Goal: Task Accomplishment & Management: Use online tool/utility

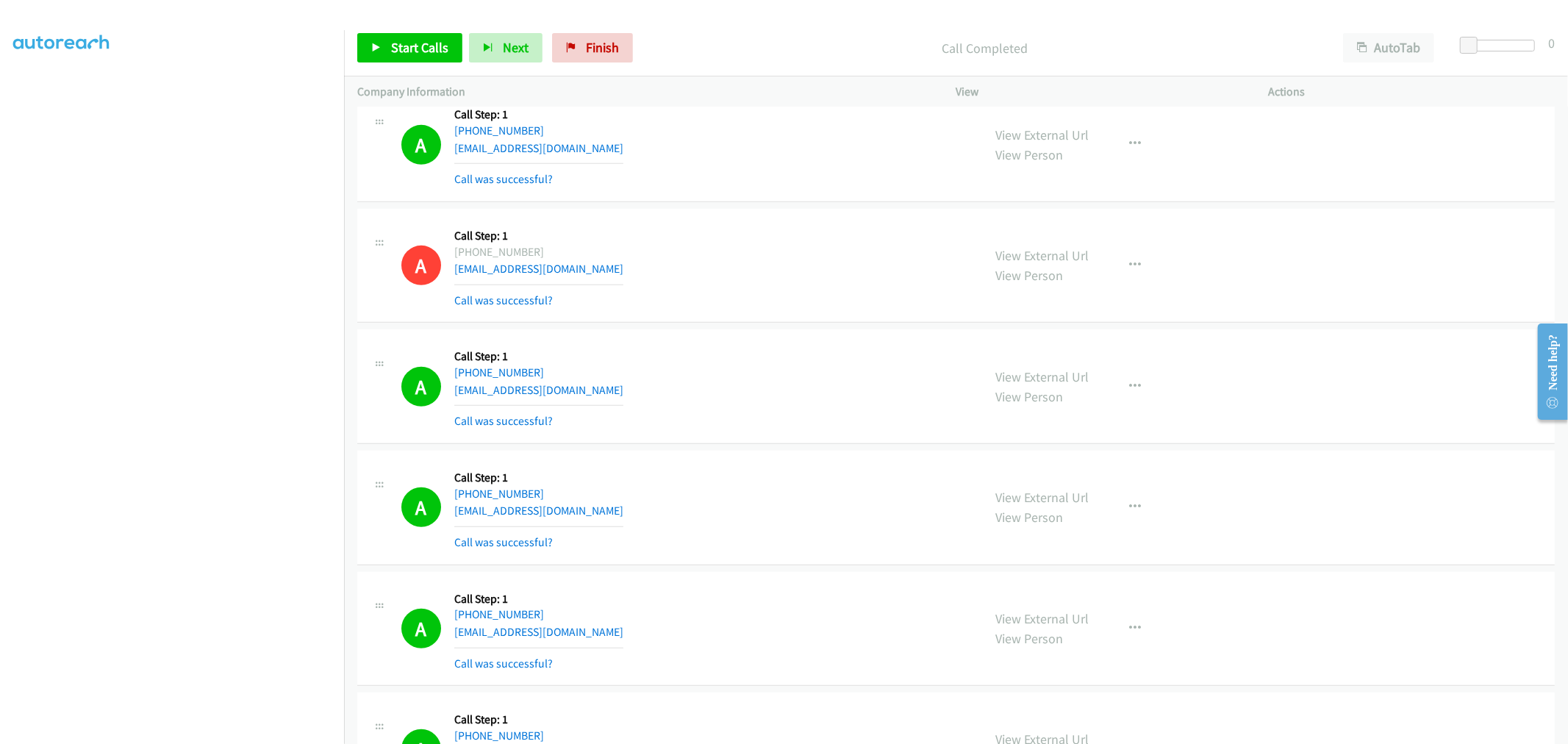
click at [769, 213] on div "A Callback Scheduled Call Step: 1 America/New_York [PHONE_NUMBER] [EMAIL_ADDRES…" at bounding box center [956, 266] width 1197 height 115
click at [418, 33] on link "Start Calls" at bounding box center [410, 47] width 105 height 30
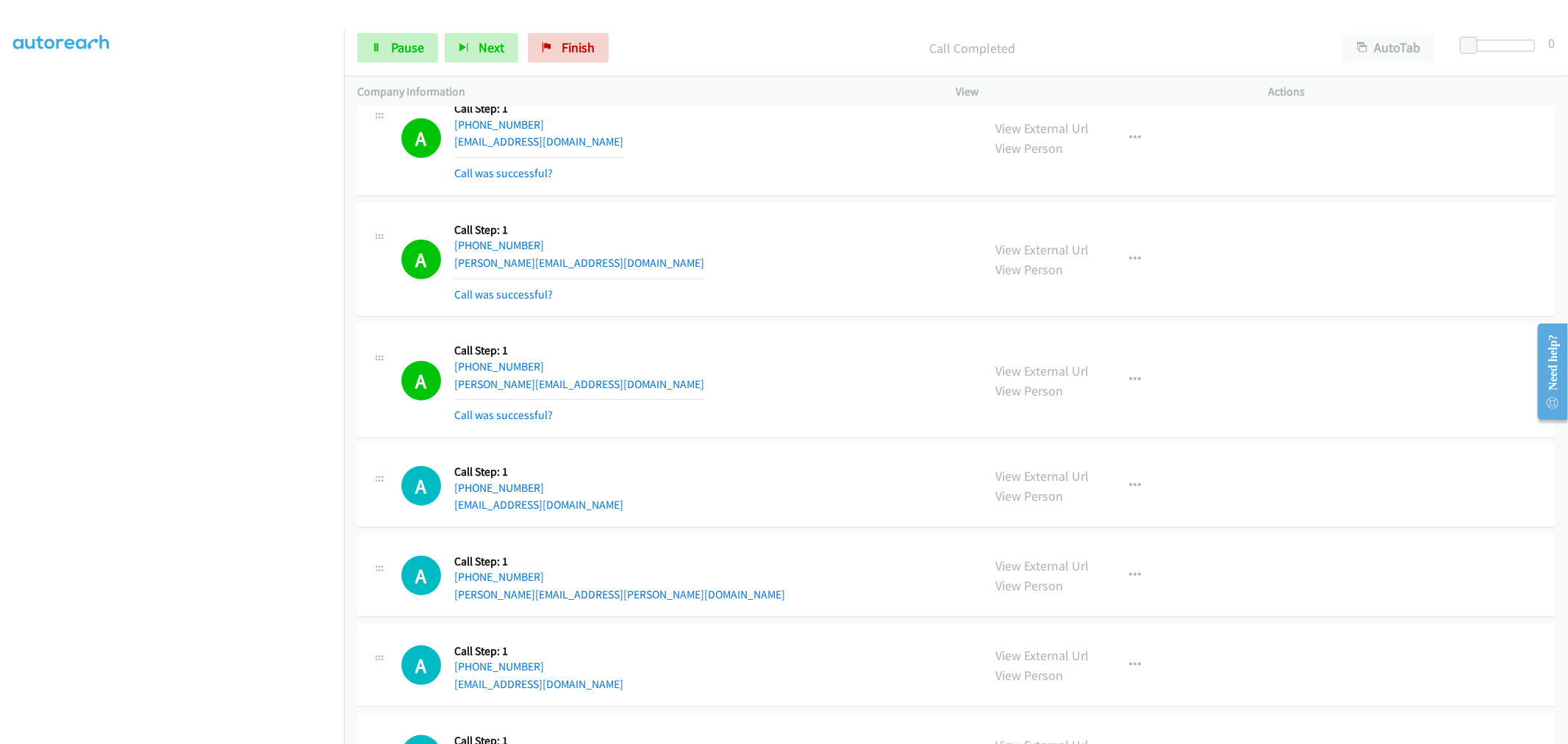
scroll to position [6116, 0]
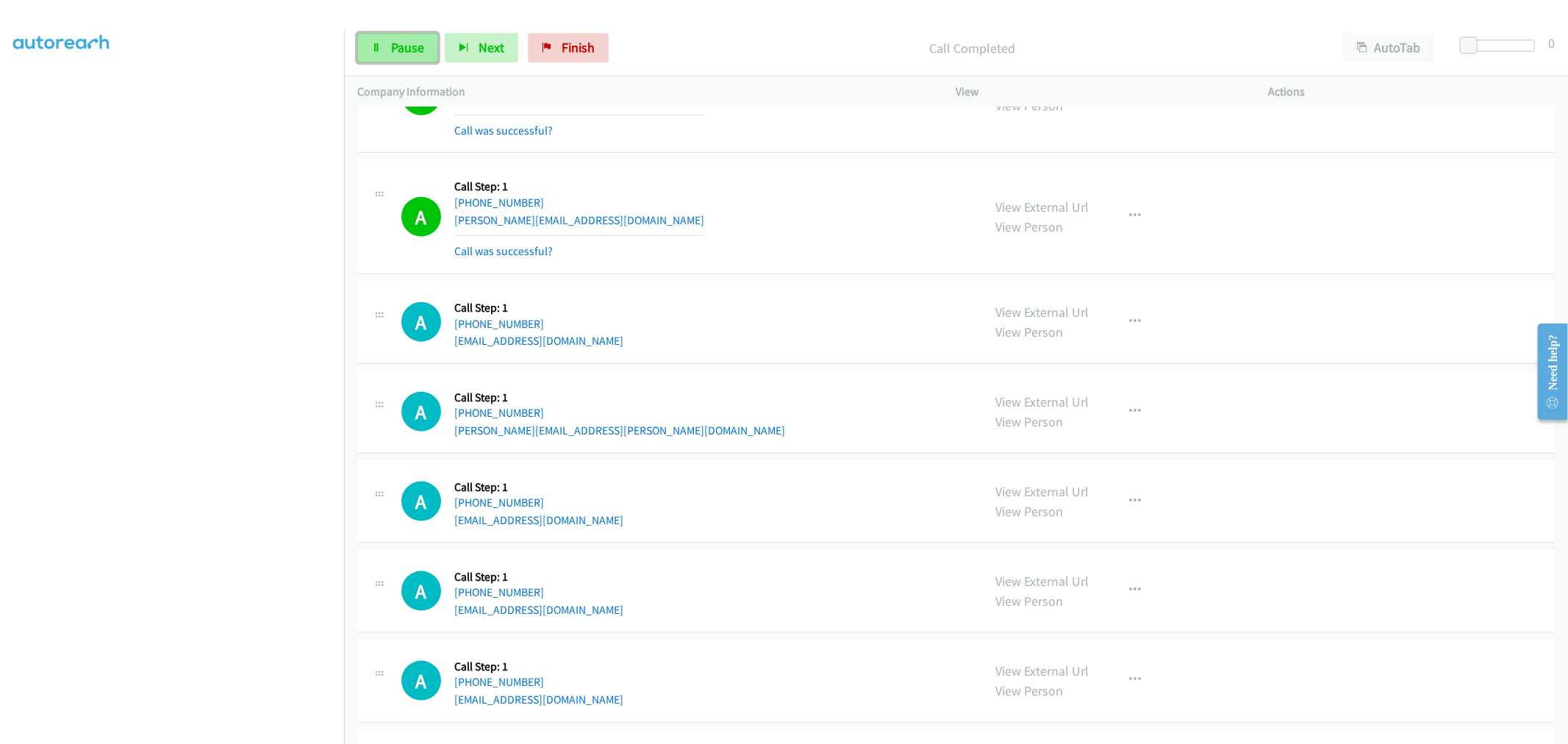
click at [391, 47] on link "Pause" at bounding box center [398, 47] width 81 height 30
click at [739, 301] on div "A Callback Scheduled Call Step: 1 [GEOGRAPHIC_DATA]/[GEOGRAPHIC_DATA] [PHONE_NU…" at bounding box center [686, 322] width 568 height 56
click at [729, 254] on div "A Callback Scheduled Call Step: 1 America/New_York [PHONE_NUMBER] [PERSON_NAME]…" at bounding box center [686, 216] width 568 height 87
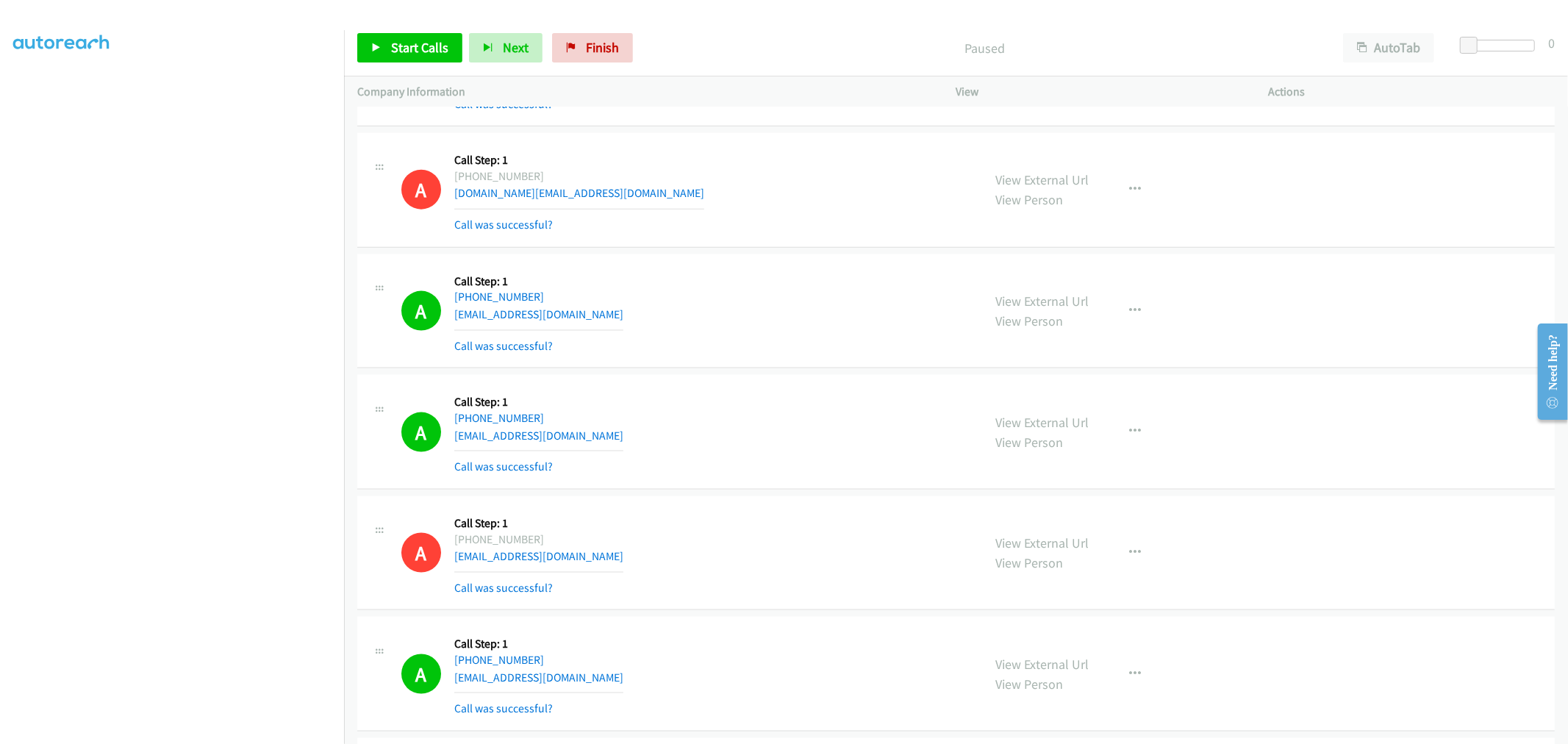
scroll to position [1607, 0]
click at [750, 275] on div "A Callback Scheduled Call Step: 1 America/Los_Angeles [PHONE_NUMBER] [EMAIL_ADD…" at bounding box center [686, 312] width 568 height 87
click at [1129, 435] on icon "button" at bounding box center [1135, 433] width 12 height 12
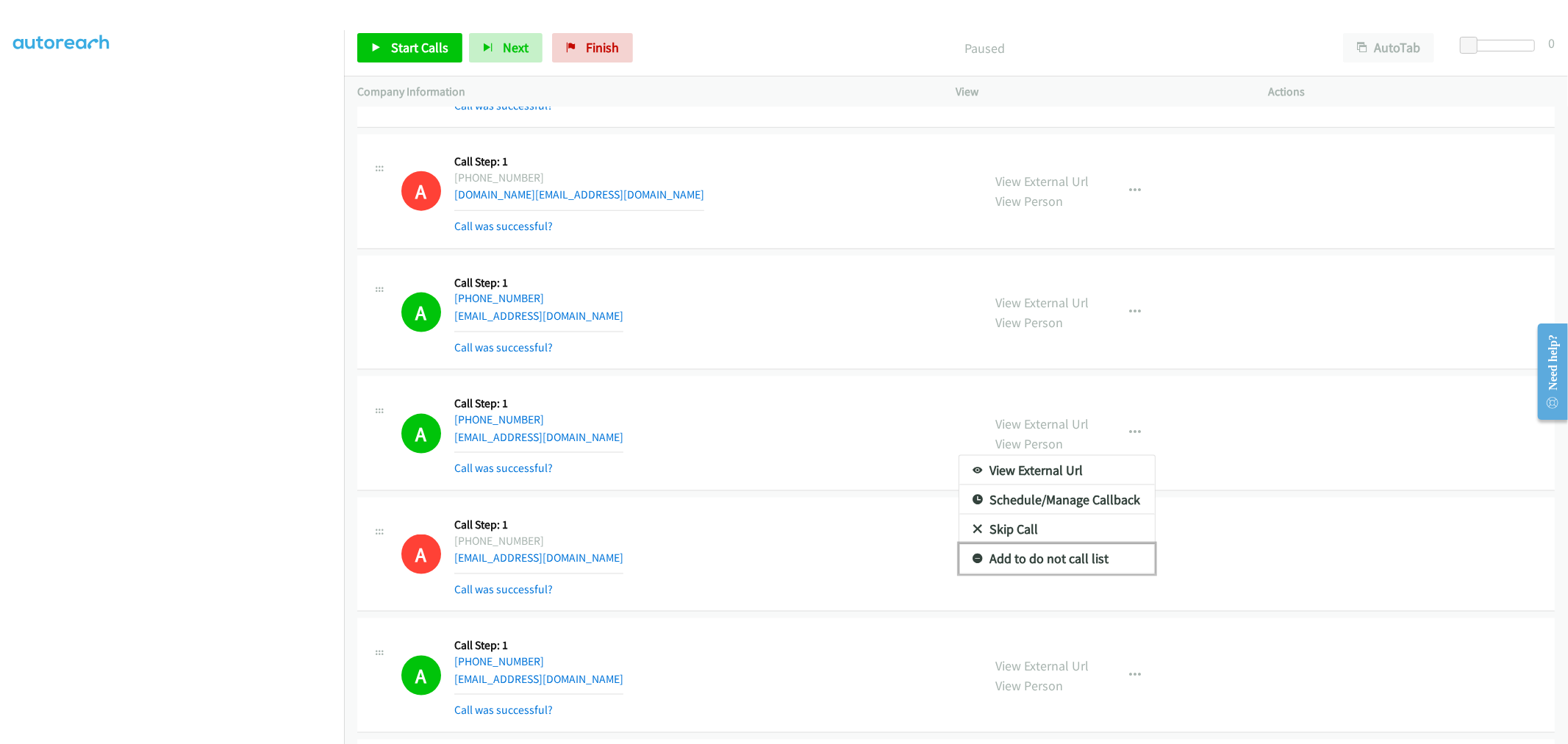
click at [1056, 559] on link "Add to do not call list" at bounding box center [1057, 558] width 195 height 30
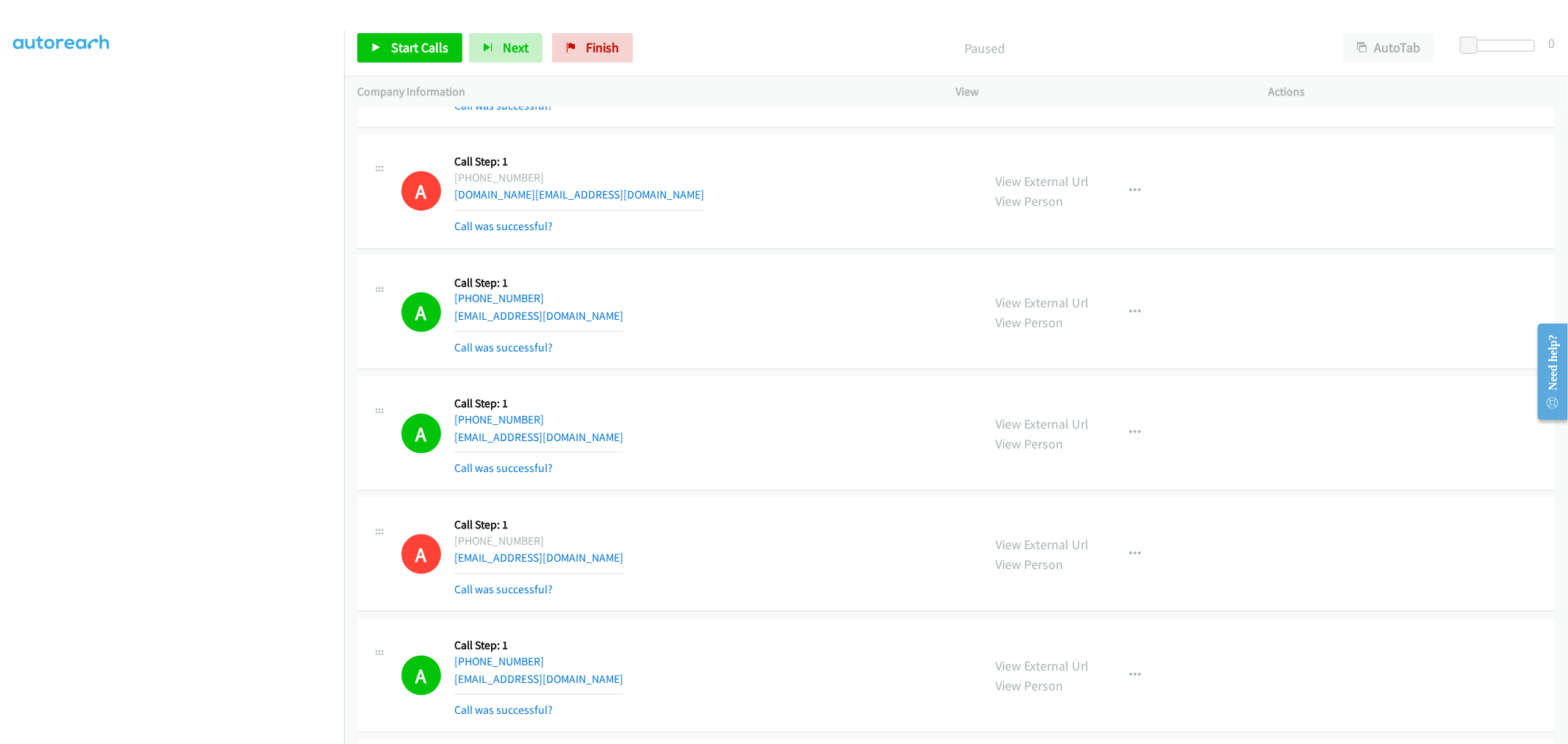
click at [762, 435] on div "A Callback Scheduled Call Step: 1 America/New_York [PHONE_NUMBER] [EMAIL_ADDRES…" at bounding box center [686, 433] width 568 height 87
drag, startPoint x: 413, startPoint y: 41, endPoint x: 594, endPoint y: 269, distance: 291.1
click at [413, 41] on span "Start Calls" at bounding box center [420, 47] width 57 height 17
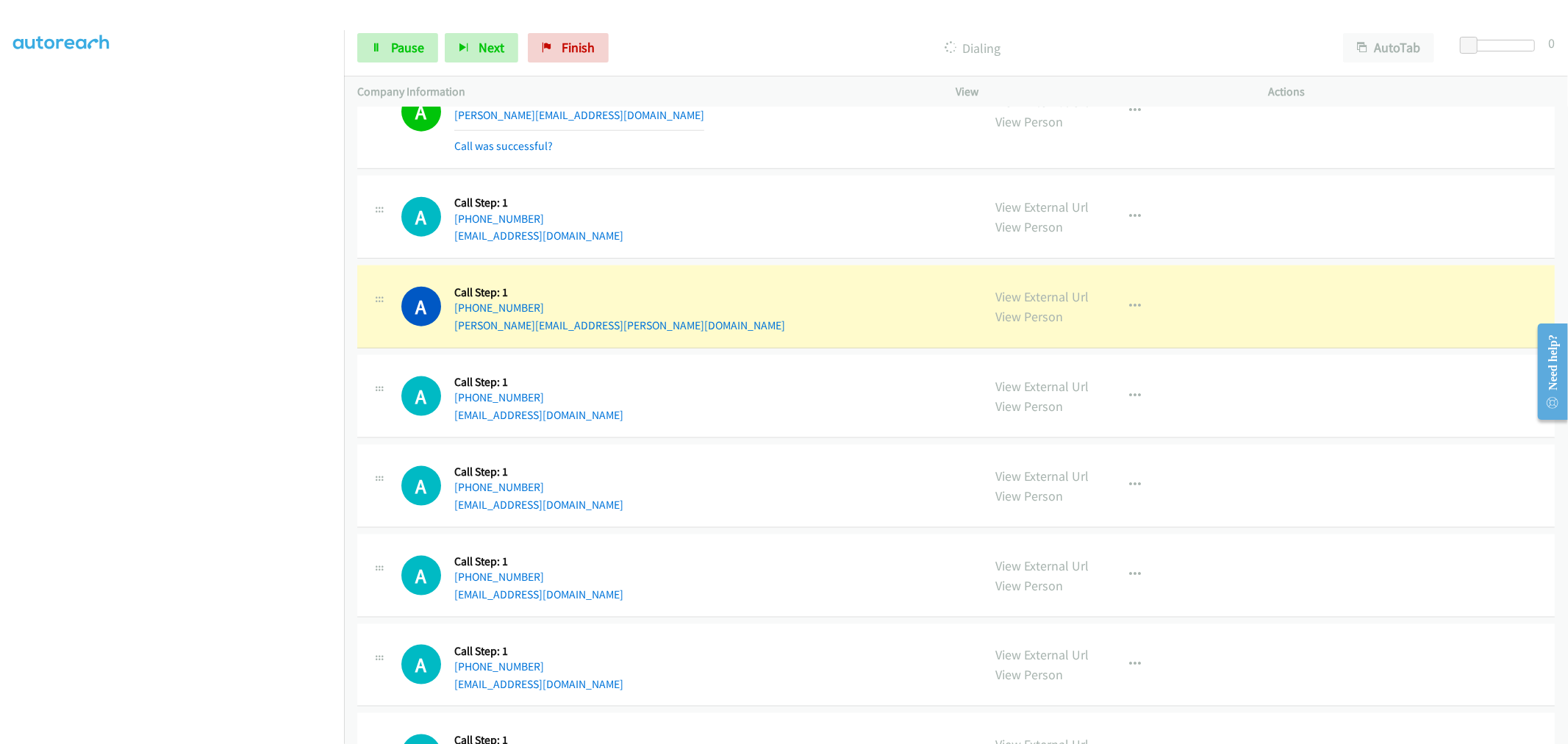
scroll to position [6099, 0]
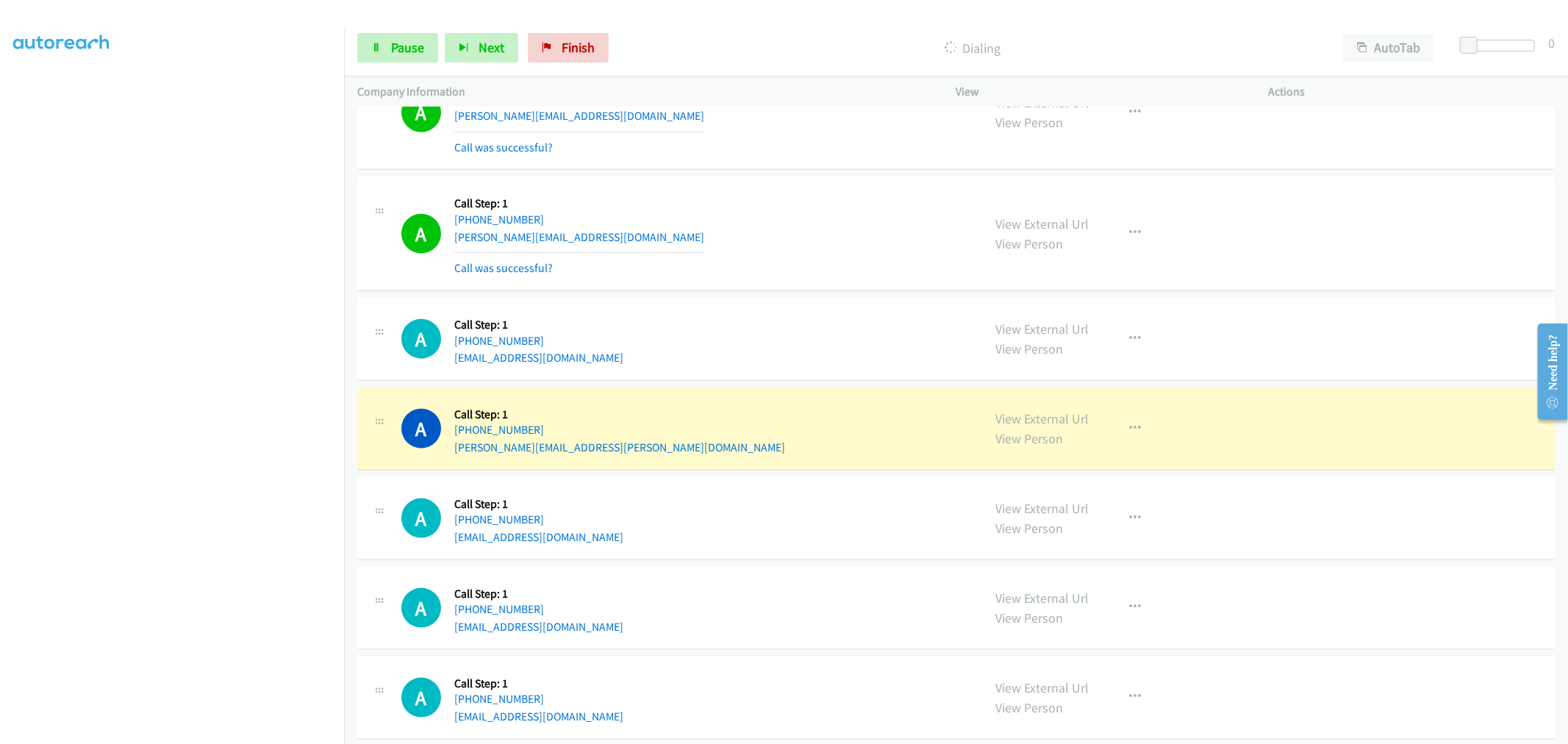
click at [789, 397] on div "A Callback Scheduled Call Step: 1 [GEOGRAPHIC_DATA]/[GEOGRAPHIC_DATA] [PHONE_NU…" at bounding box center [956, 429] width 1197 height 83
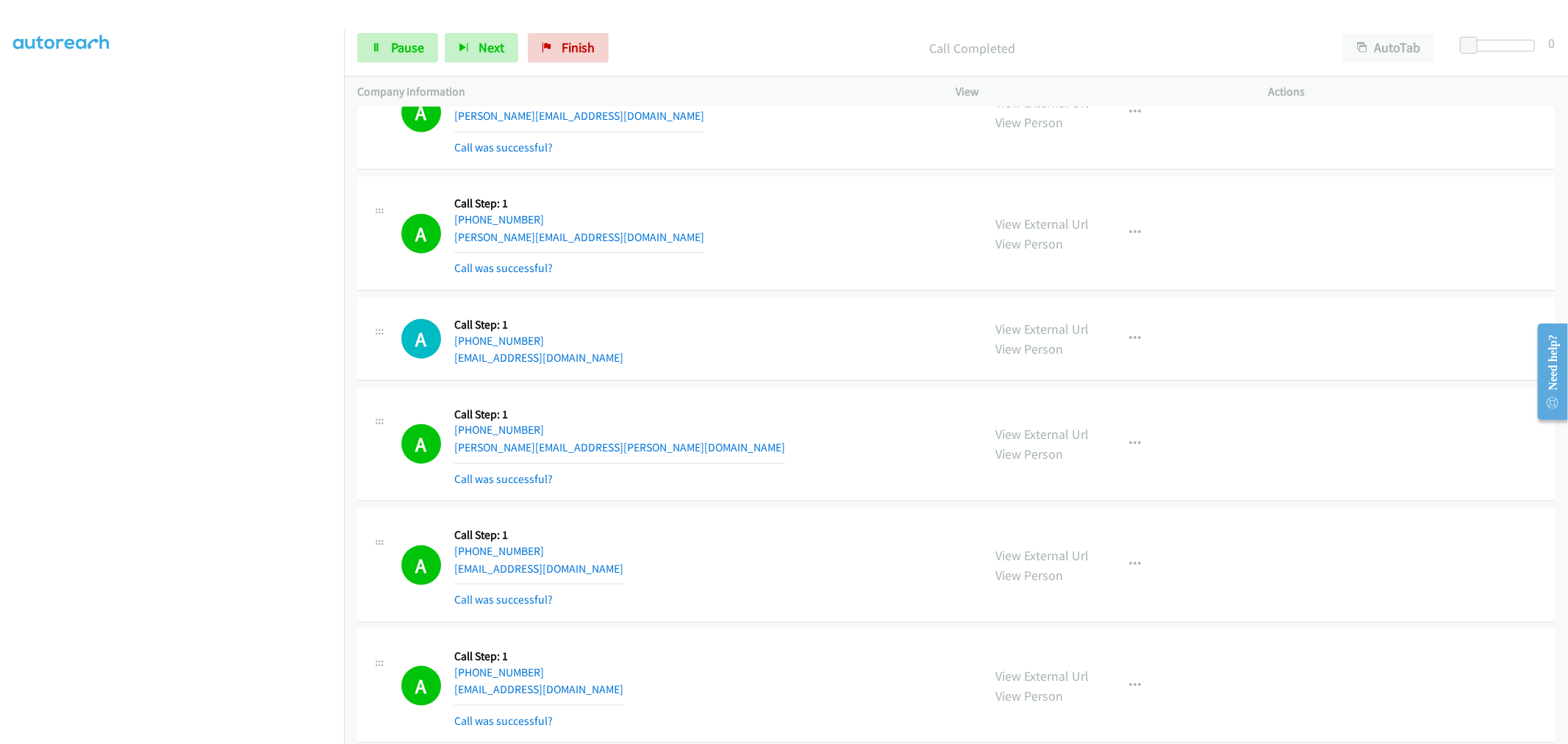
click at [794, 259] on div "A Callback Scheduled Call Step: 1 America/New_York [PHONE_NUMBER] [PERSON_NAME]…" at bounding box center [686, 232] width 568 height 87
click at [781, 250] on div "A Callback Scheduled Call Step: 1 America/New_York [PHONE_NUMBER] [PERSON_NAME]…" at bounding box center [686, 232] width 568 height 87
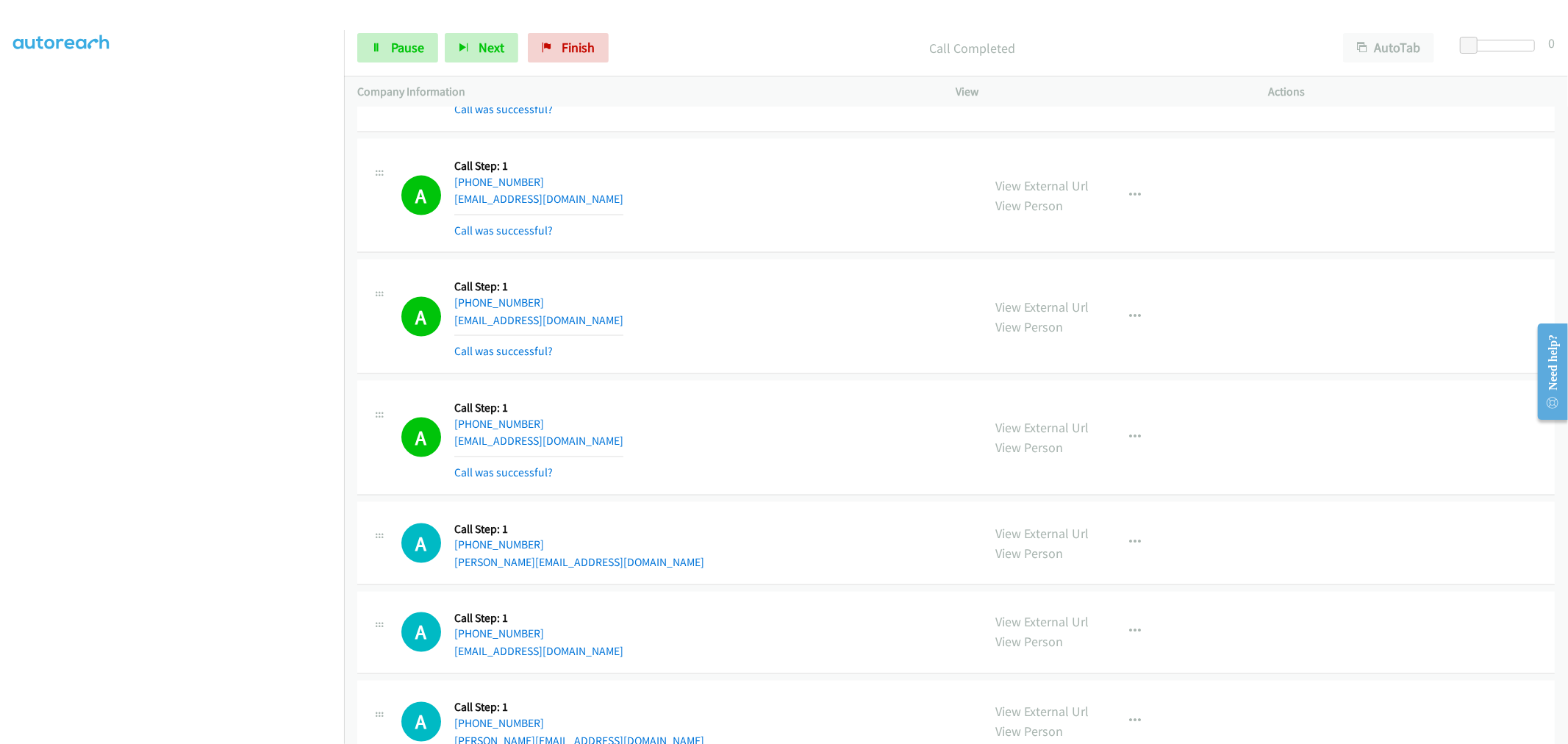
scroll to position [6726, 0]
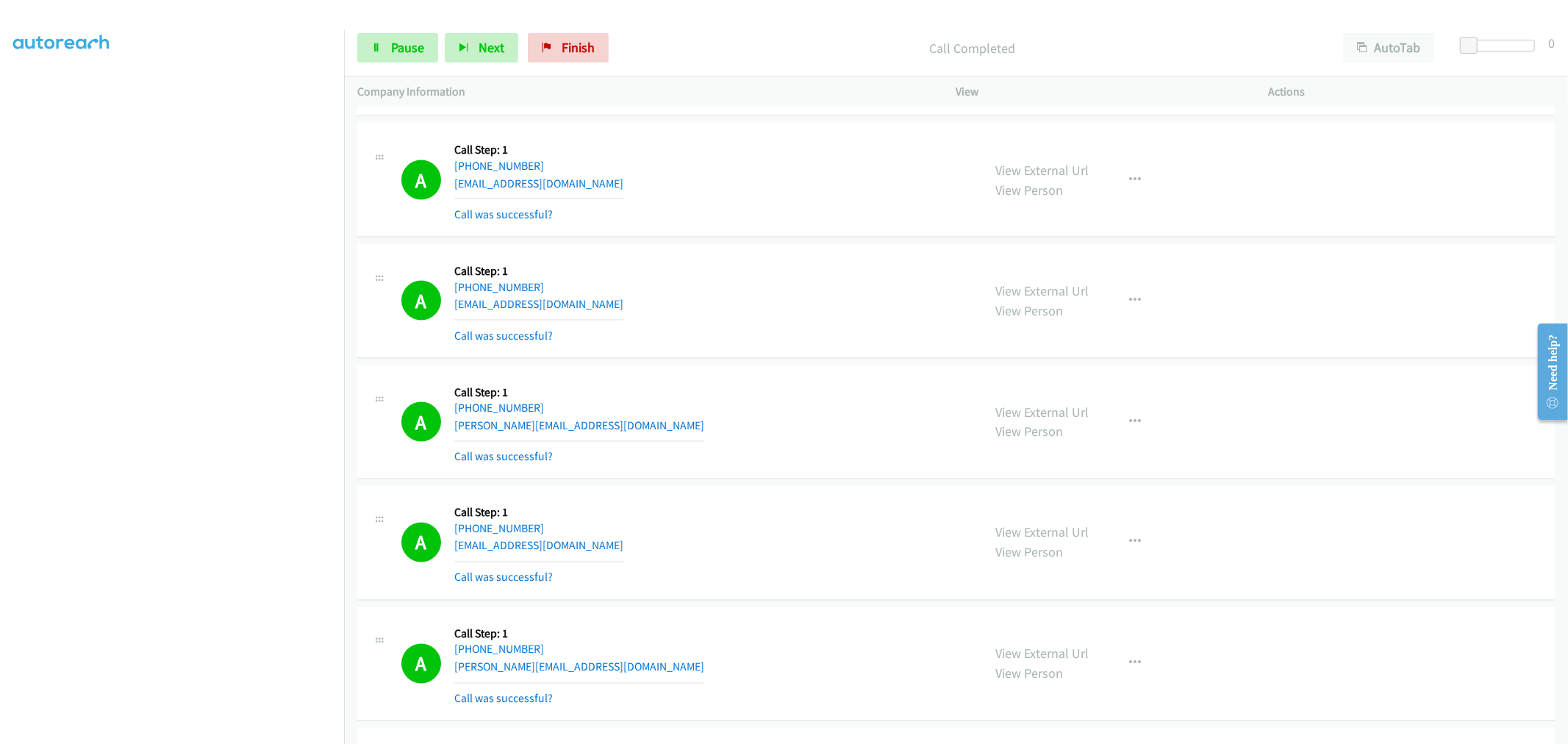
click at [724, 358] on div "A Callback Scheduled Call Step: 1 [GEOGRAPHIC_DATA]/[GEOGRAPHIC_DATA] [PHONE_NU…" at bounding box center [956, 302] width 1197 height 115
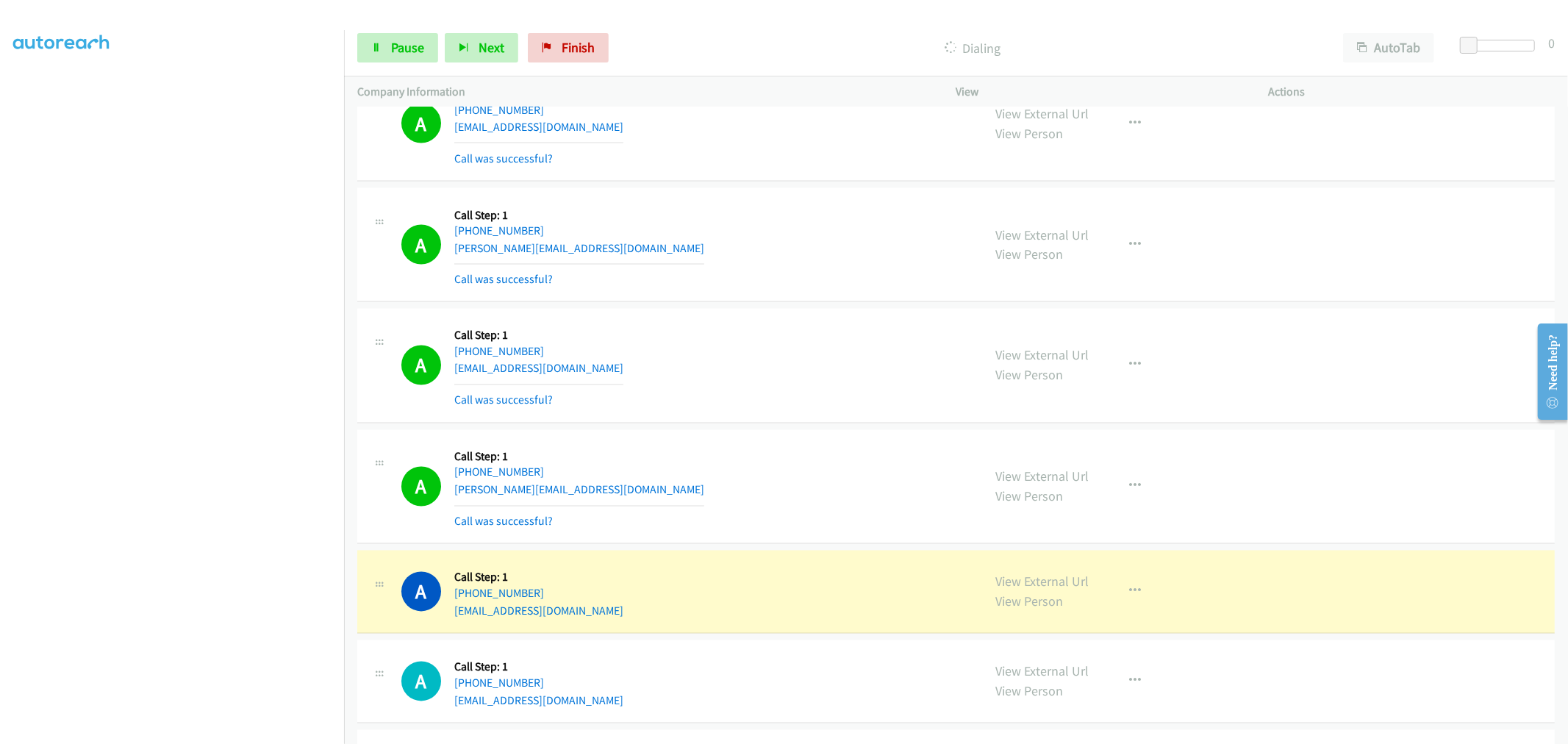
scroll to position [7052, 0]
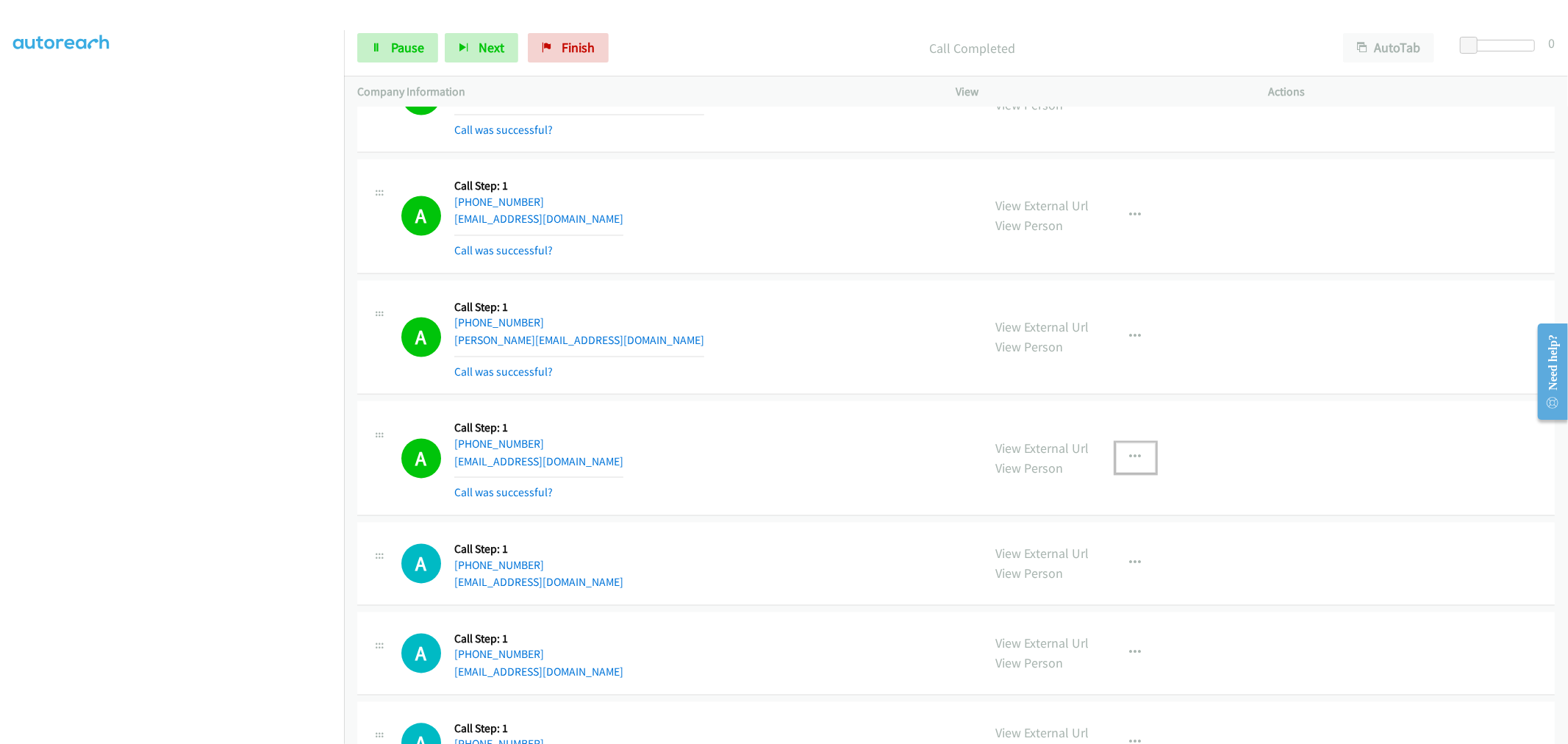
drag, startPoint x: 1128, startPoint y: 459, endPoint x: 1089, endPoint y: 540, distance: 89.9
click at [1129, 459] on icon "button" at bounding box center [1135, 458] width 12 height 12
drag, startPoint x: 1069, startPoint y: 583, endPoint x: 983, endPoint y: 522, distance: 105.4
click at [1069, 583] on link "Add to do not call list" at bounding box center [1057, 583] width 195 height 30
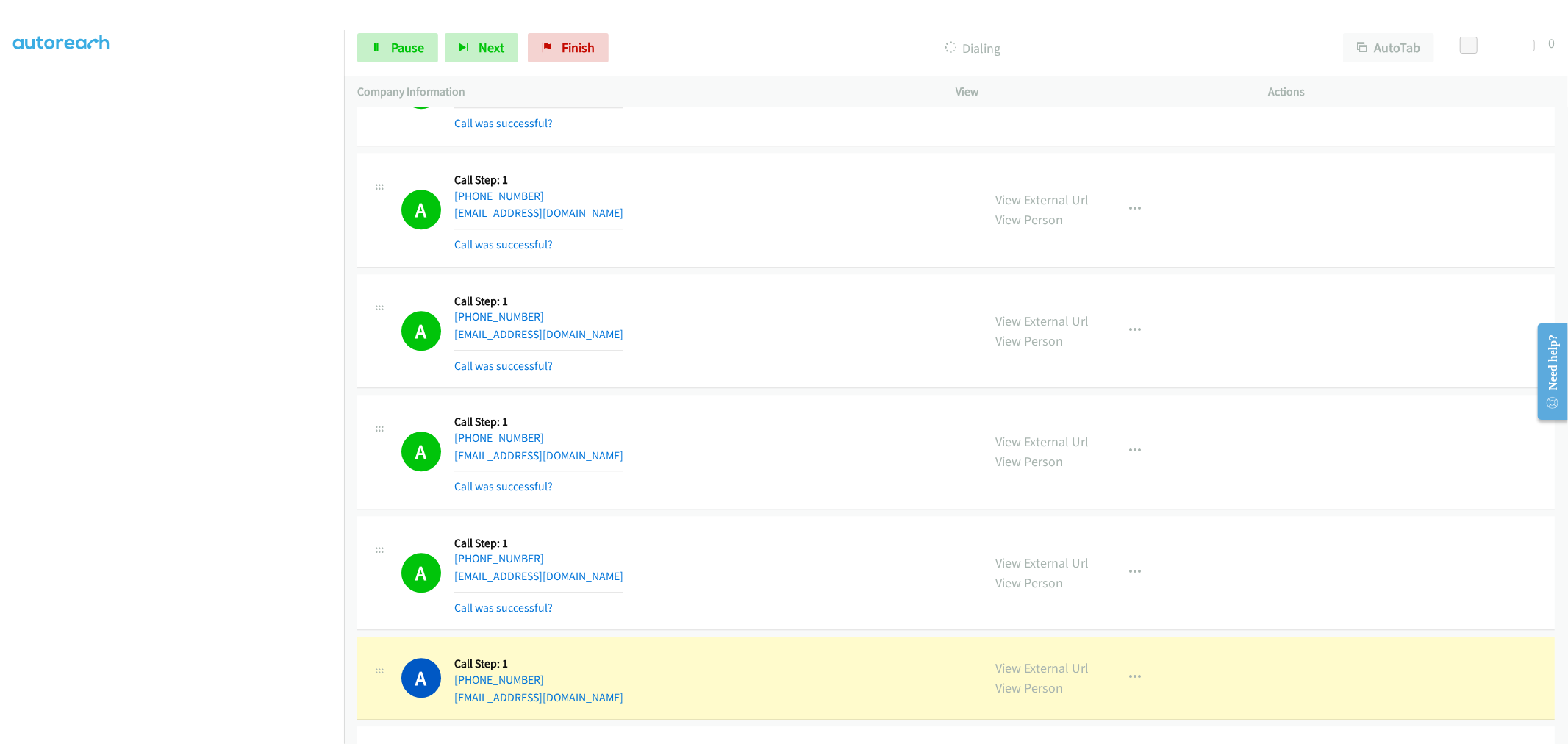
scroll to position [8196, 0]
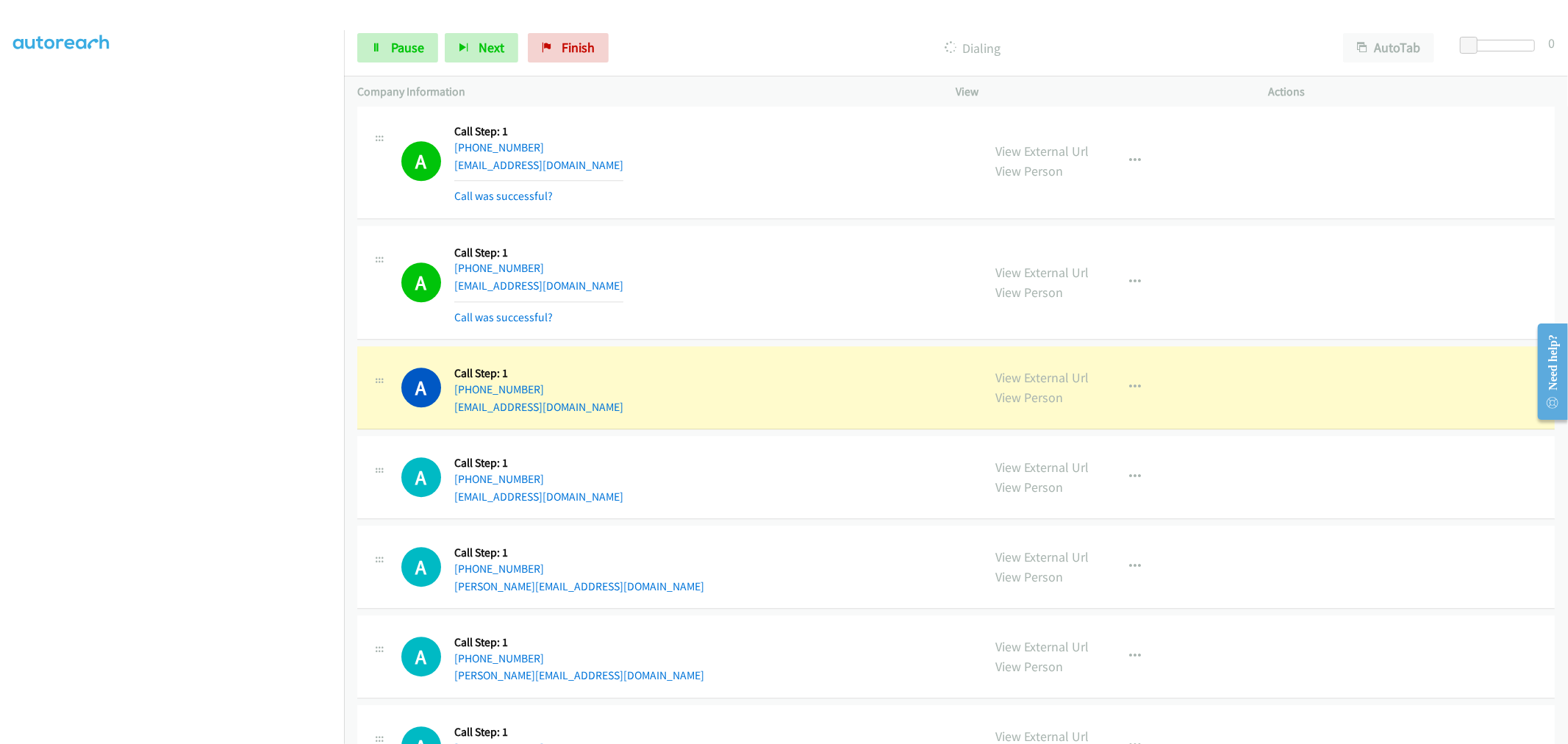
click at [773, 326] on div "A Callback Scheduled Call Step: 1 America/Los_Angeles [PHONE_NUMBER] [EMAIL_ADD…" at bounding box center [686, 282] width 568 height 87
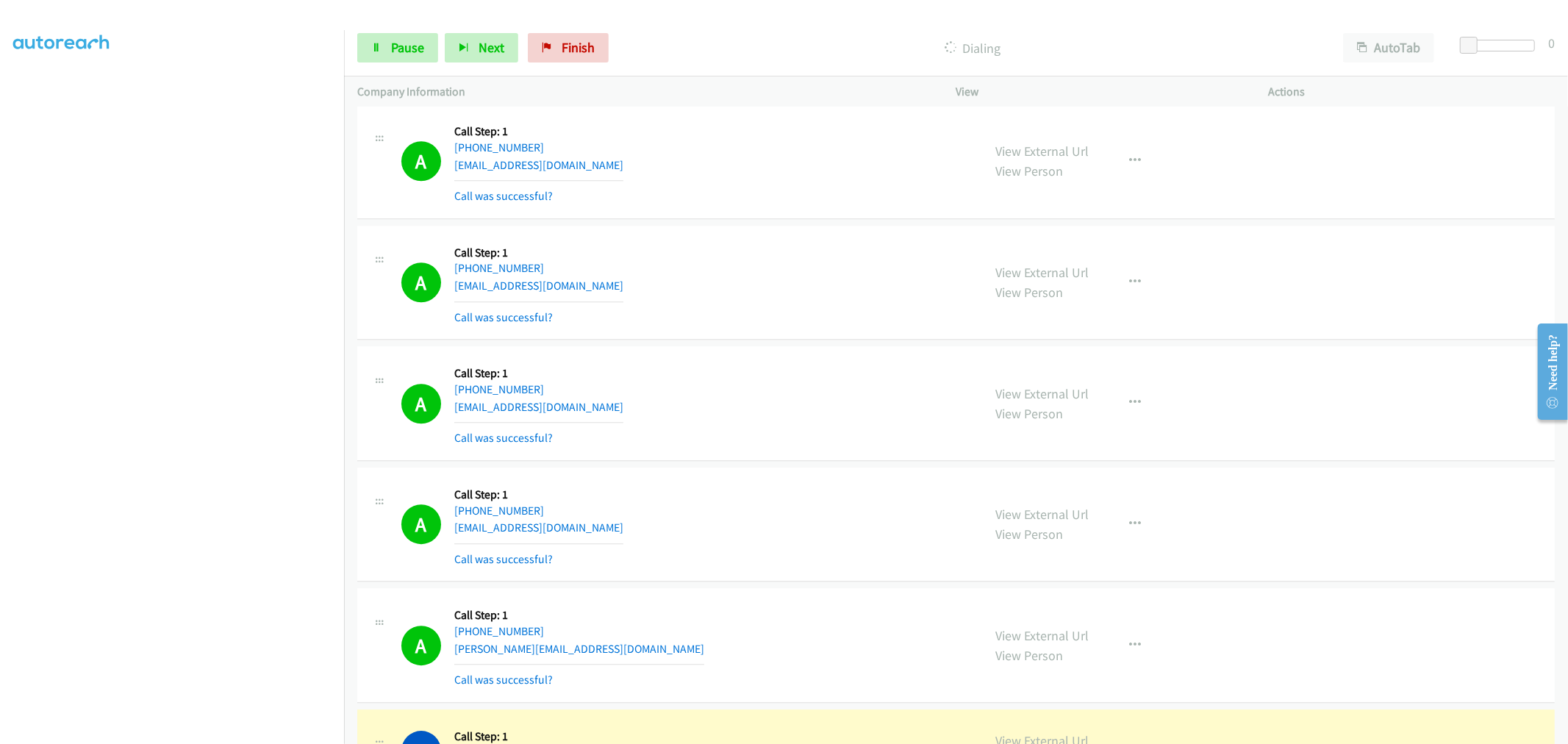
scroll to position [8359, 0]
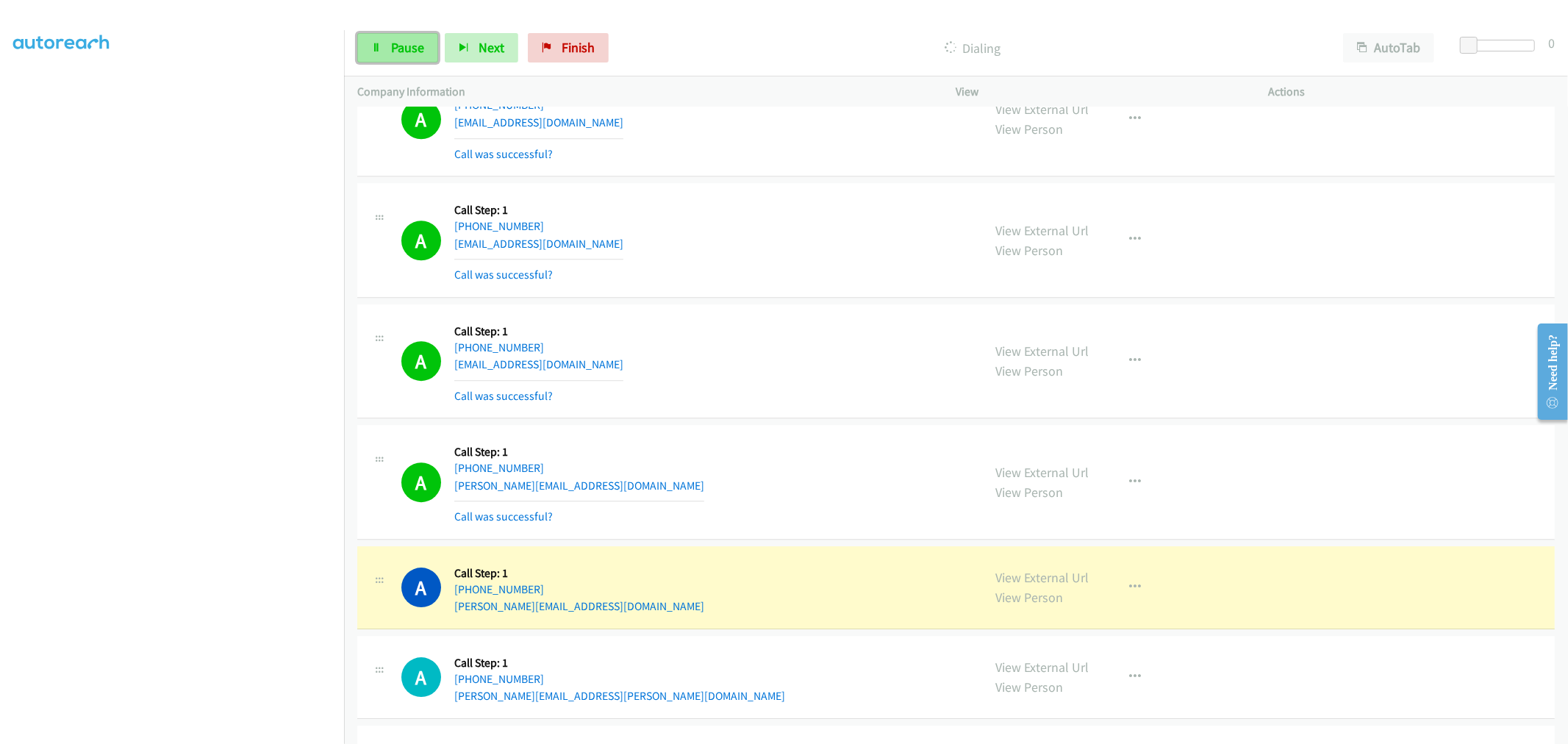
click at [374, 43] on icon at bounding box center [376, 48] width 10 height 10
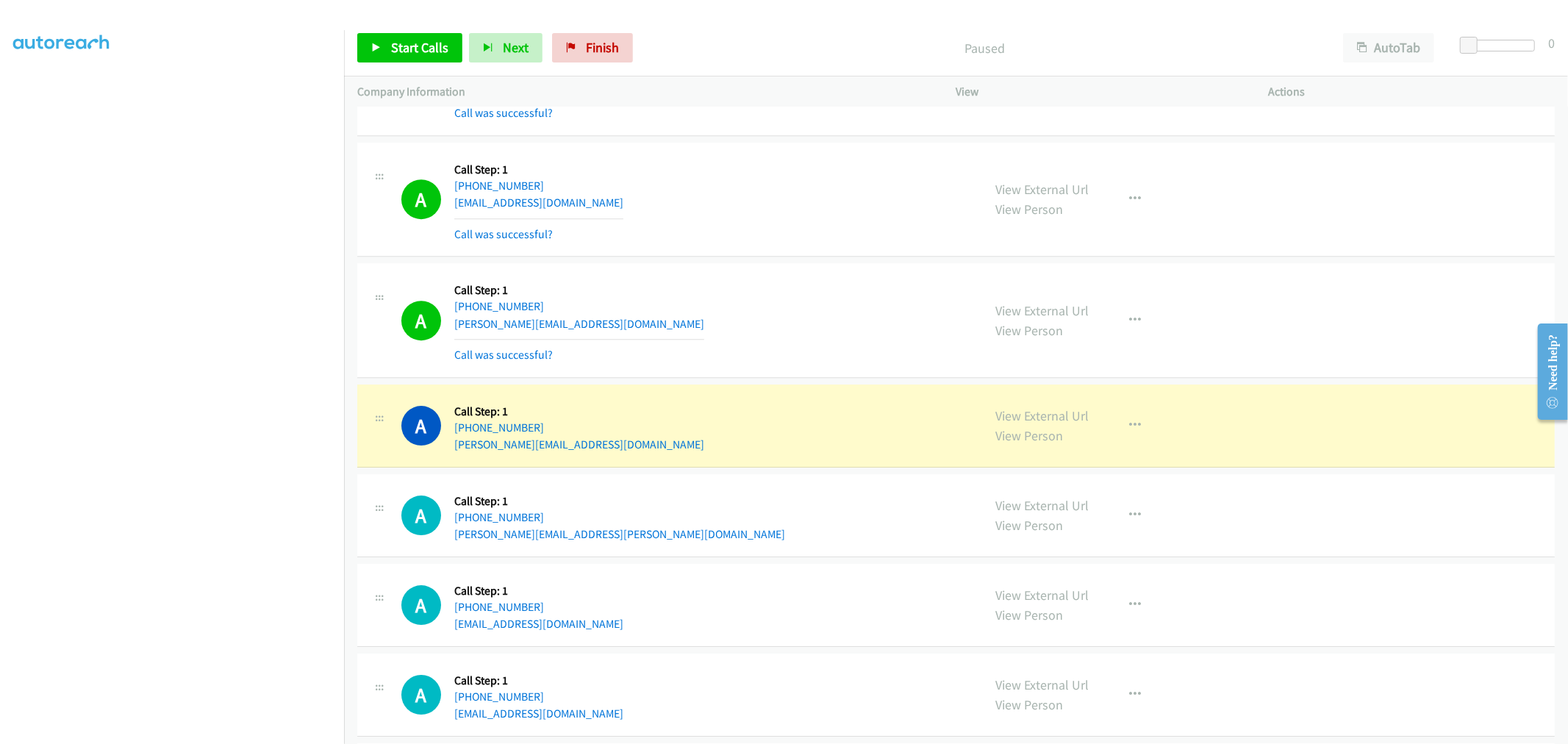
scroll to position [8522, 0]
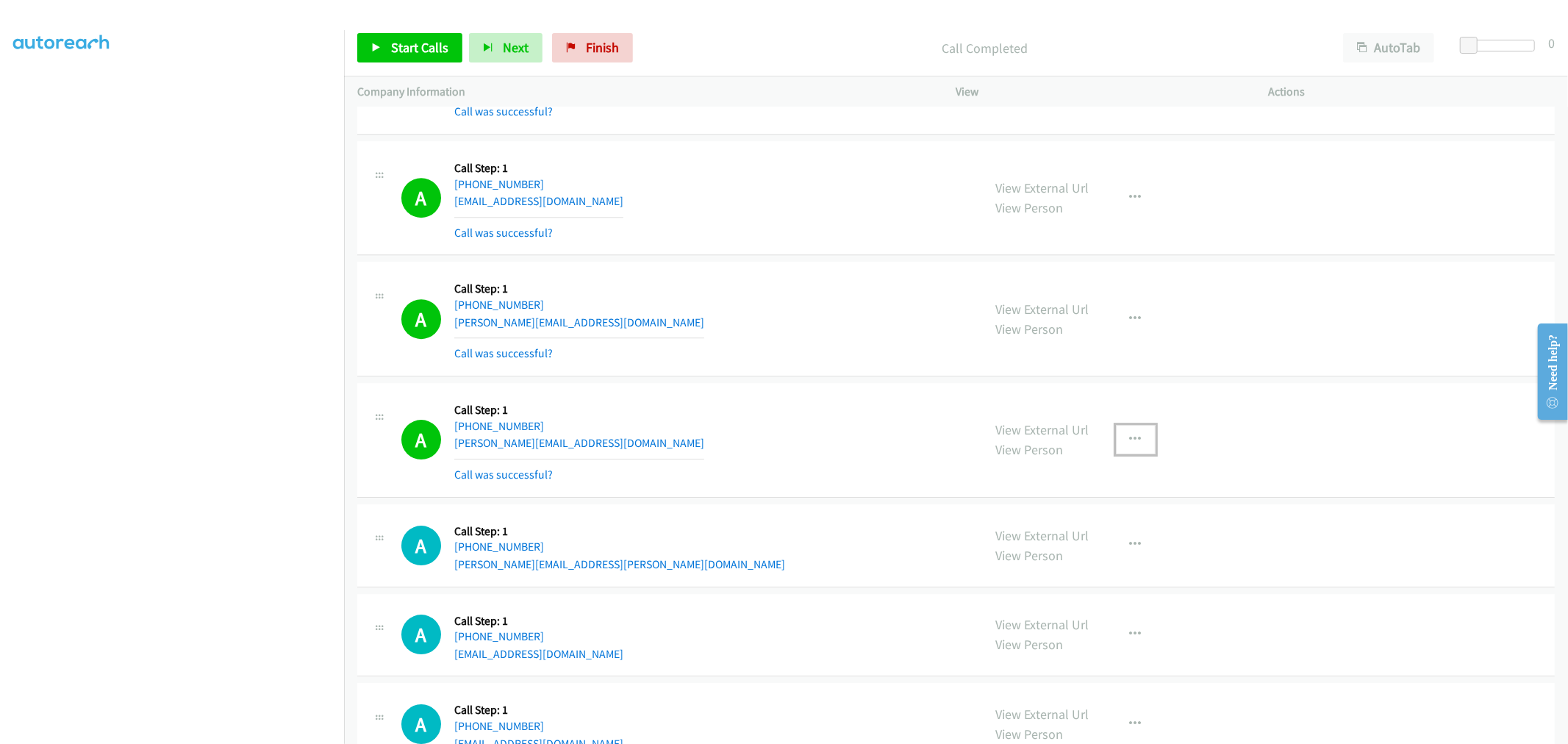
click at [1134, 442] on icon "button" at bounding box center [1135, 440] width 12 height 12
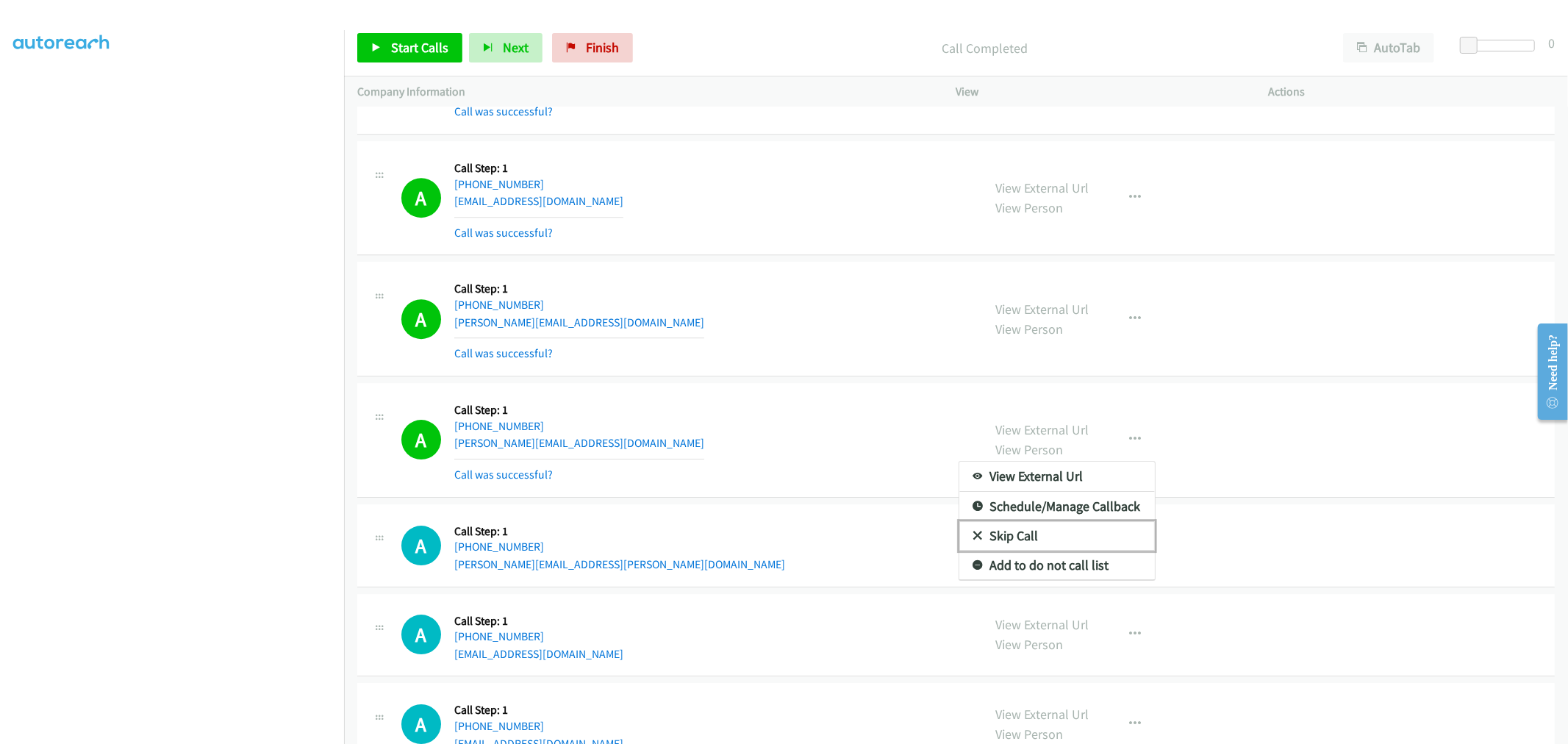
click at [1067, 550] on link "Skip Call" at bounding box center [1057, 535] width 195 height 30
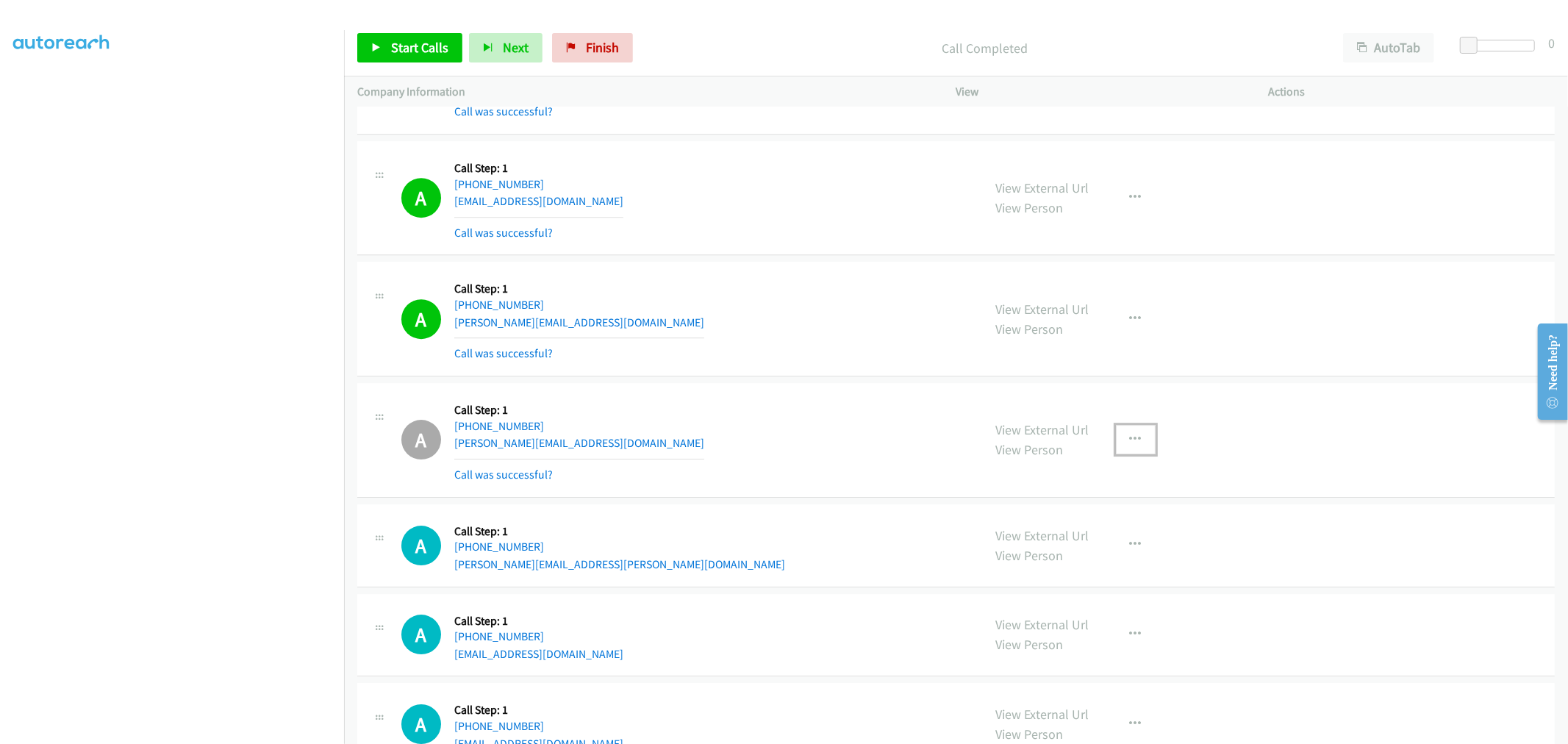
click at [1129, 444] on icon "button" at bounding box center [1135, 440] width 12 height 12
click at [1056, 571] on link "Add to do not call list" at bounding box center [1057, 565] width 195 height 30
click at [397, 36] on link "Start Calls" at bounding box center [410, 47] width 105 height 30
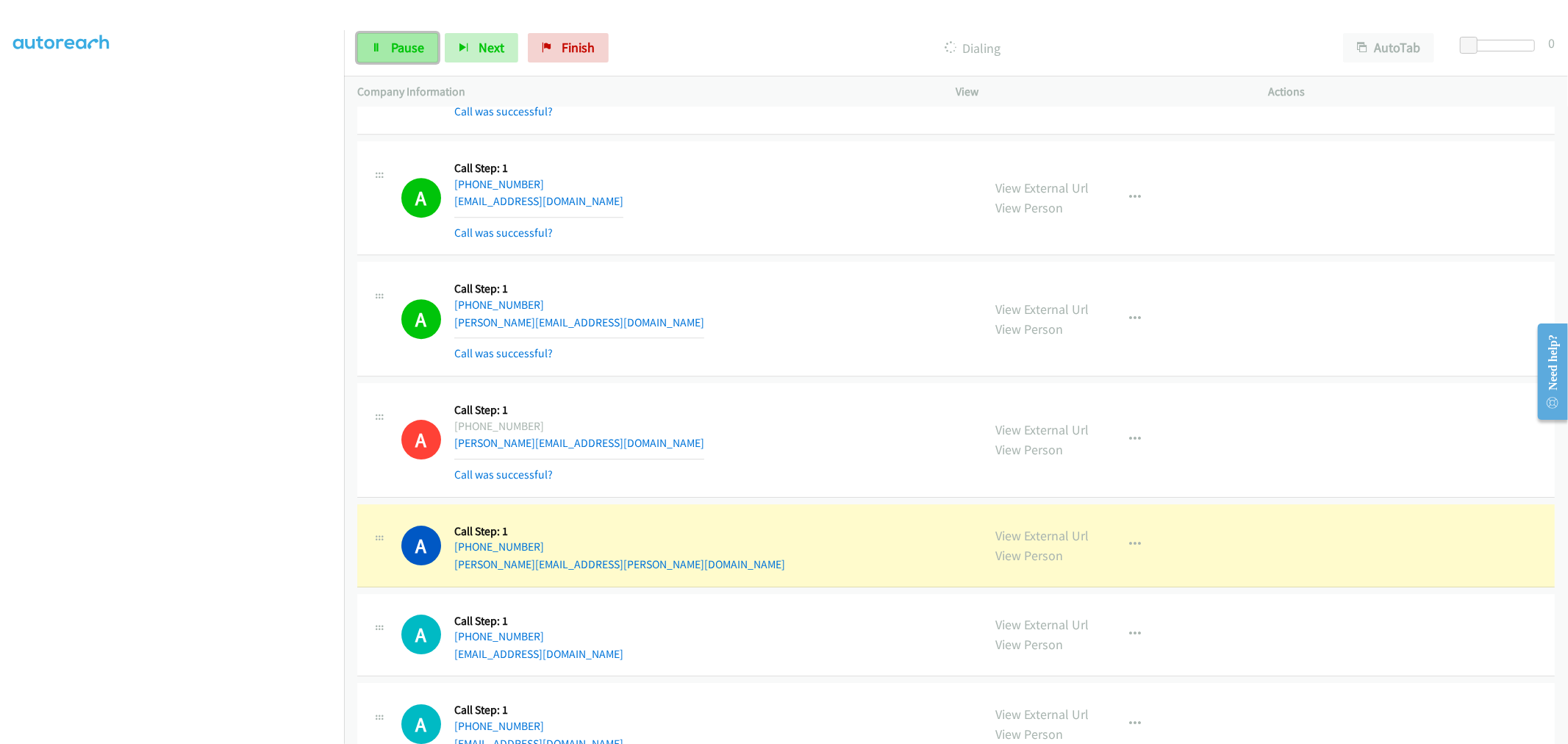
click at [421, 54] on span "Pause" at bounding box center [407, 47] width 33 height 17
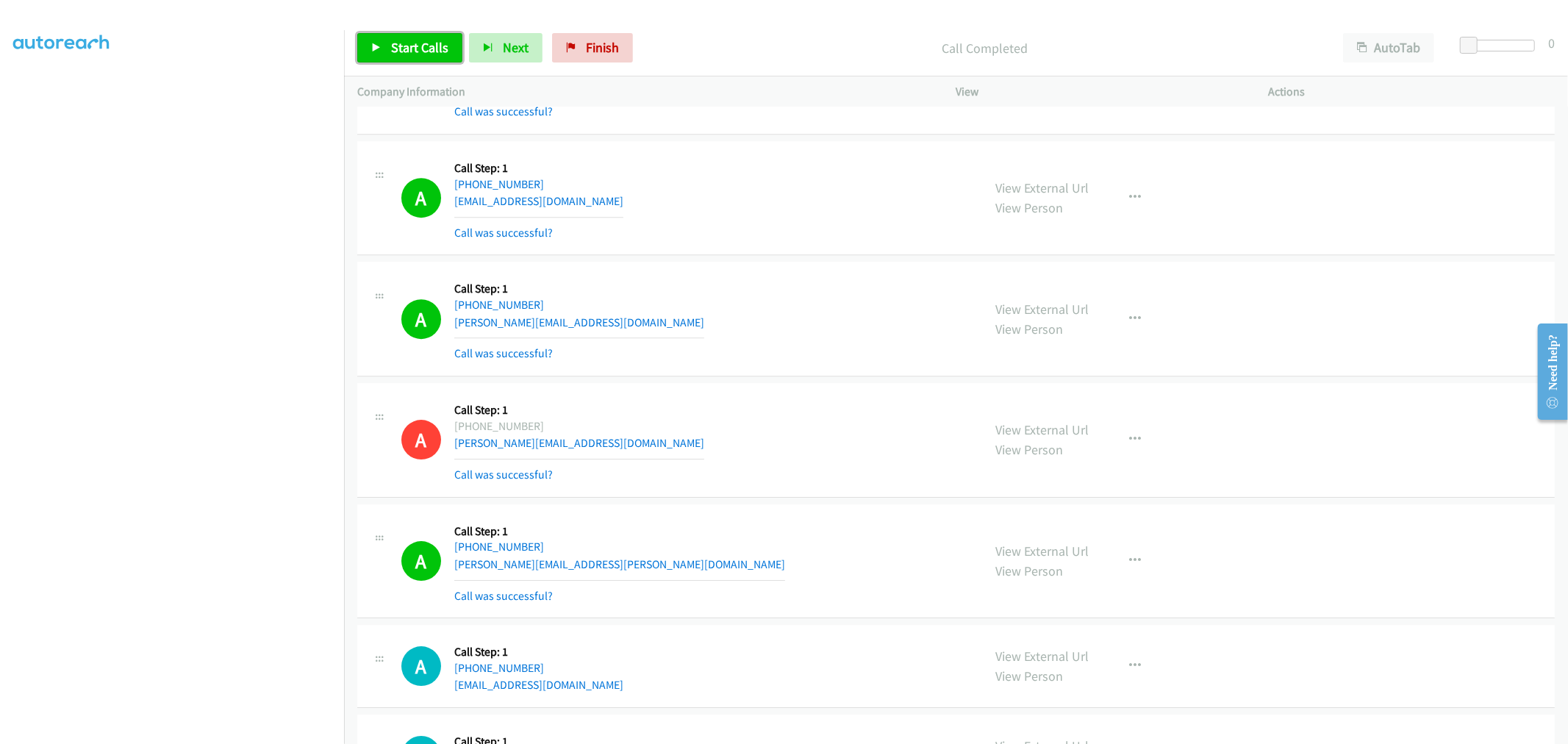
click at [432, 53] on span "Start Calls" at bounding box center [420, 47] width 57 height 17
click at [200, 737] on aside "Dialing Mode: Power | Switch to Preview My Lists" at bounding box center [172, 367] width 344 height 813
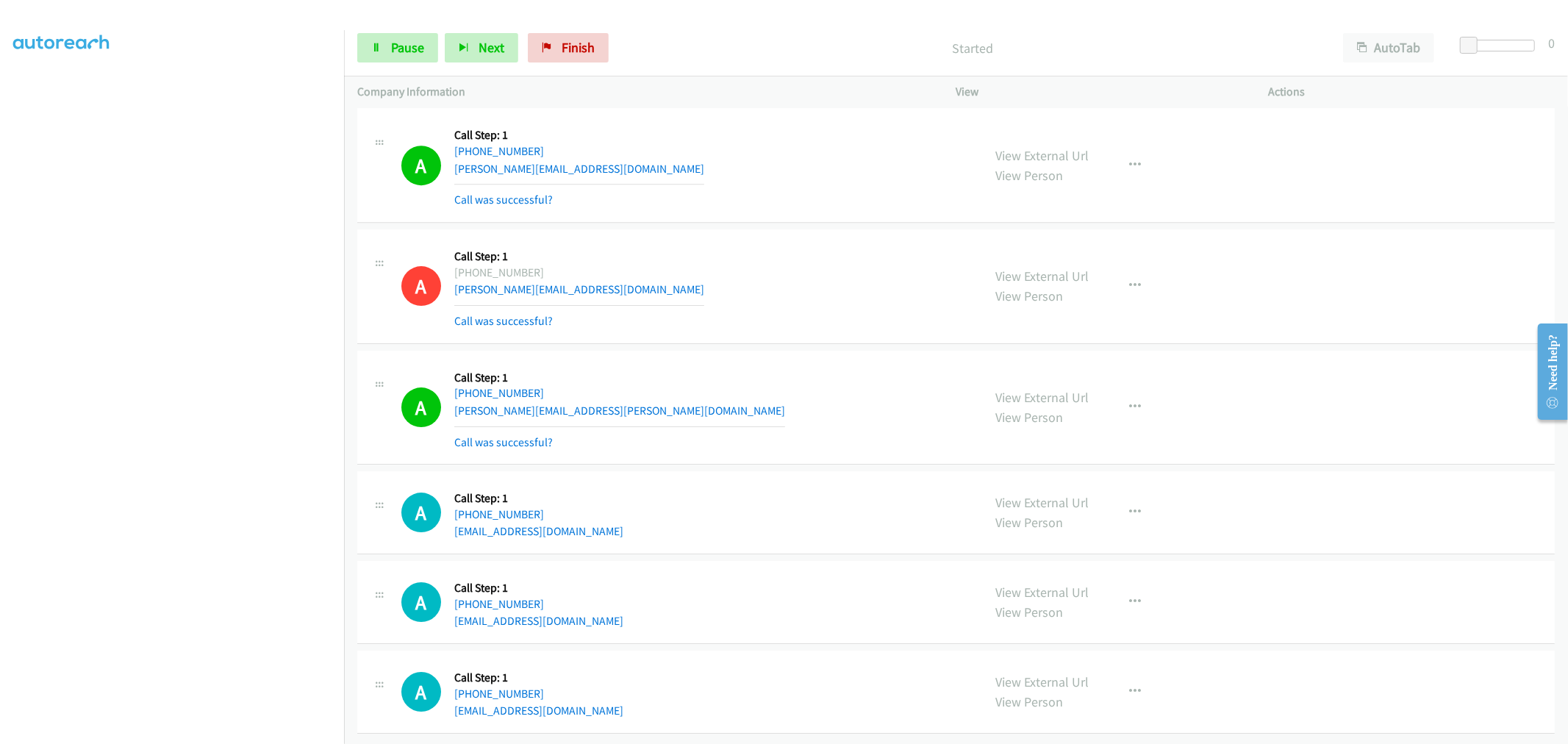
scroll to position [8694, 0]
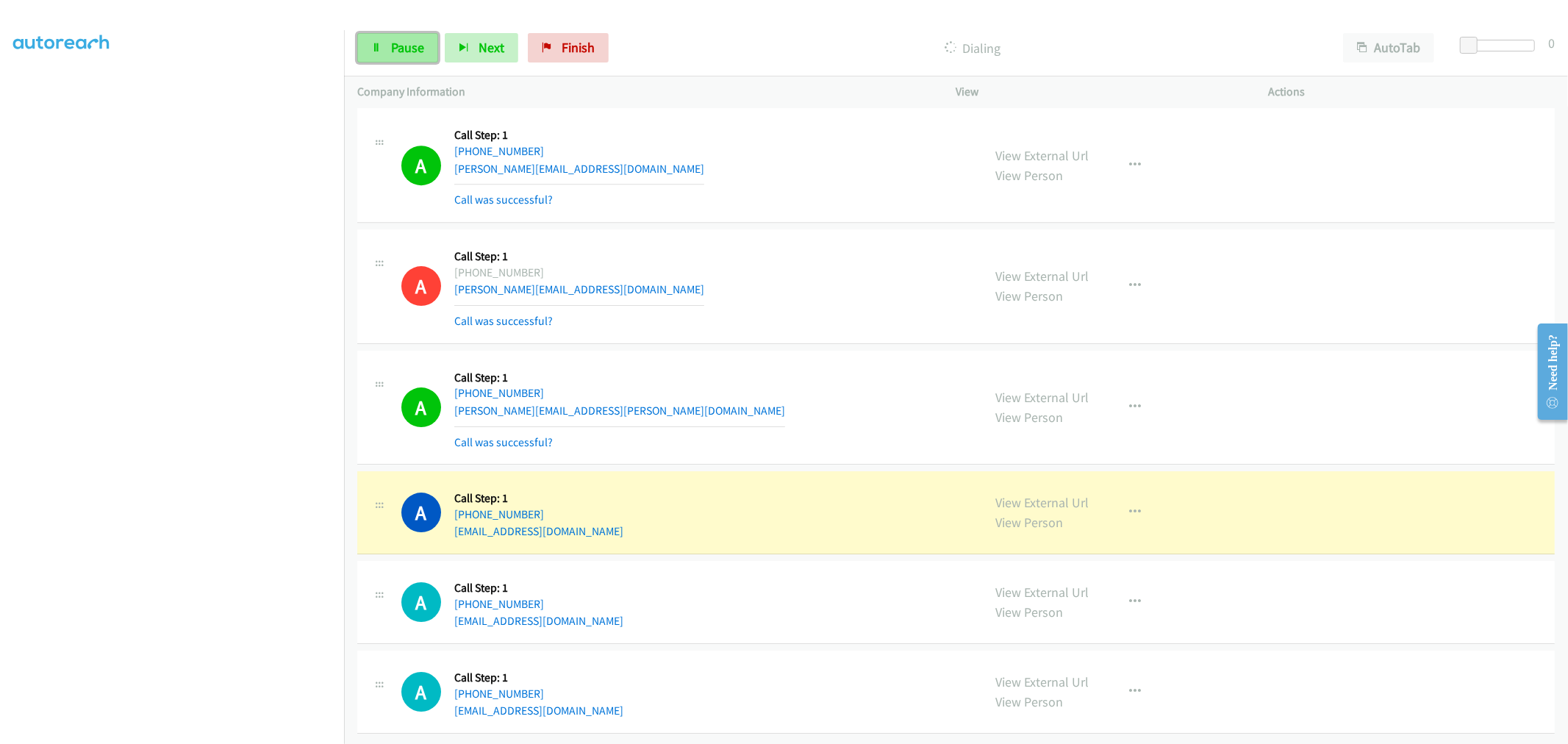
click at [423, 52] on span "Pause" at bounding box center [407, 47] width 33 height 17
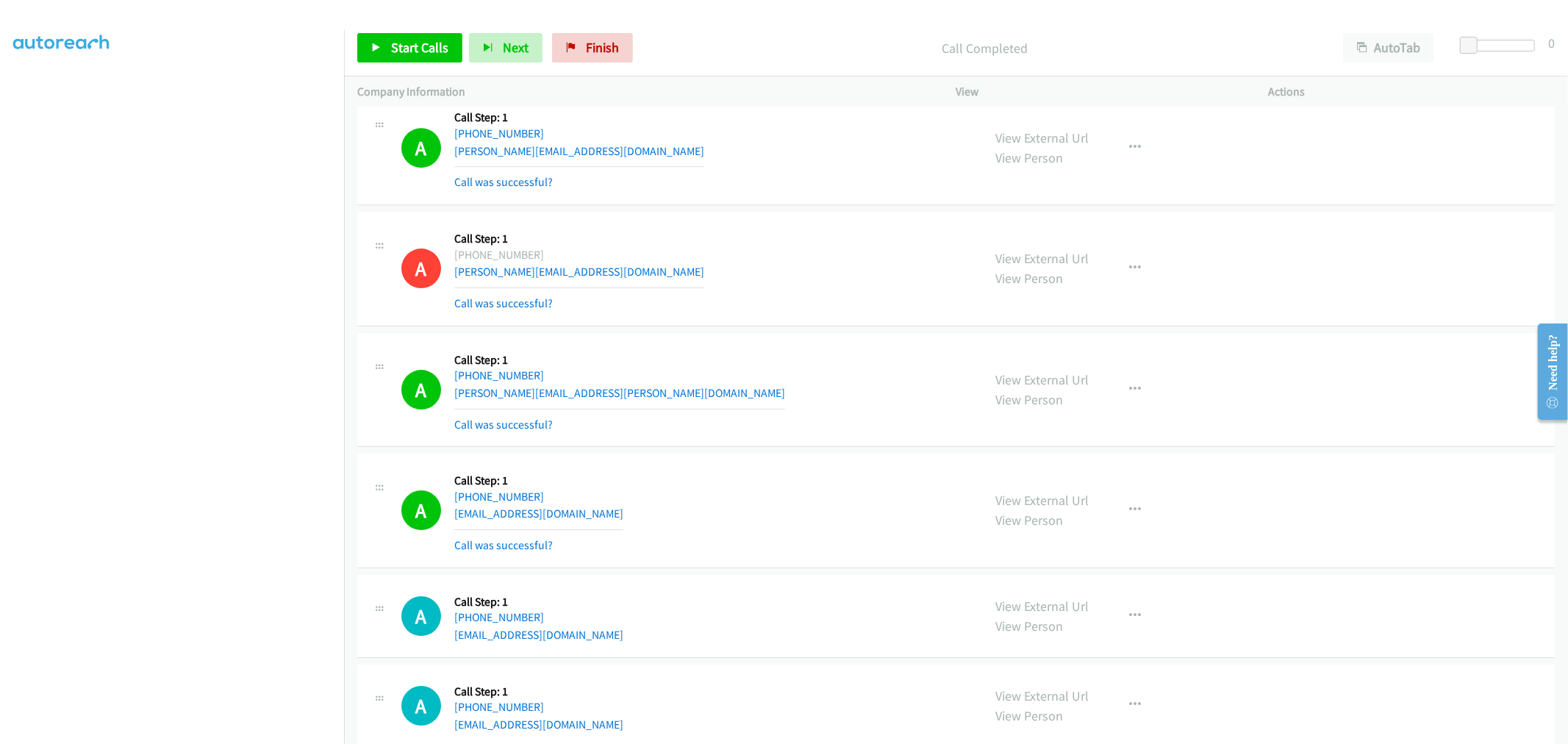
click at [744, 349] on div "A Callback Scheduled Call Step: 1 America/New_York [PHONE_NUMBER] [PERSON_NAME]…" at bounding box center [956, 391] width 1197 height 115
click at [772, 303] on div "A Callback Scheduled Call Step: 1 America/Los_Angeles [PHONE_NUMBER] [PERSON_NA…" at bounding box center [686, 268] width 568 height 87
click at [809, 330] on td "A Callback Scheduled Call Step: 1 America/Los_Angeles [PHONE_NUMBER] [PERSON_NA…" at bounding box center [956, 269] width 1224 height 121
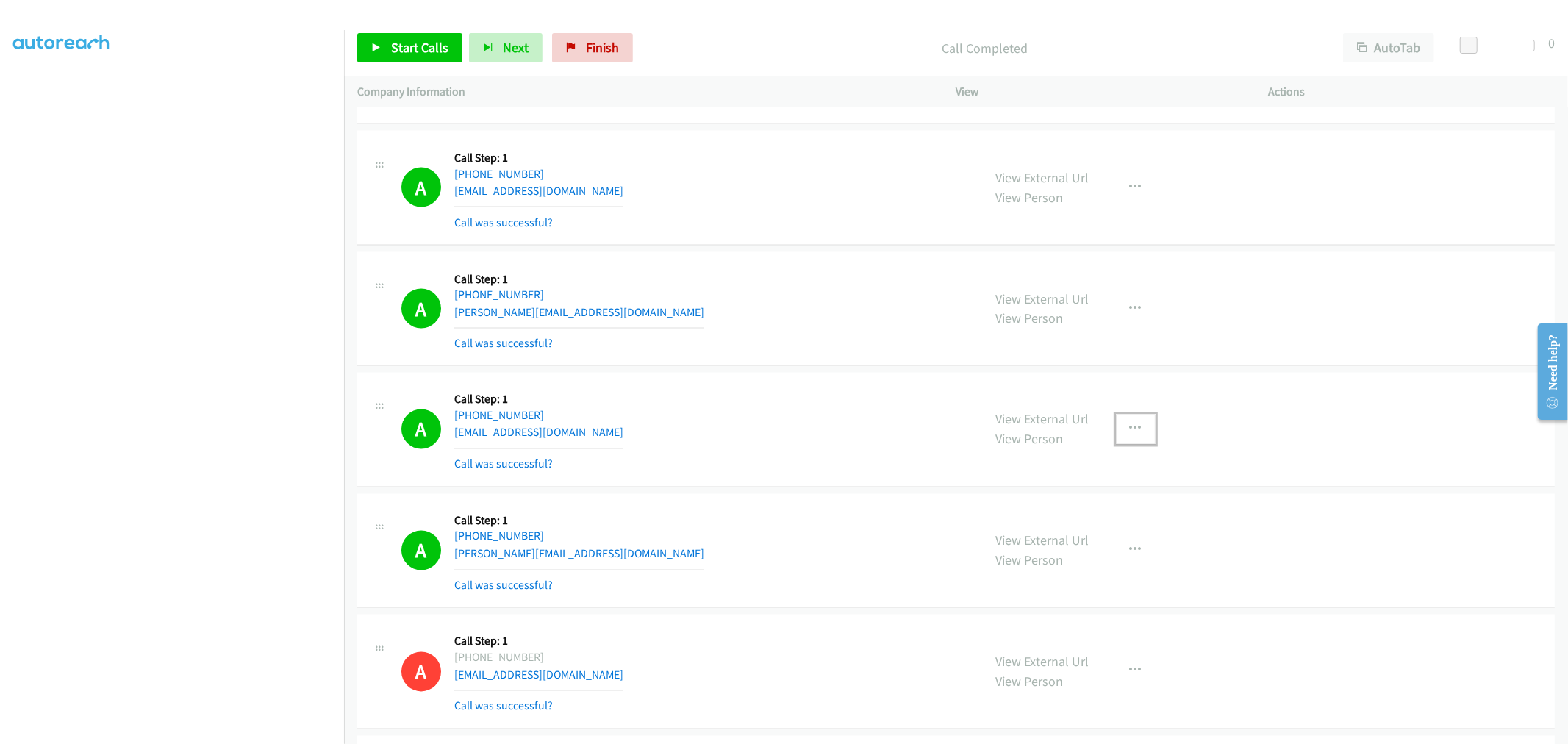
click at [1134, 434] on button "button" at bounding box center [1135, 429] width 40 height 30
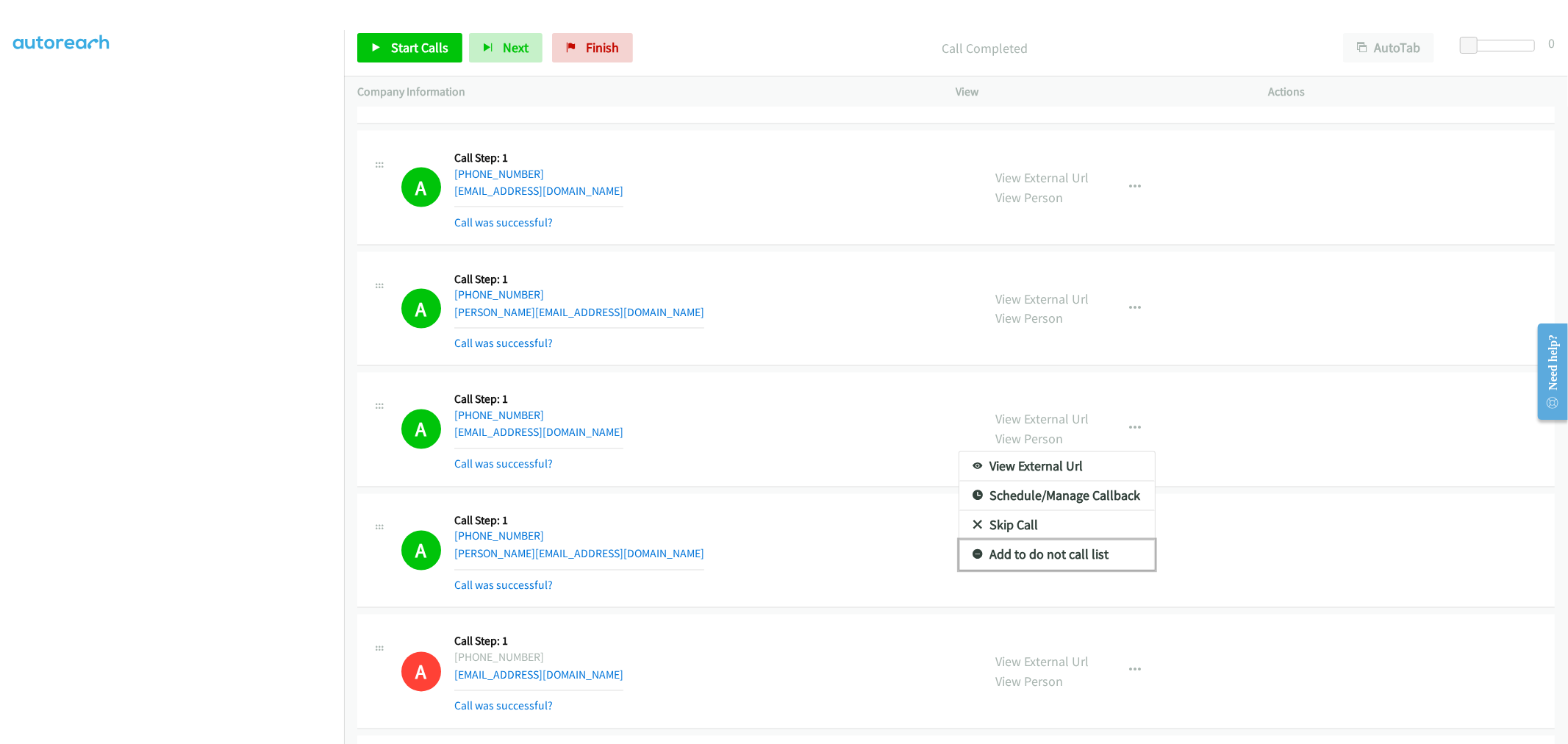
click at [1046, 570] on link "Add to do not call list" at bounding box center [1057, 555] width 195 height 30
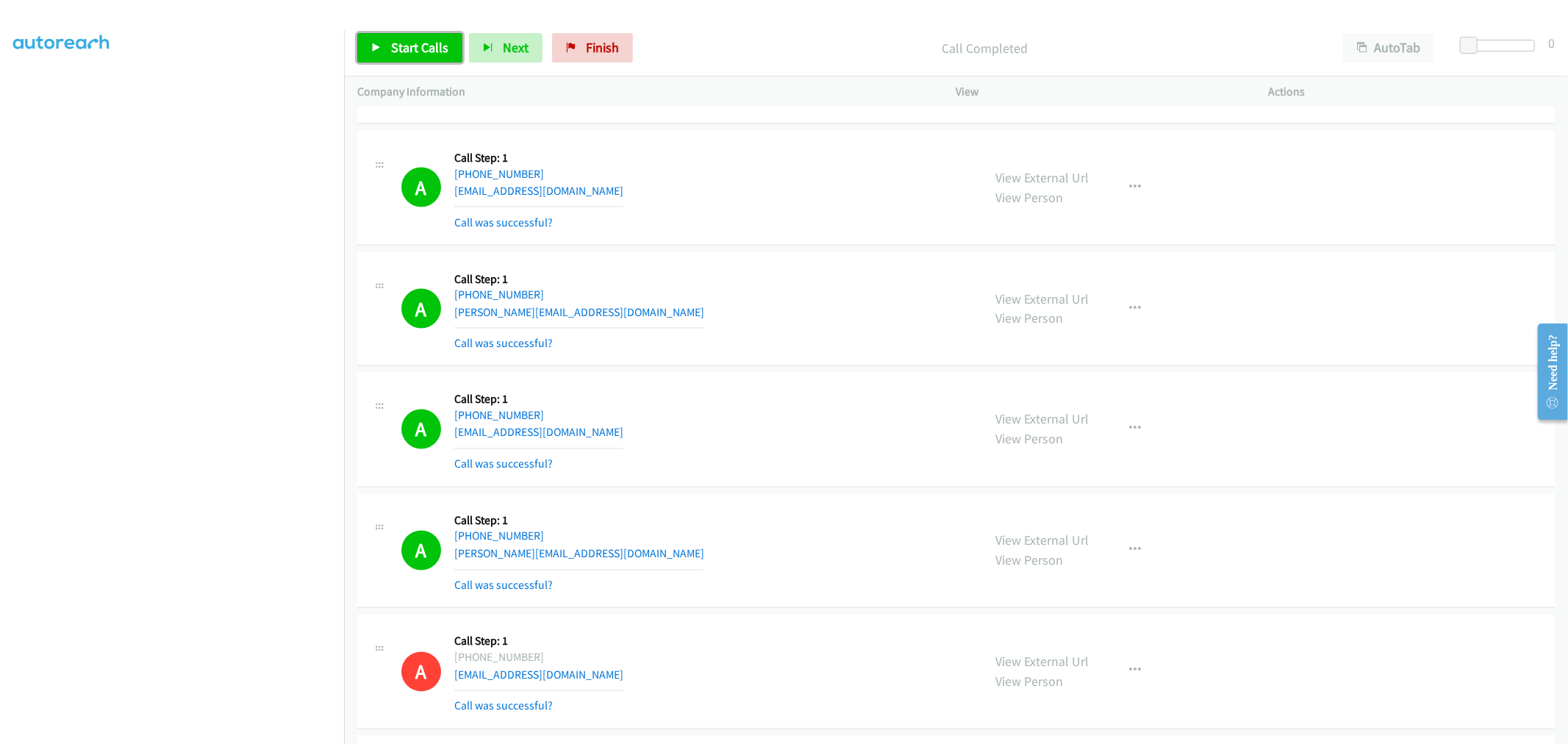
click at [398, 49] on span "Start Calls" at bounding box center [420, 47] width 57 height 17
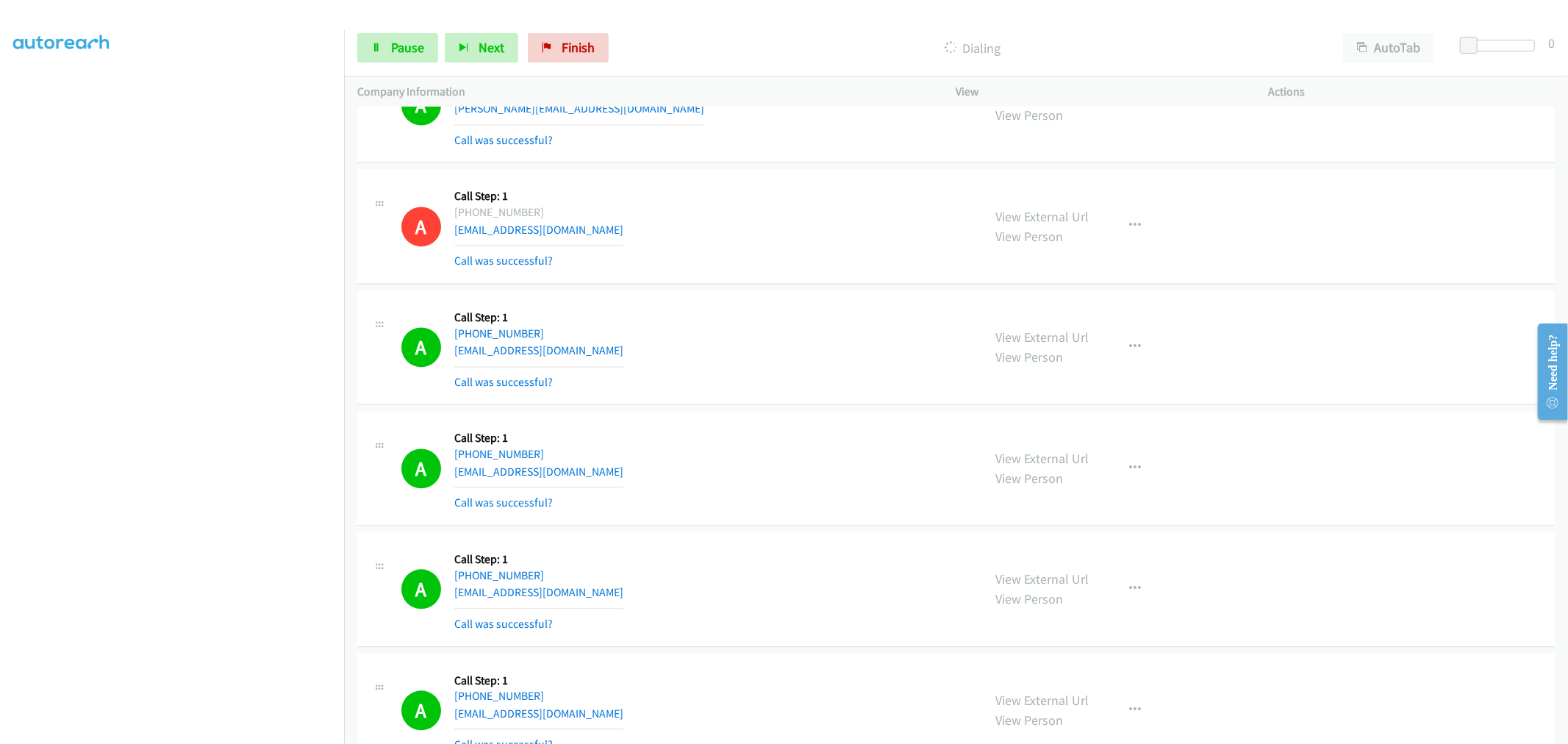
scroll to position [7411, 0]
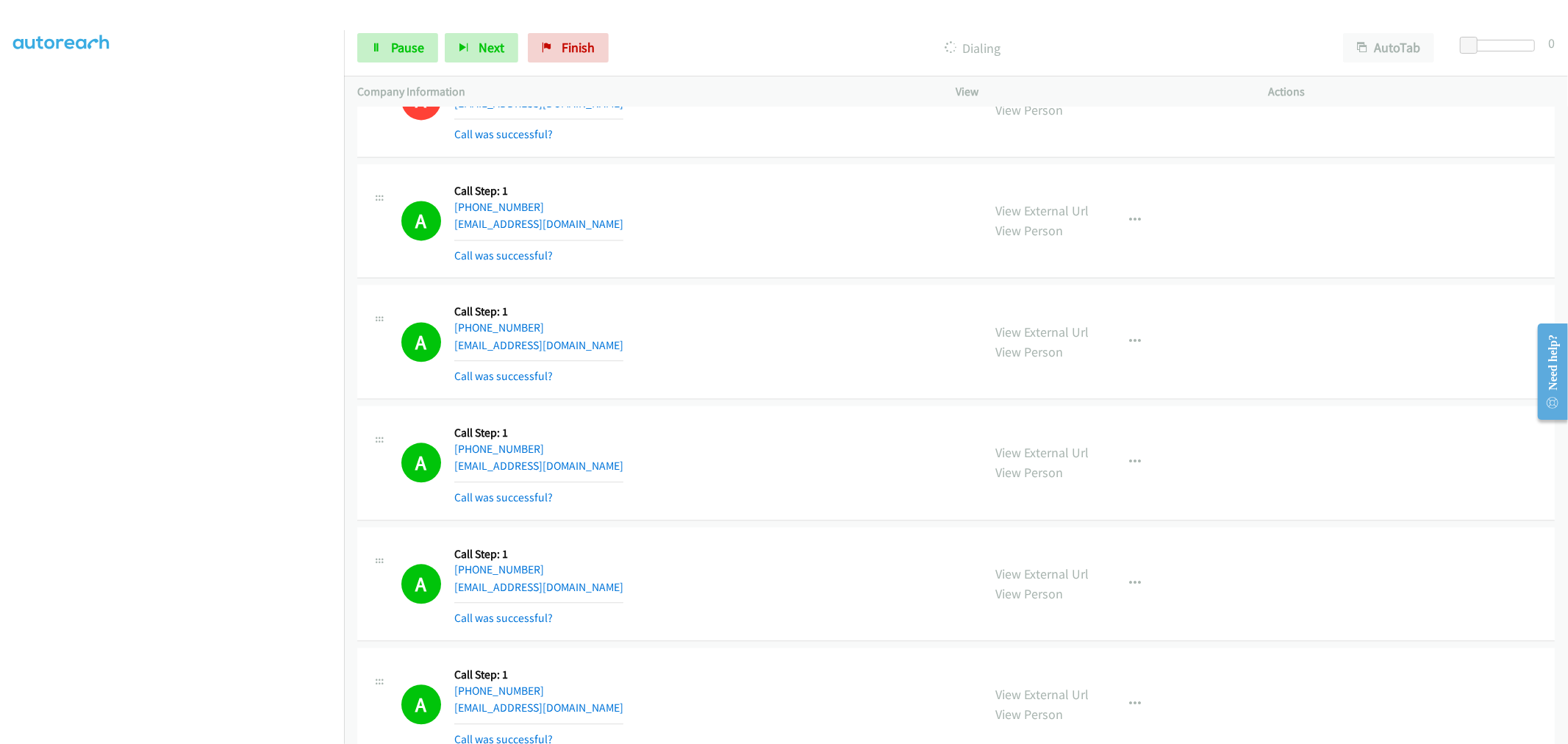
click at [768, 409] on div "A Callback Scheduled Call Step: 1 America/New_York [PHONE_NUMBER] [EMAIL_ADDRES…" at bounding box center [956, 463] width 1197 height 115
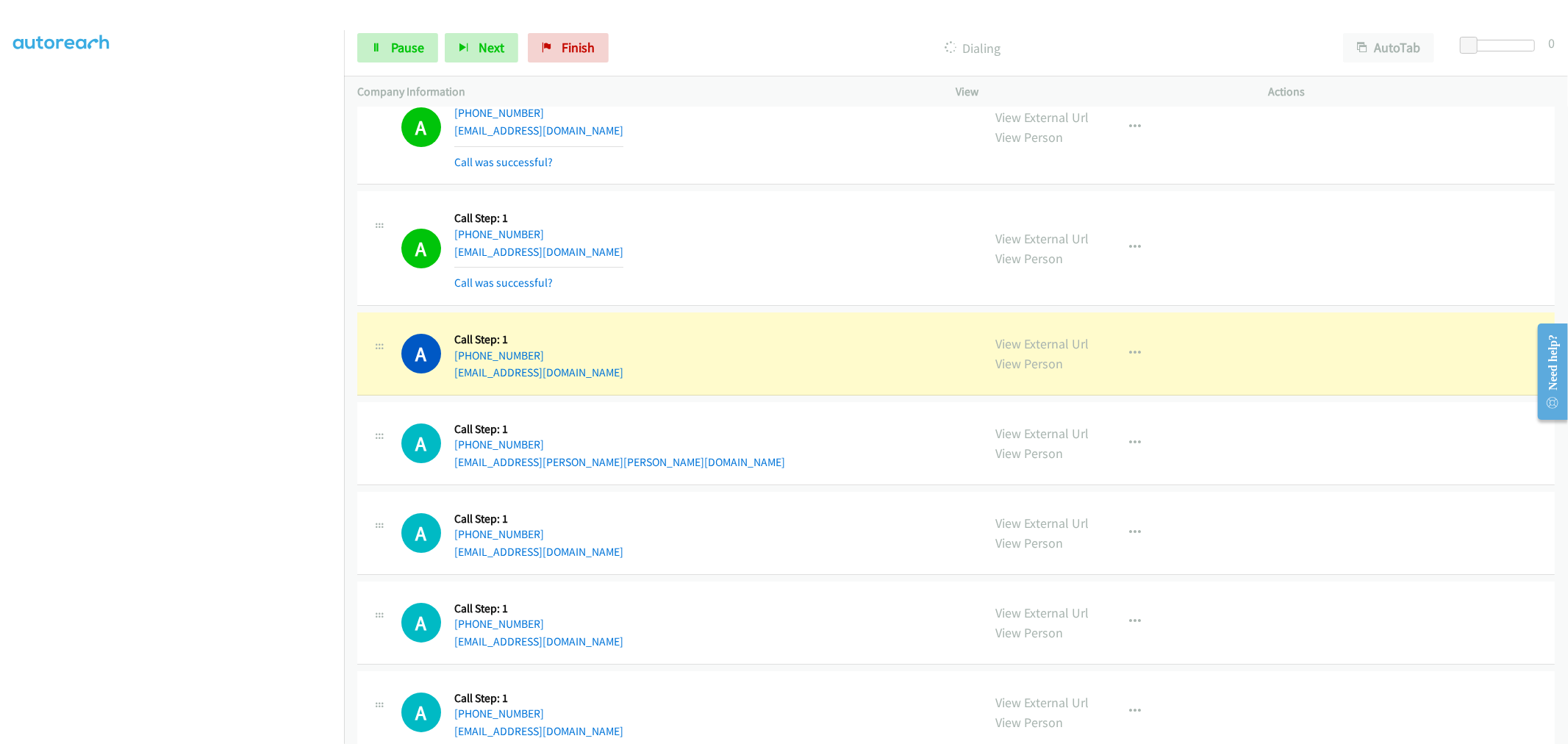
scroll to position [9208, 0]
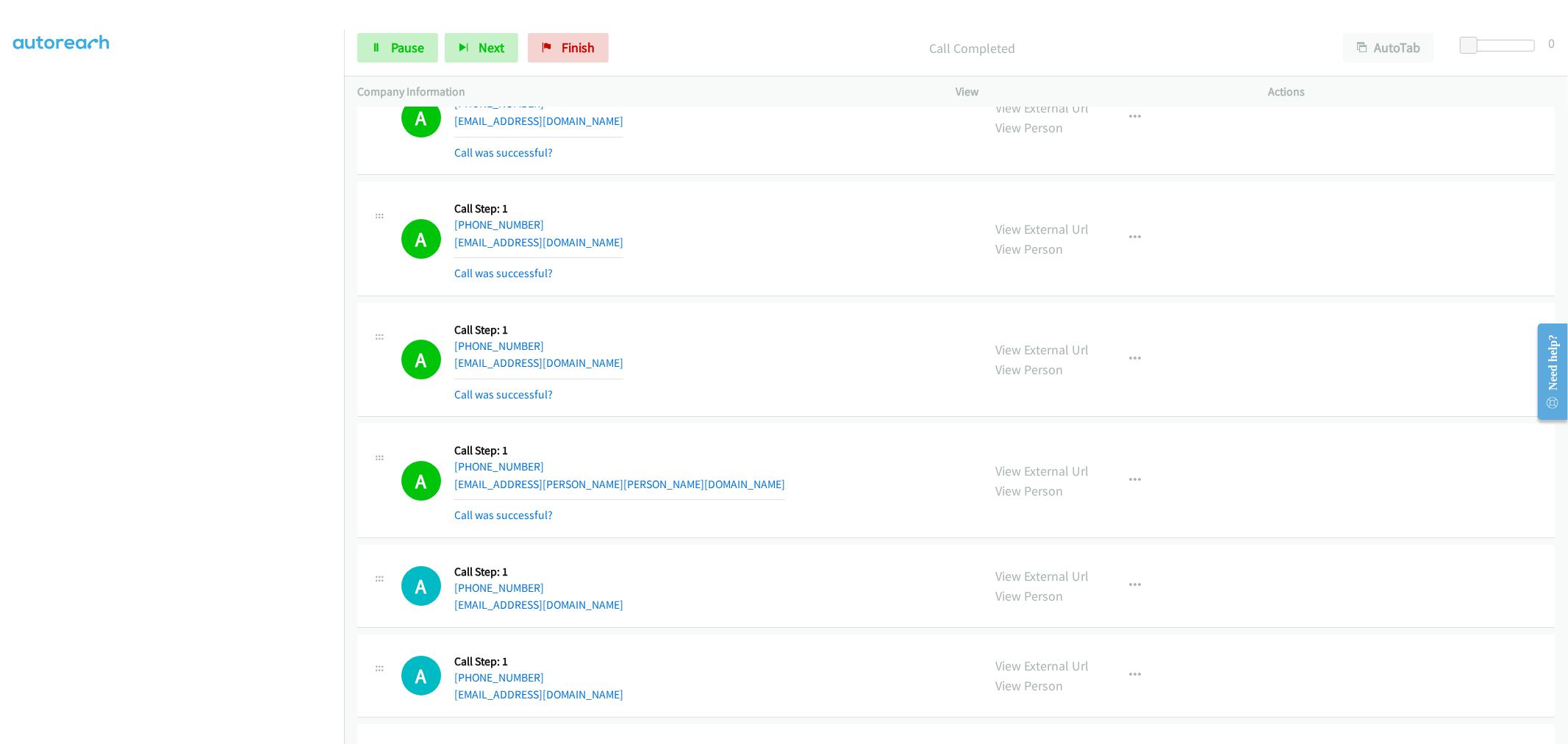
click at [883, 313] on div "A Callback Scheduled Call Step: 1 America/[GEOGRAPHIC_DATA] [PHONE_NUMBER] [EMA…" at bounding box center [956, 360] width 1197 height 115
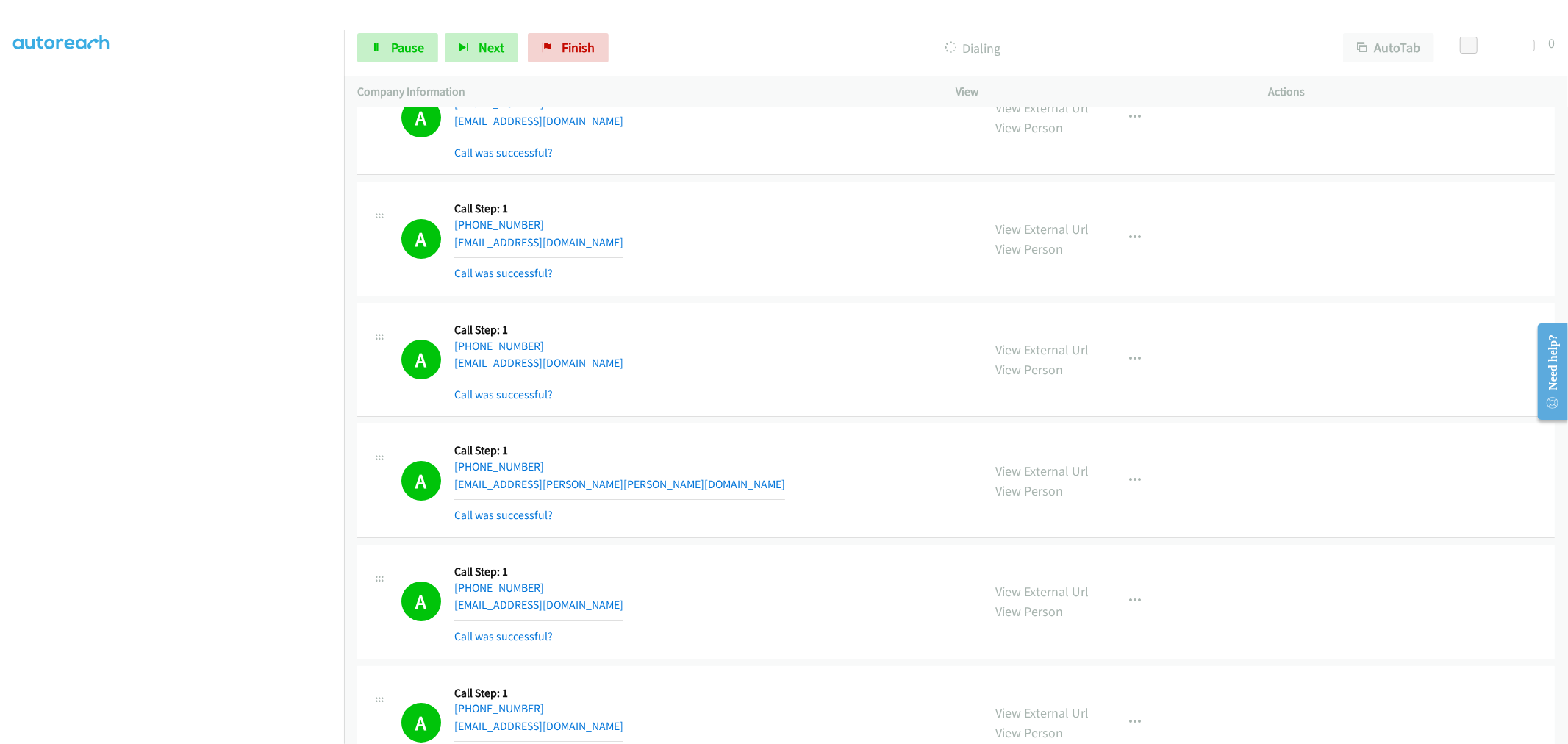
click at [842, 282] on div "A Callback Scheduled Call Step: 1 America/Los_Angeles [PHONE_NUMBER] [EMAIL_ADD…" at bounding box center [686, 238] width 568 height 87
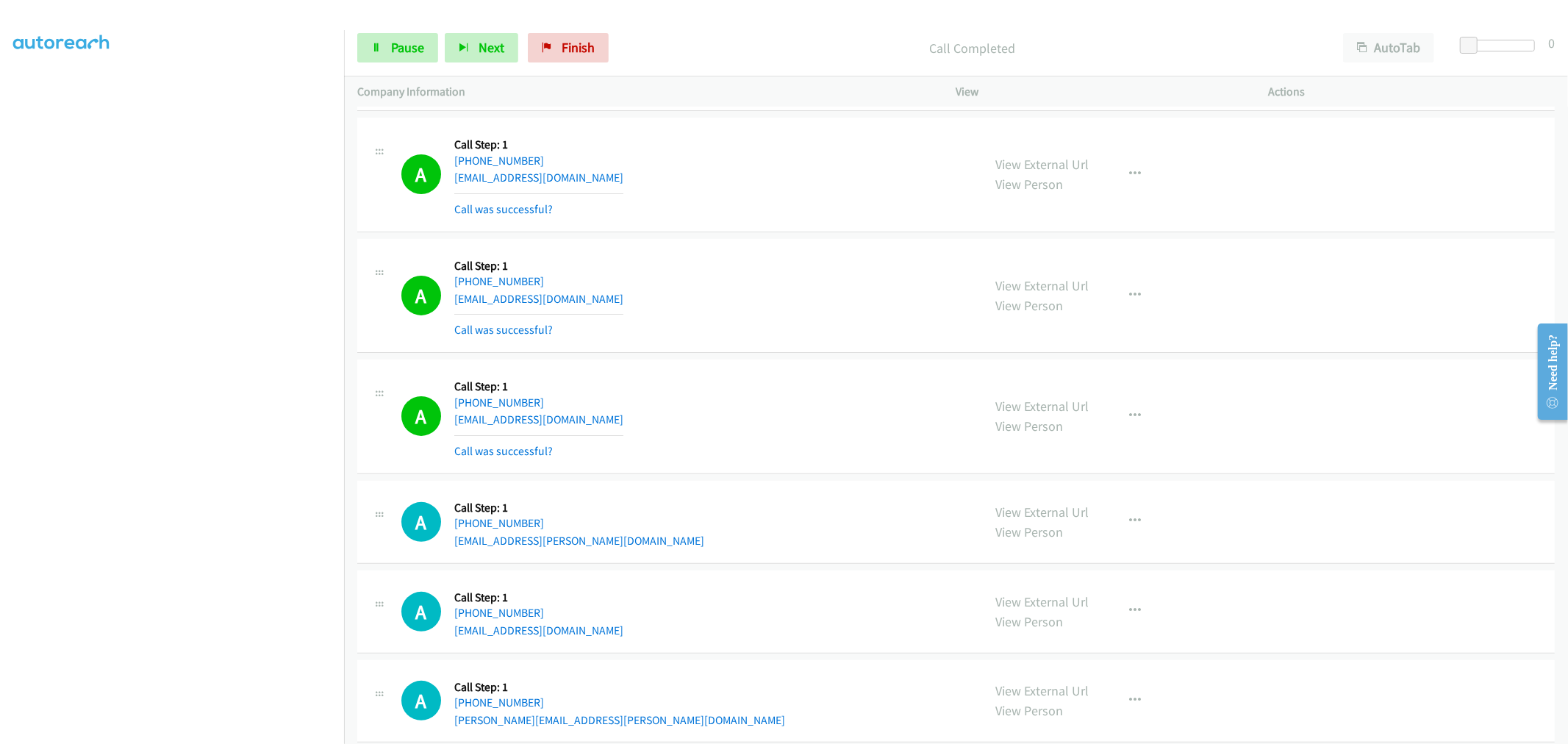
scroll to position [9662, 0]
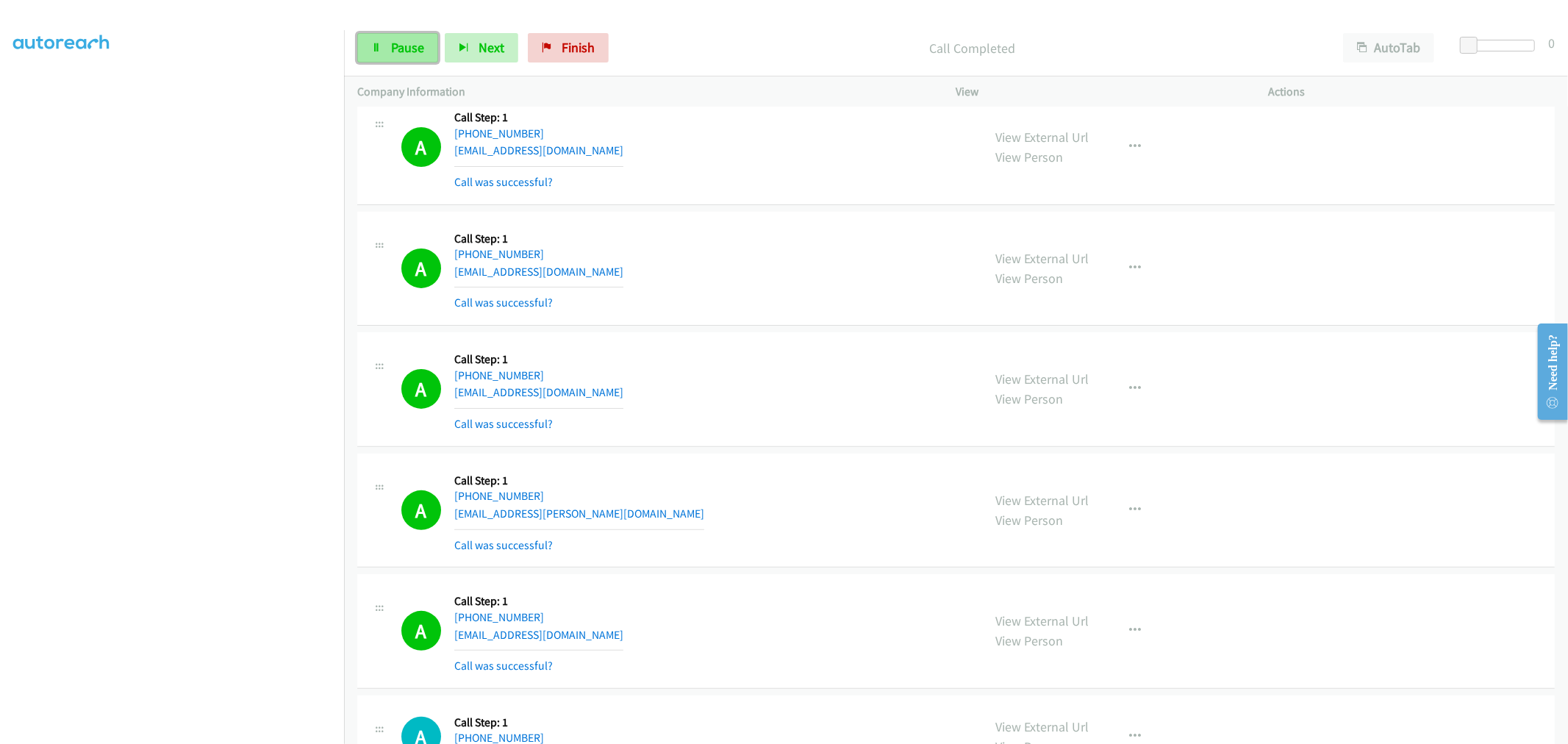
click at [399, 36] on link "Pause" at bounding box center [398, 47] width 81 height 30
drag, startPoint x: 406, startPoint y: 46, endPoint x: 419, endPoint y: 70, distance: 27.3
click at [407, 46] on span "Start Calls" at bounding box center [420, 47] width 57 height 17
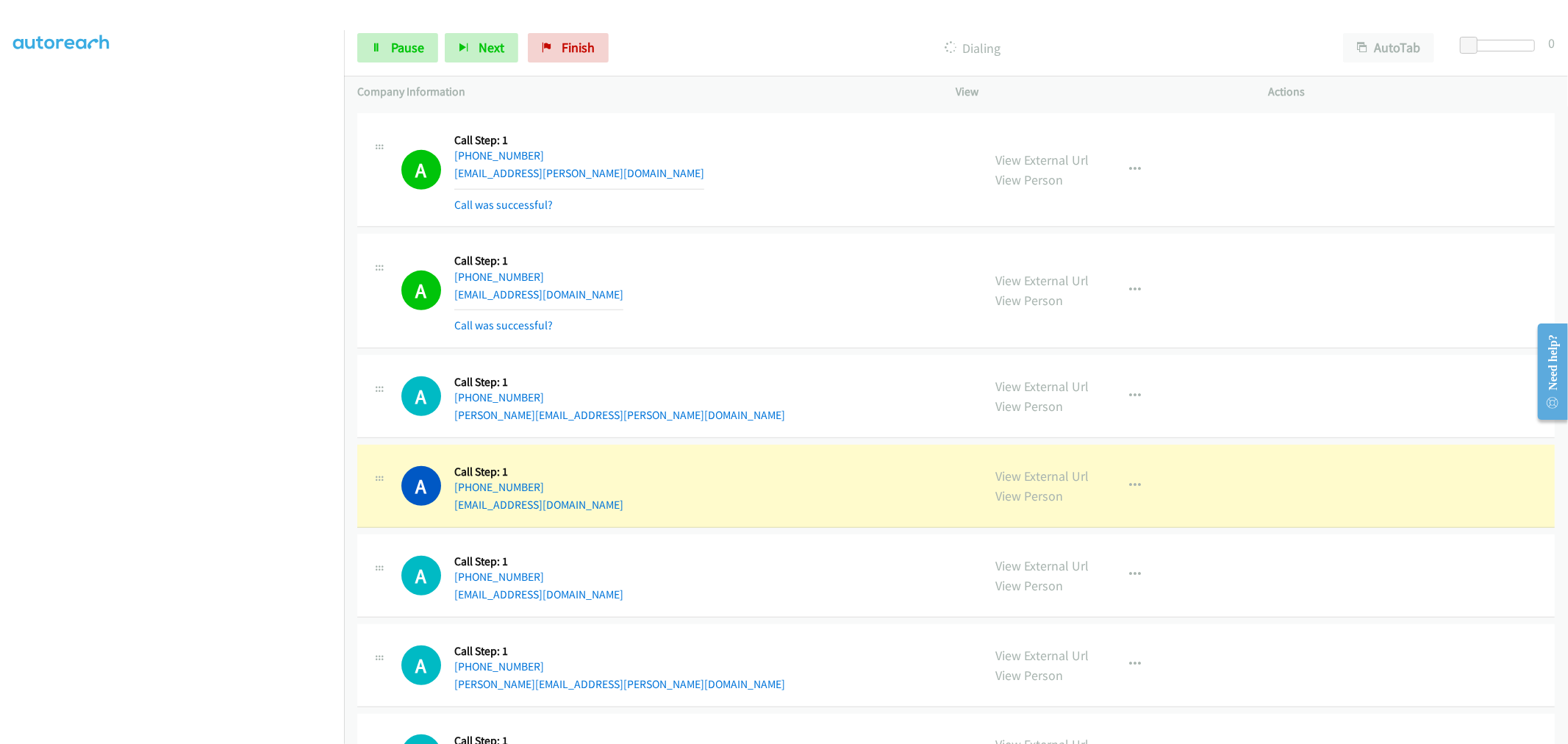
scroll to position [10152, 0]
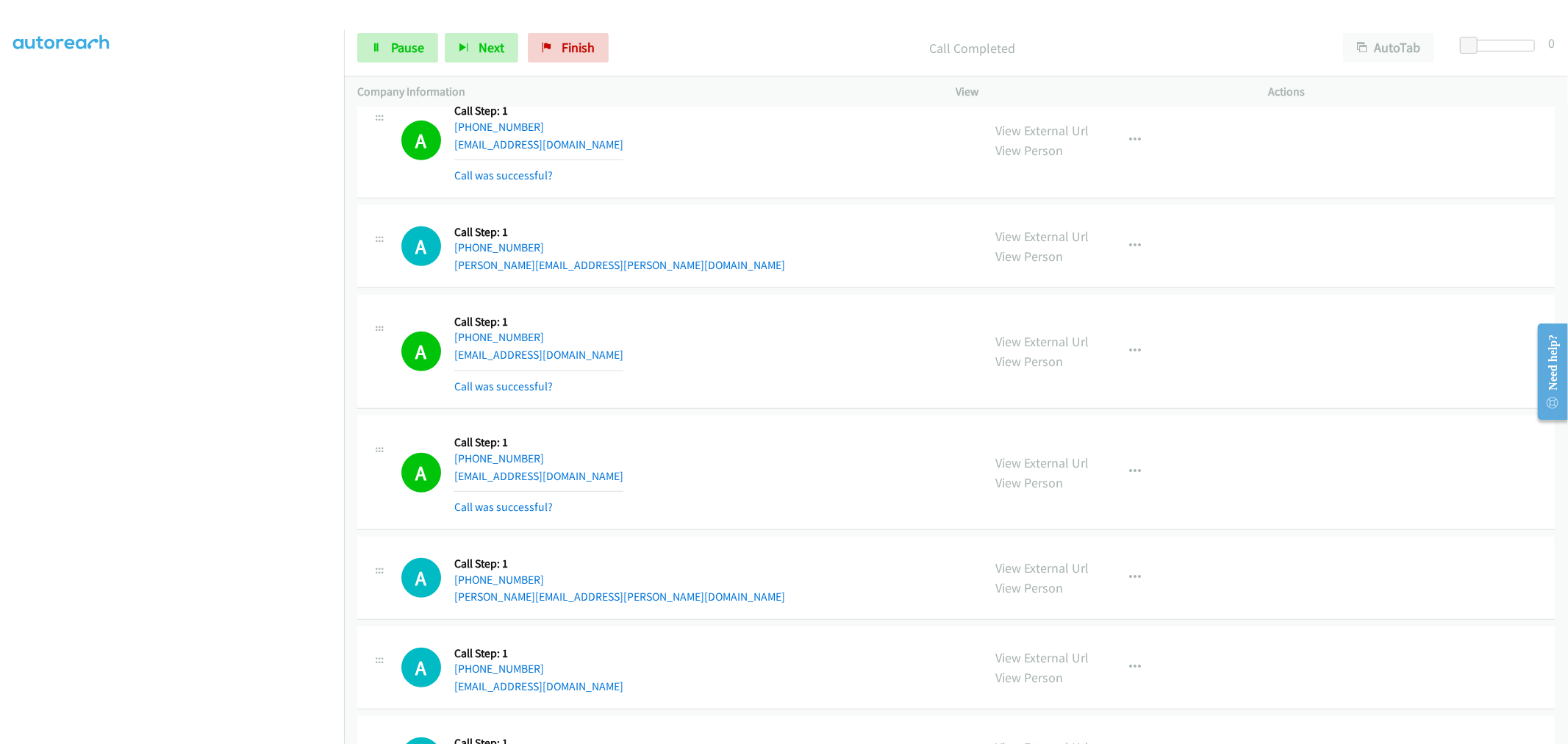
click at [235, 732] on section at bounding box center [172, 395] width 318 height 703
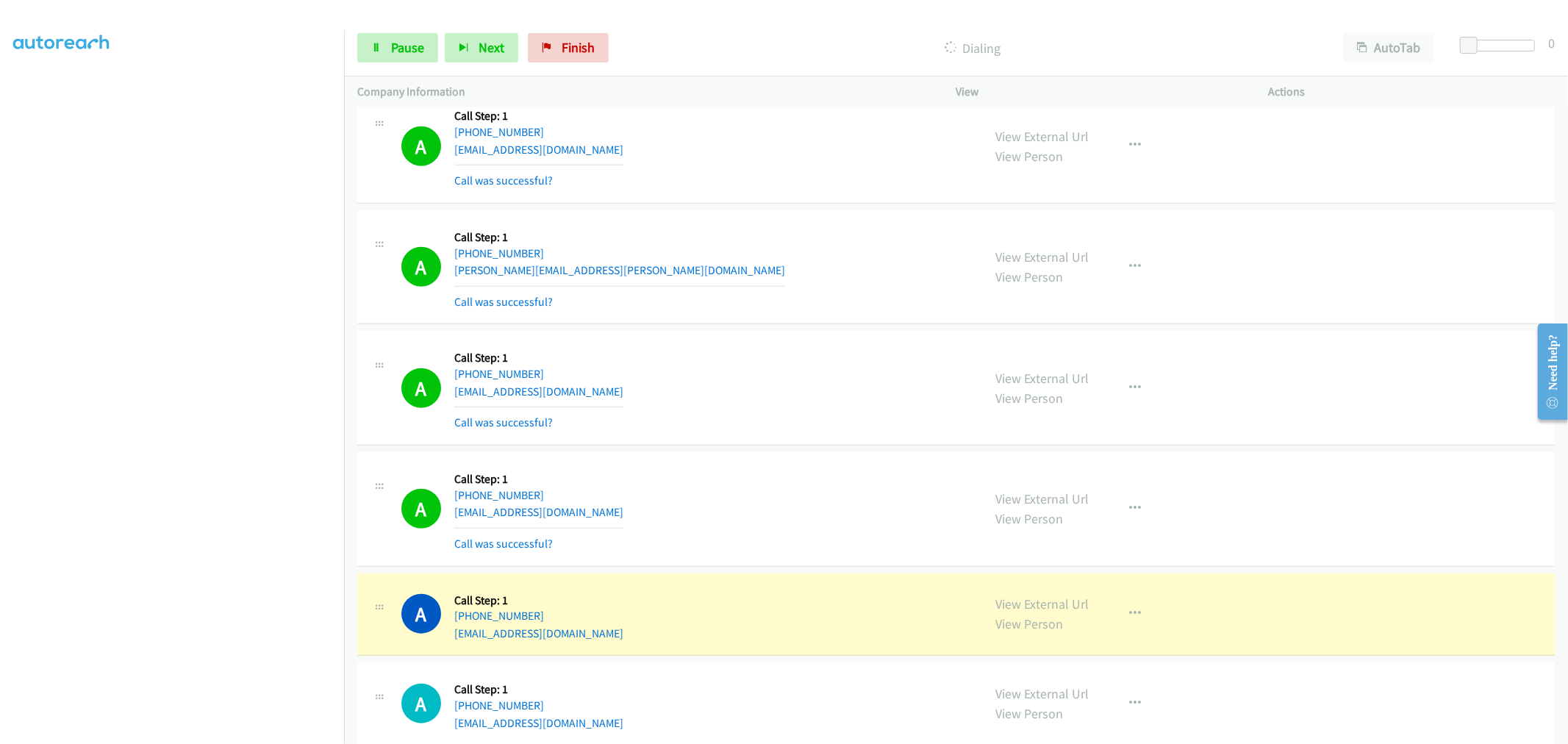
scroll to position [10599, 0]
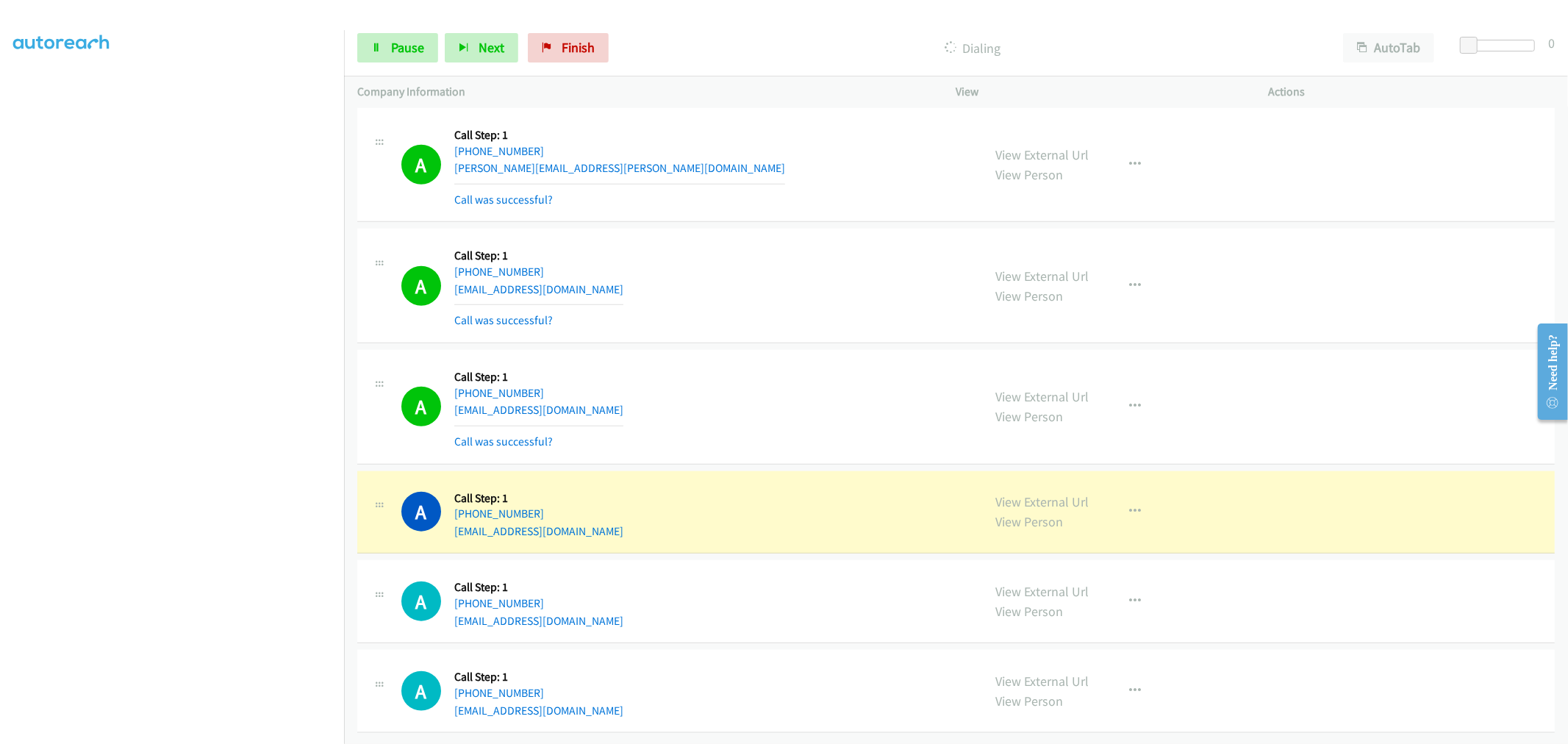
drag, startPoint x: 1027, startPoint y: 495, endPoint x: 930, endPoint y: 390, distance: 142.9
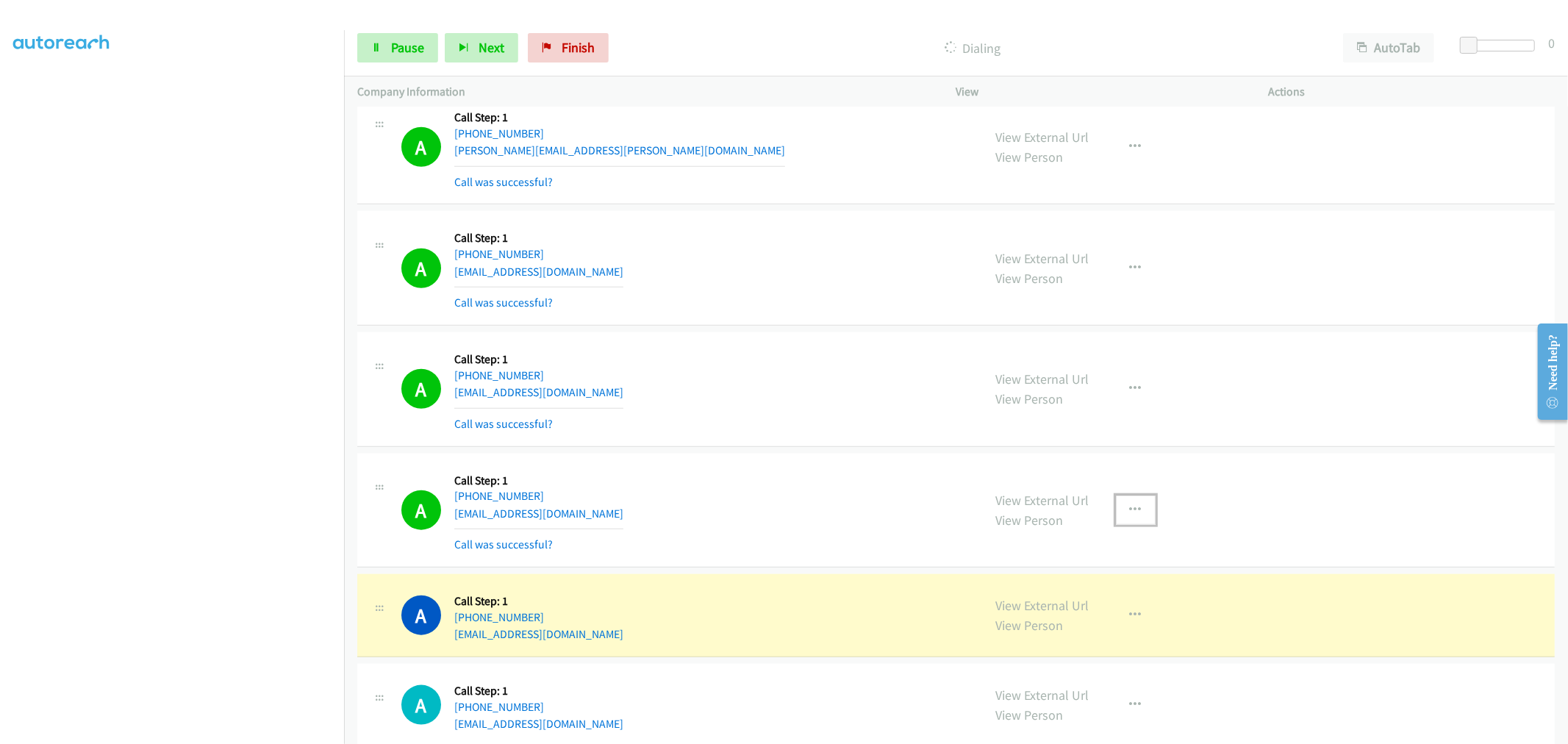
click at [1128, 503] on button "button" at bounding box center [1135, 510] width 40 height 30
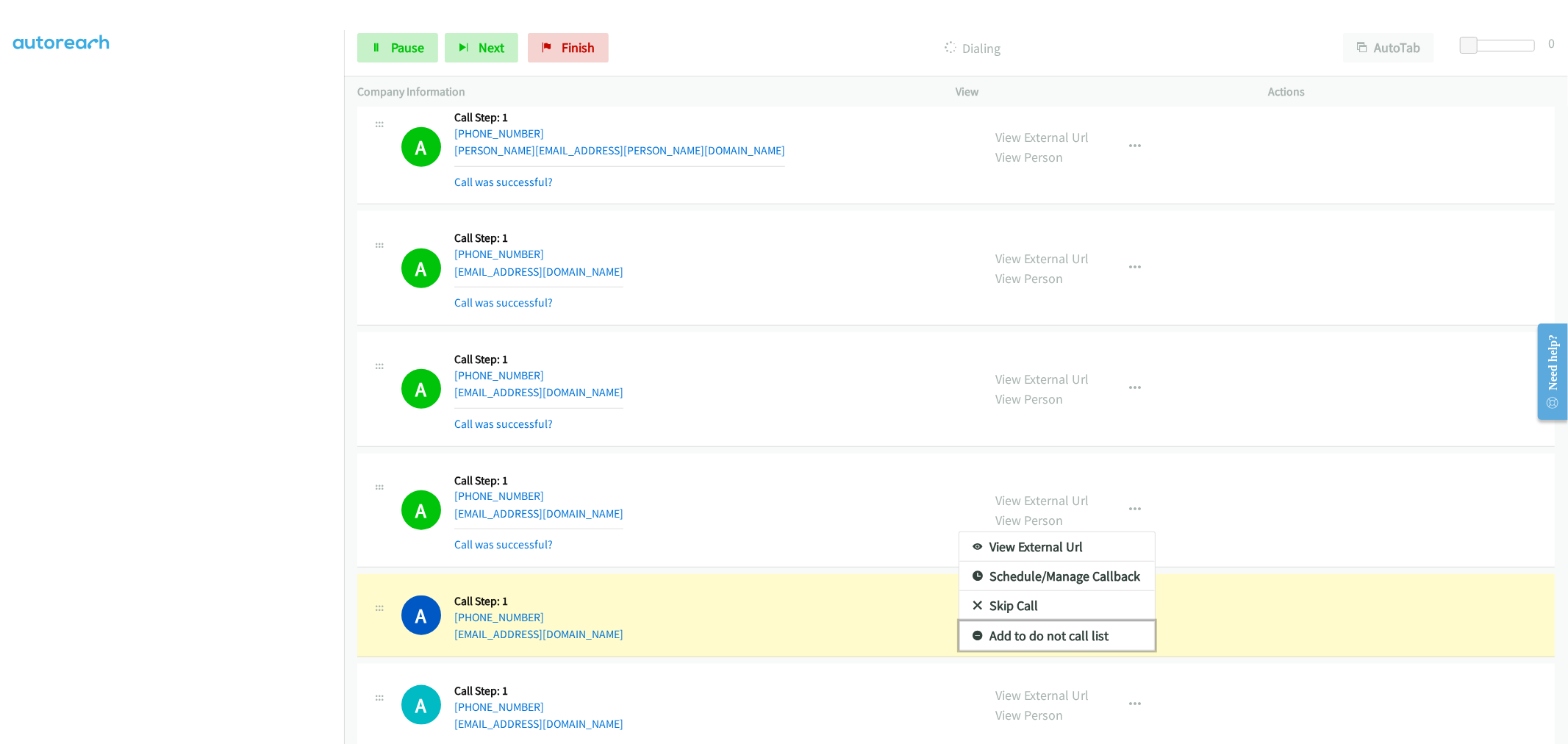
click at [1022, 644] on link "Add to do not call list" at bounding box center [1057, 636] width 195 height 30
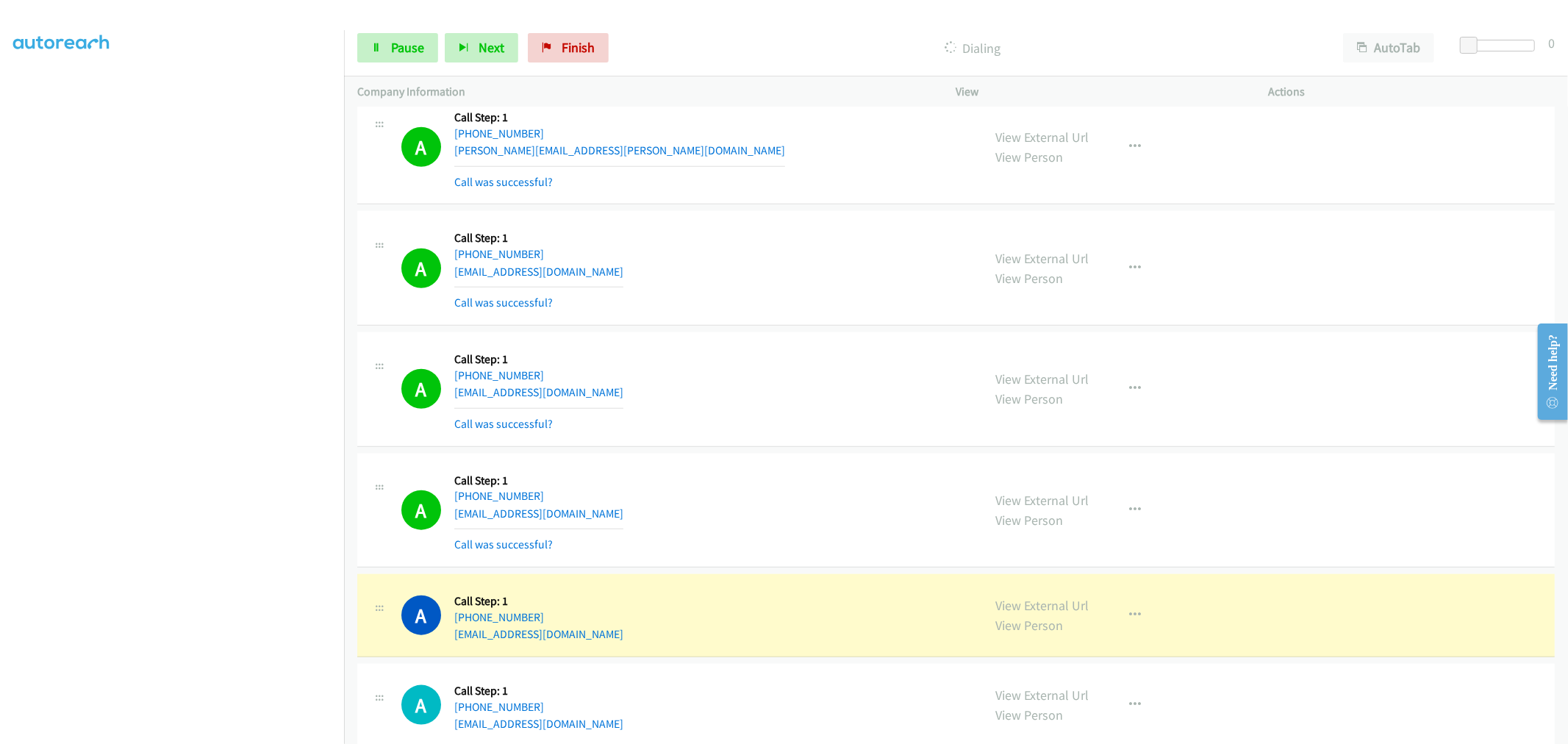
click at [710, 463] on div "A Callback Scheduled Call Step: 1 America/New_York [PHONE_NUMBER] [EMAIL_ADDRES…" at bounding box center [956, 511] width 1197 height 115
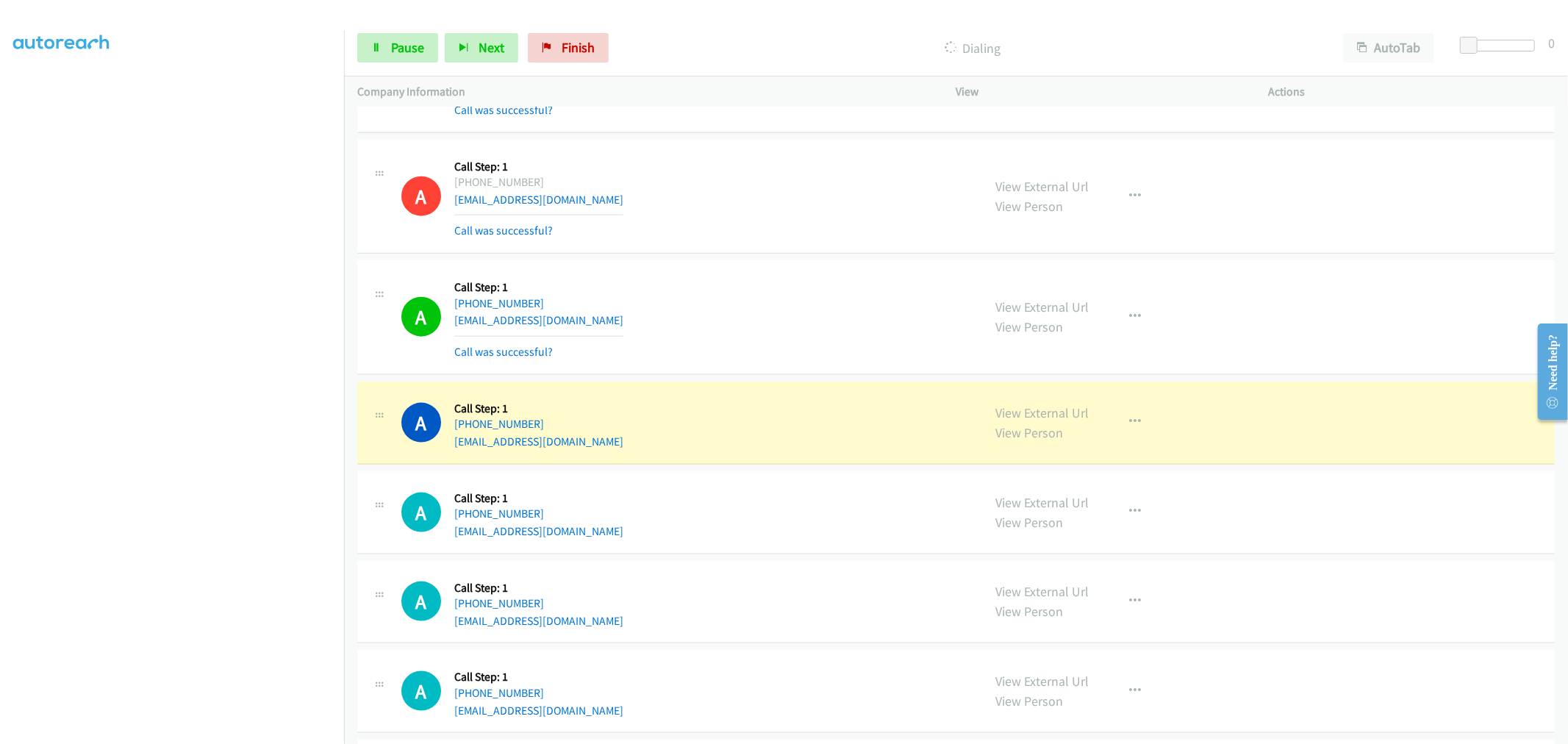
scroll to position [11007, 0]
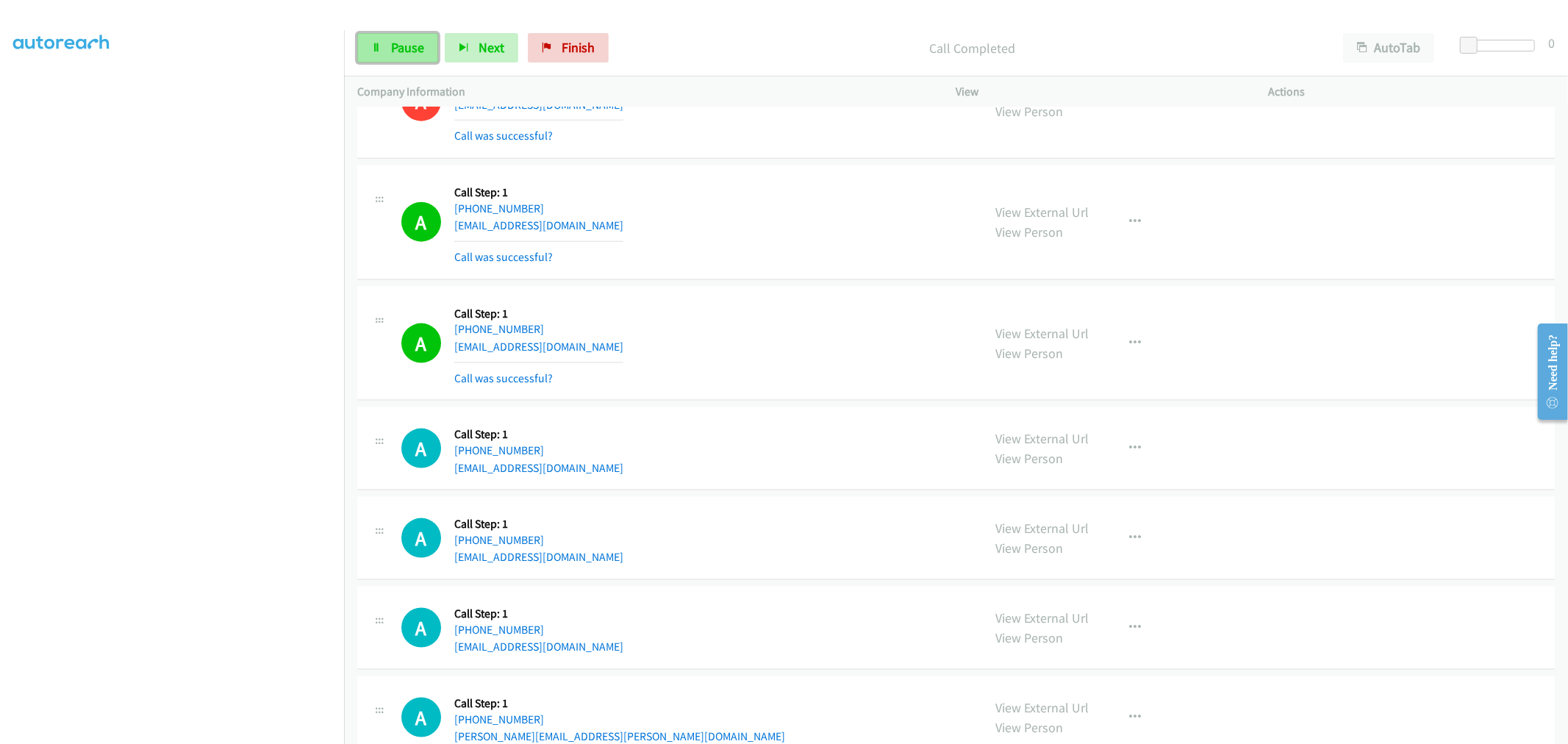
click at [383, 33] on link "Pause" at bounding box center [398, 47] width 81 height 30
click at [1139, 358] on button "button" at bounding box center [1135, 343] width 40 height 30
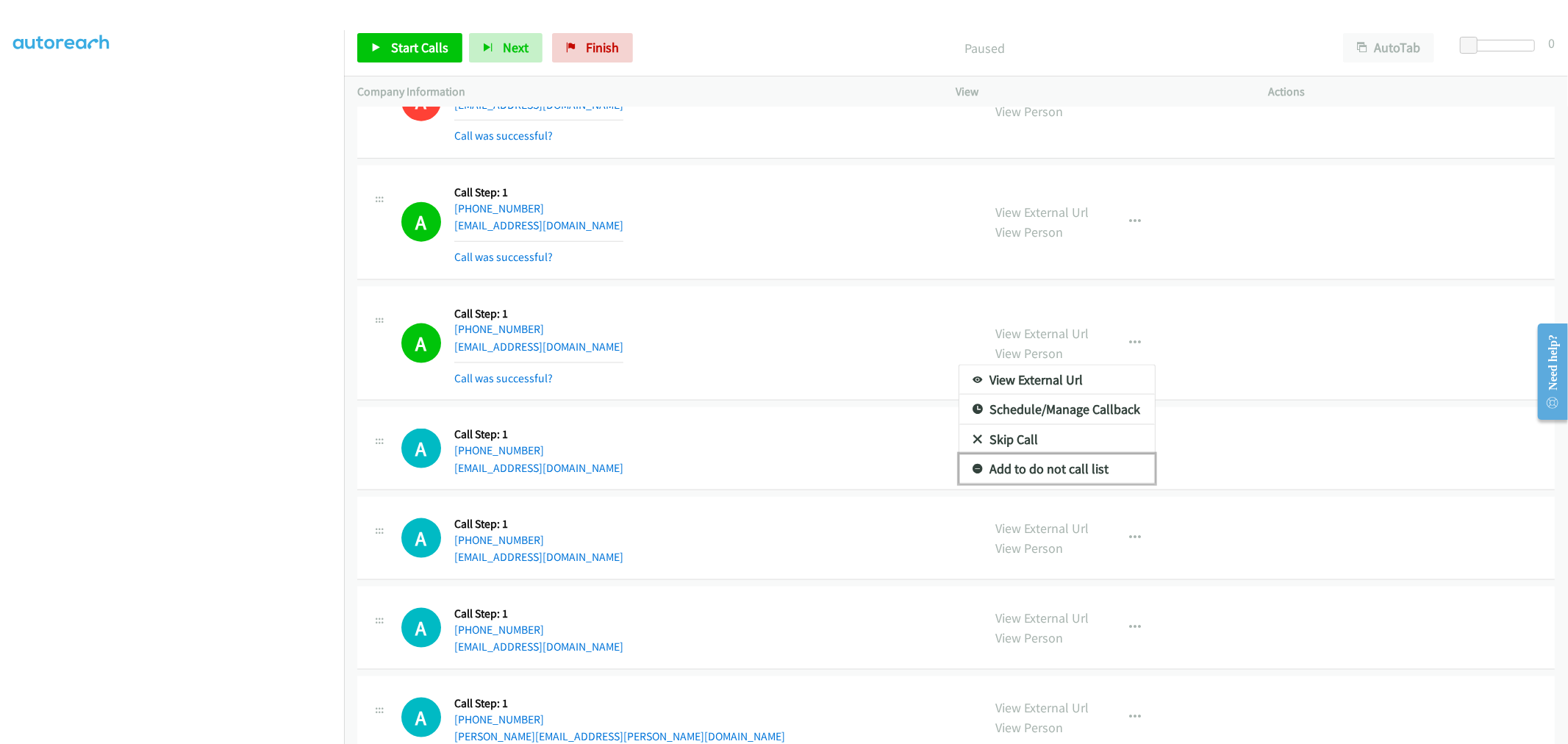
click at [1033, 470] on link "Add to do not call list" at bounding box center [1057, 468] width 195 height 30
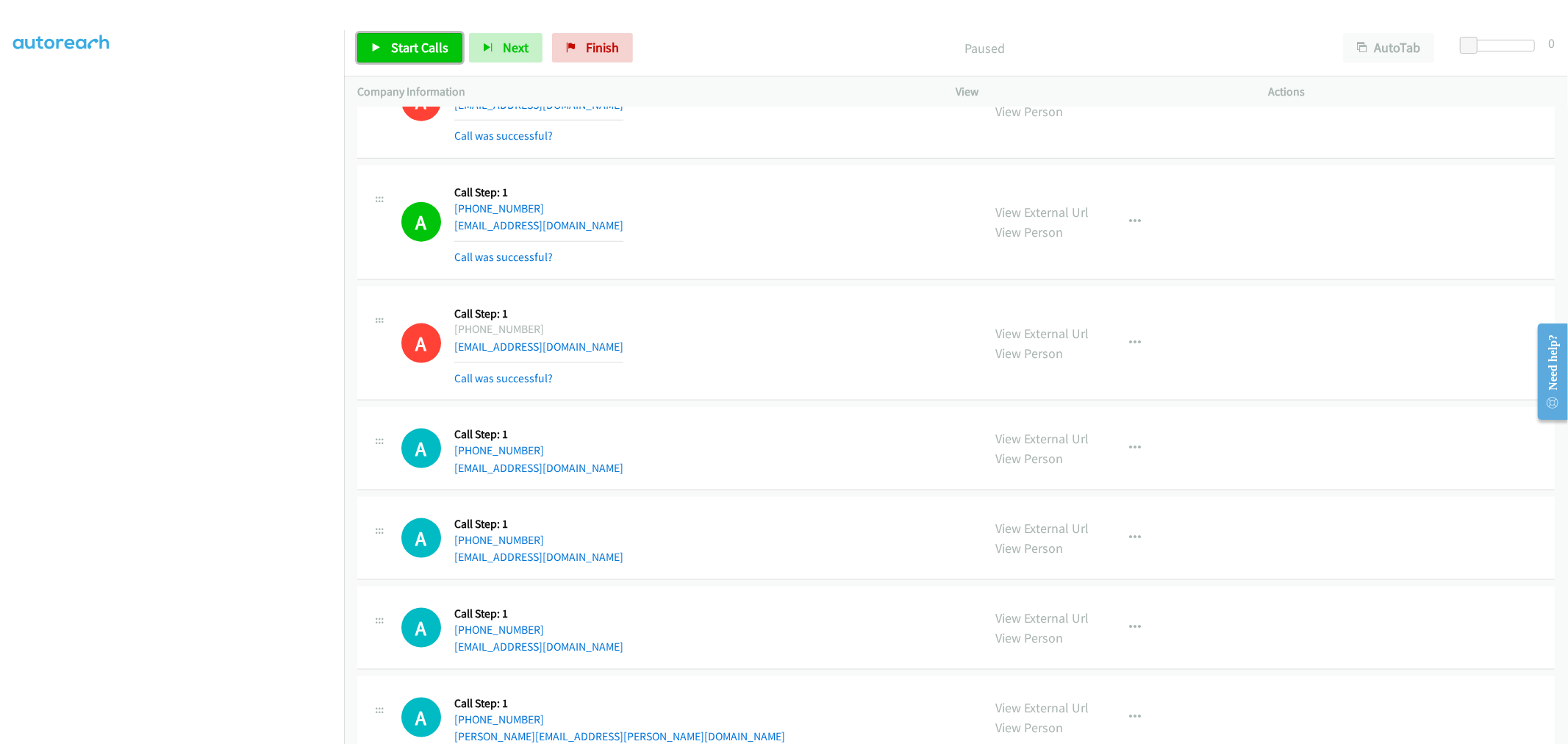
click at [385, 50] on link "Start Calls" at bounding box center [410, 47] width 105 height 30
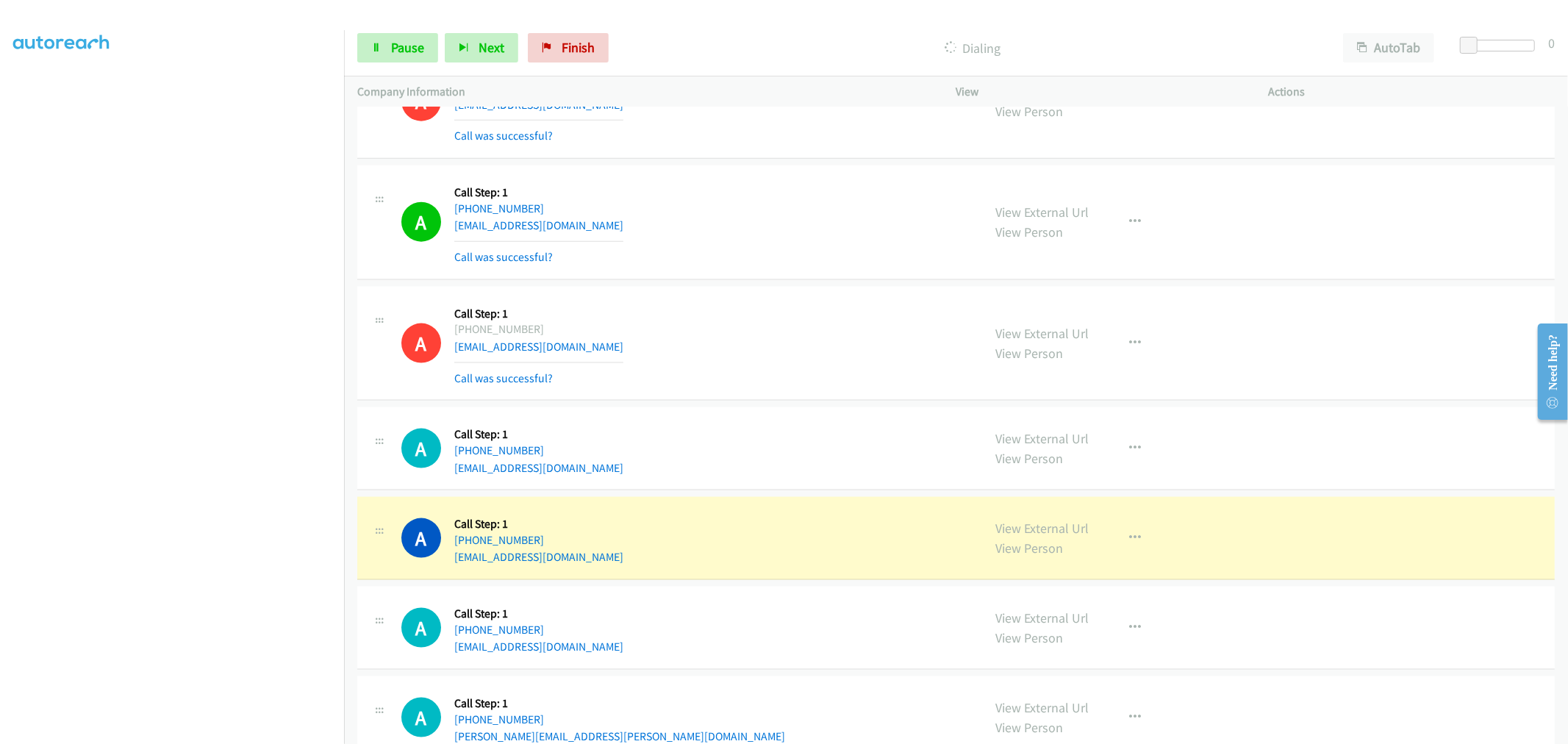
click at [738, 284] on td "A Callback Scheduled Call Step: 1 [GEOGRAPHIC_DATA]/[GEOGRAPHIC_DATA] [PHONE_NU…" at bounding box center [956, 222] width 1224 height 121
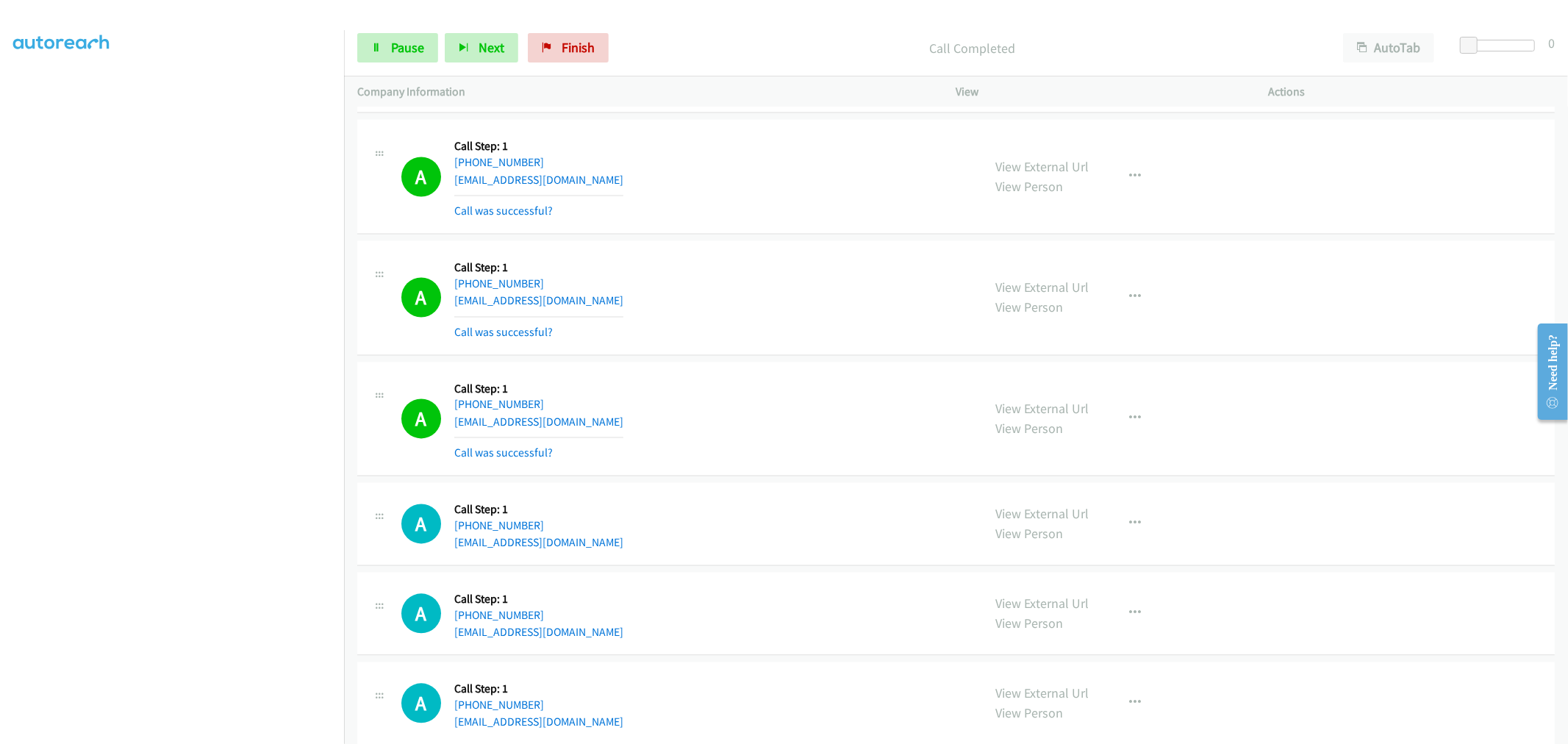
scroll to position [11875, 0]
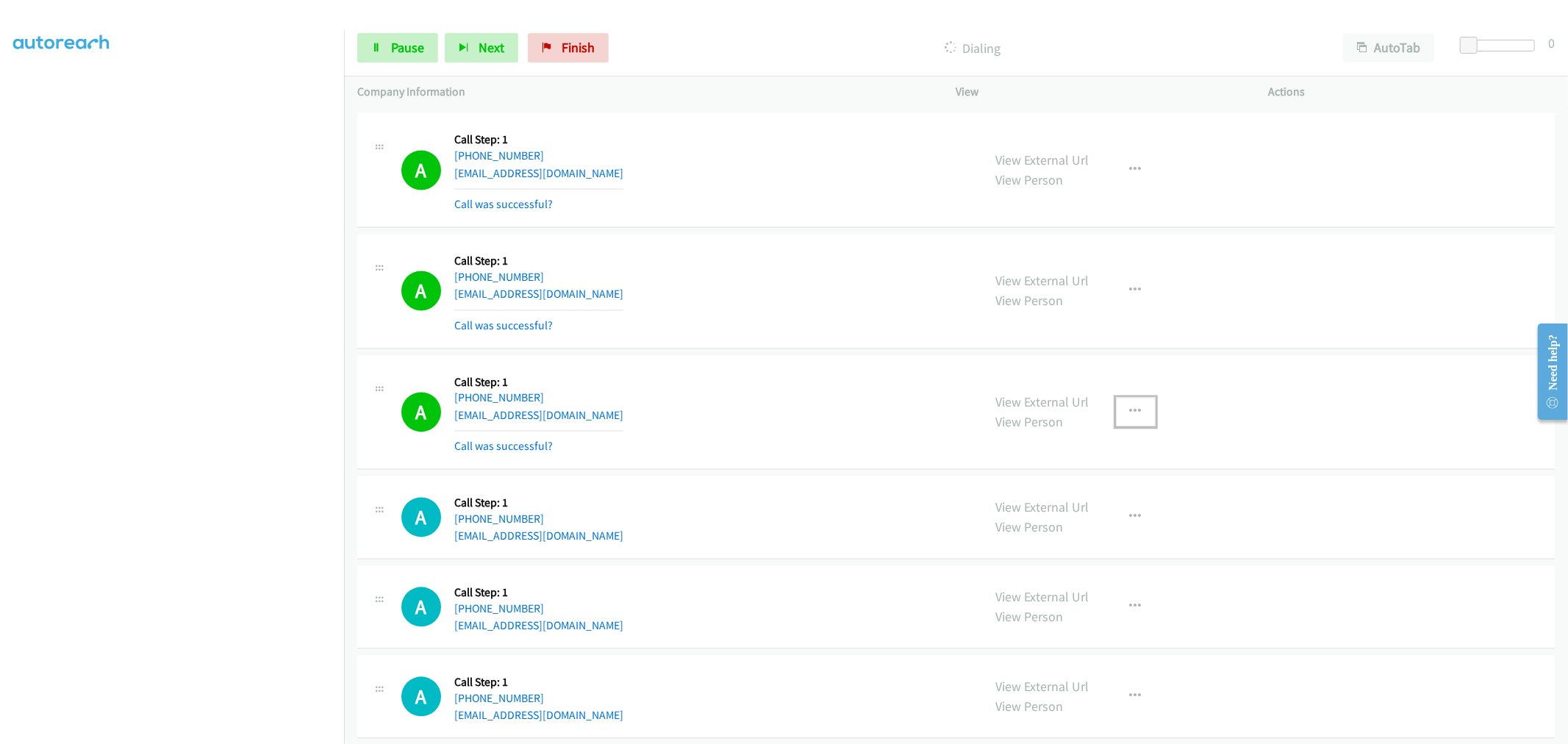
click at [1148, 408] on button "button" at bounding box center [1135, 411] width 40 height 30
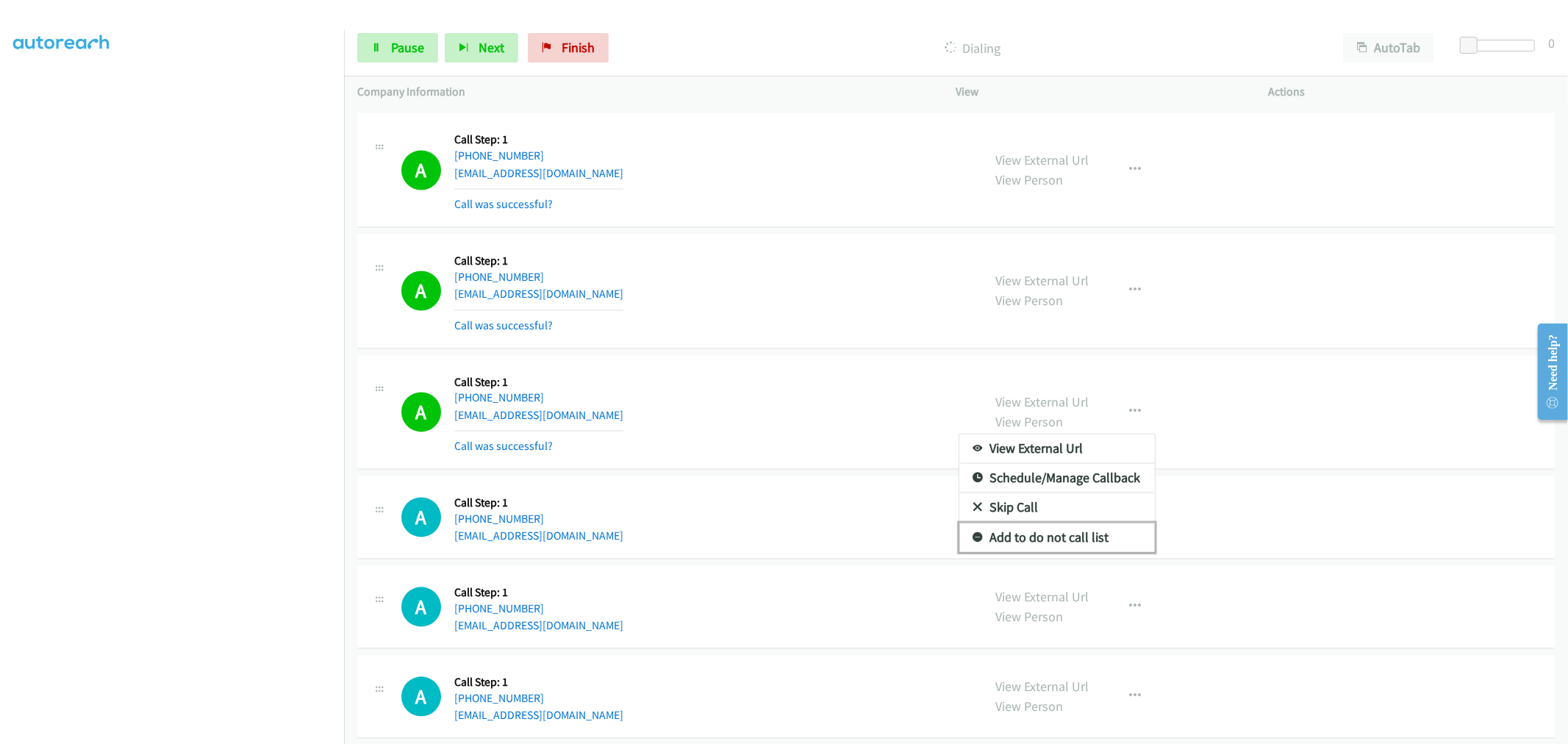
click at [1060, 550] on link "Add to do not call list" at bounding box center [1057, 537] width 195 height 30
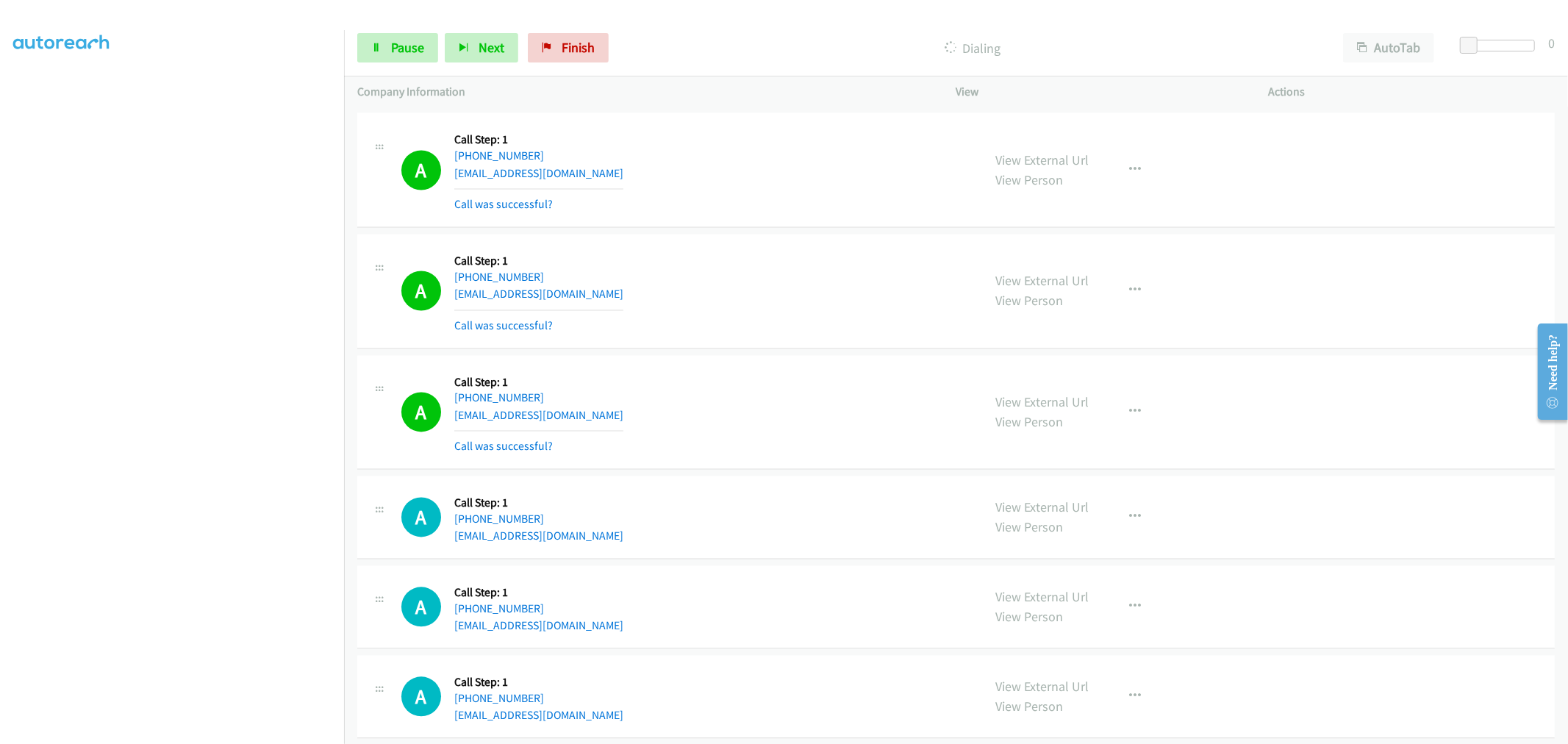
click at [784, 402] on div "A Callback Scheduled Call Step: 1 [GEOGRAPHIC_DATA]/[GEOGRAPHIC_DATA] [PHONE_NU…" at bounding box center [686, 412] width 568 height 87
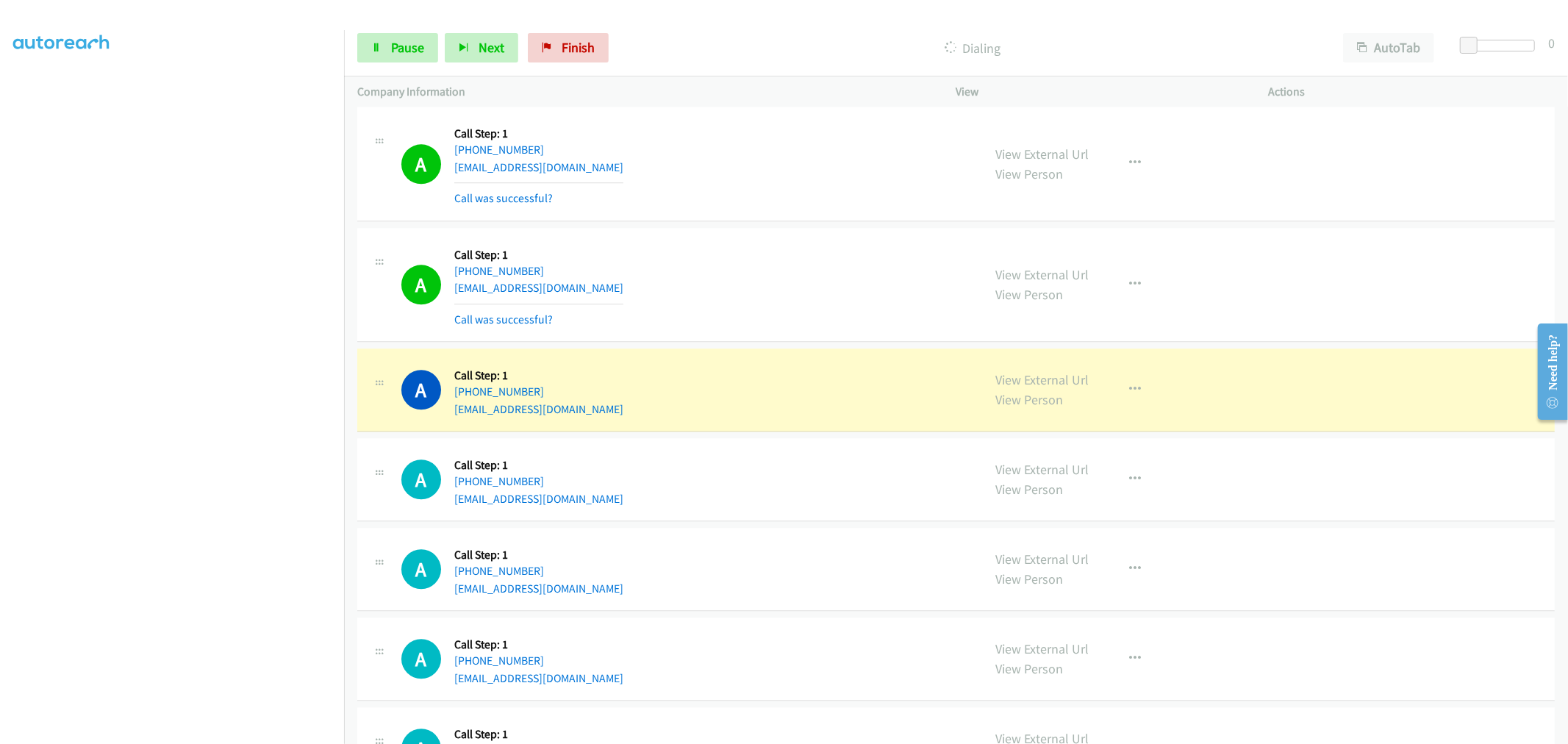
scroll to position [12397, 0]
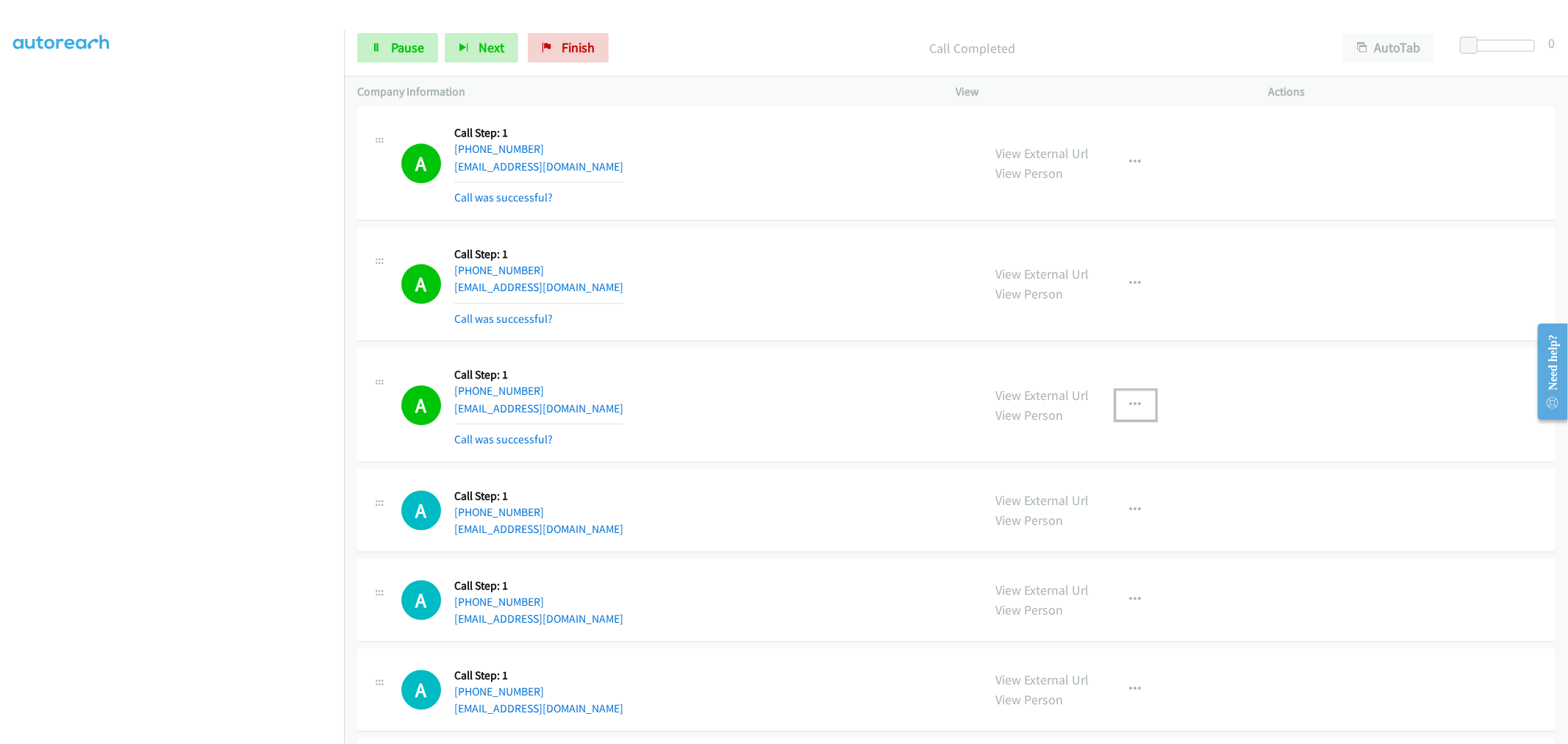
click at [1139, 415] on button "button" at bounding box center [1135, 405] width 40 height 30
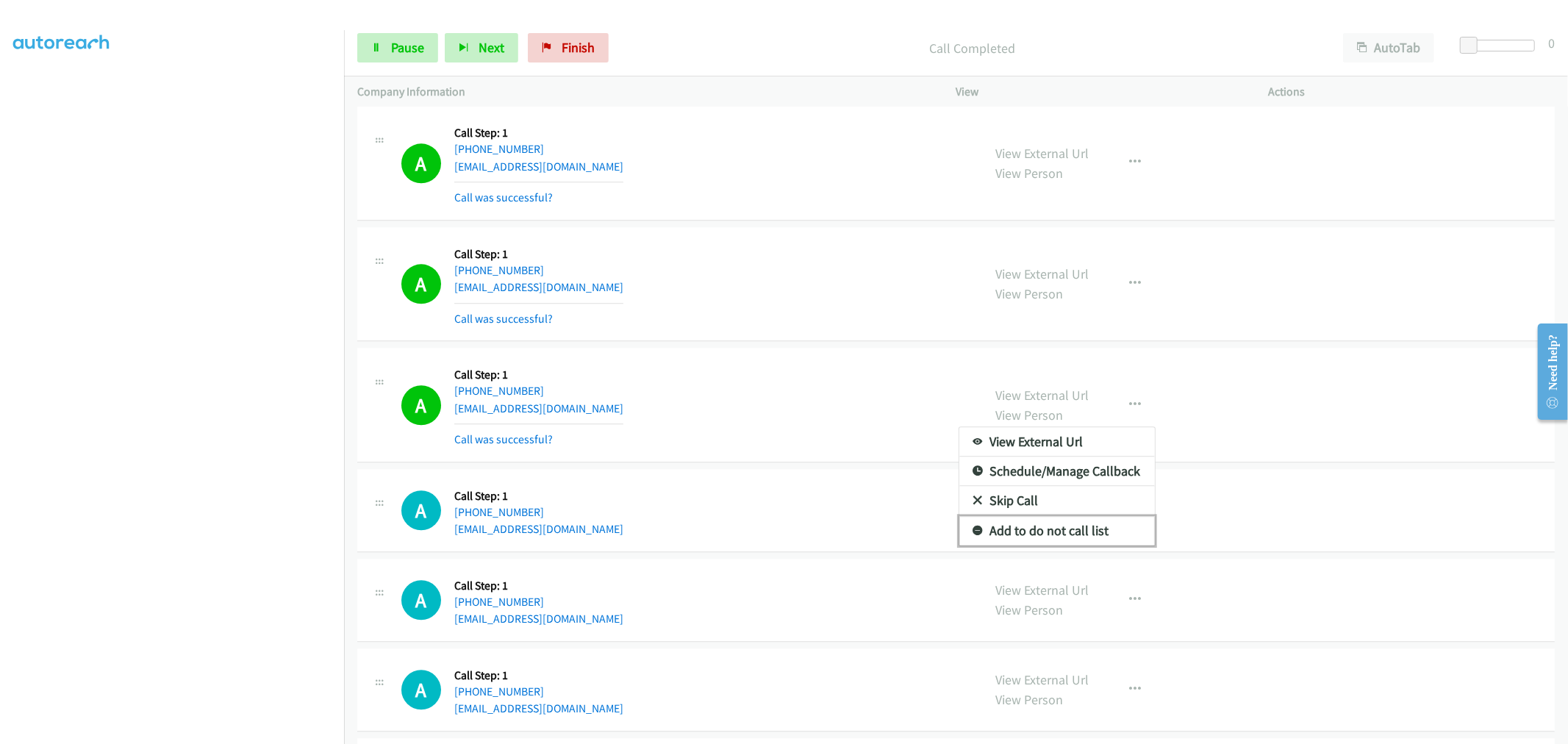
click at [1066, 538] on link "Add to do not call list" at bounding box center [1057, 530] width 195 height 30
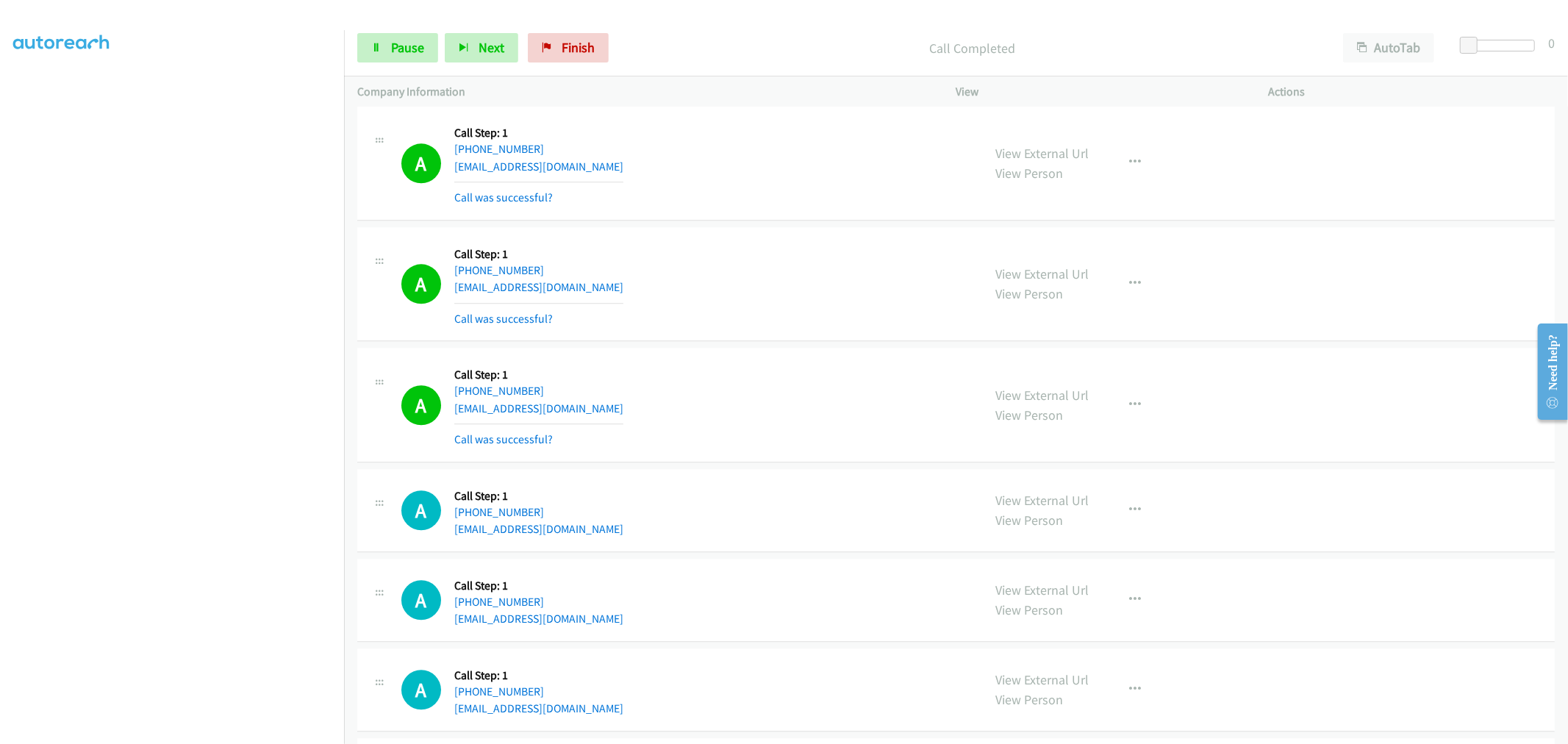
click at [750, 353] on td "A Callback Scheduled Call Step: 1 [GEOGRAPHIC_DATA]/Puerto_Rico [PHONE_NUMBER] …" at bounding box center [956, 405] width 1224 height 121
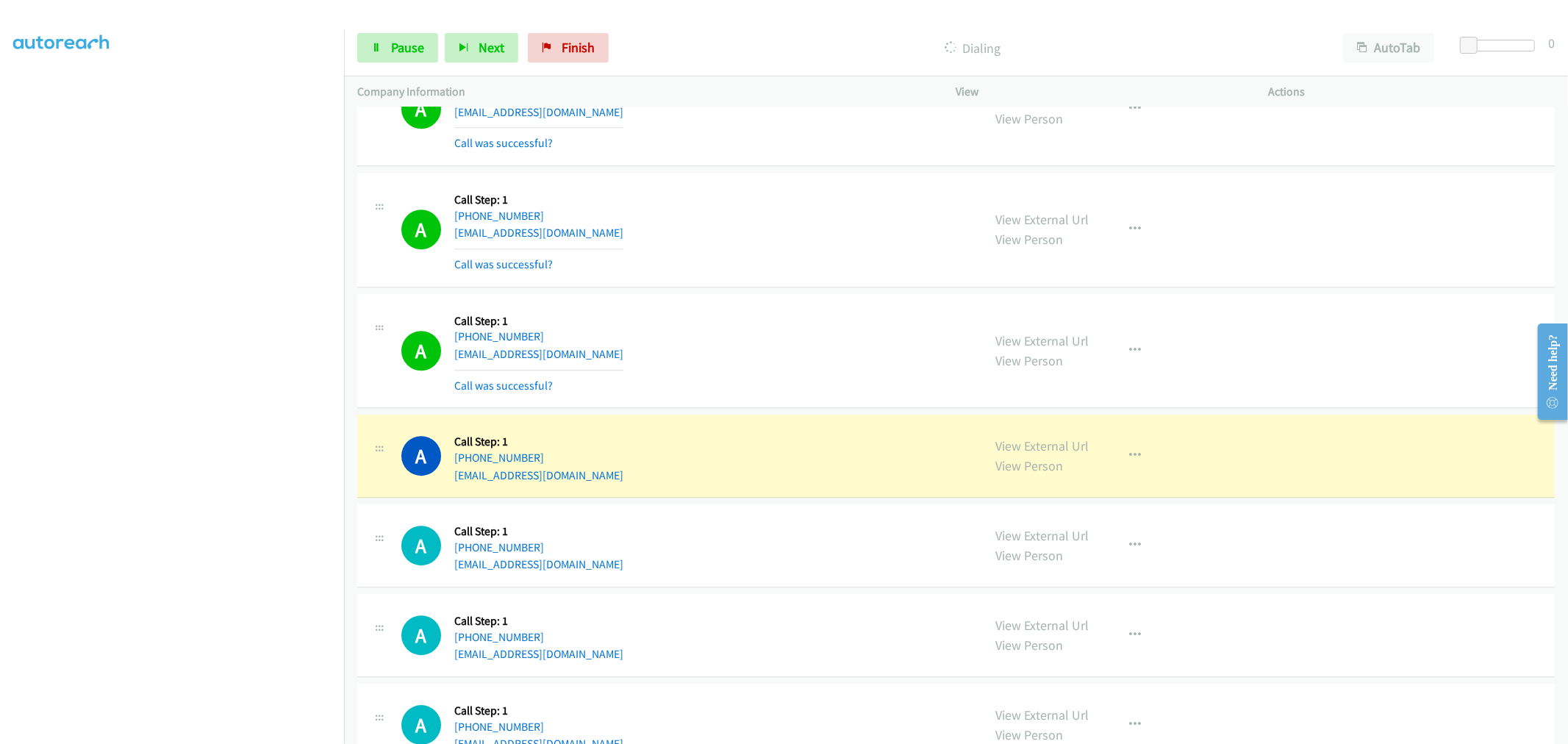
scroll to position [13057, 0]
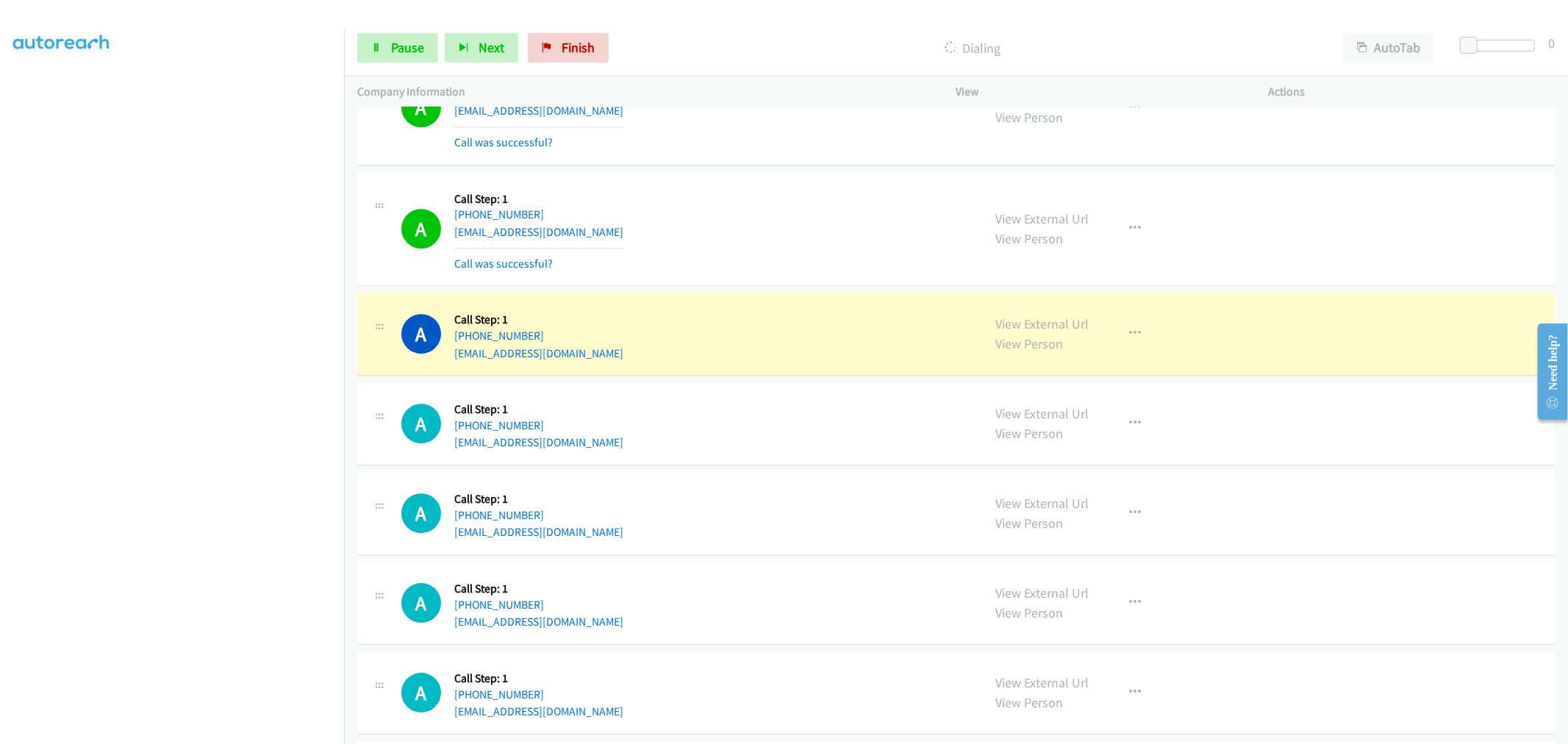
click at [768, 237] on div "A Callback Scheduled Call Step: 1 [GEOGRAPHIC_DATA]/[GEOGRAPHIC_DATA] [PHONE_NU…" at bounding box center [686, 228] width 568 height 87
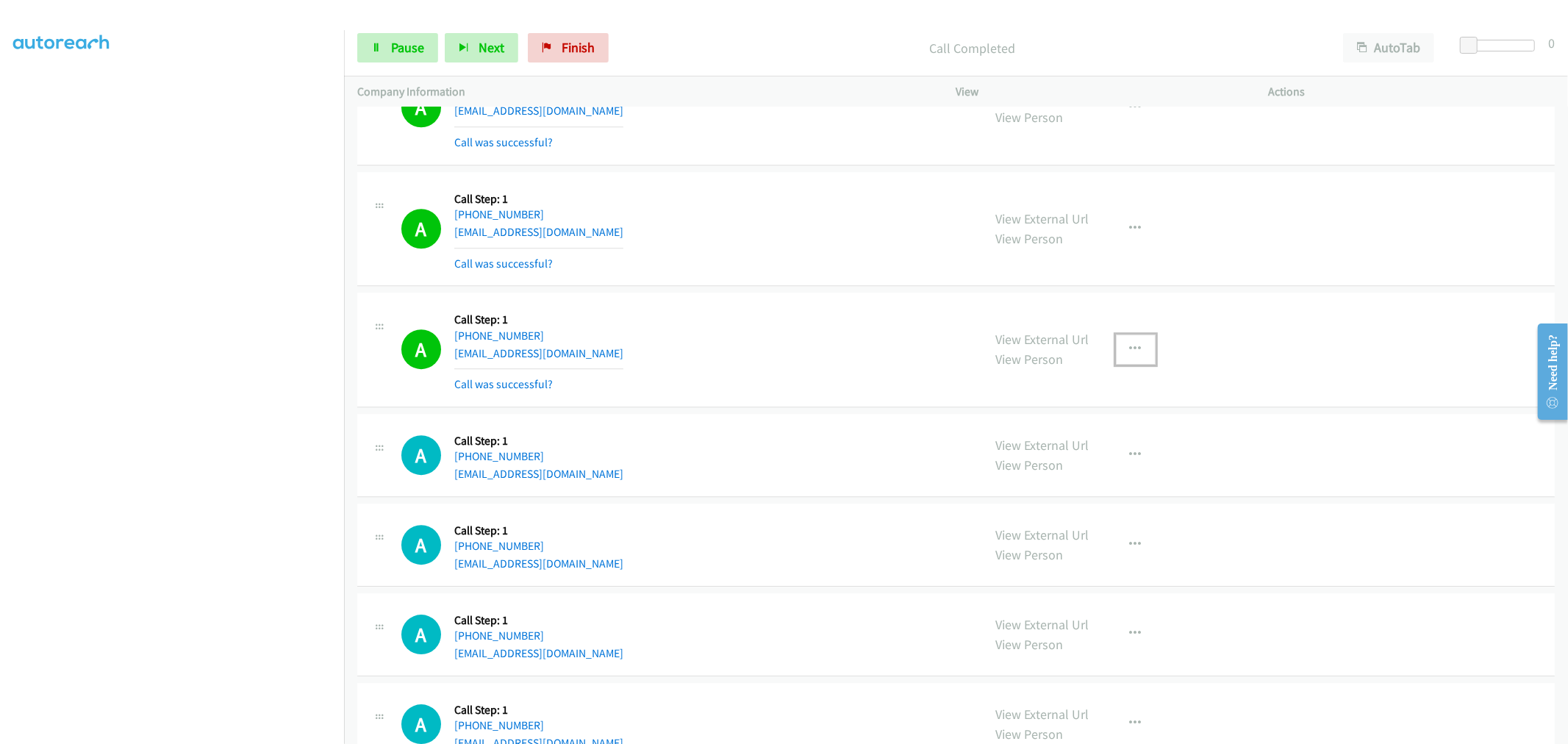
click at [1130, 347] on button "button" at bounding box center [1135, 349] width 40 height 30
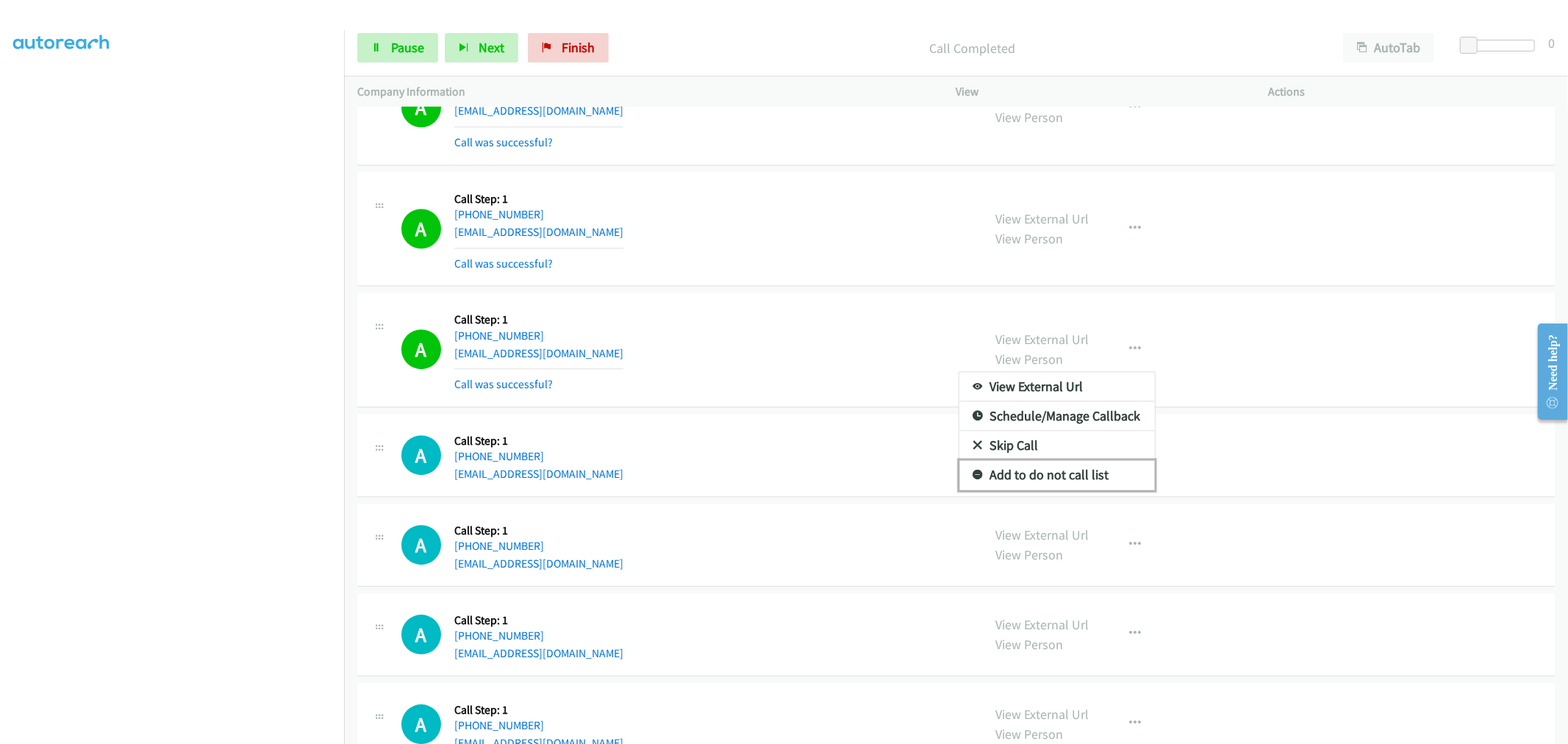
click at [1027, 481] on link "Add to do not call list" at bounding box center [1057, 474] width 195 height 30
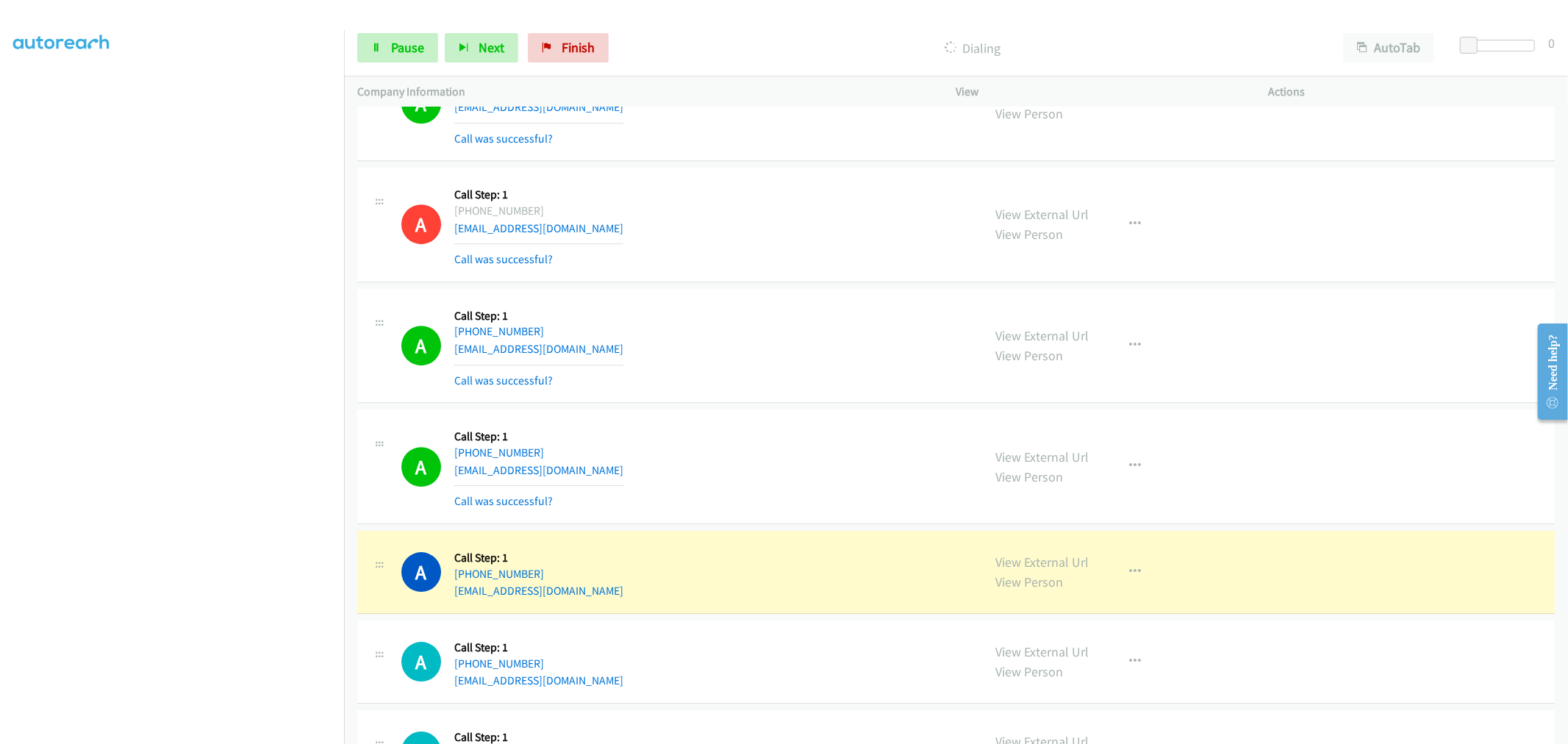
scroll to position [13302, 0]
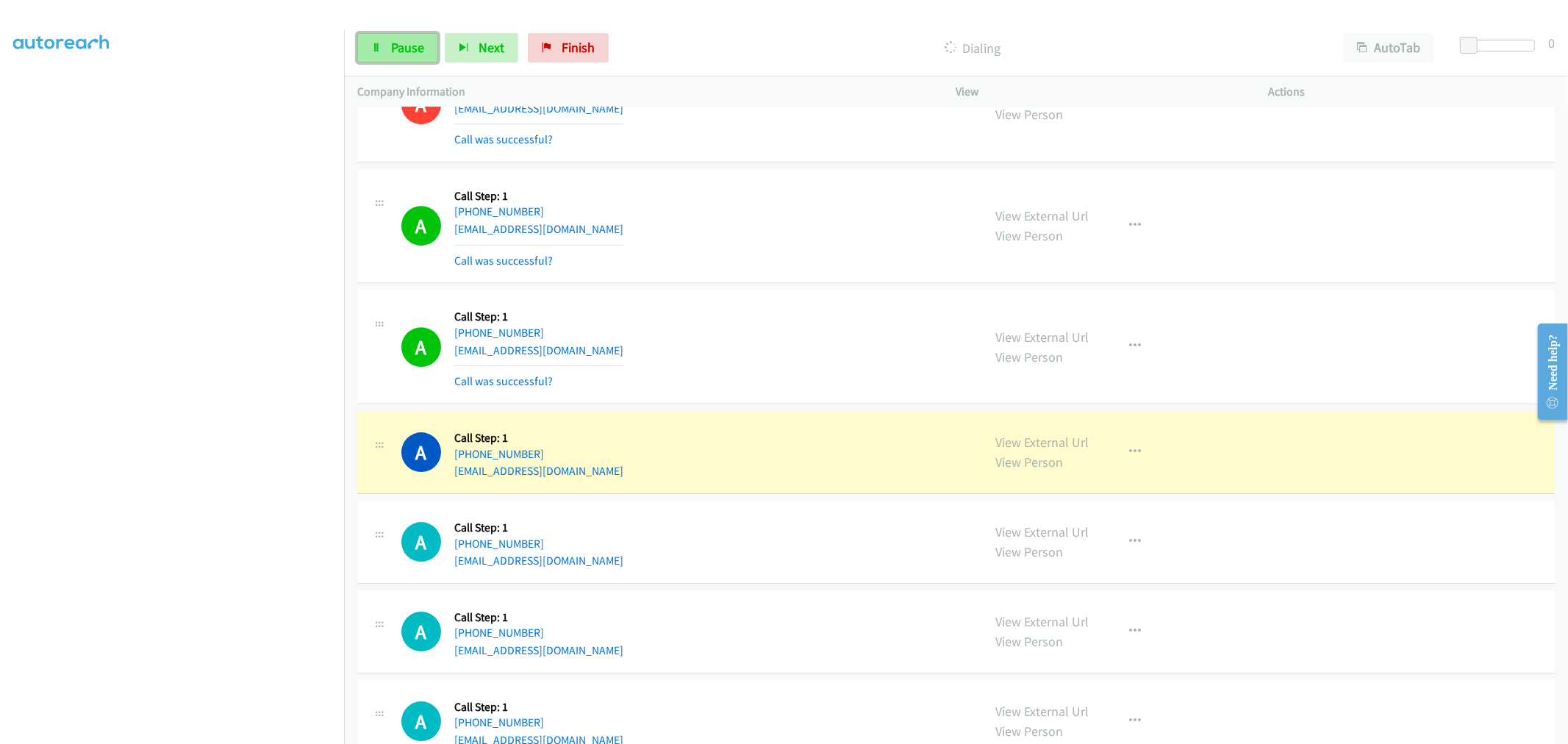
click at [384, 49] on link "Pause" at bounding box center [398, 47] width 81 height 30
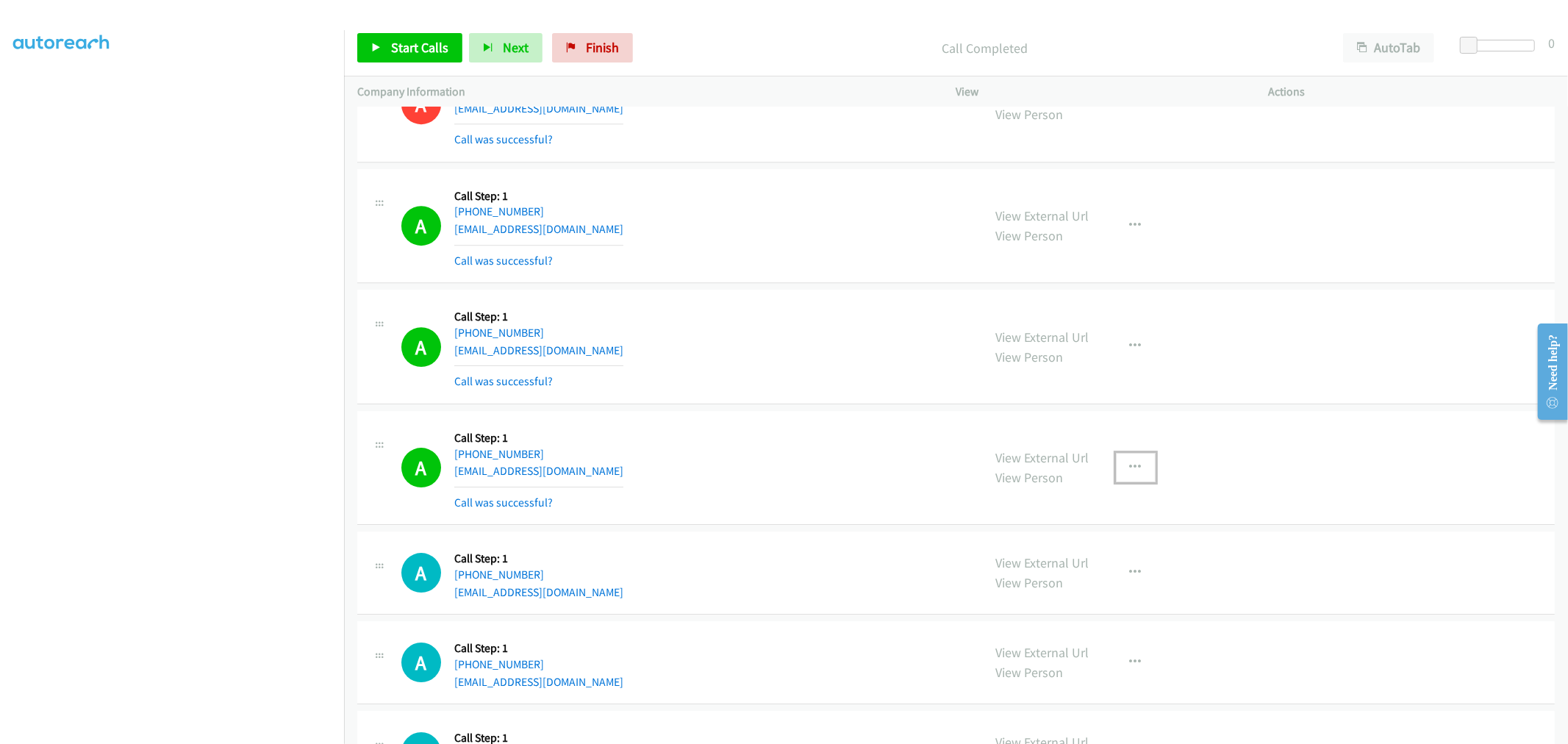
click at [1135, 481] on button "button" at bounding box center [1135, 468] width 40 height 30
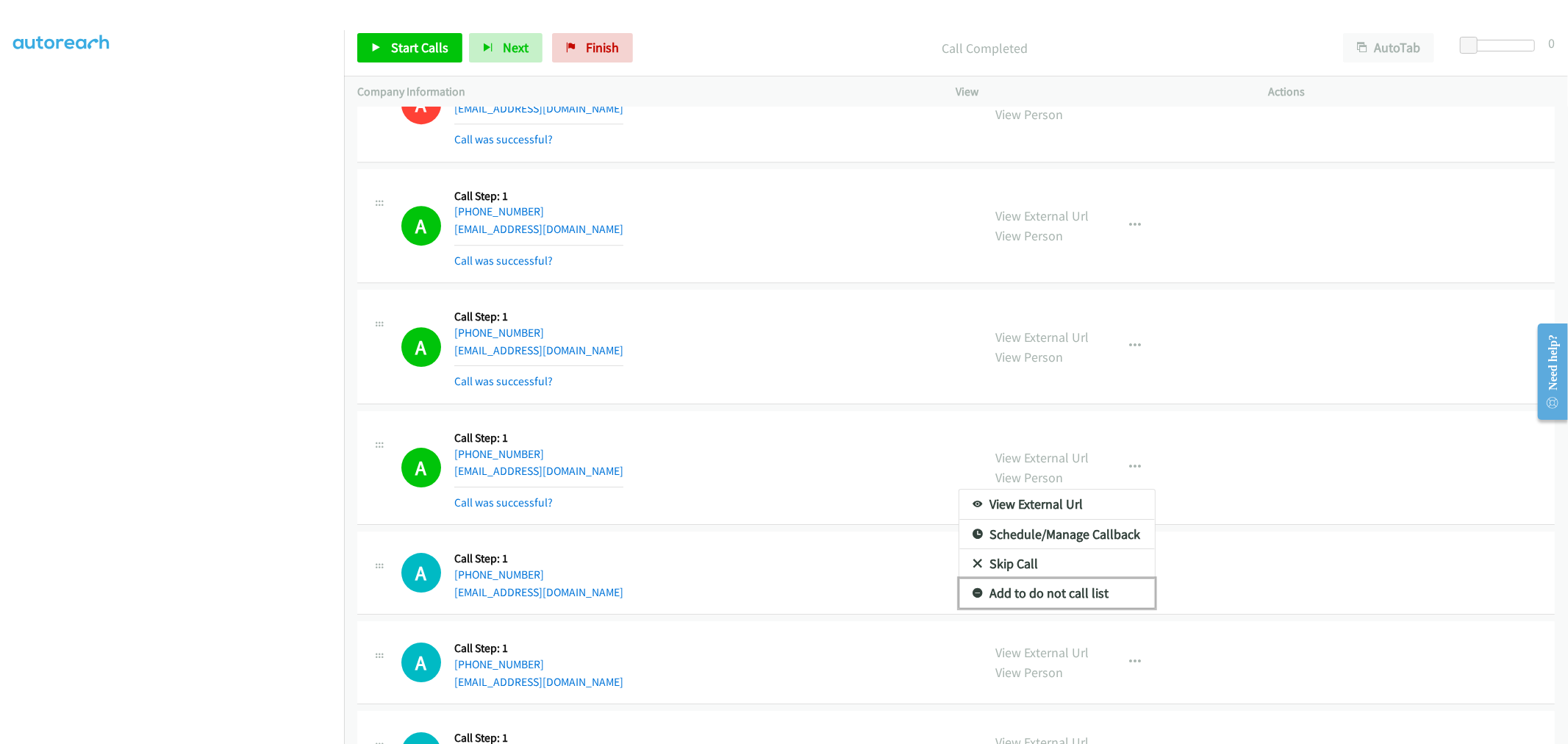
click at [1029, 604] on link "Add to do not call list" at bounding box center [1057, 593] width 195 height 30
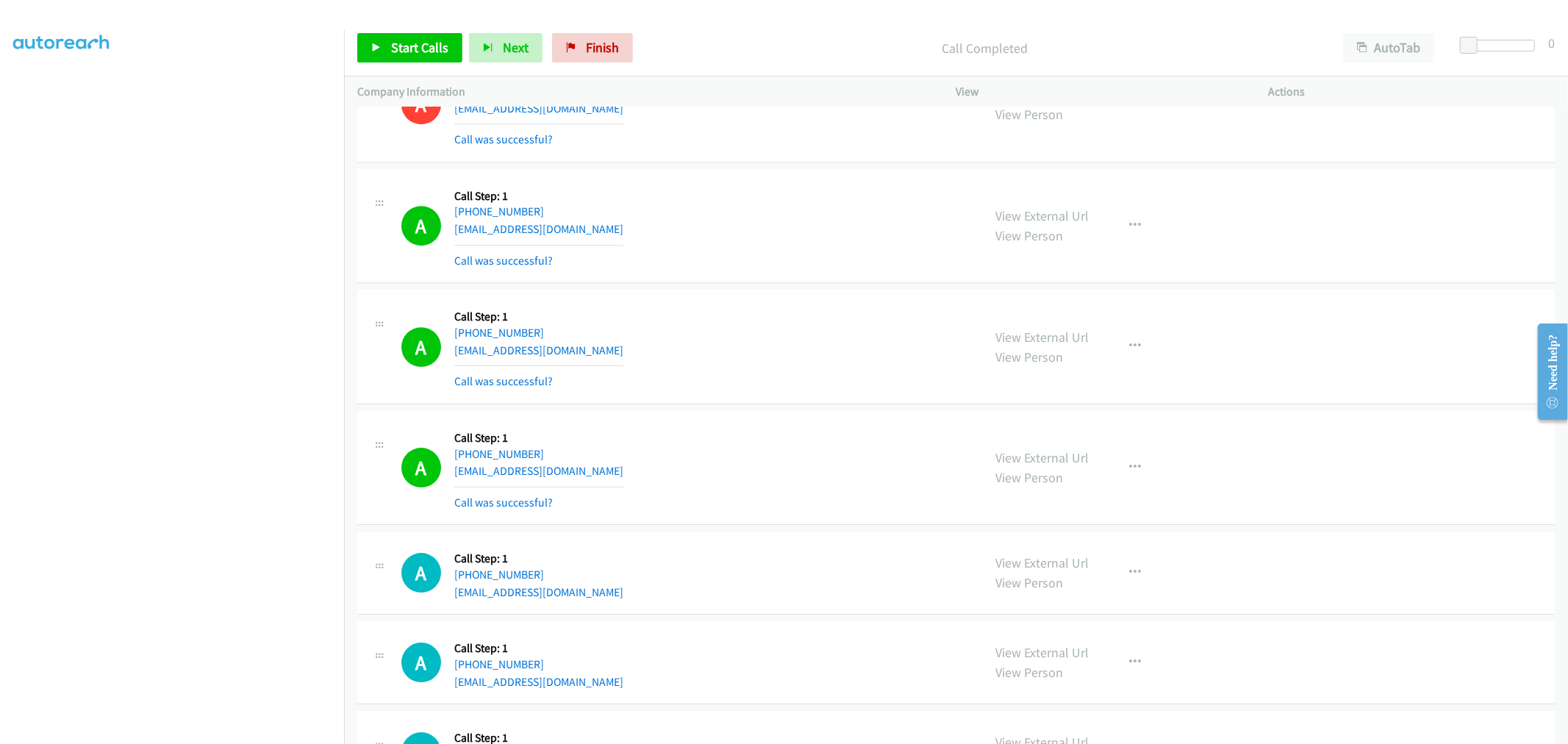
click at [780, 476] on div "A Callback Scheduled Call Step: 1 America/New_York [PHONE_NUMBER] [EMAIL_ADDRES…" at bounding box center [686, 468] width 568 height 87
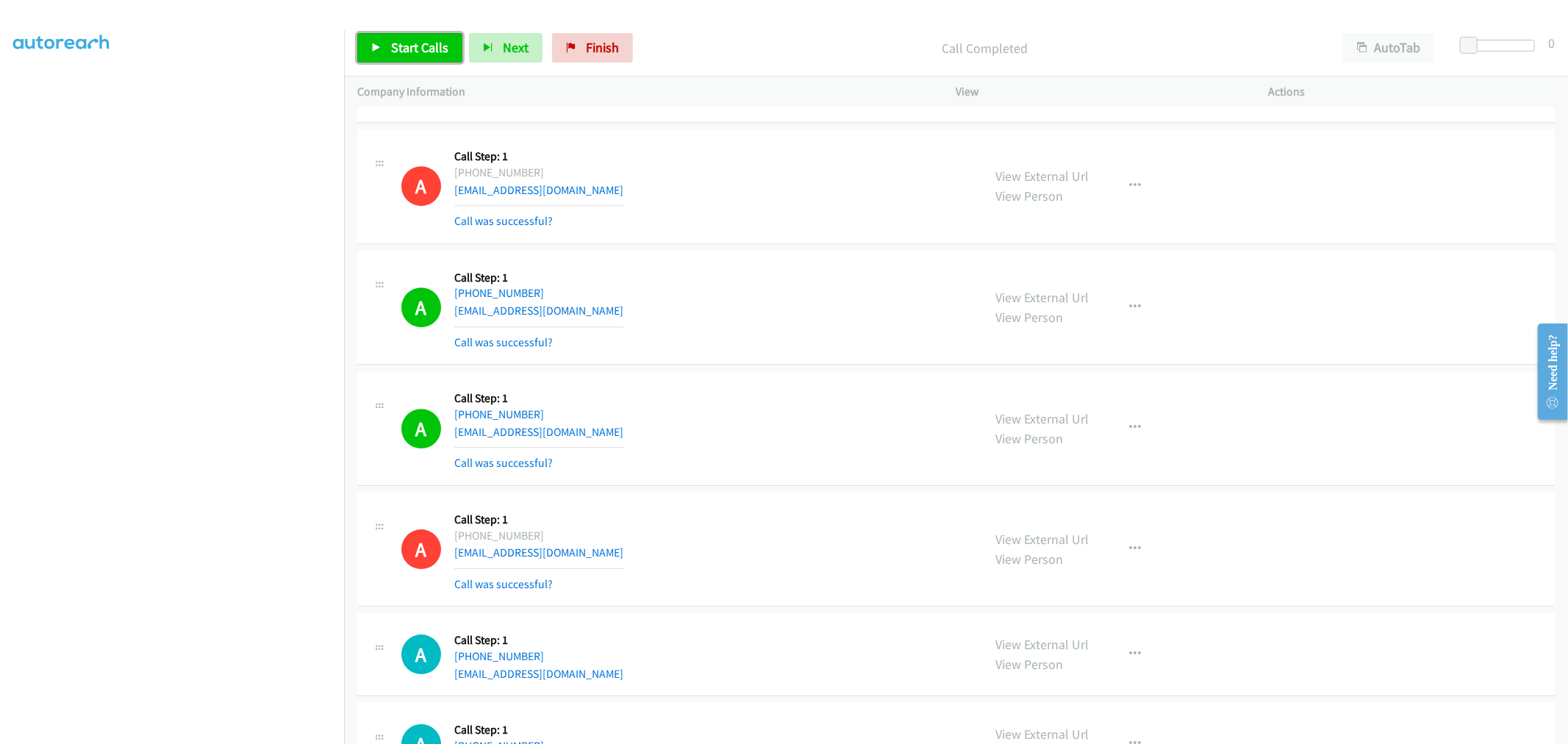
drag, startPoint x: 400, startPoint y: 47, endPoint x: 414, endPoint y: 68, distance: 25.2
click at [400, 47] on span "Start Calls" at bounding box center [420, 47] width 57 height 17
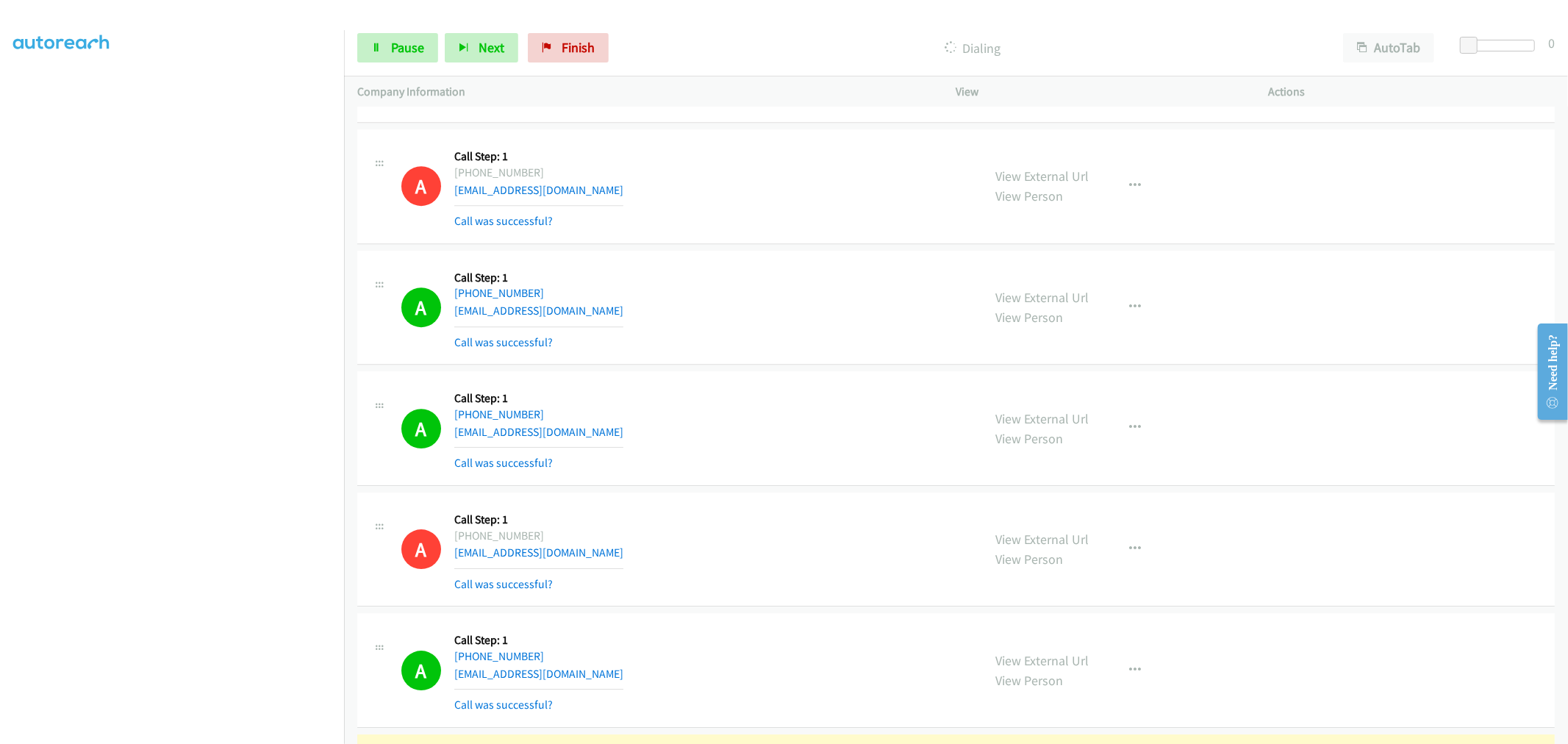
scroll to position [13504, 0]
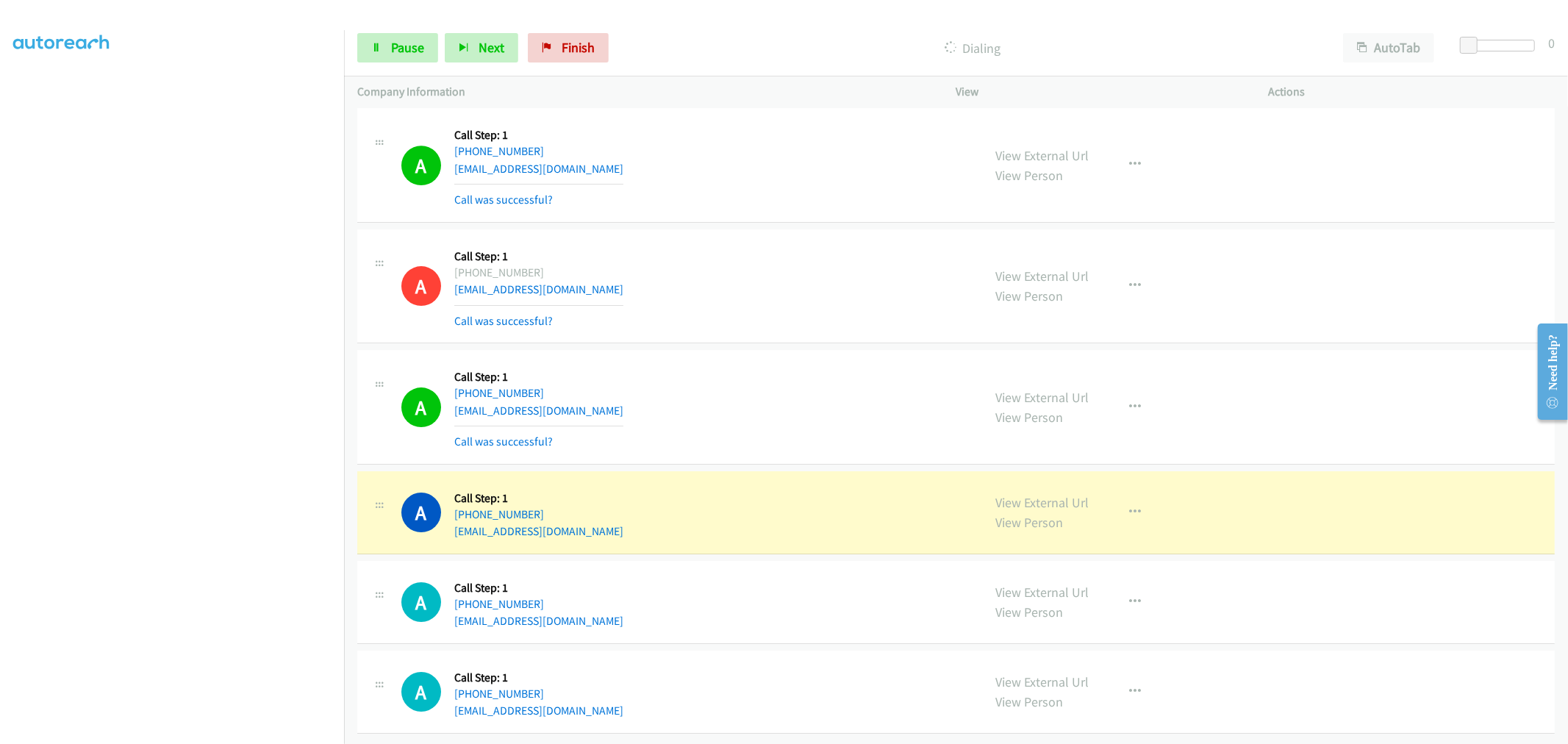
click at [768, 378] on div "A Callback Scheduled Call Step: 1 [GEOGRAPHIC_DATA]/[GEOGRAPHIC_DATA] [PHONE_NU…" at bounding box center [686, 407] width 568 height 87
click at [413, 42] on span "Pause" at bounding box center [407, 47] width 33 height 17
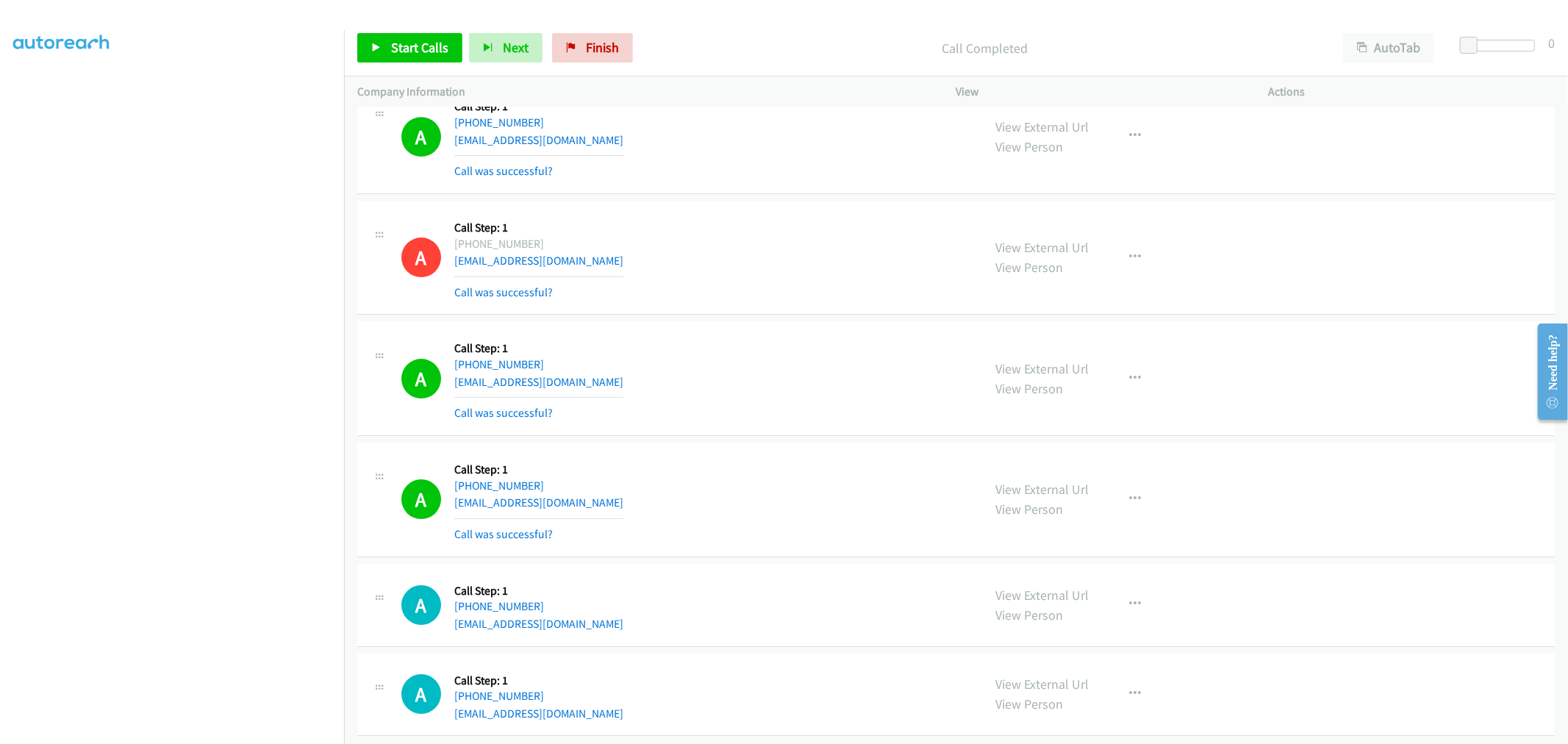
scroll to position [13536, 0]
click at [731, 423] on td "A Callback Scheduled Call Step: 1 [GEOGRAPHIC_DATA]/[GEOGRAPHIC_DATA] [PHONE_NU…" at bounding box center [956, 375] width 1224 height 121
click at [405, 59] on link "Start Calls" at bounding box center [410, 47] width 105 height 30
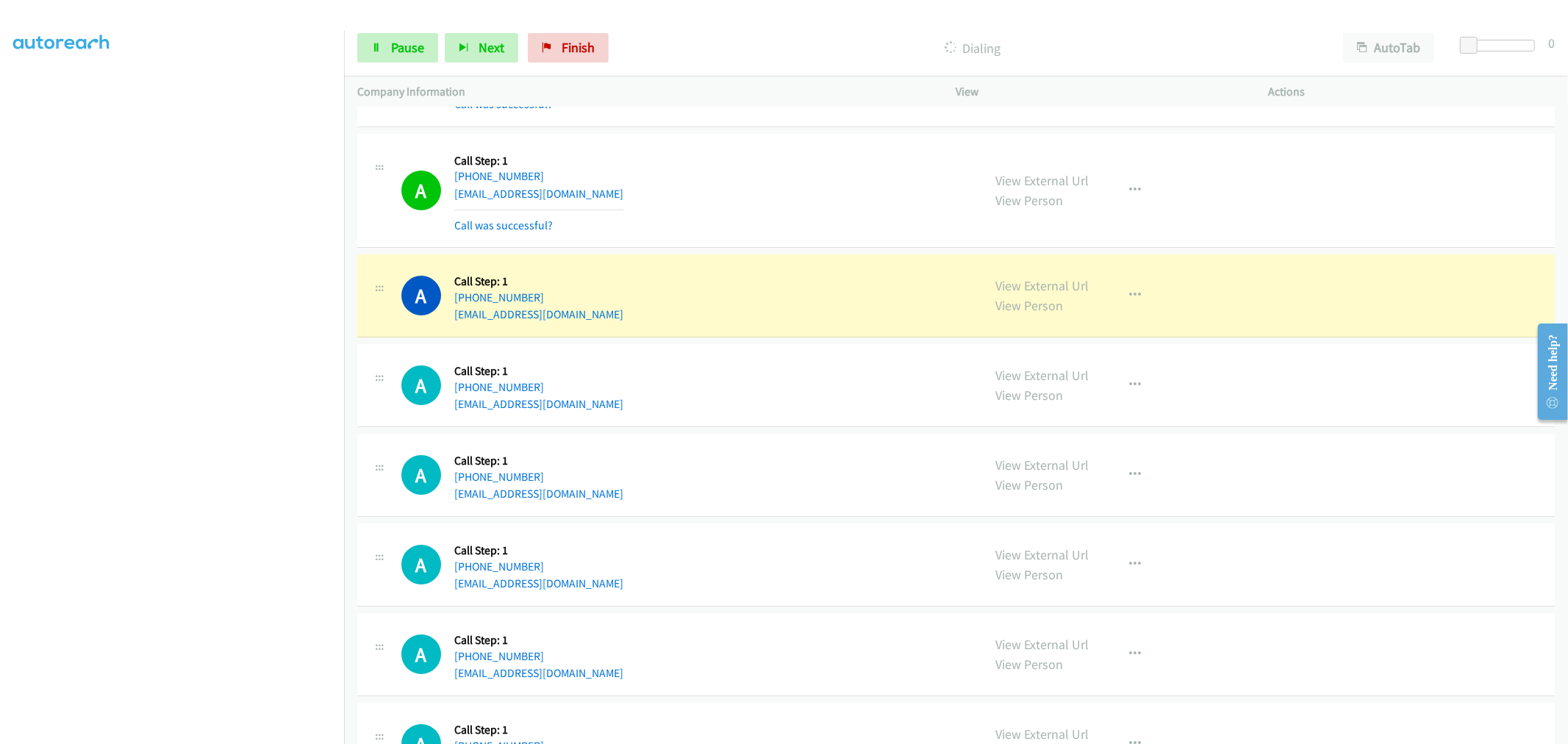
scroll to position [13944, 0]
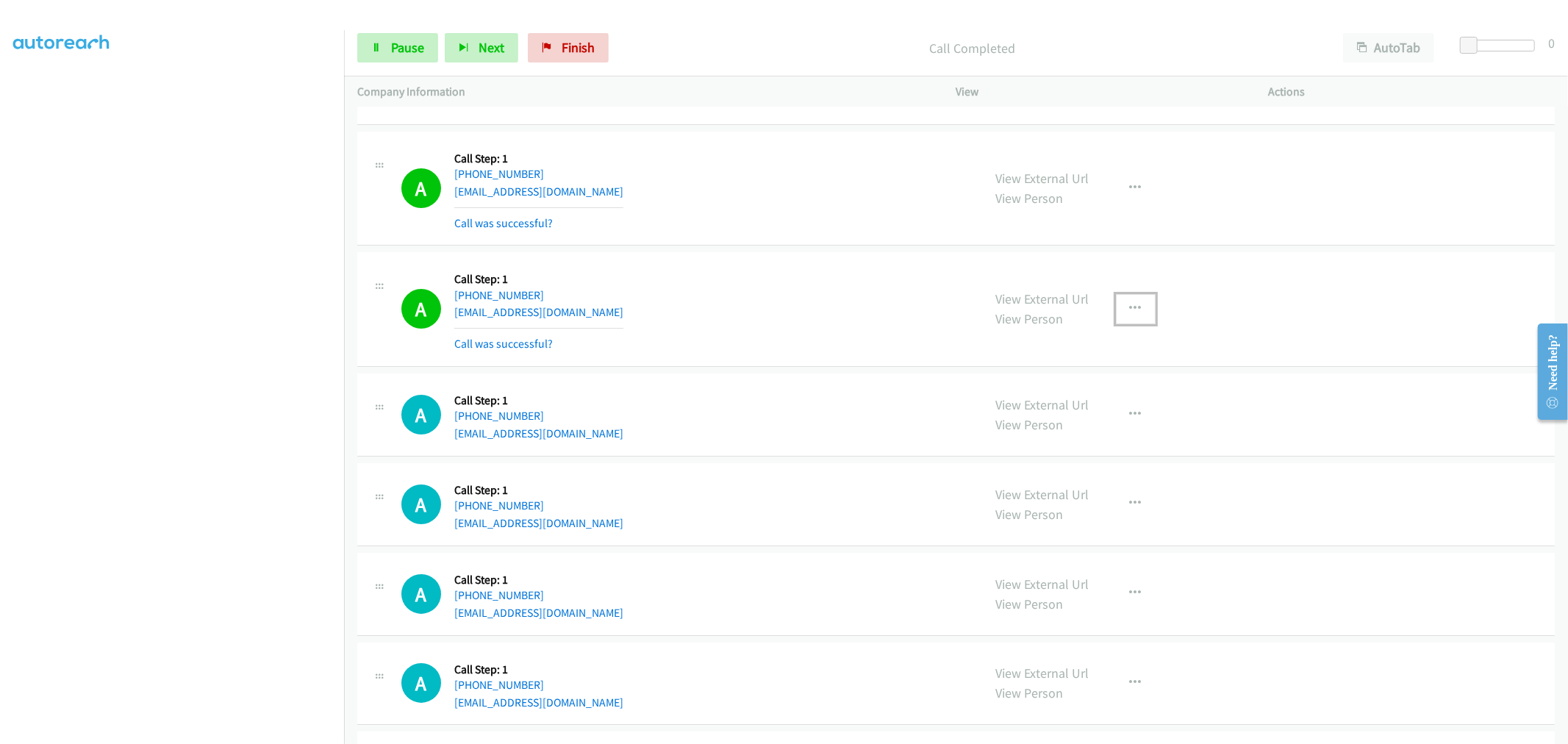
drag, startPoint x: 1126, startPoint y: 320, endPoint x: 1076, endPoint y: 426, distance: 117.2
click at [1129, 315] on icon "button" at bounding box center [1135, 309] width 12 height 12
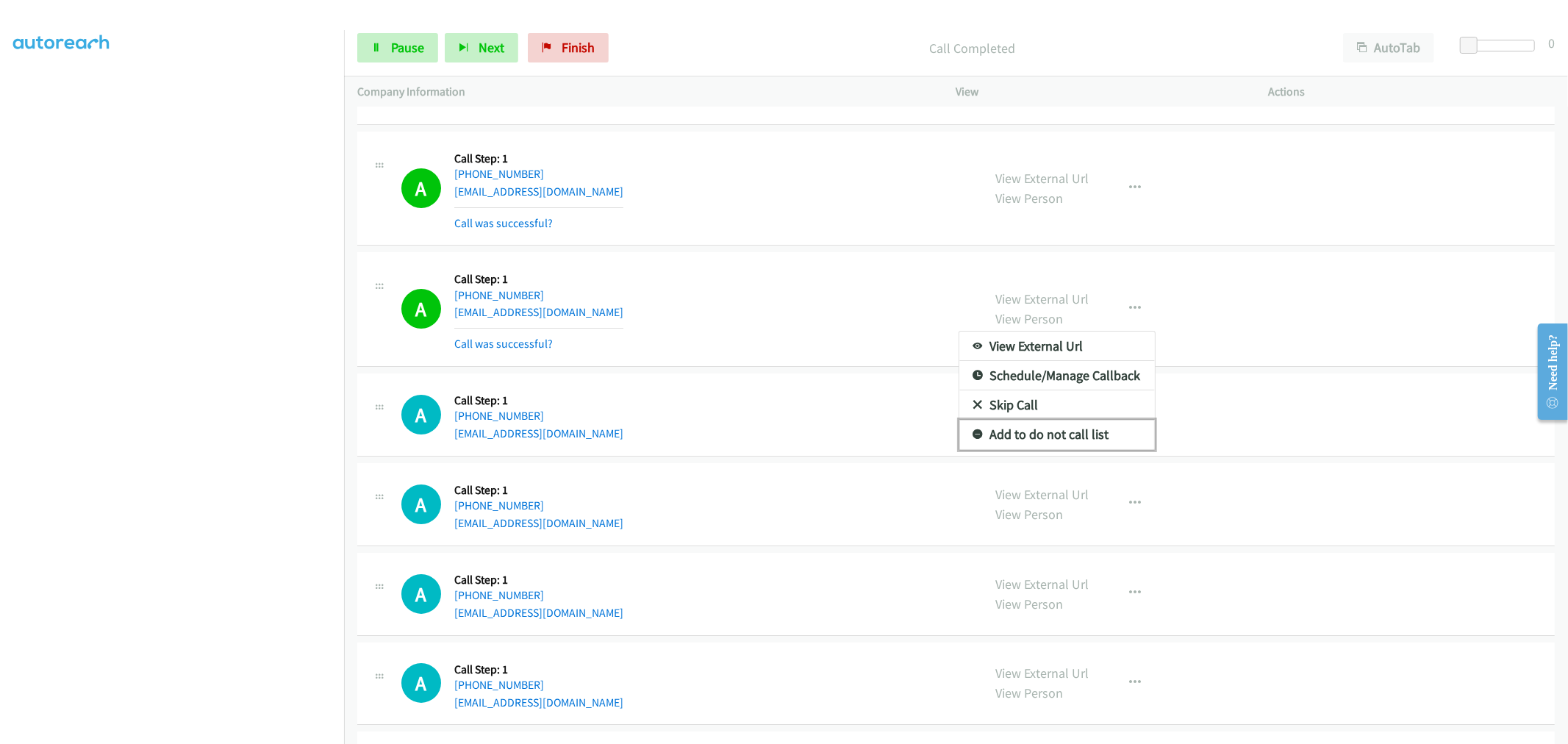
click at [1012, 449] on link "Add to do not call list" at bounding box center [1057, 434] width 195 height 30
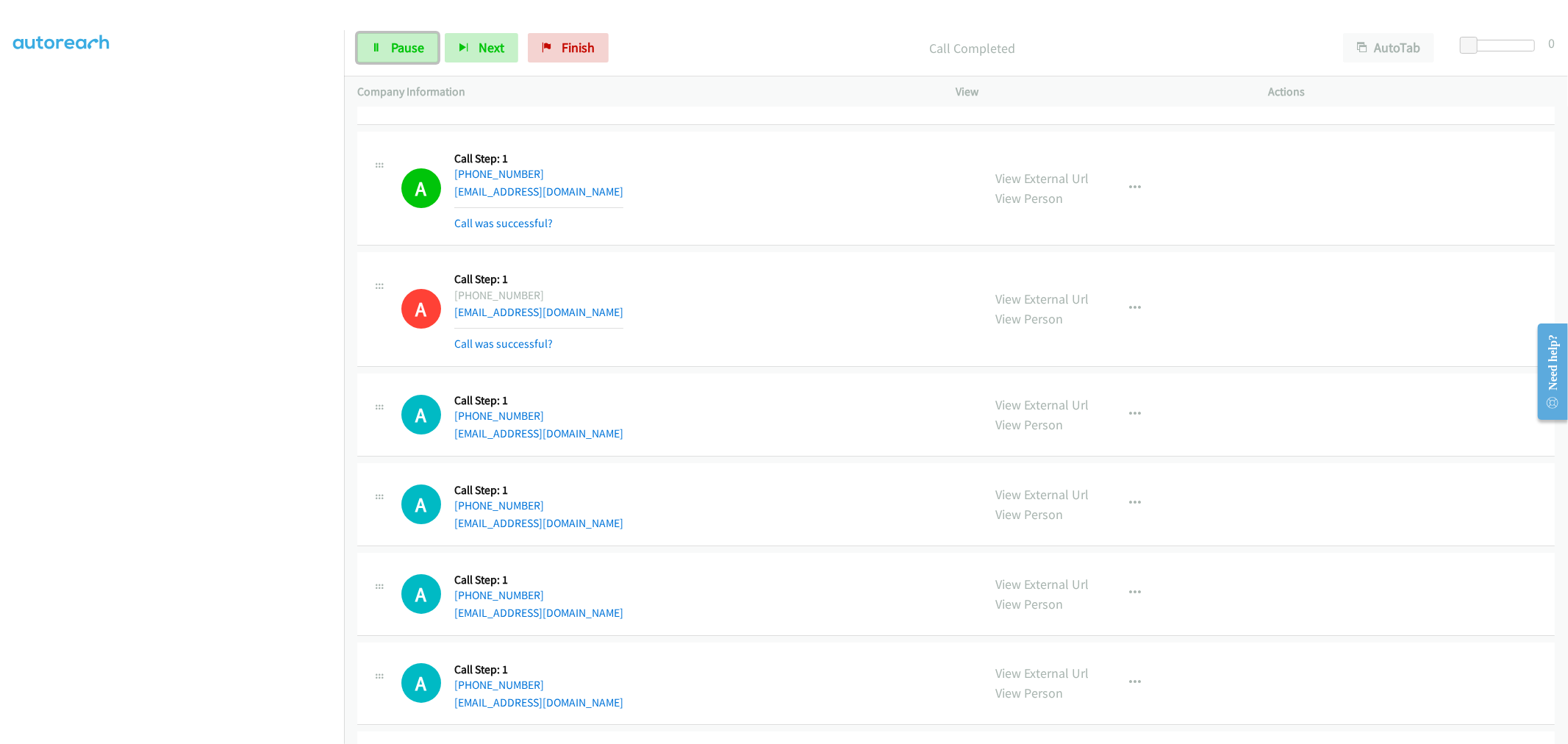
drag, startPoint x: 396, startPoint y: 56, endPoint x: 425, endPoint y: 63, distance: 29.8
click at [396, 56] on link "Pause" at bounding box center [398, 47] width 81 height 30
click at [393, 68] on div "Start Calls Pause Next Finish Paused AutoTab AutoTab 0" at bounding box center [956, 47] width 1224 height 57
click at [402, 61] on link "Start Calls" at bounding box center [410, 47] width 105 height 30
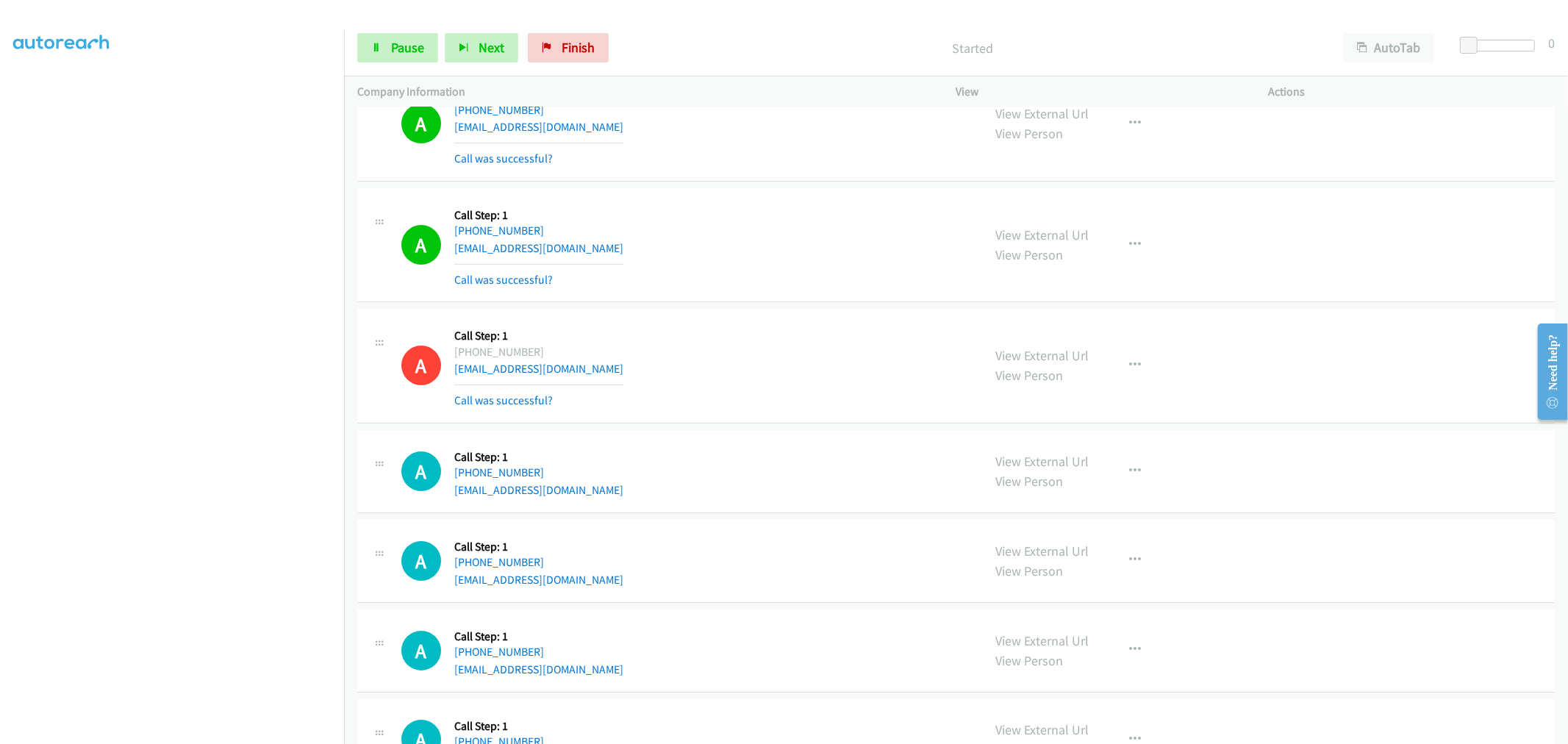
scroll to position [13862, 0]
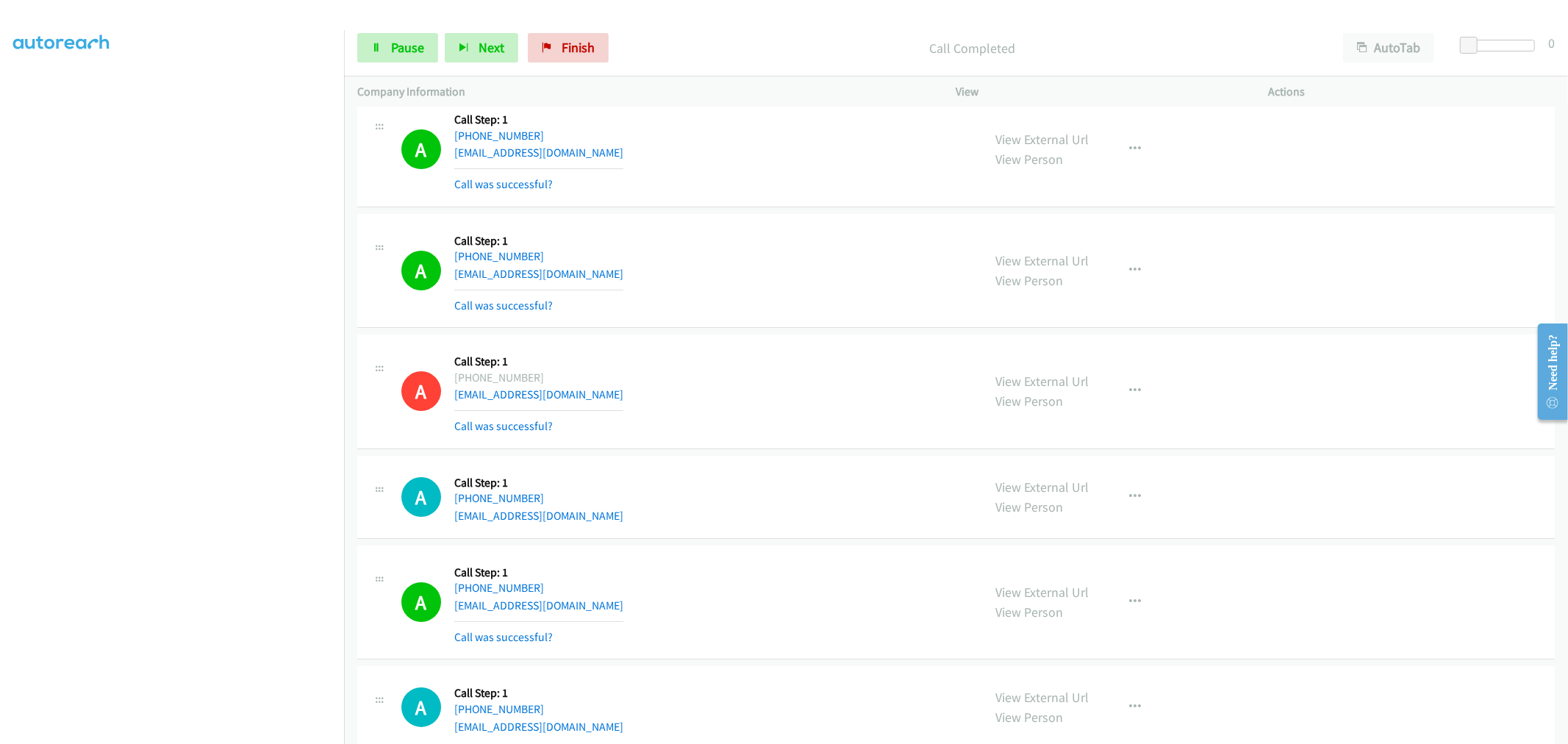
drag, startPoint x: 777, startPoint y: 364, endPoint x: 661, endPoint y: 467, distance: 155.1
click at [777, 364] on div "A Callback Scheduled Call Step: 1 America/New_York [PHONE_NUMBER] [EMAIL_ADDRES…" at bounding box center [686, 391] width 568 height 87
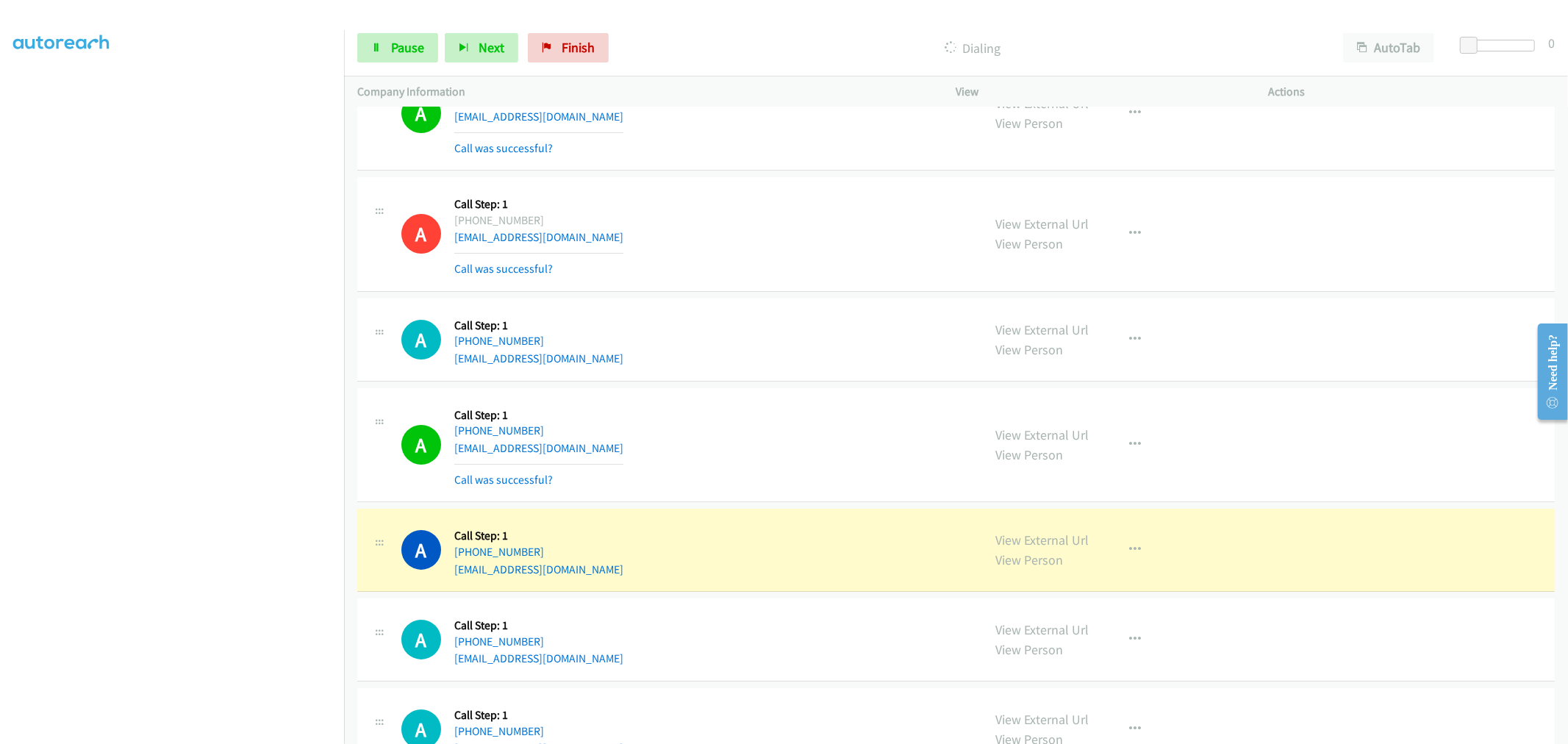
scroll to position [14189, 0]
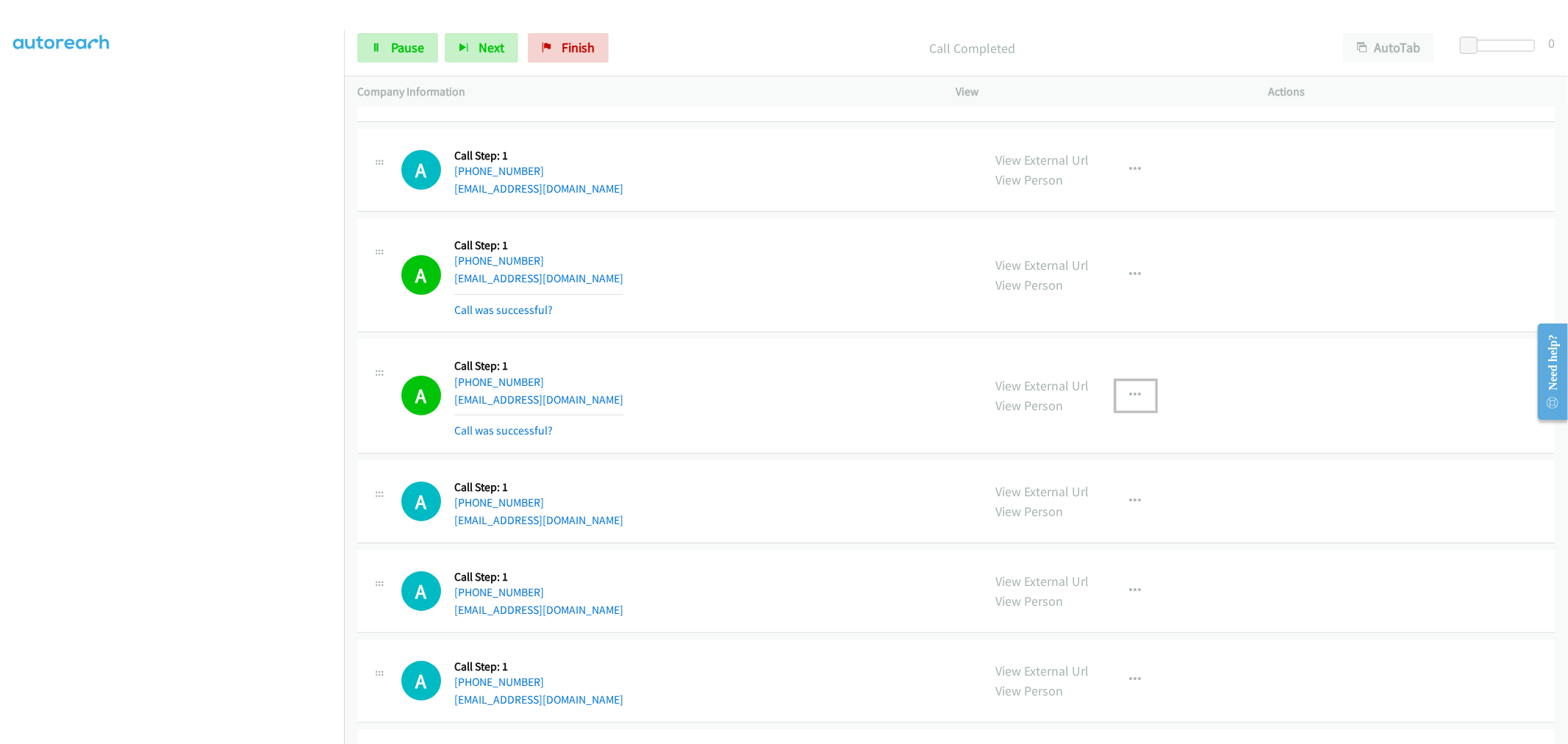
click at [1134, 402] on icon "button" at bounding box center [1135, 396] width 12 height 12
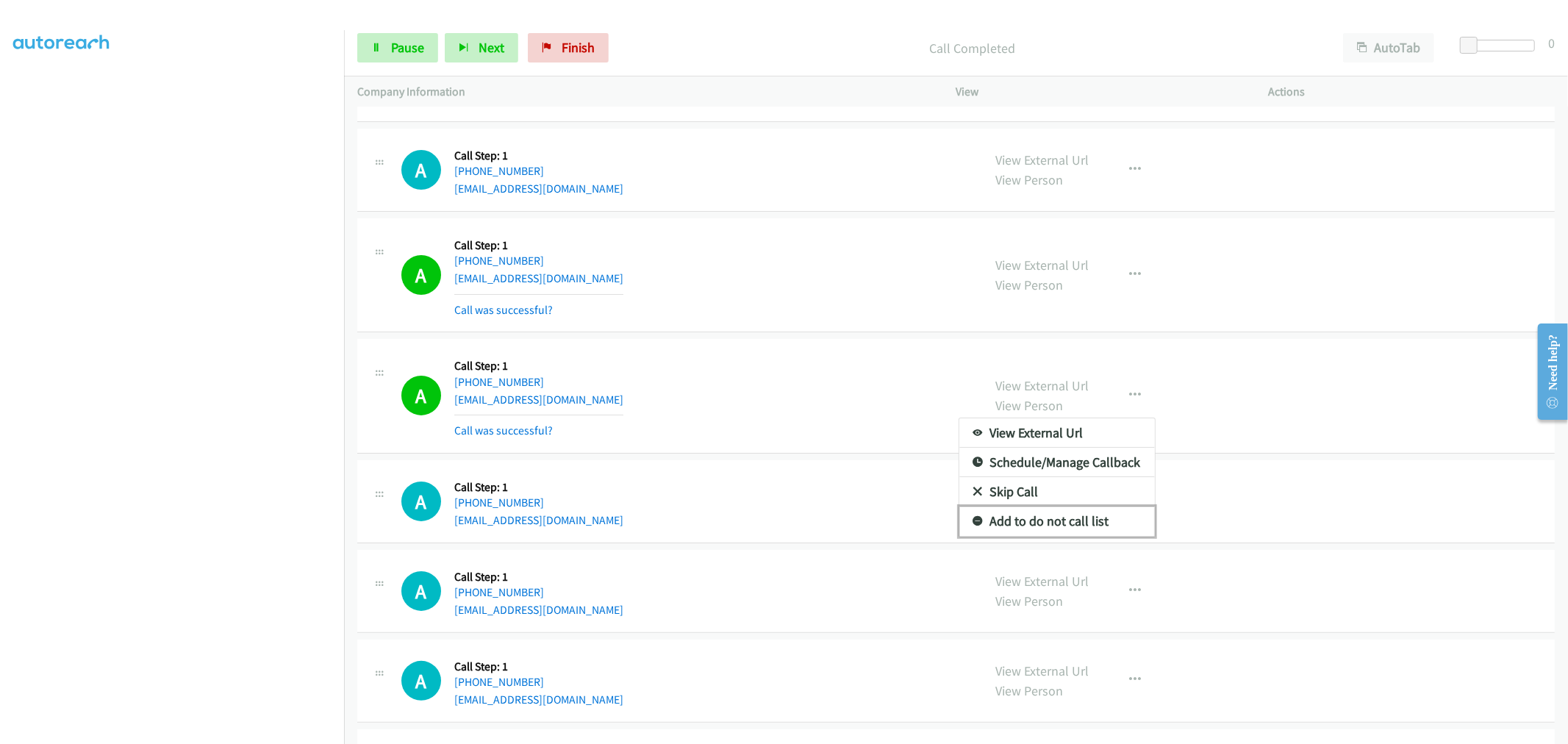
click at [1067, 527] on link "Add to do not call list" at bounding box center [1057, 521] width 195 height 30
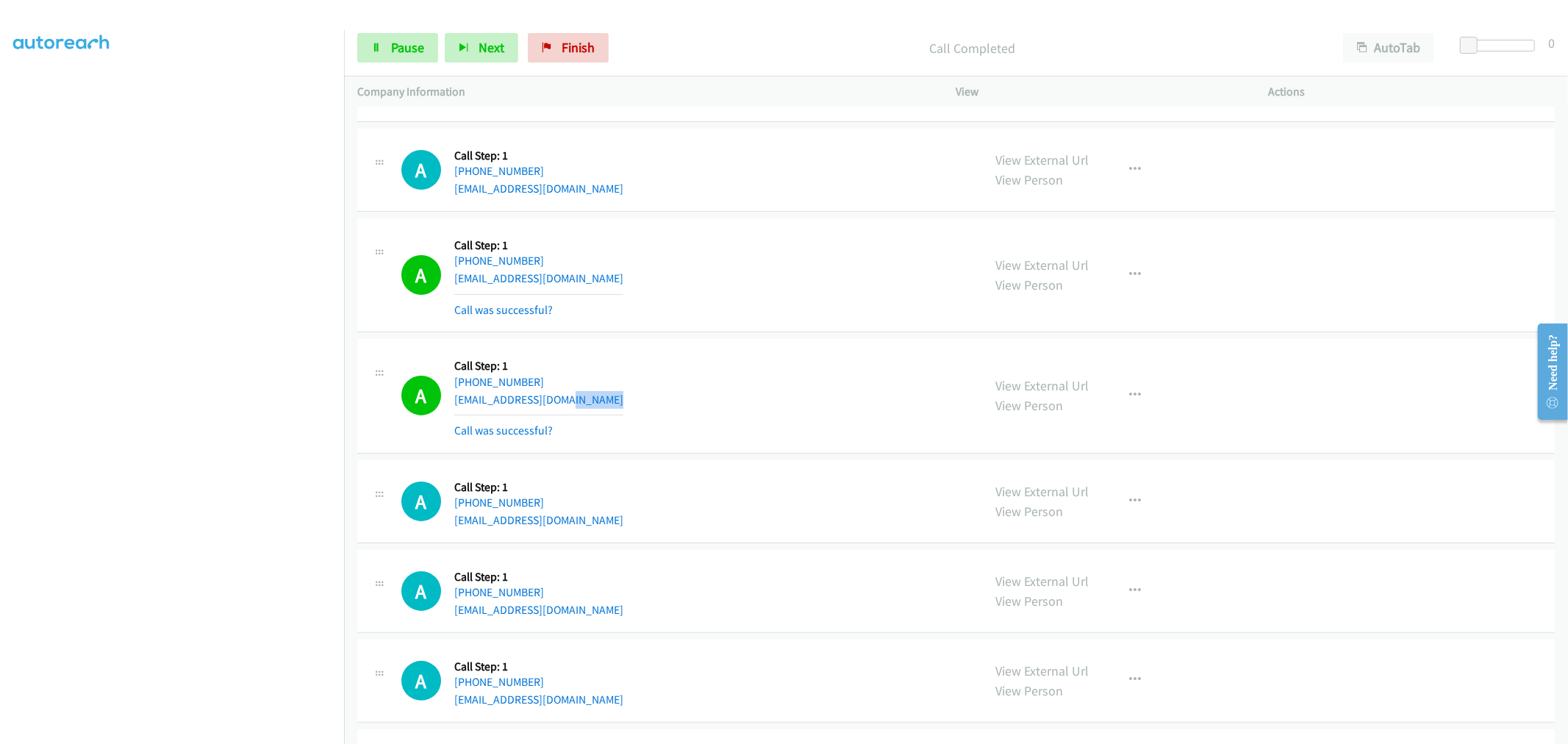
click at [801, 416] on div "A Callback Scheduled Call Step: 1 America/[GEOGRAPHIC_DATA] [PHONE_NUMBER] [EMA…" at bounding box center [686, 395] width 568 height 87
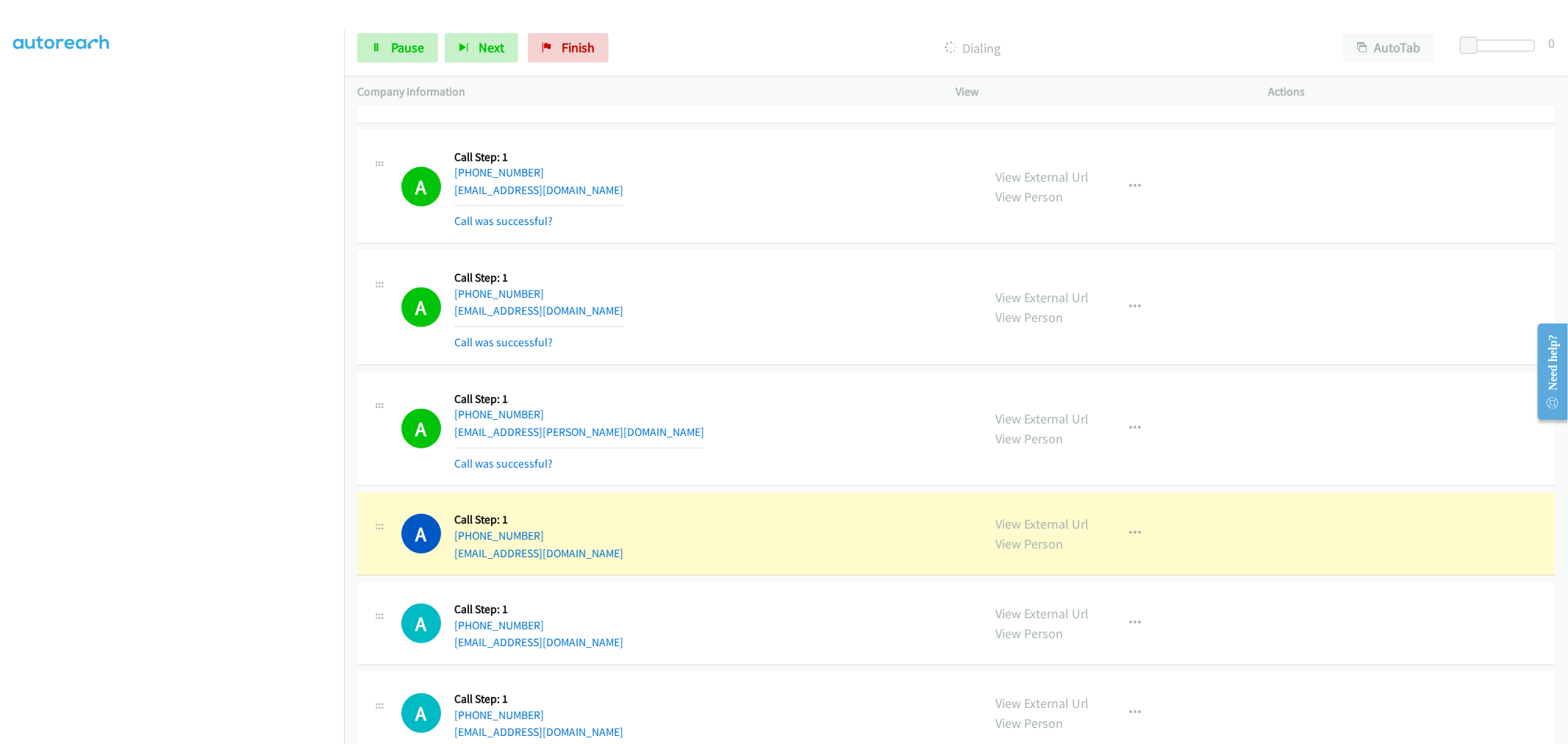
scroll to position [15037, 0]
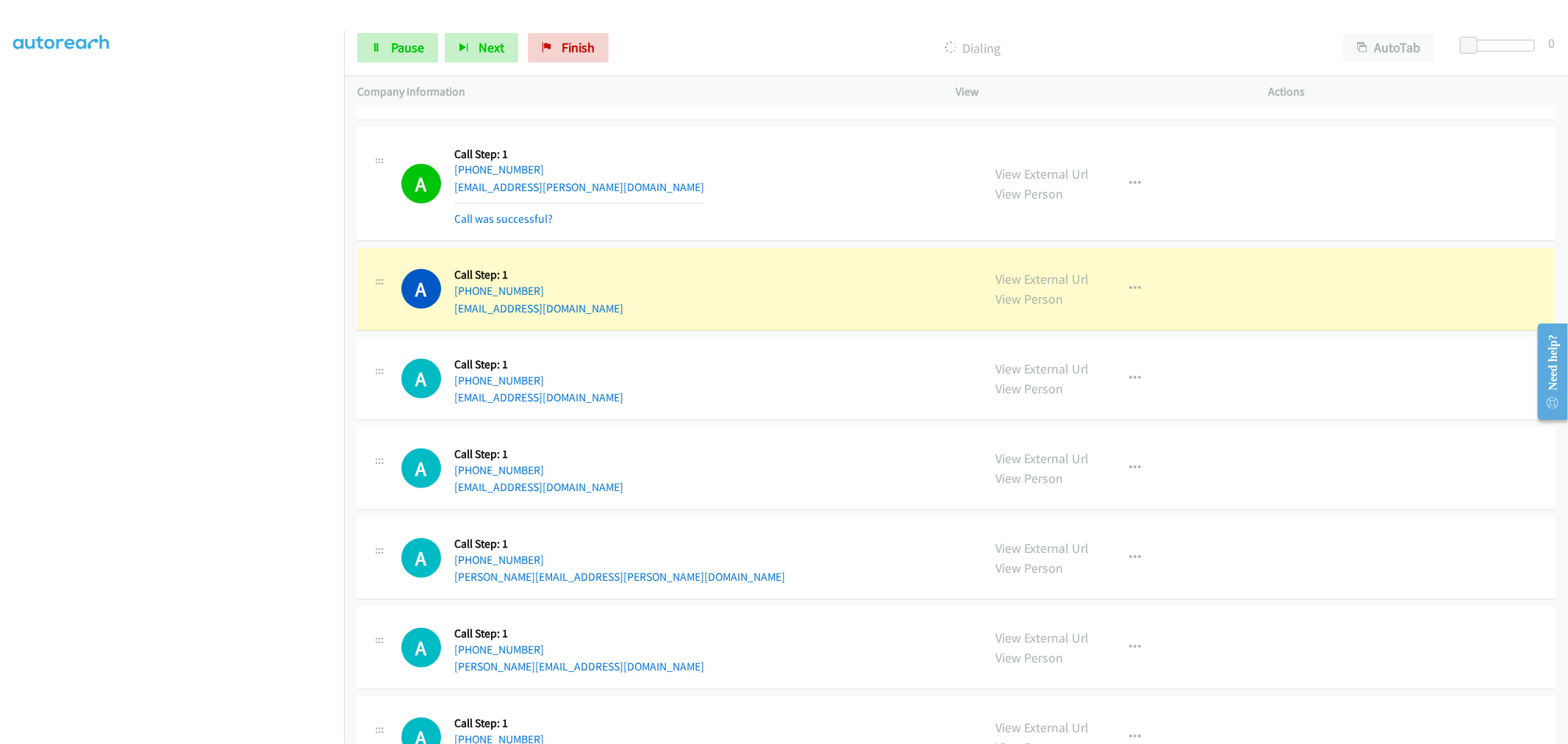
click at [672, 290] on div "A Callback Scheduled Call Step: 1 America/New_York [PHONE_NUMBER] [EMAIL_ADDRES…" at bounding box center [686, 289] width 568 height 56
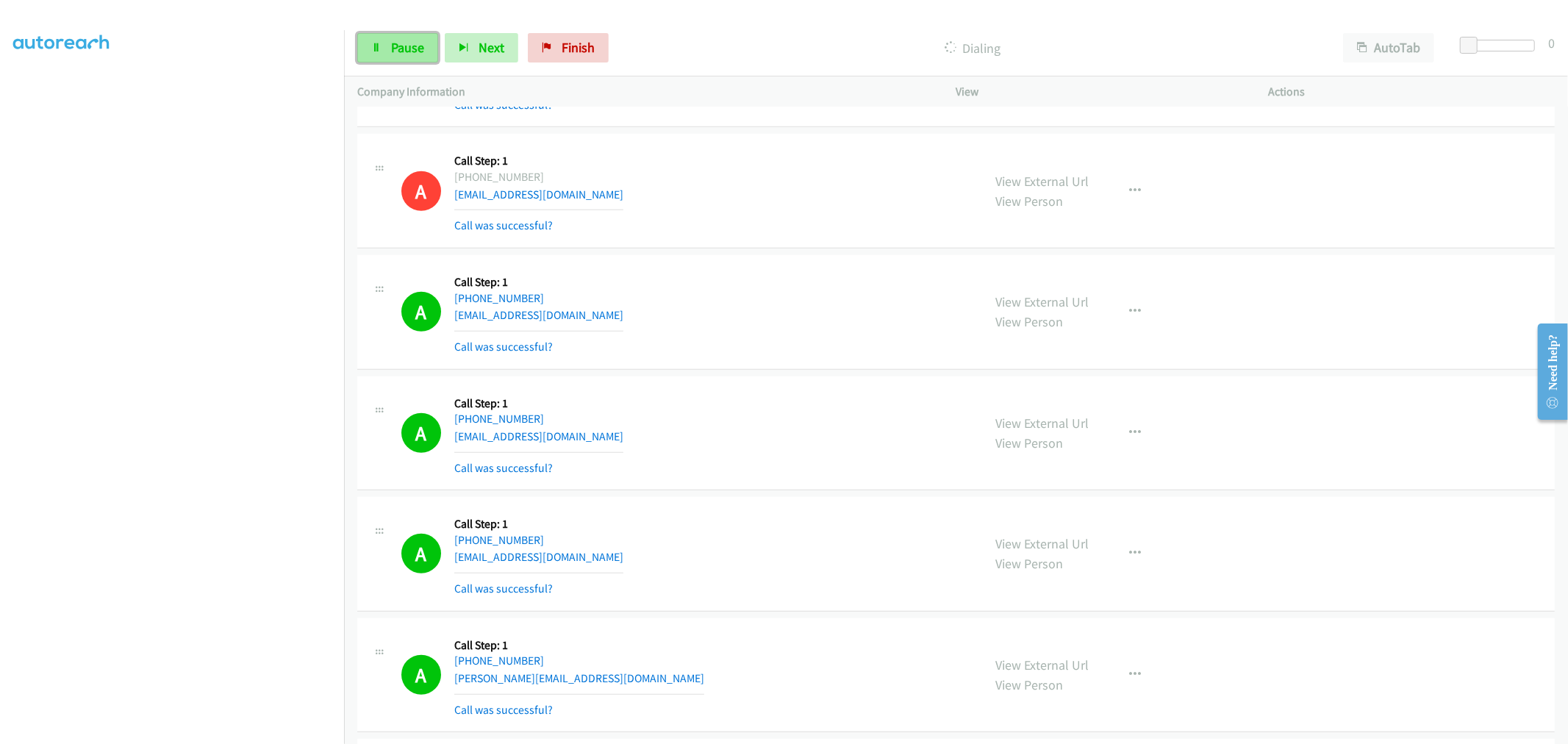
click at [406, 59] on link "Pause" at bounding box center [398, 47] width 81 height 30
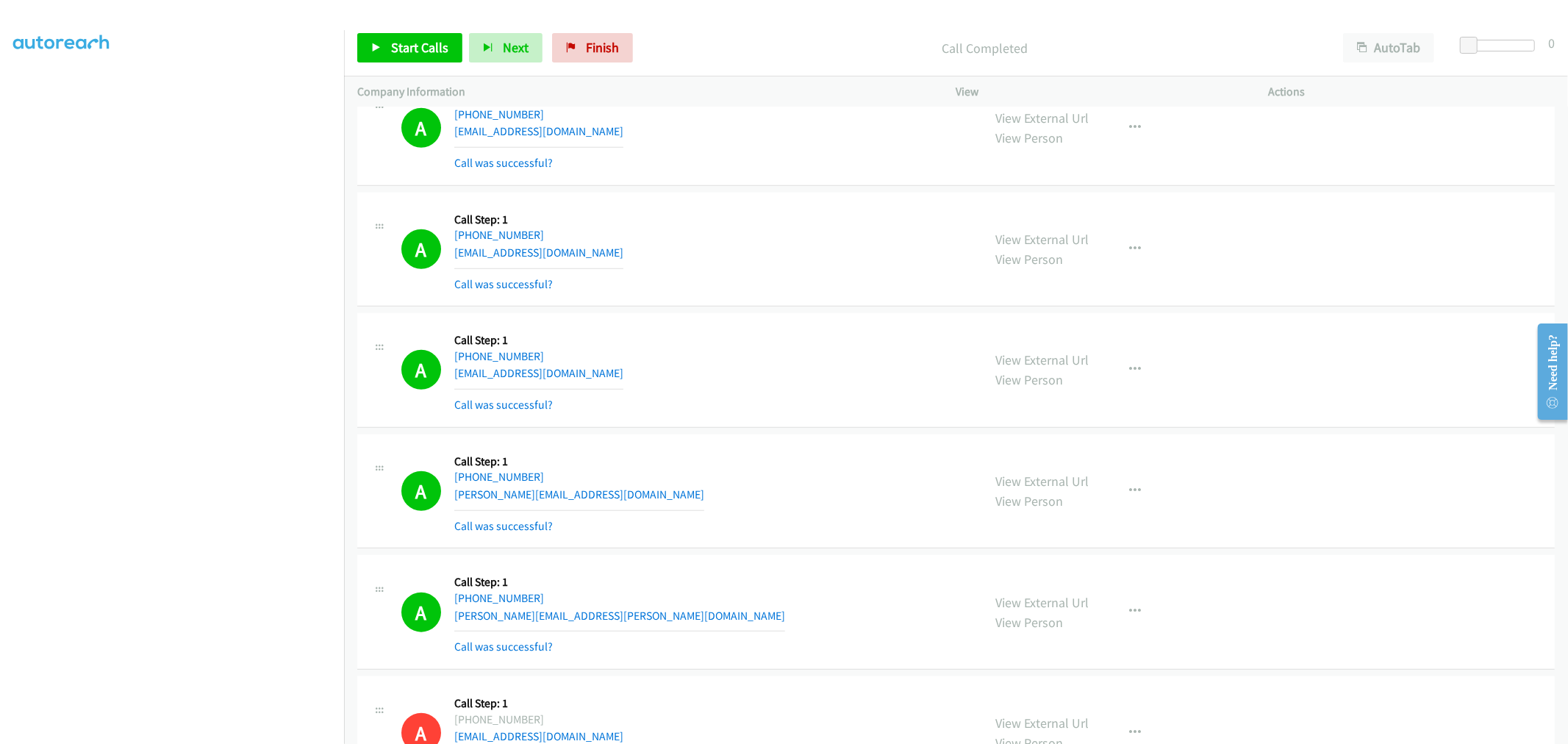
scroll to position [905, 0]
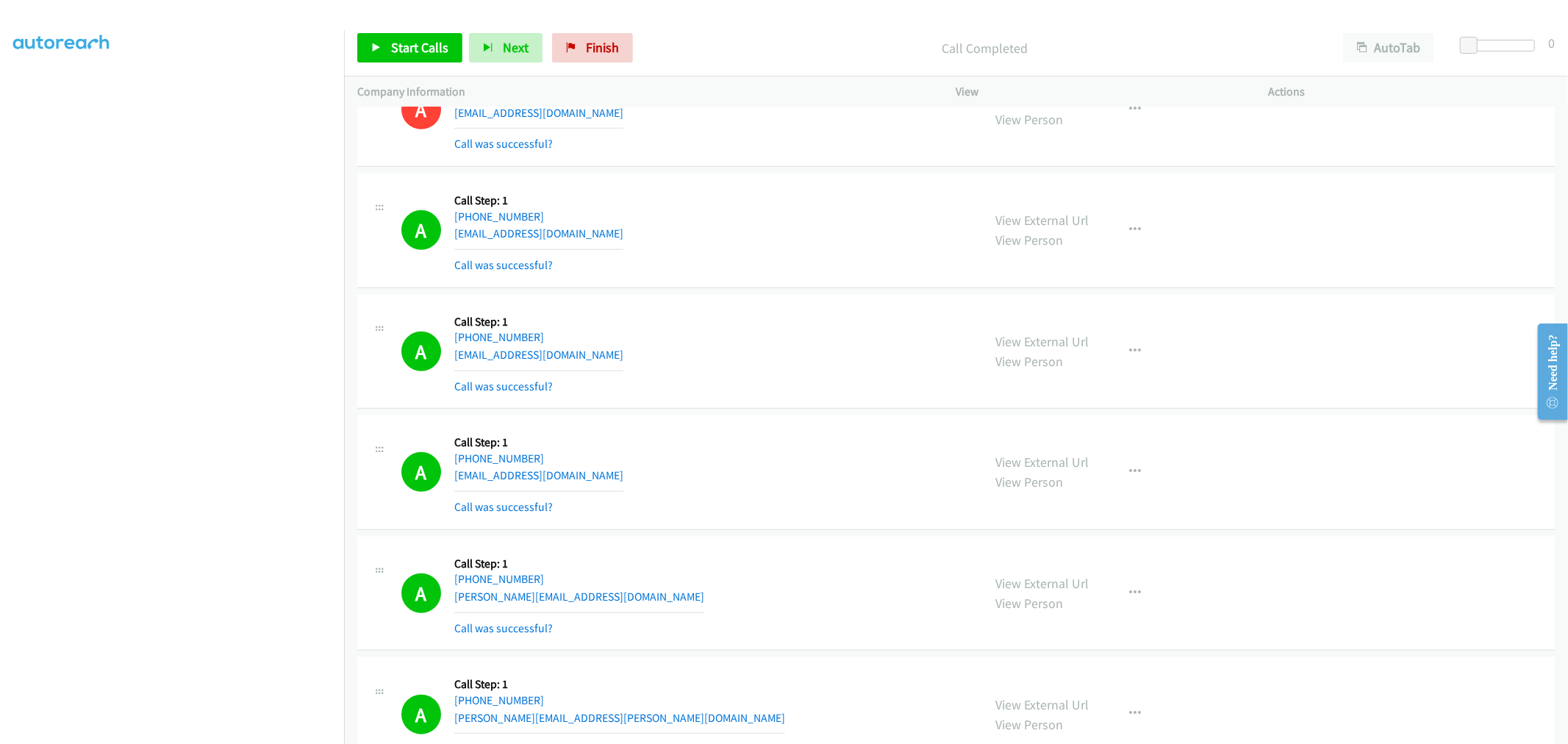
click at [789, 222] on div "A Callback Scheduled Call Step: 1 America/New_York [PHONE_NUMBER] [EMAIL_ADDRES…" at bounding box center [686, 230] width 568 height 87
click at [1129, 353] on icon "button" at bounding box center [1135, 352] width 12 height 12
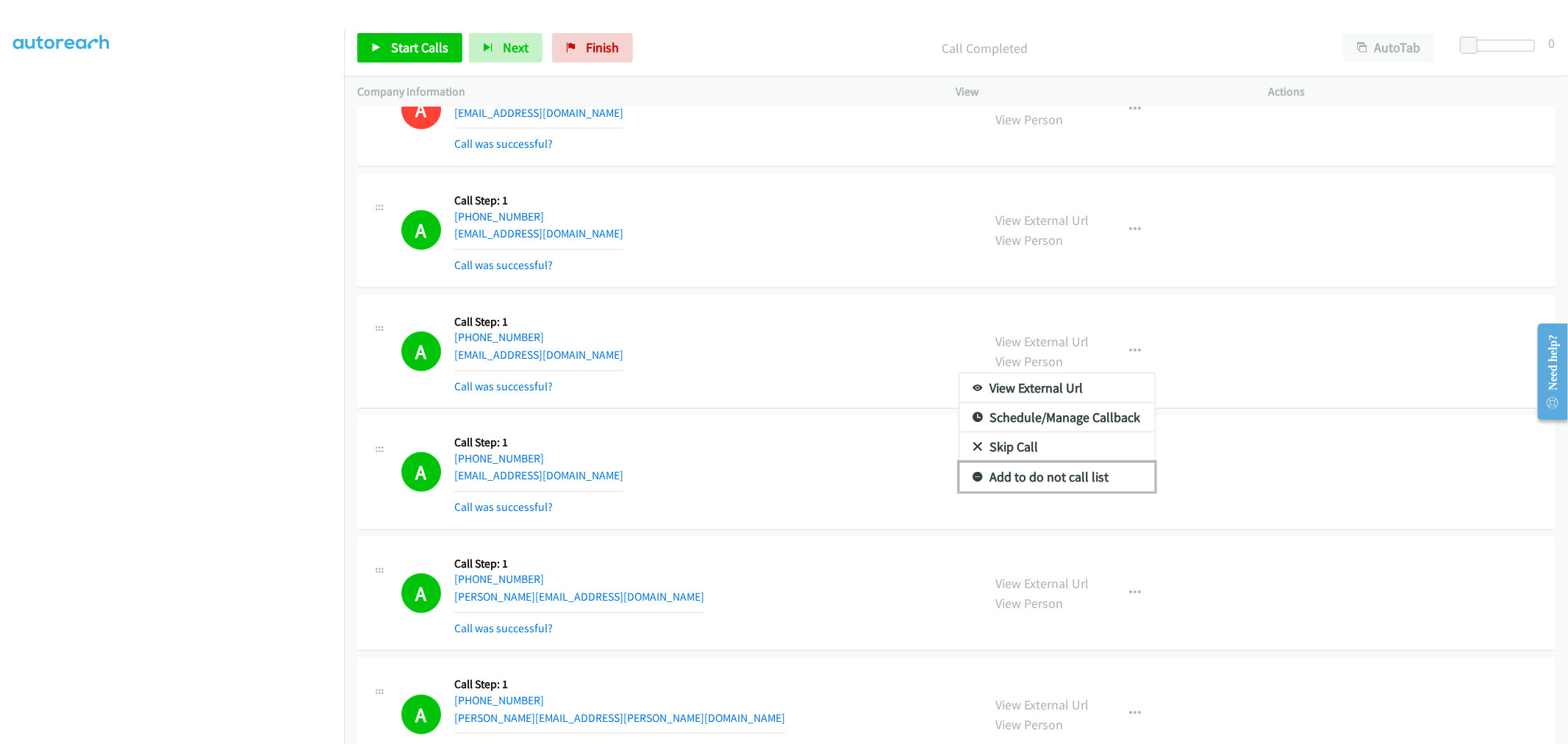
click at [1048, 479] on link "Add to do not call list" at bounding box center [1057, 477] width 195 height 30
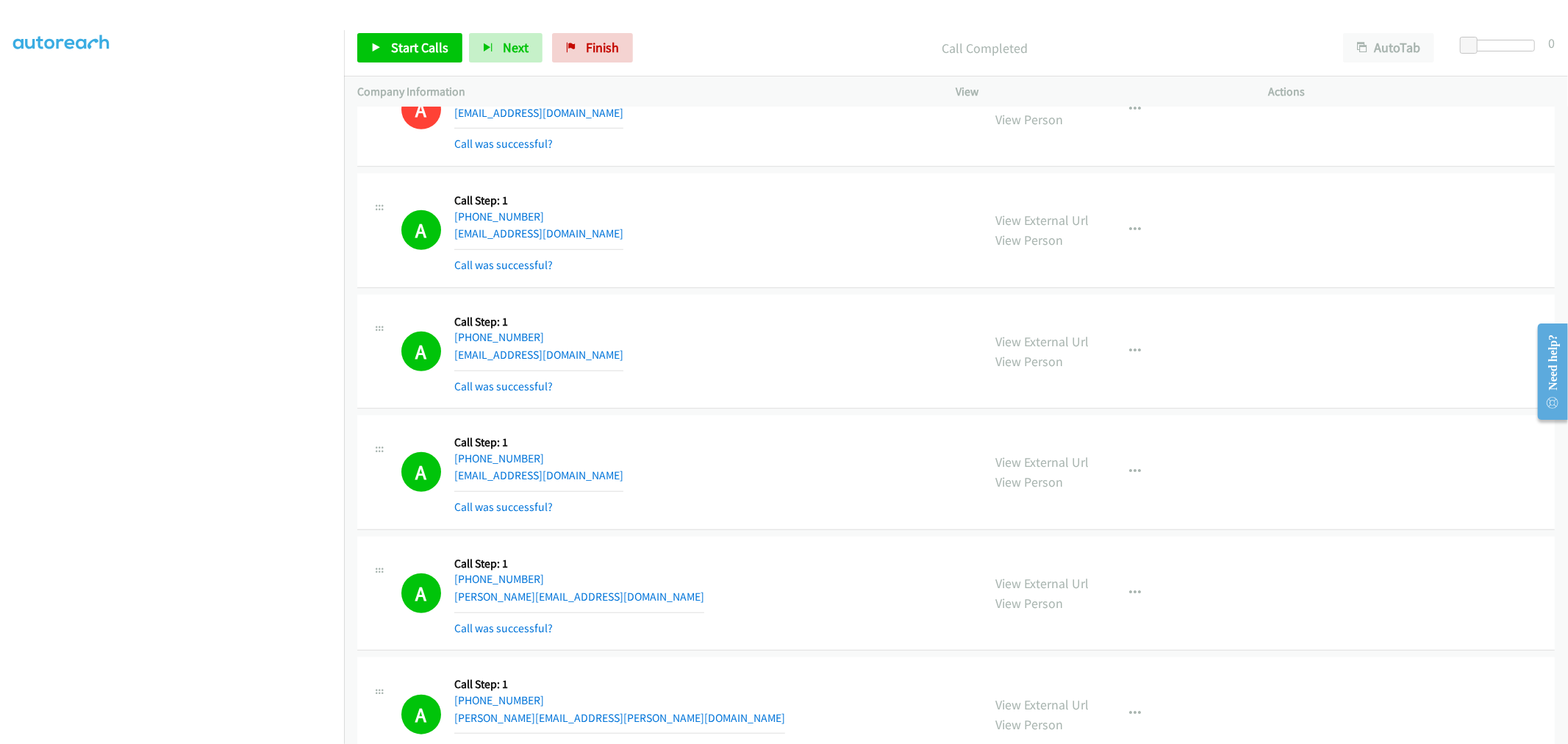
click at [765, 298] on div "A Callback Scheduled Call Step: 1 America/New_York [PHONE_NUMBER] [EMAIL_ADDRES…" at bounding box center [956, 353] width 1197 height 115
click at [396, 46] on span "Start Calls" at bounding box center [420, 47] width 57 height 17
click at [754, 300] on div "A Callback Scheduled Call Step: 1 America/New_York [PHONE_NUMBER] [EMAIL_ADDRES…" at bounding box center [956, 353] width 1197 height 115
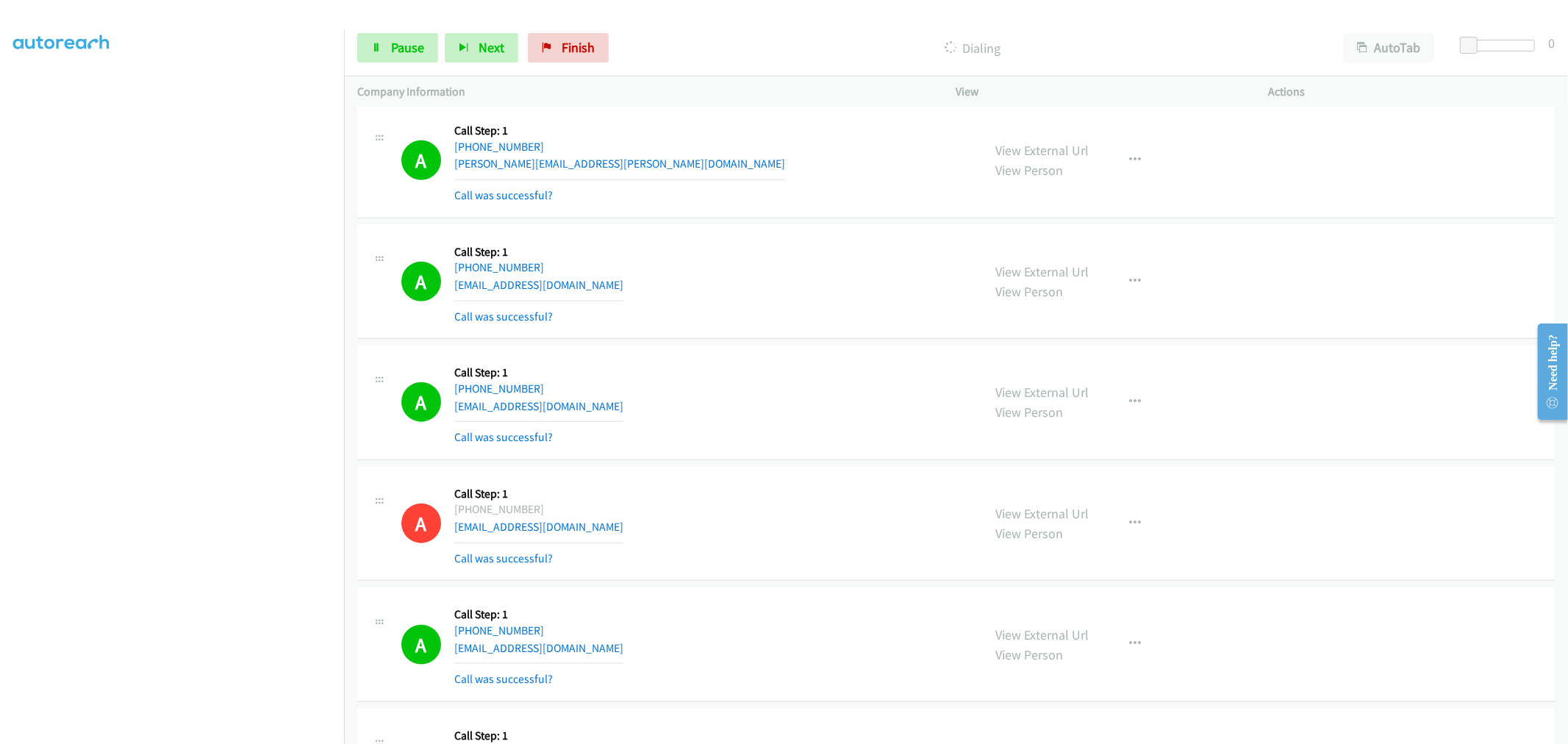
scroll to position [15379, 0]
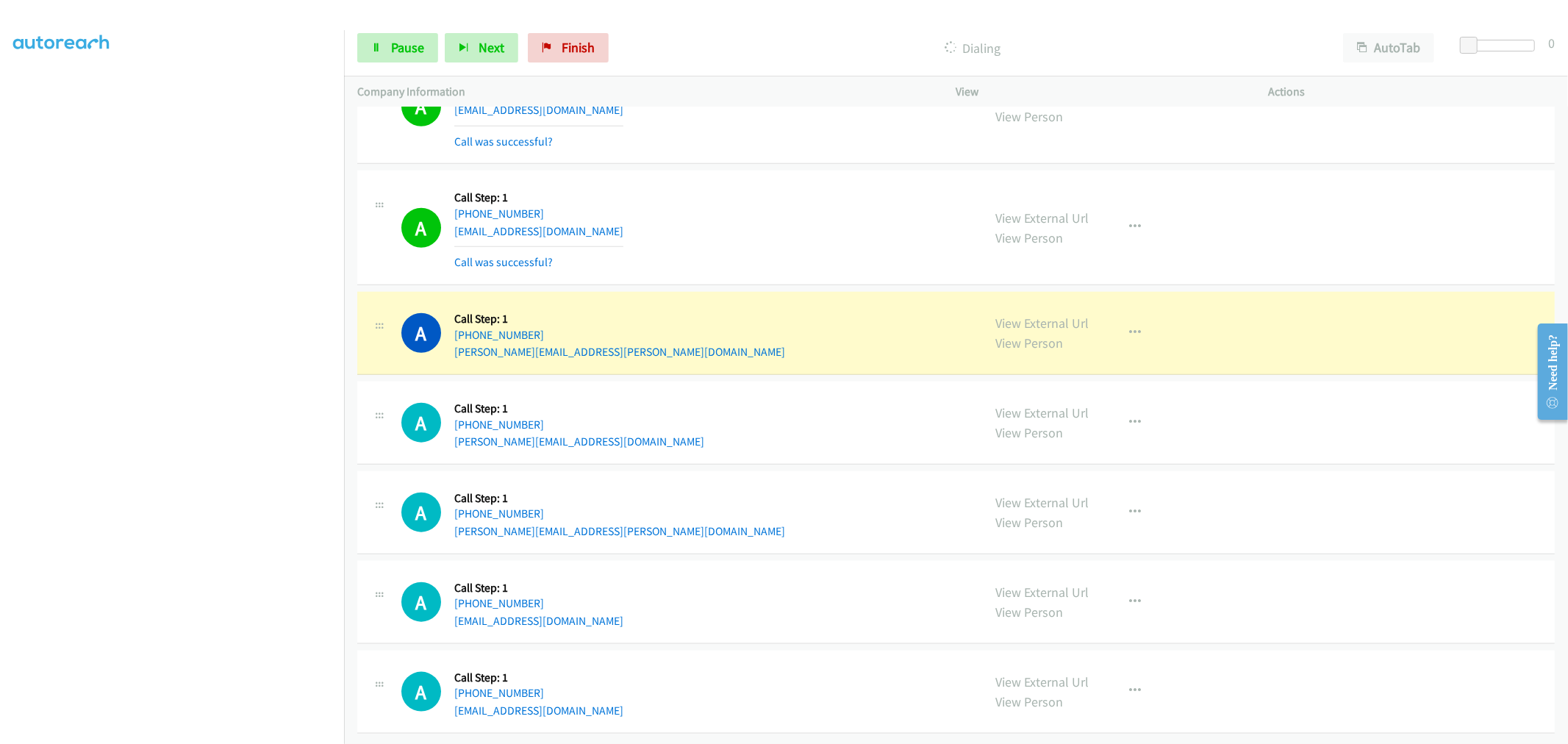
click at [860, 250] on div "A Callback Scheduled Call Step: 1 America/Los_Angeles [PHONE_NUMBER] [EMAIL_ADD…" at bounding box center [686, 227] width 568 height 87
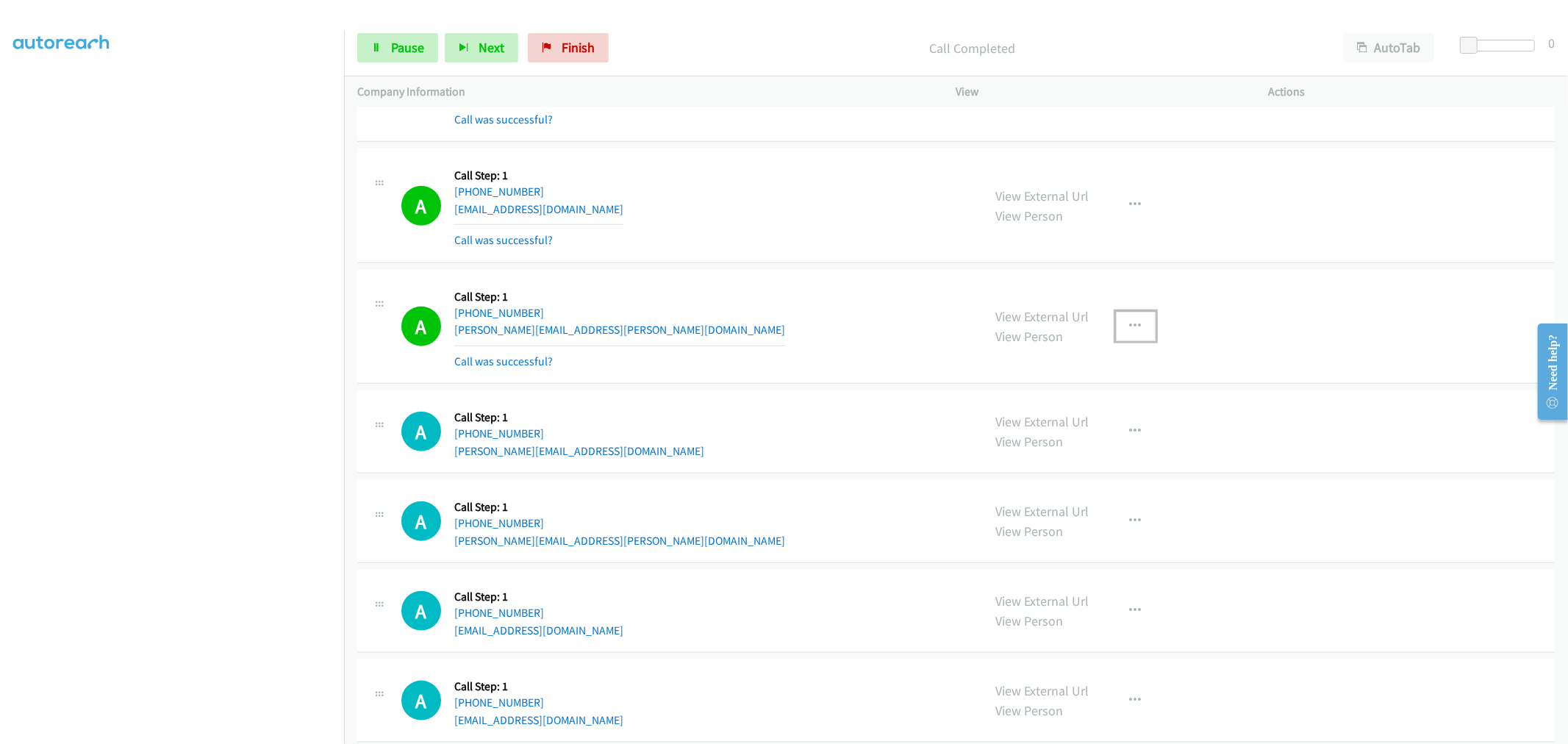
click at [1142, 334] on button "button" at bounding box center [1135, 326] width 40 height 30
click at [1062, 459] on link "Add to do not call list" at bounding box center [1057, 451] width 195 height 30
click at [698, 249] on div "A Callback Scheduled Call Step: 1 America/Los_Angeles [PHONE_NUMBER] [EMAIL_ADD…" at bounding box center [686, 205] width 568 height 87
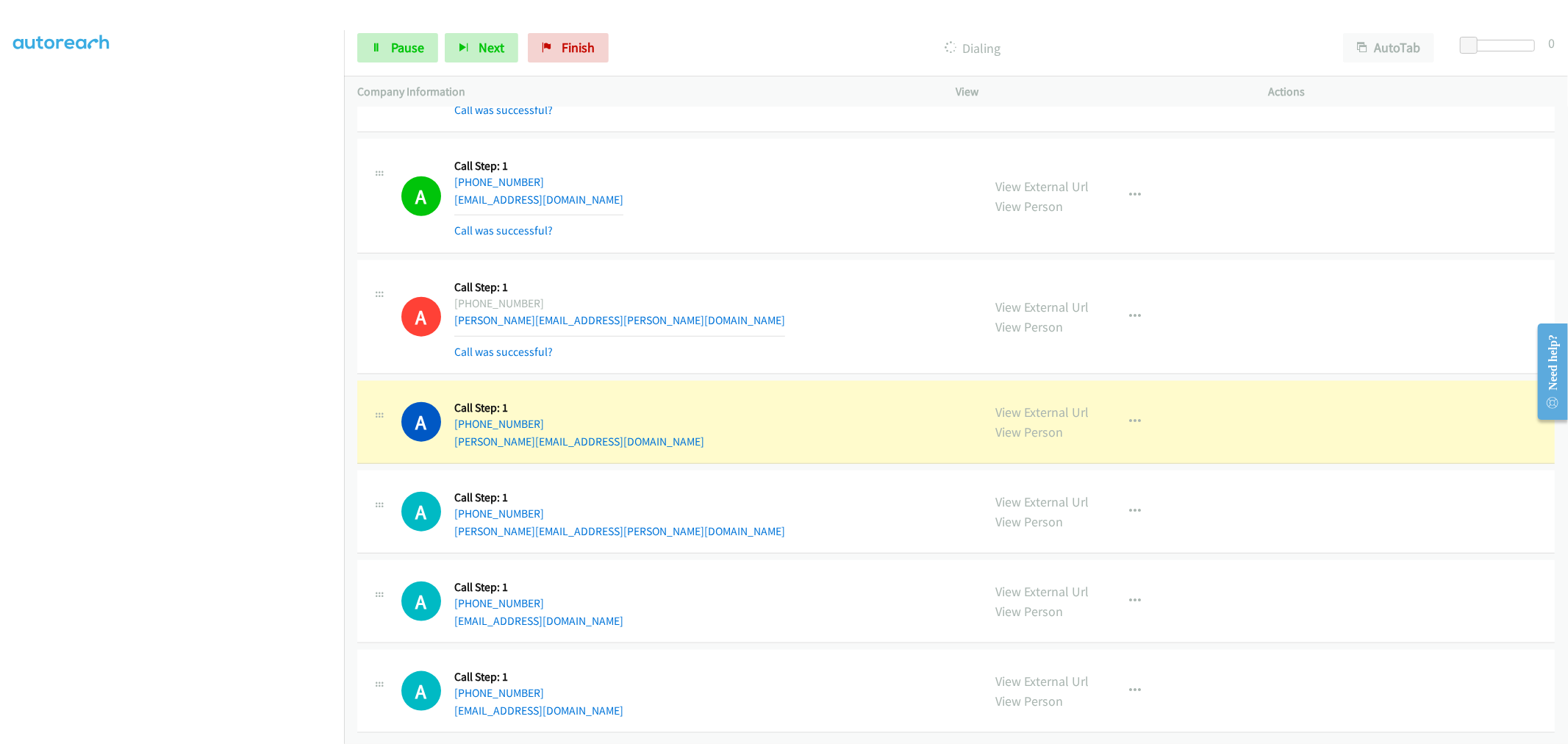
scroll to position [15409, 0]
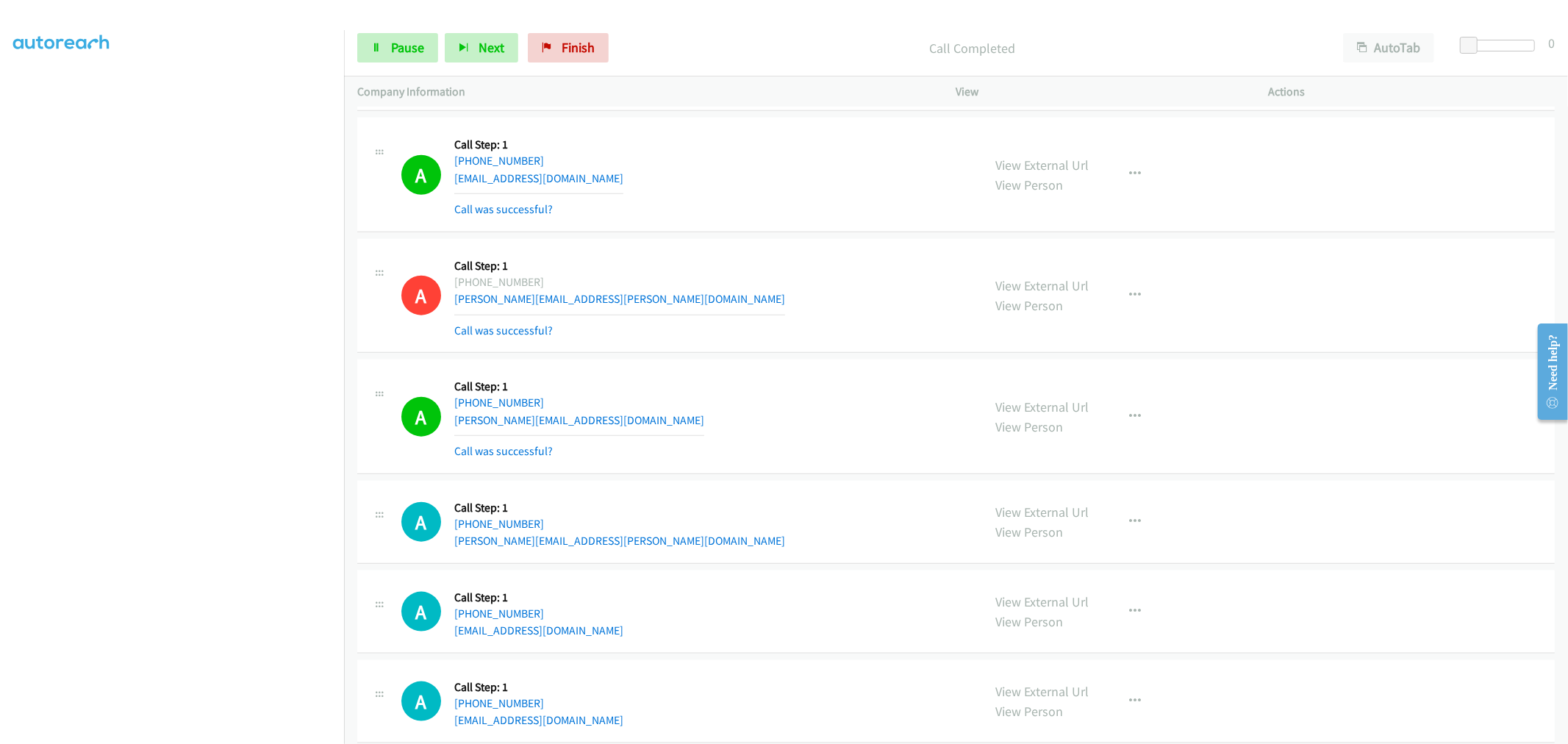
click at [839, 157] on div "A Callback Scheduled Call Step: 1 America/Los_Angeles [PHONE_NUMBER] [EMAIL_ADD…" at bounding box center [686, 174] width 568 height 87
click at [1130, 422] on icon "button" at bounding box center [1135, 417] width 12 height 12
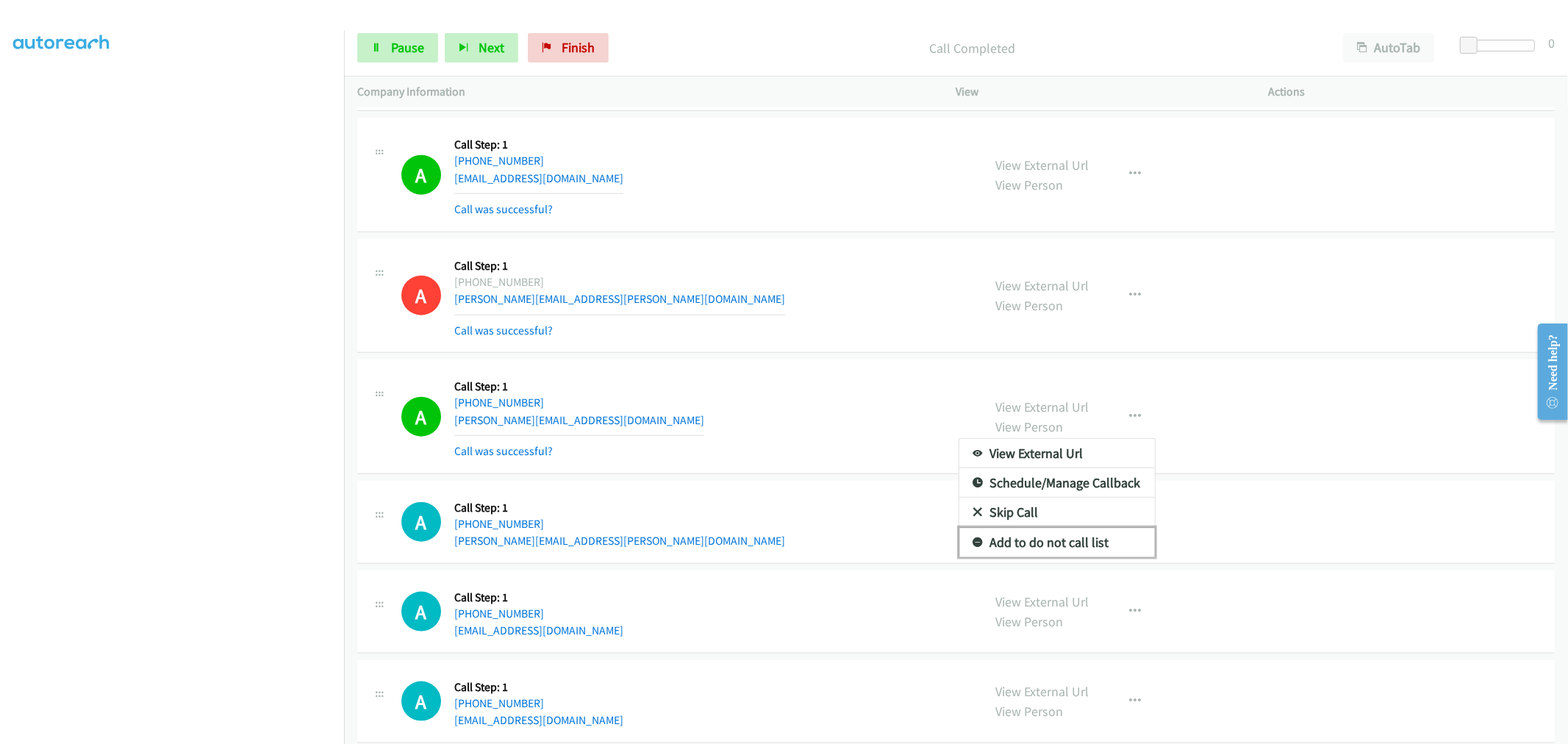
drag, startPoint x: 1049, startPoint y: 555, endPoint x: 892, endPoint y: 408, distance: 215.1
click at [1049, 555] on link "Add to do not call list" at bounding box center [1057, 542] width 195 height 30
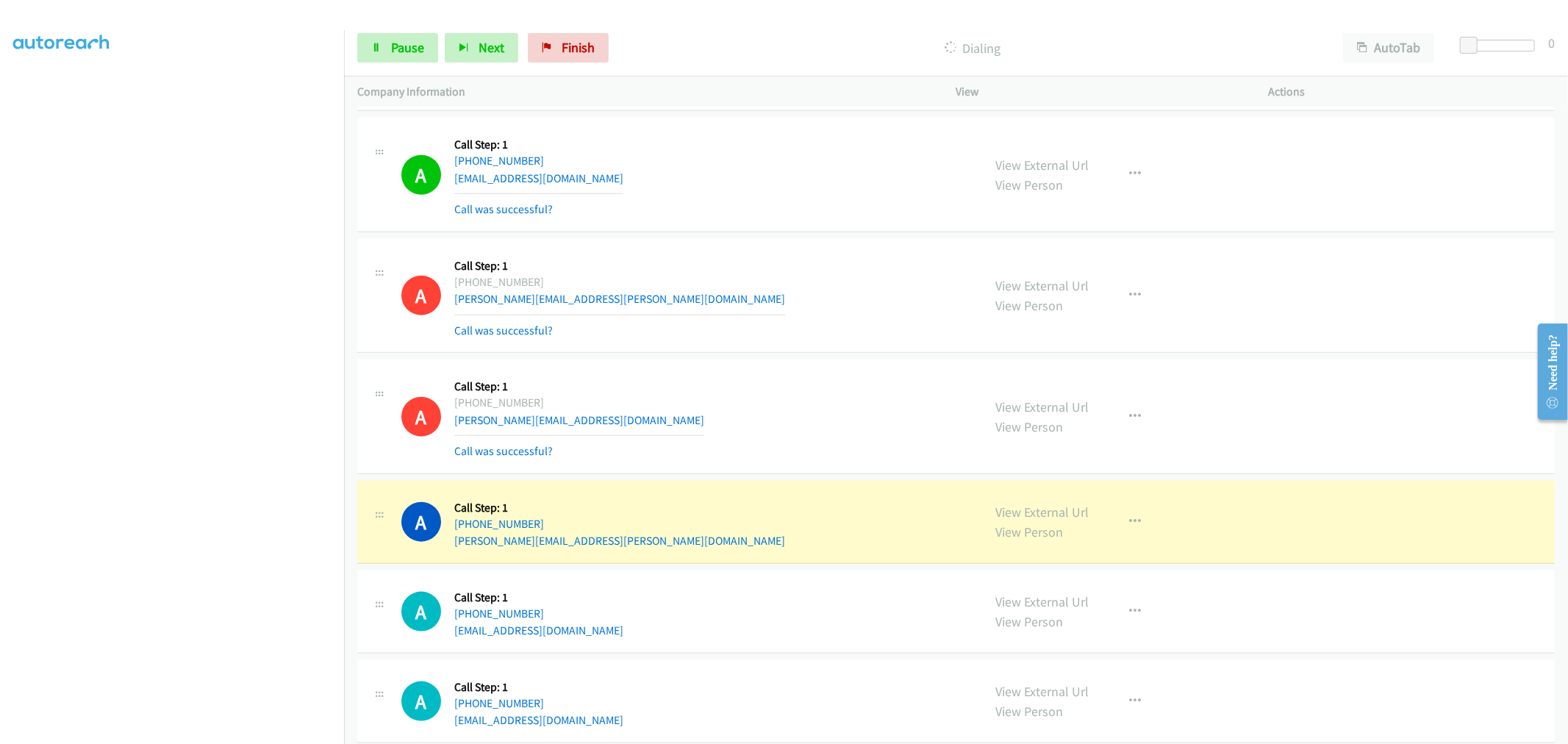
click at [753, 353] on div "A Callback Scheduled Call Step: 1 America/Los_Angeles [PHONE_NUMBER] [PERSON_NA…" at bounding box center [956, 297] width 1197 height 115
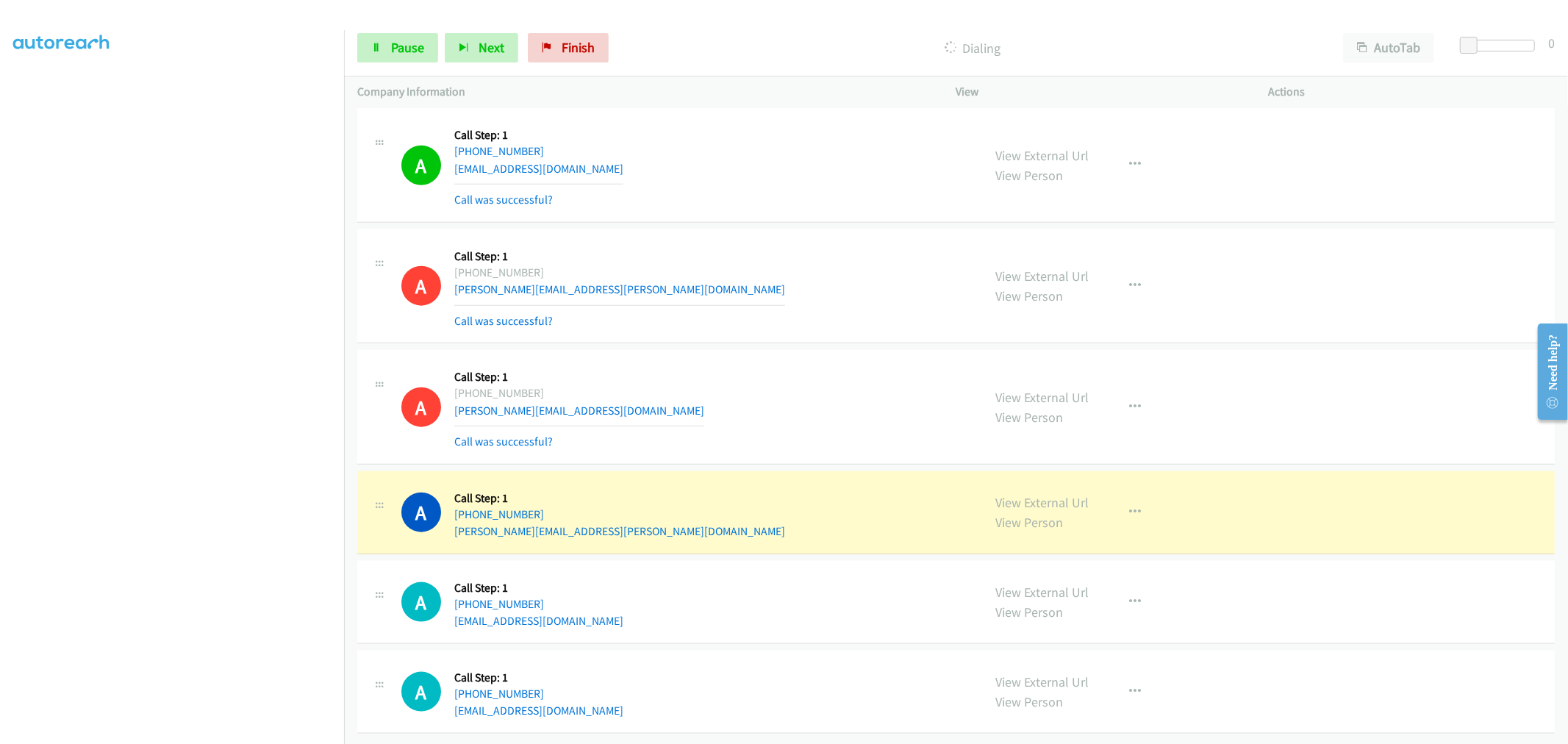
scroll to position [15441, 0]
drag, startPoint x: 860, startPoint y: 424, endPoint x: 792, endPoint y: 453, distance: 73.9
click at [860, 424] on div "A Callback Scheduled Call Step: 1 [GEOGRAPHIC_DATA]/[GEOGRAPHIC_DATA] [PHONE_NU…" at bounding box center [686, 407] width 568 height 87
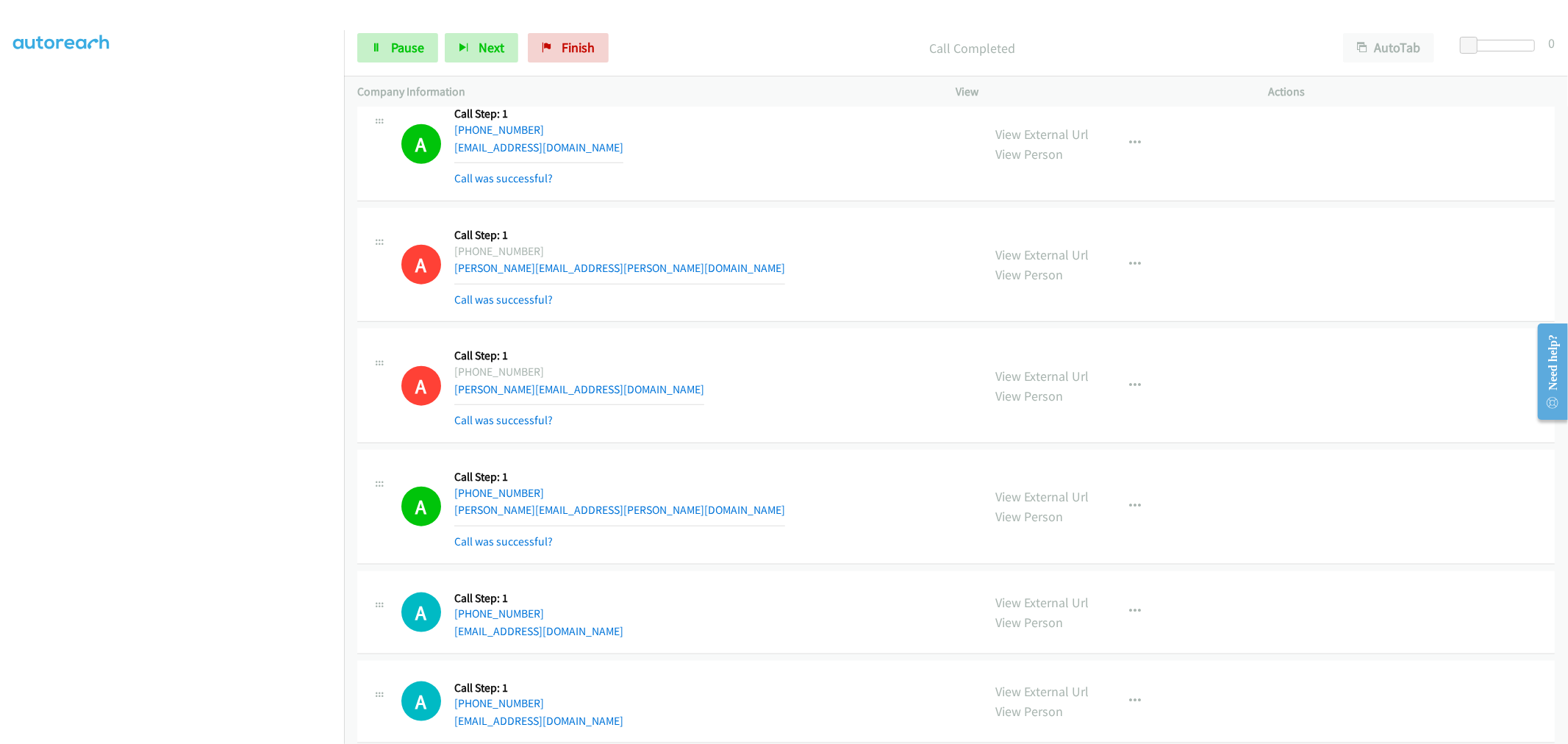
click at [239, 732] on section at bounding box center [172, 395] width 318 height 703
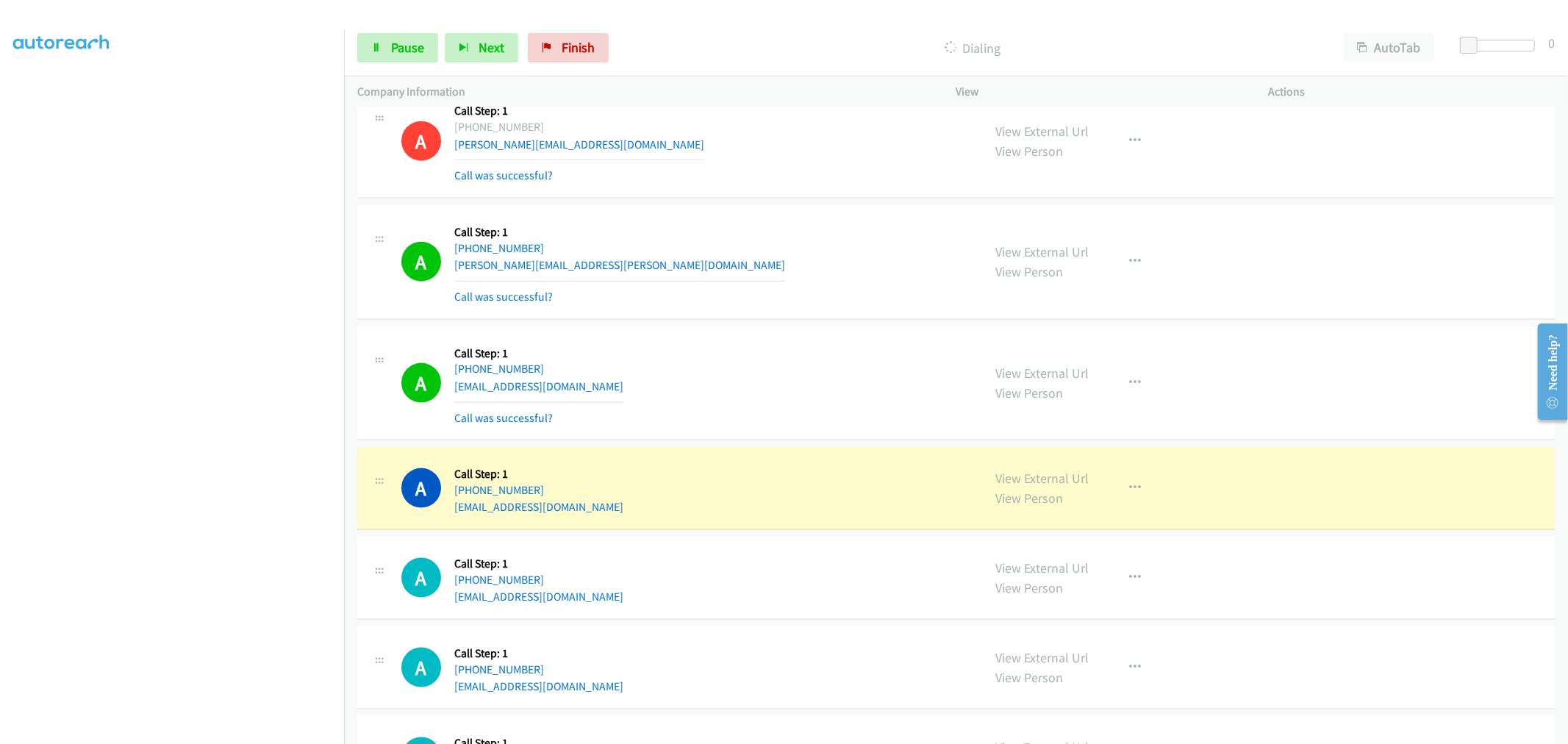
scroll to position [15767, 0]
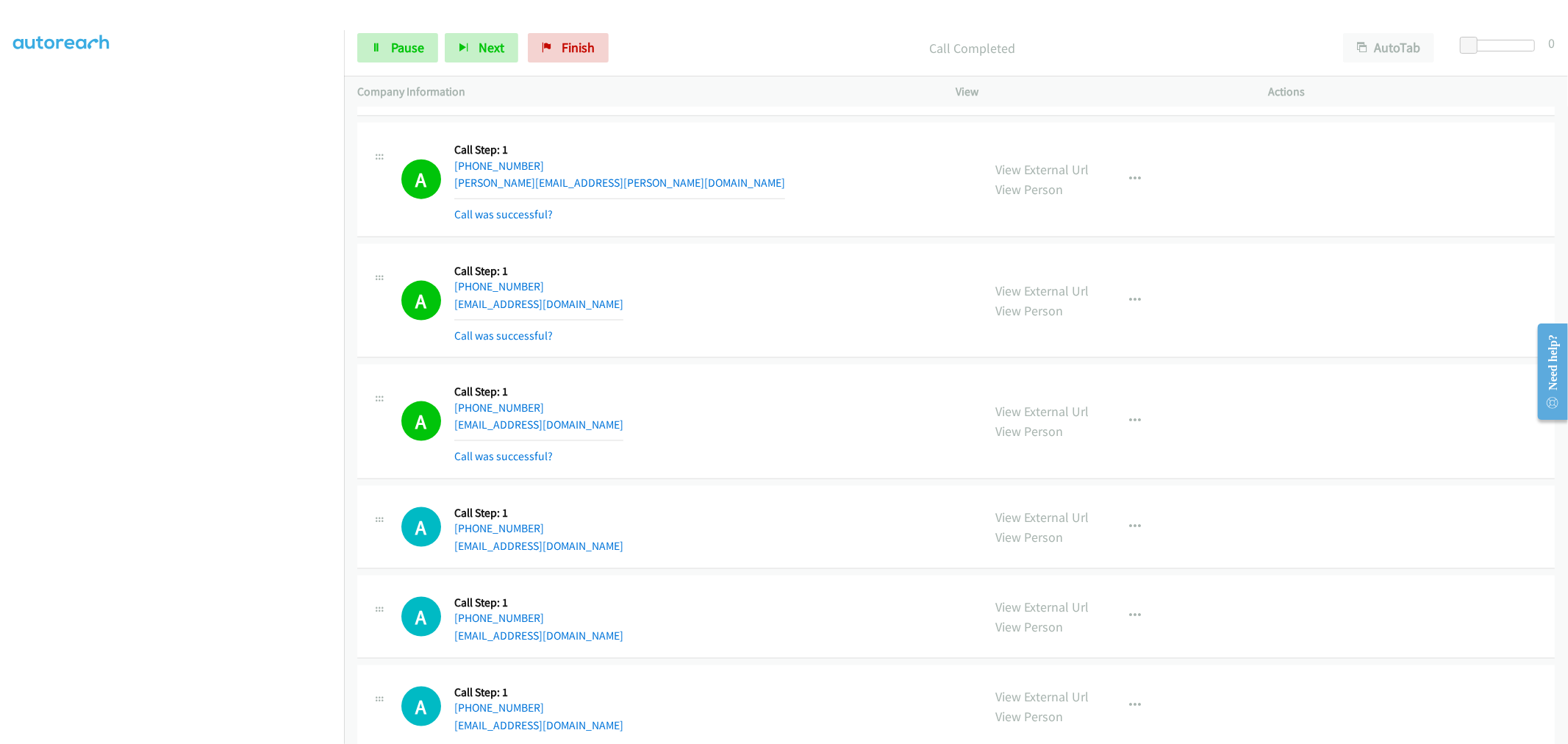
click at [1149, 424] on div "View External Url View Person View External Url Email Schedule/Manage Callback …" at bounding box center [1145, 421] width 325 height 87
click at [1136, 427] on button "button" at bounding box center [1135, 421] width 40 height 30
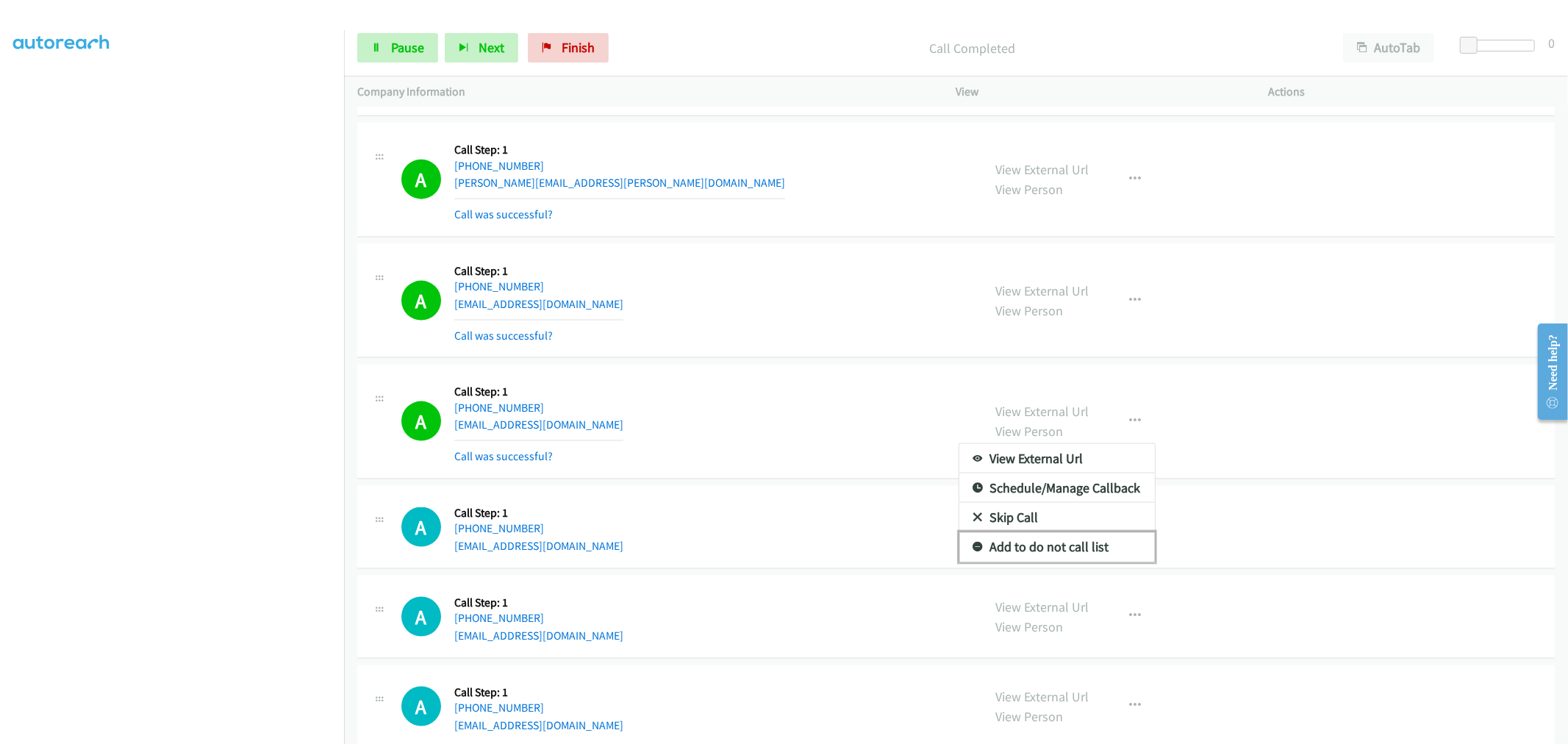
click at [1039, 561] on link "Add to do not call list" at bounding box center [1057, 546] width 195 height 30
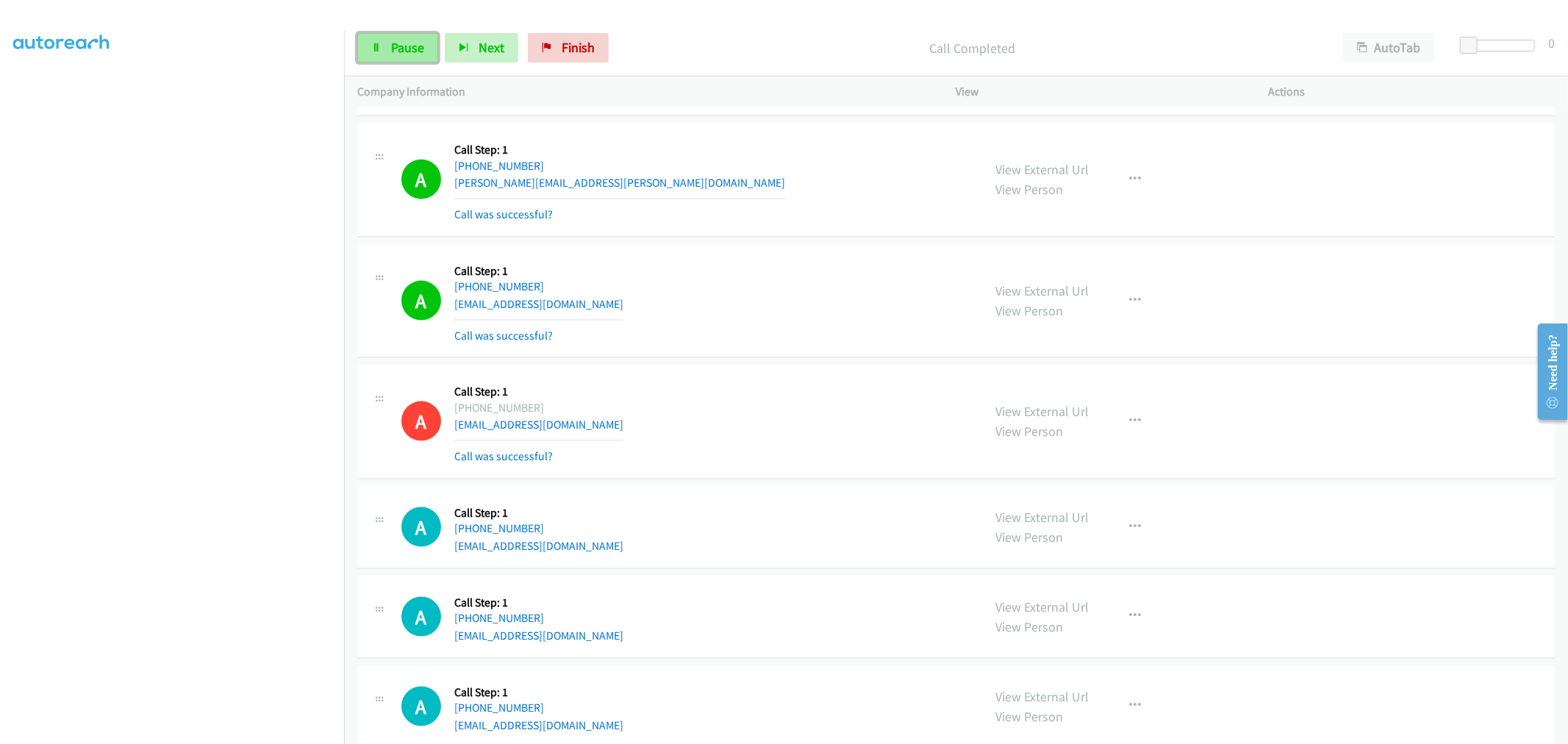
click at [408, 57] on link "Pause" at bounding box center [398, 47] width 81 height 30
click at [414, 56] on link "Start Calls" at bounding box center [410, 47] width 105 height 30
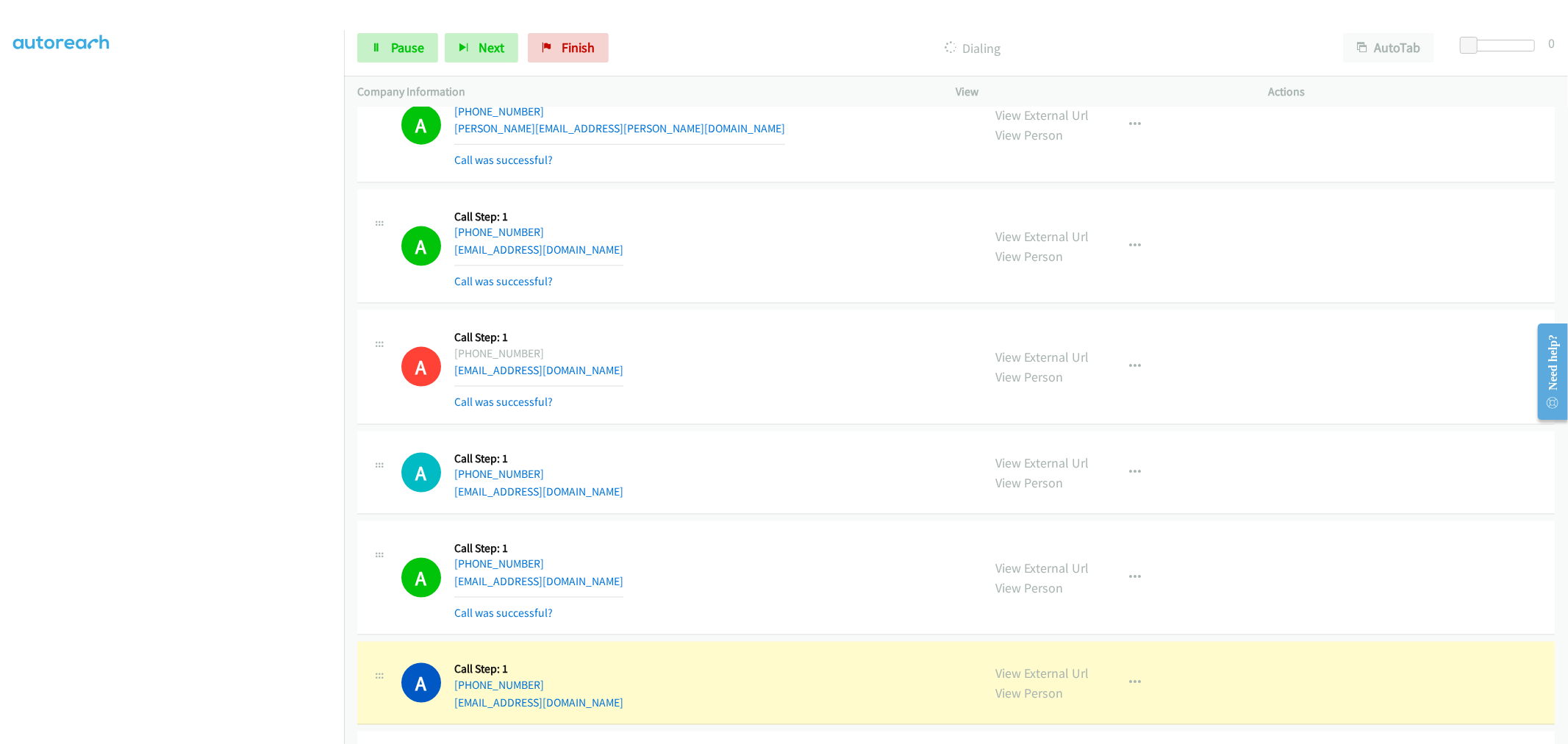
scroll to position [15849, 0]
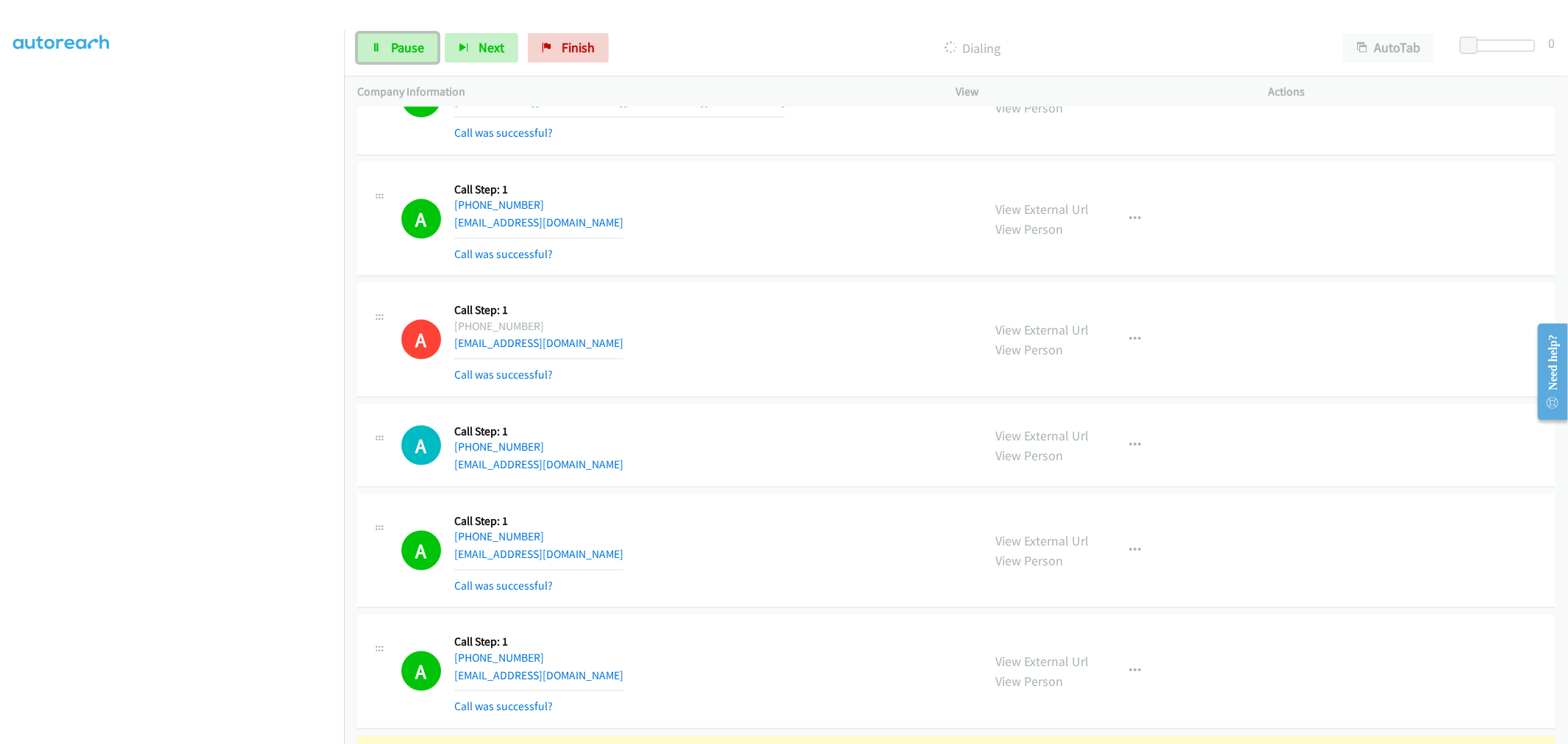
click at [423, 54] on span "Pause" at bounding box center [407, 47] width 33 height 17
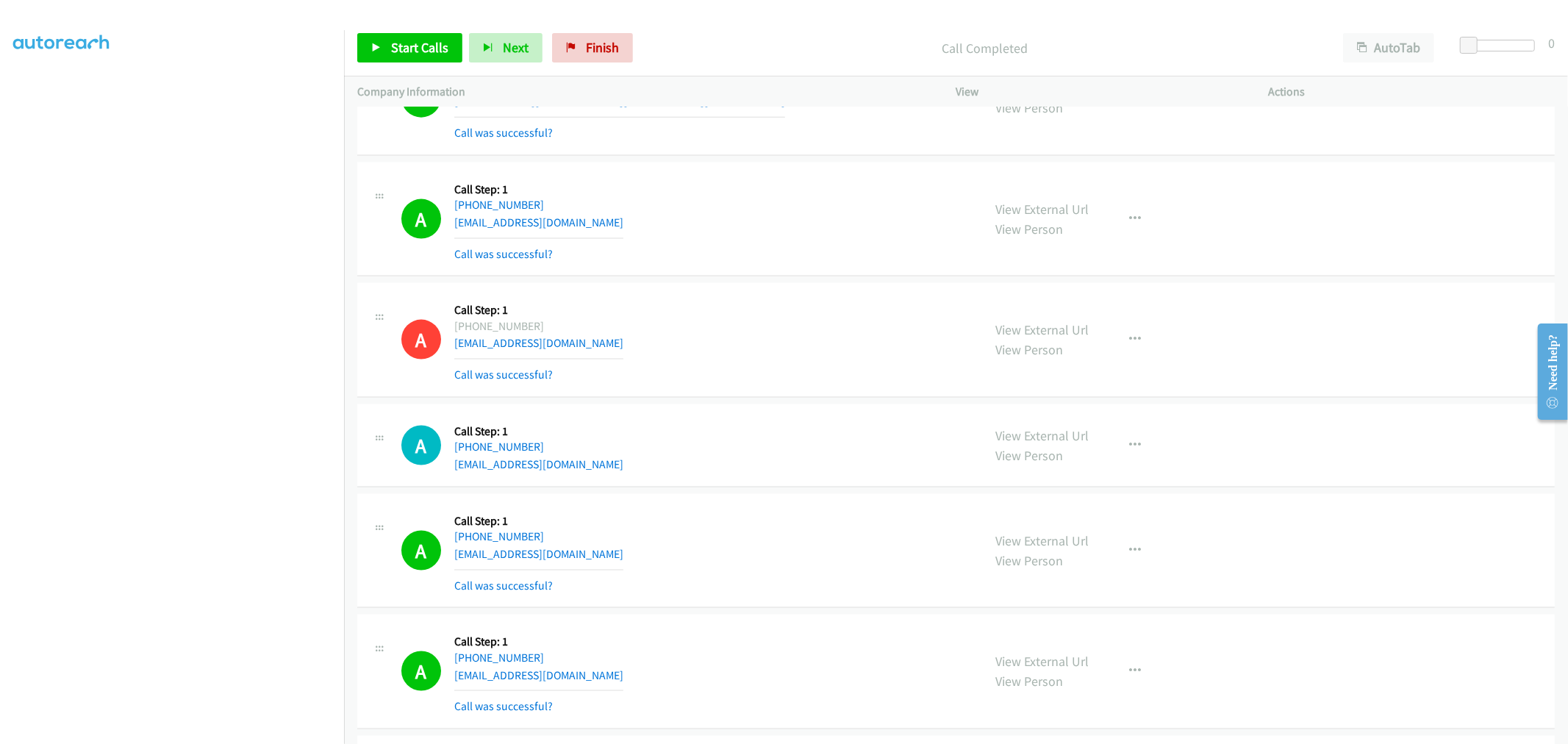
click at [792, 356] on div "A Callback Scheduled Call Step: 1 America/New_York [PHONE_NUMBER] [EMAIL_ADDRES…" at bounding box center [686, 339] width 568 height 87
click at [849, 233] on div "A Callback Scheduled Call Step: 1 America/New_York [PHONE_NUMBER] [EMAIL_ADDRES…" at bounding box center [686, 219] width 568 height 87
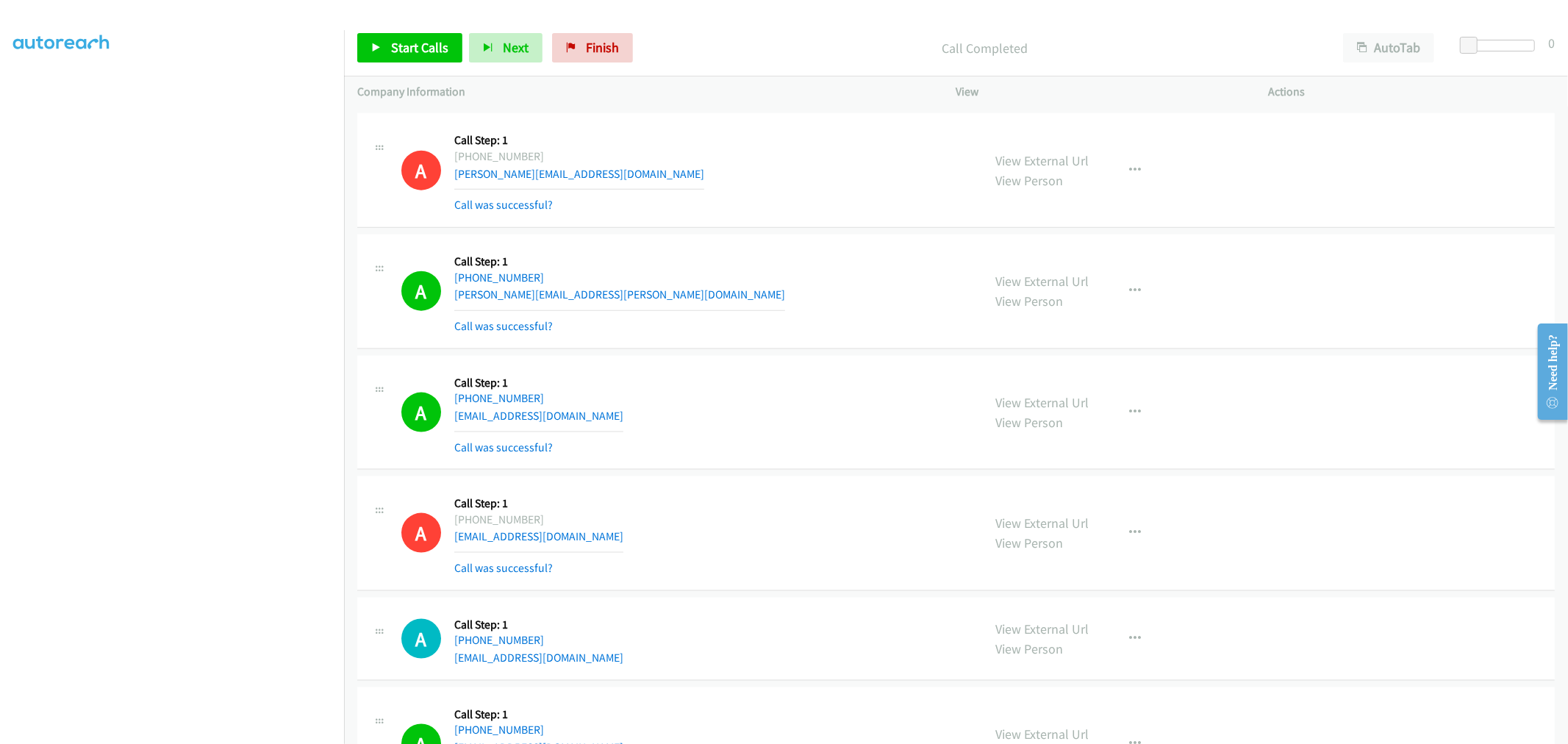
scroll to position [15604, 0]
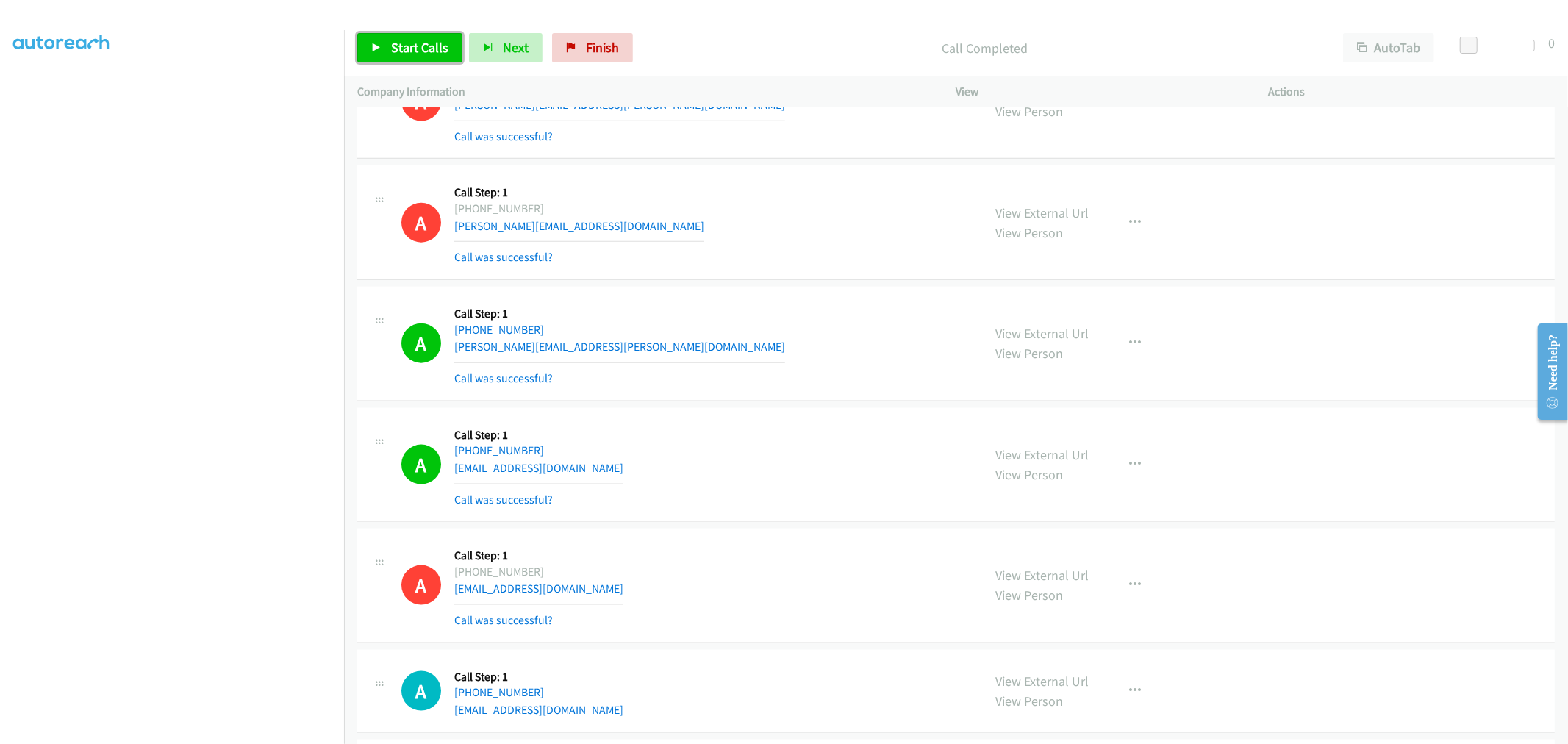
click at [402, 39] on span "Start Calls" at bounding box center [420, 47] width 57 height 17
click at [585, 341] on div "A Callback Scheduled Call Step: 1 [GEOGRAPHIC_DATA]/[GEOGRAPHIC_DATA] [PHONE_NU…" at bounding box center [686, 343] width 568 height 87
click at [229, 731] on section at bounding box center [172, 395] width 318 height 703
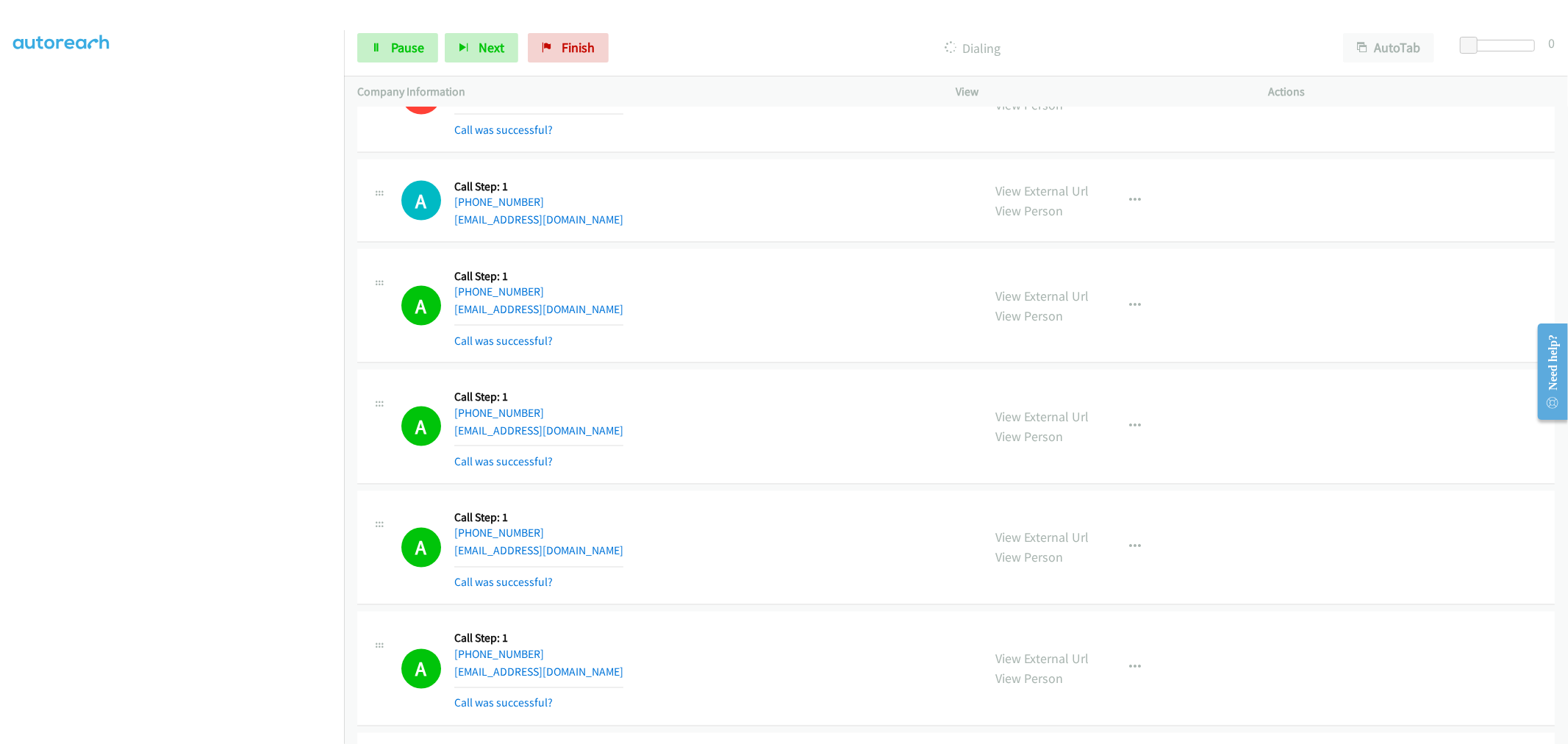
scroll to position [16409, 0]
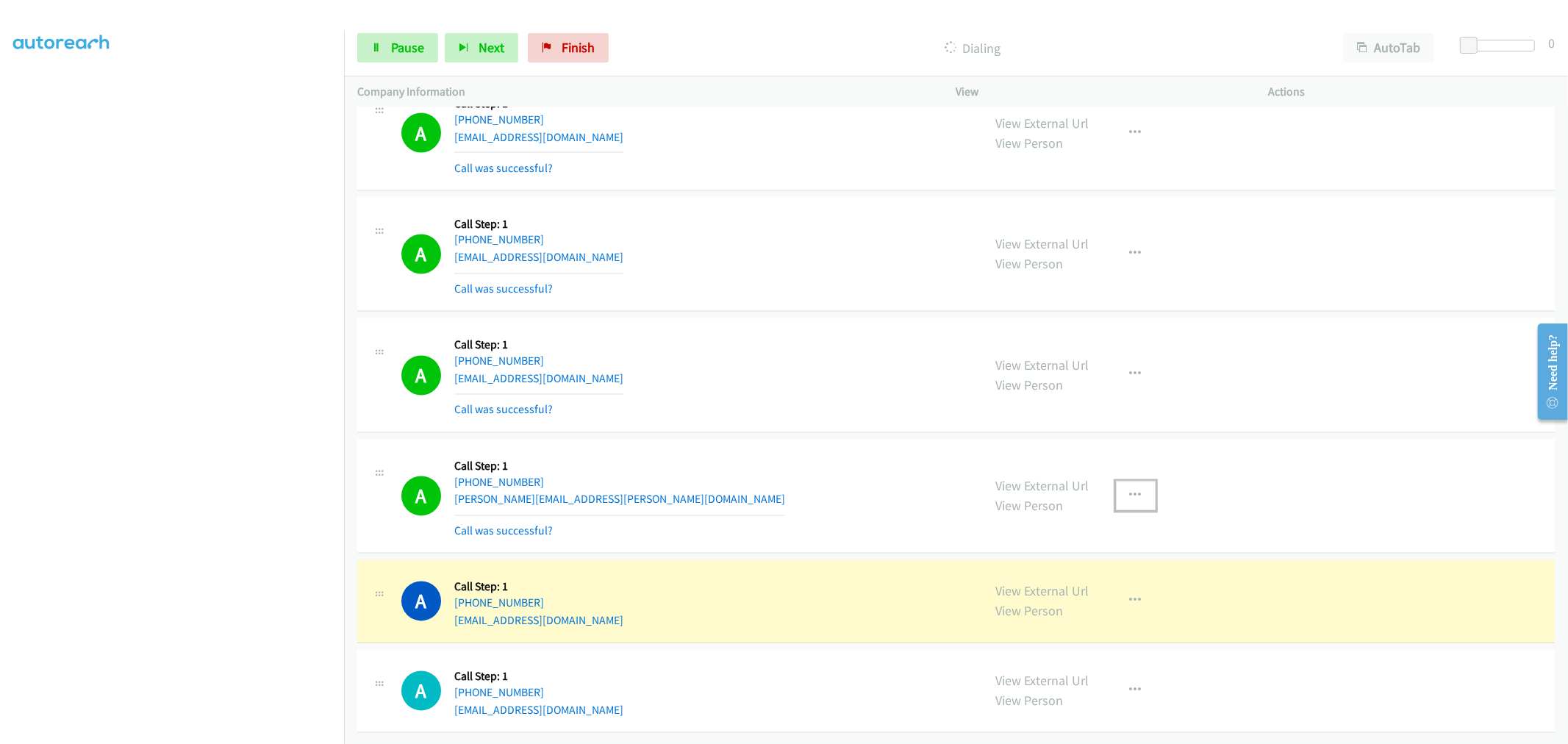
click at [1129, 490] on icon "button" at bounding box center [1135, 496] width 12 height 12
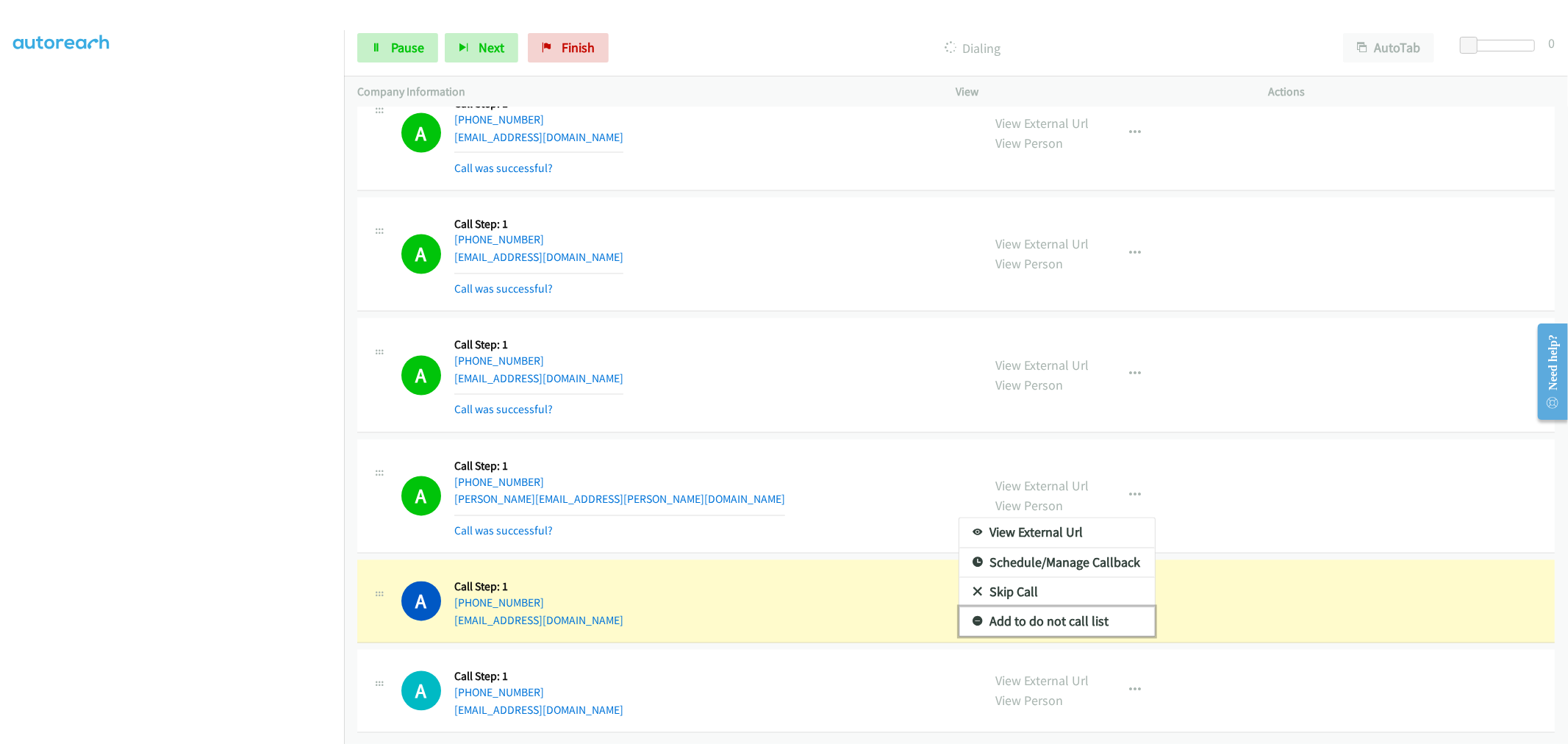
click at [1066, 612] on link "Add to do not call list" at bounding box center [1057, 621] width 195 height 30
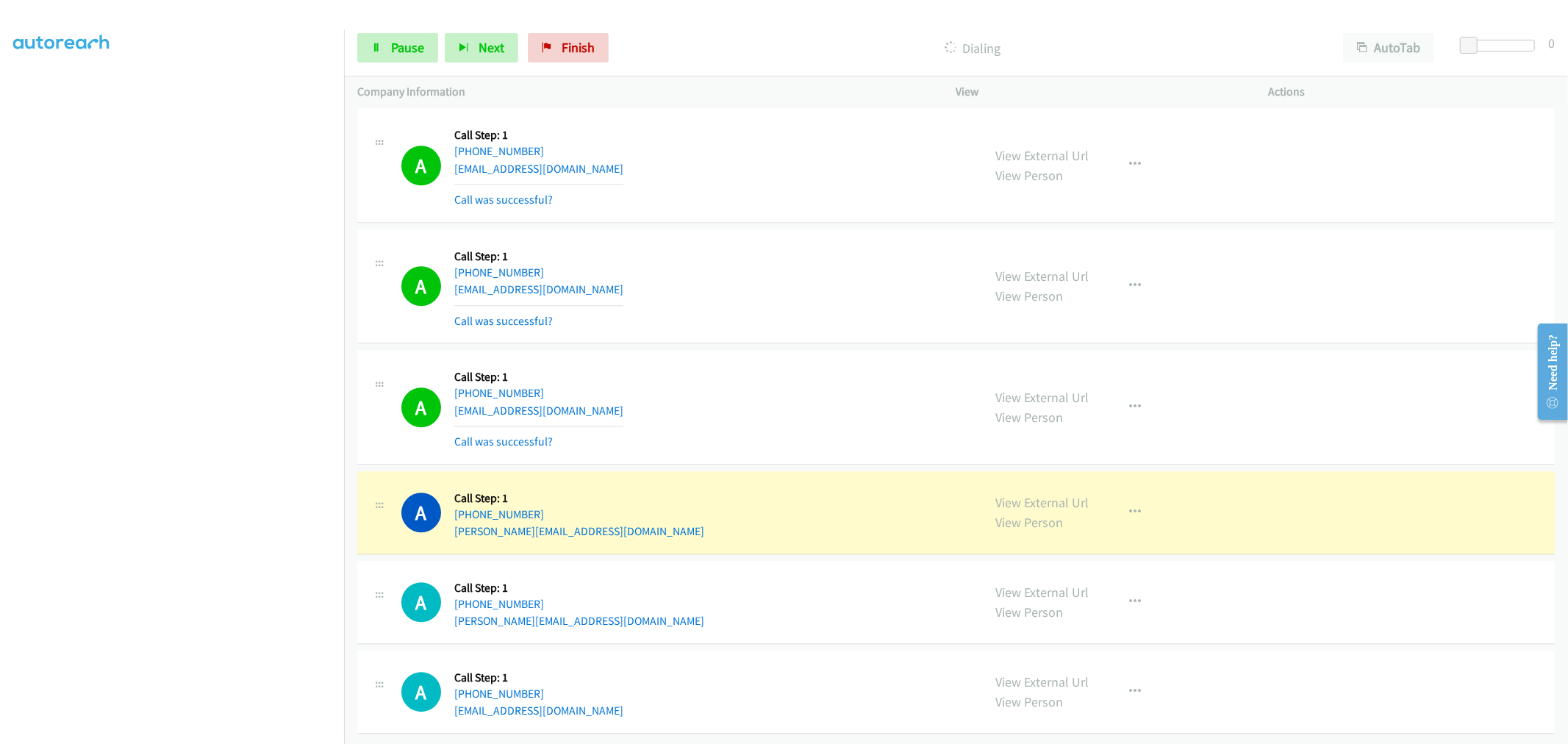
scroll to position [17377, 0]
drag, startPoint x: 1022, startPoint y: 486, endPoint x: 924, endPoint y: 352, distance: 166.0
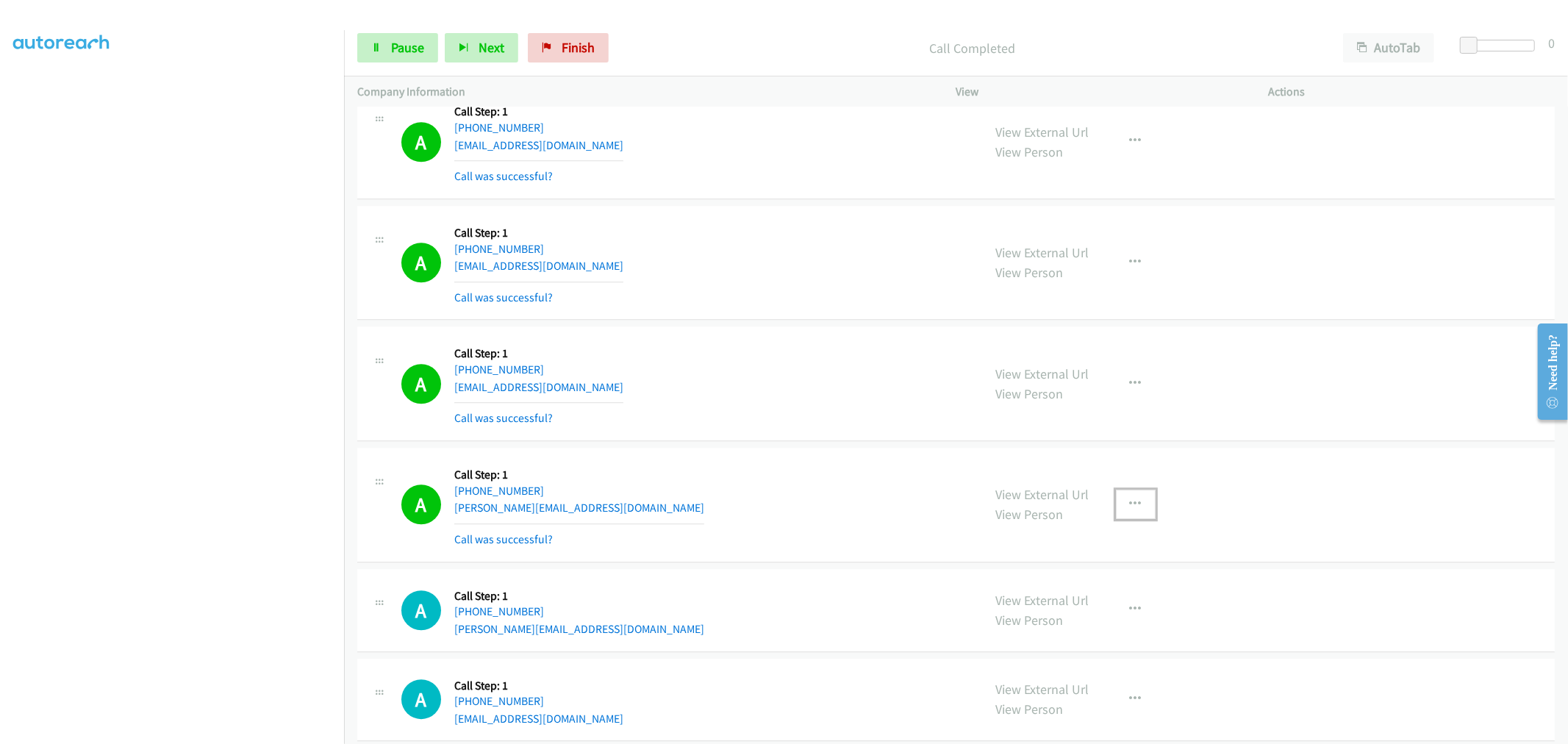
drag, startPoint x: 1127, startPoint y: 502, endPoint x: 1088, endPoint y: 556, distance: 66.6
click at [1127, 502] on button "button" at bounding box center [1135, 504] width 40 height 30
drag, startPoint x: 1044, startPoint y: 643, endPoint x: 910, endPoint y: 495, distance: 199.6
click at [1042, 643] on link "Add to do not call list" at bounding box center [1057, 630] width 195 height 30
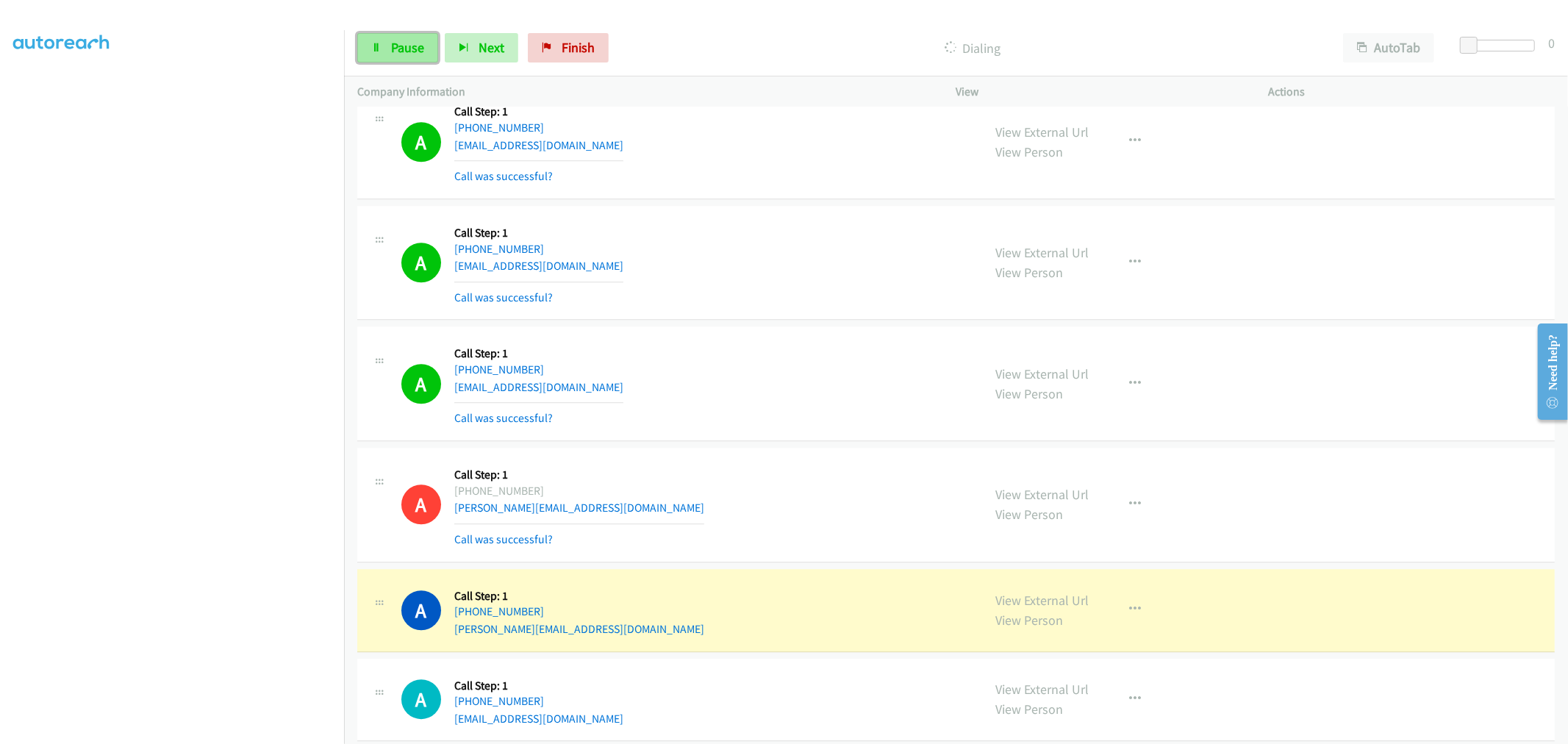
click at [404, 42] on span "Pause" at bounding box center [407, 47] width 33 height 17
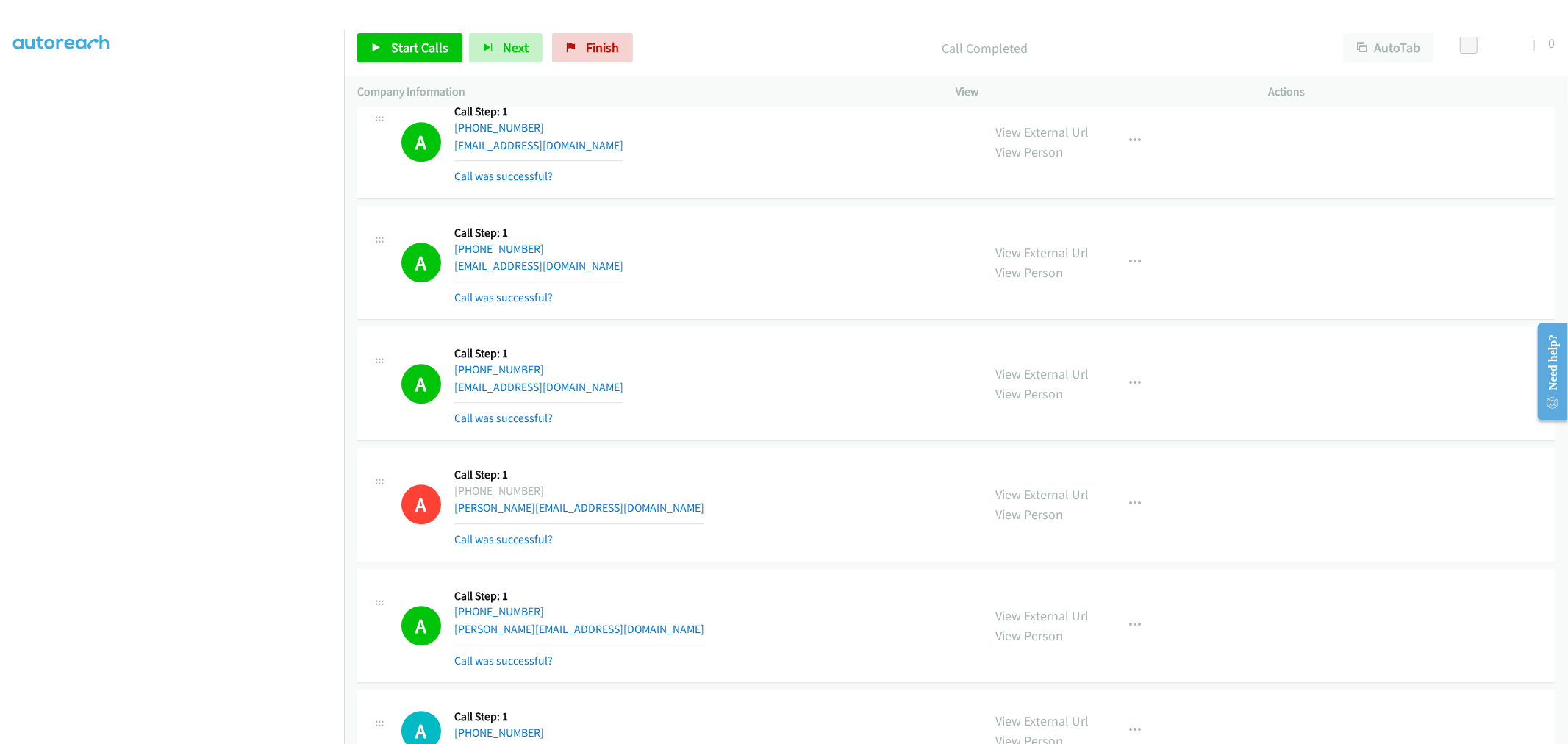
click at [807, 380] on div "A Callback Scheduled Call Step: 1 America/New_York [PHONE_NUMBER] [EMAIL_ADDRES…" at bounding box center [686, 383] width 568 height 87
click at [399, 48] on span "Start Calls" at bounding box center [420, 47] width 57 height 17
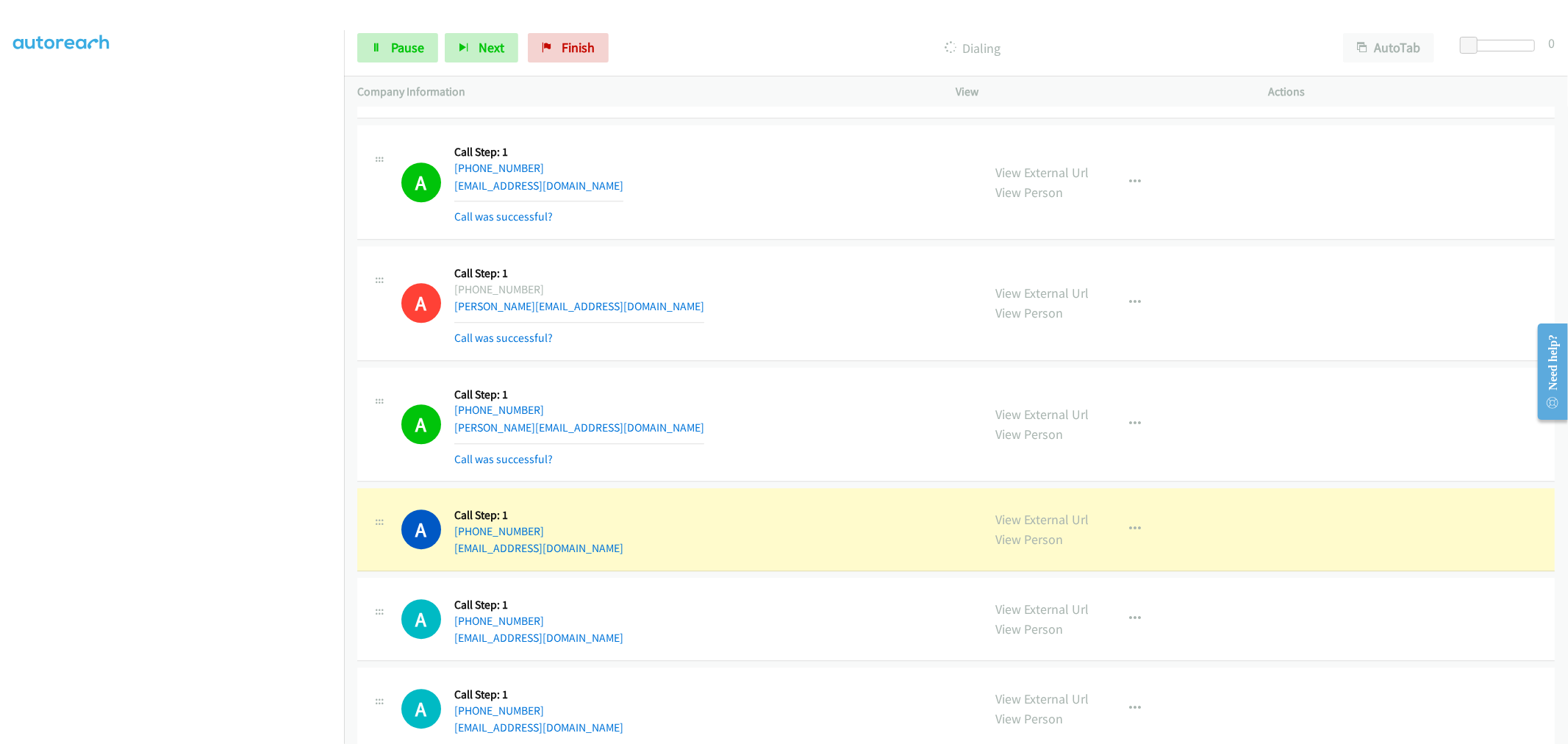
scroll to position [17704, 0]
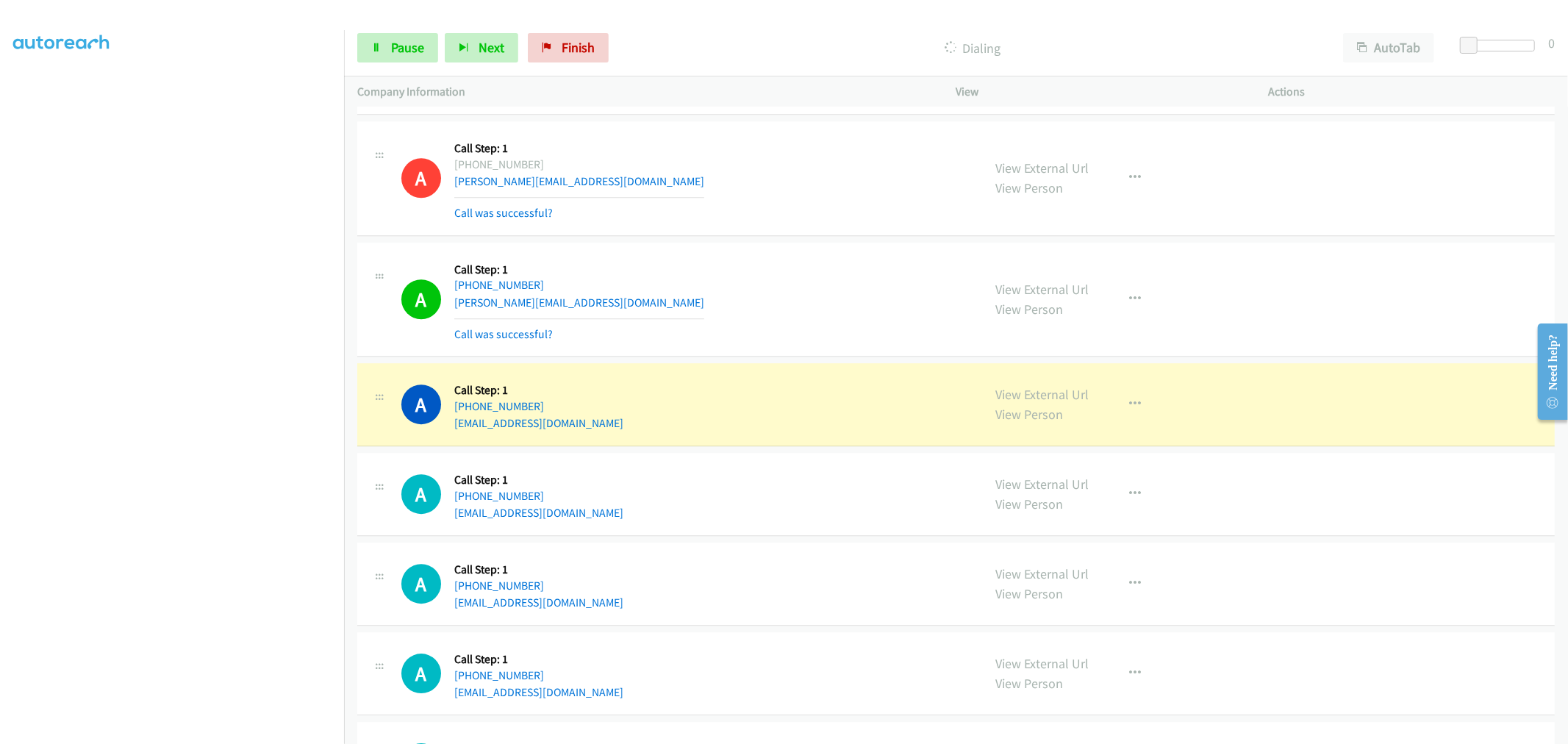
click at [943, 282] on div "A Callback Scheduled Call Step: 1 America/Los_Angeles [PHONE_NUMBER] [PERSON_NA…" at bounding box center [686, 299] width 568 height 87
click at [791, 262] on div "A Callback Scheduled Call Step: 1 America/Los_Angeles [PHONE_NUMBER] [PERSON_NA…" at bounding box center [956, 300] width 1197 height 115
click at [848, 413] on div "A Callback Scheduled Call Step: 1 America/New_York [PHONE_NUMBER] [EMAIL_ADDRES…" at bounding box center [686, 404] width 568 height 56
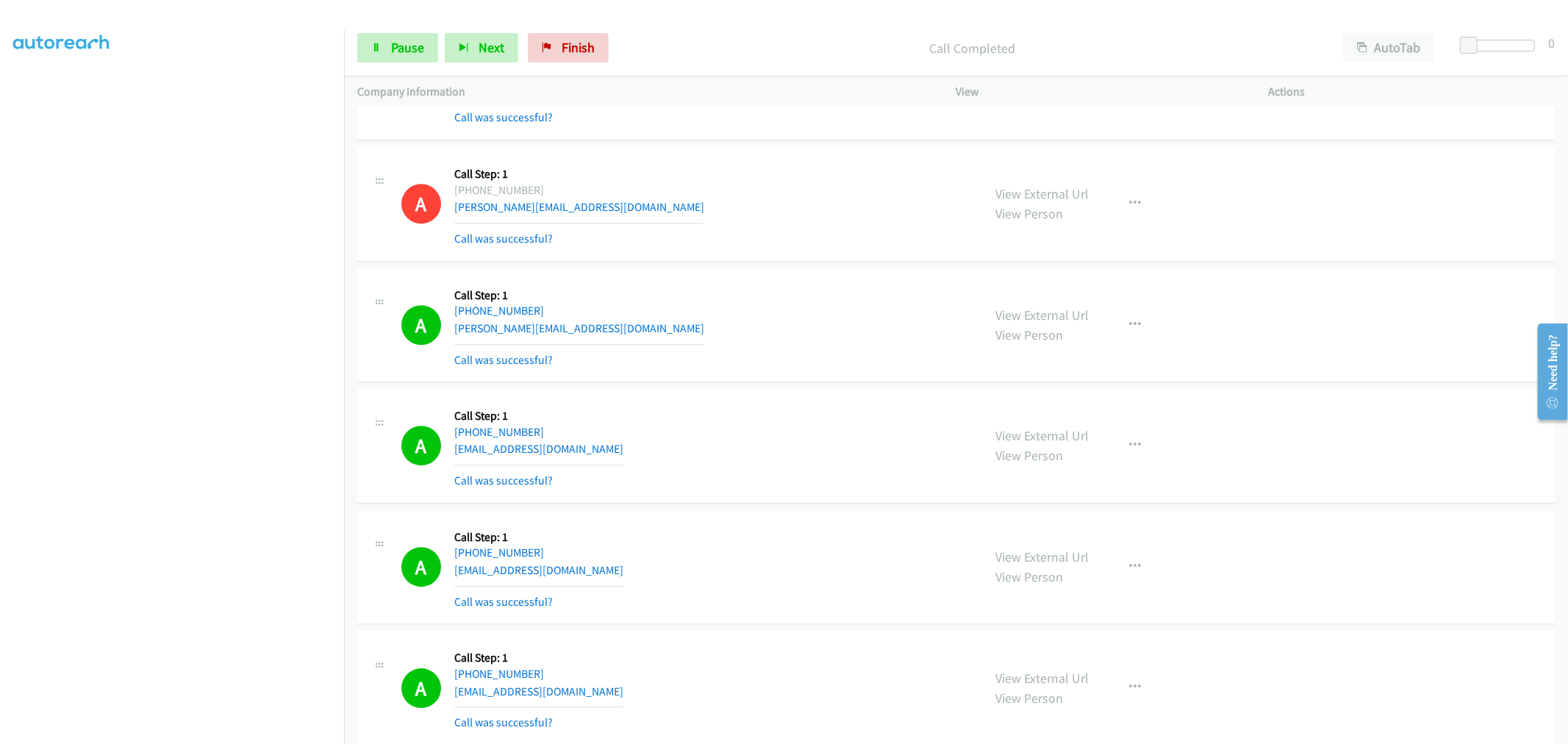
scroll to position [18005, 0]
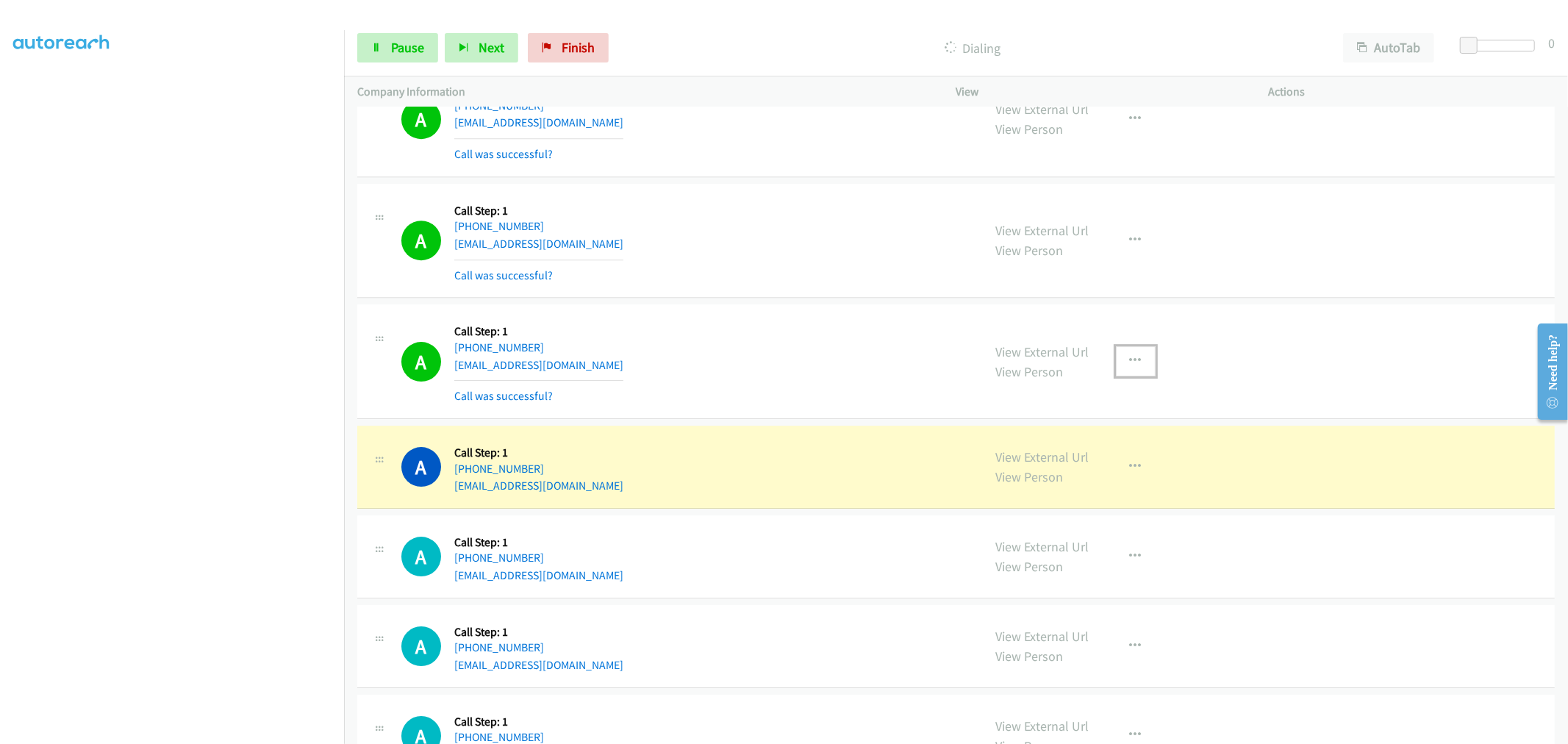
drag, startPoint x: 1128, startPoint y: 372, endPoint x: 1095, endPoint y: 427, distance: 64.1
click at [1129, 367] on icon "button" at bounding box center [1135, 361] width 12 height 12
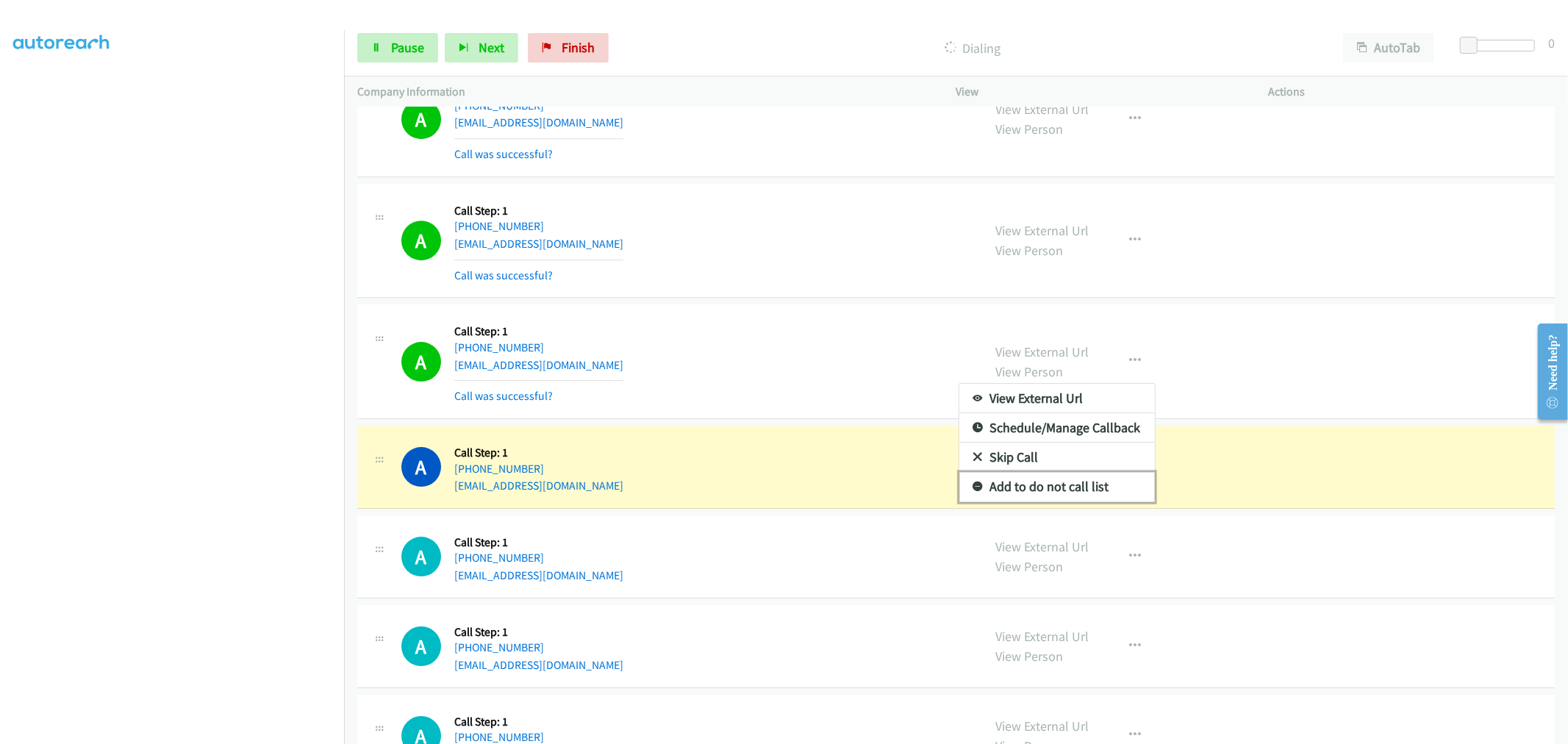
click at [1050, 501] on link "Add to do not call list" at bounding box center [1057, 486] width 195 height 30
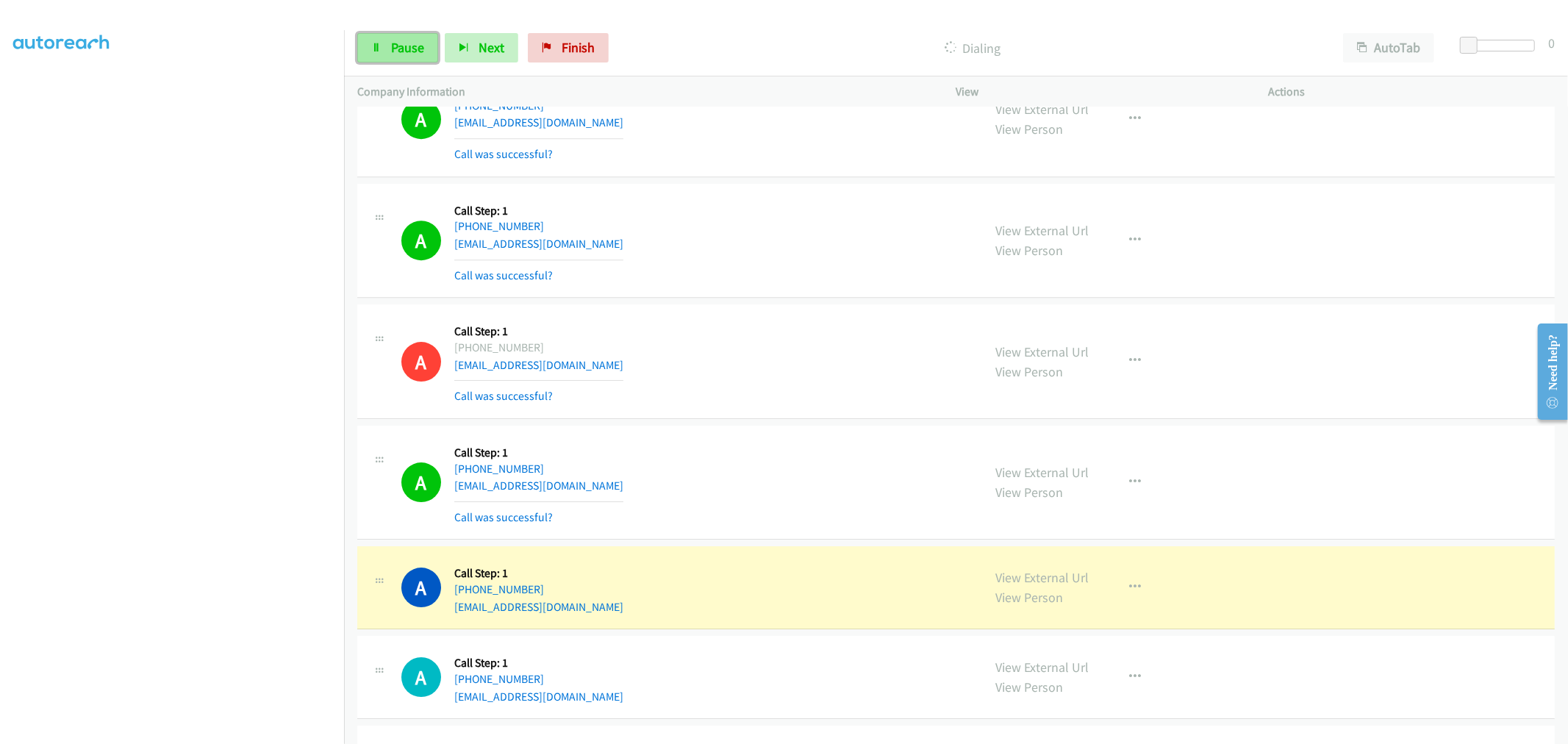
click at [391, 42] on span "Pause" at bounding box center [407, 47] width 33 height 17
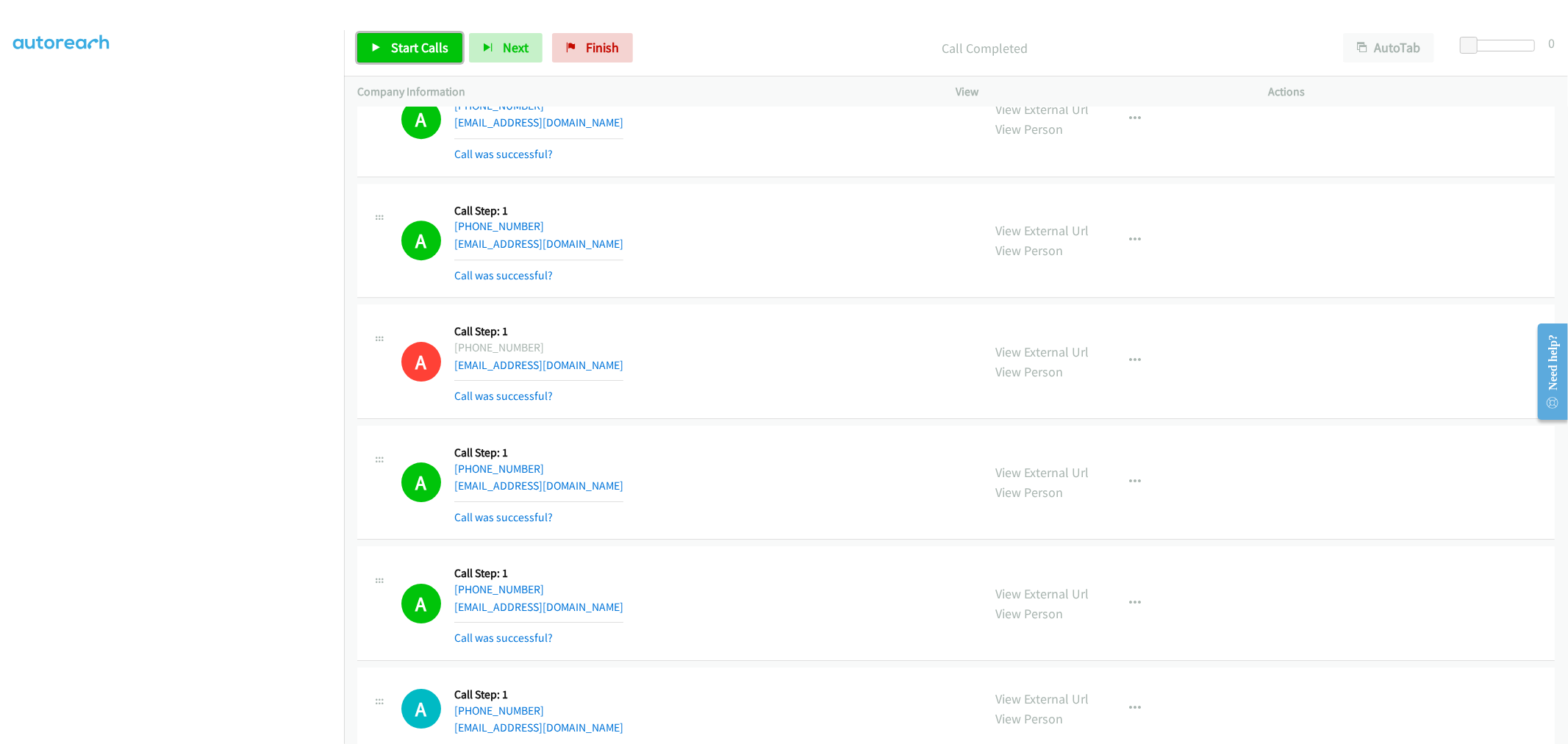
click at [396, 46] on span "Start Calls" at bounding box center [420, 47] width 57 height 17
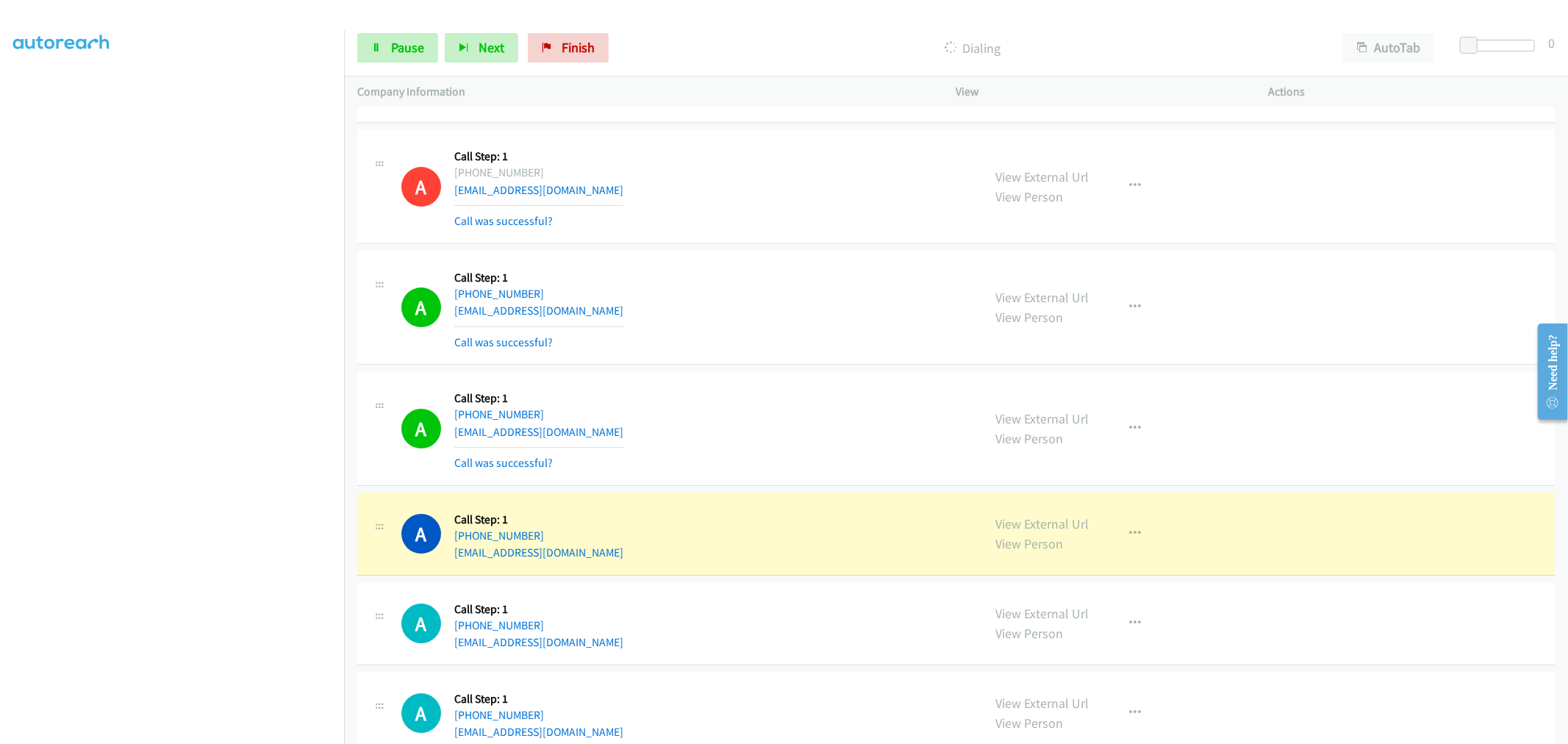
scroll to position [18314, 0]
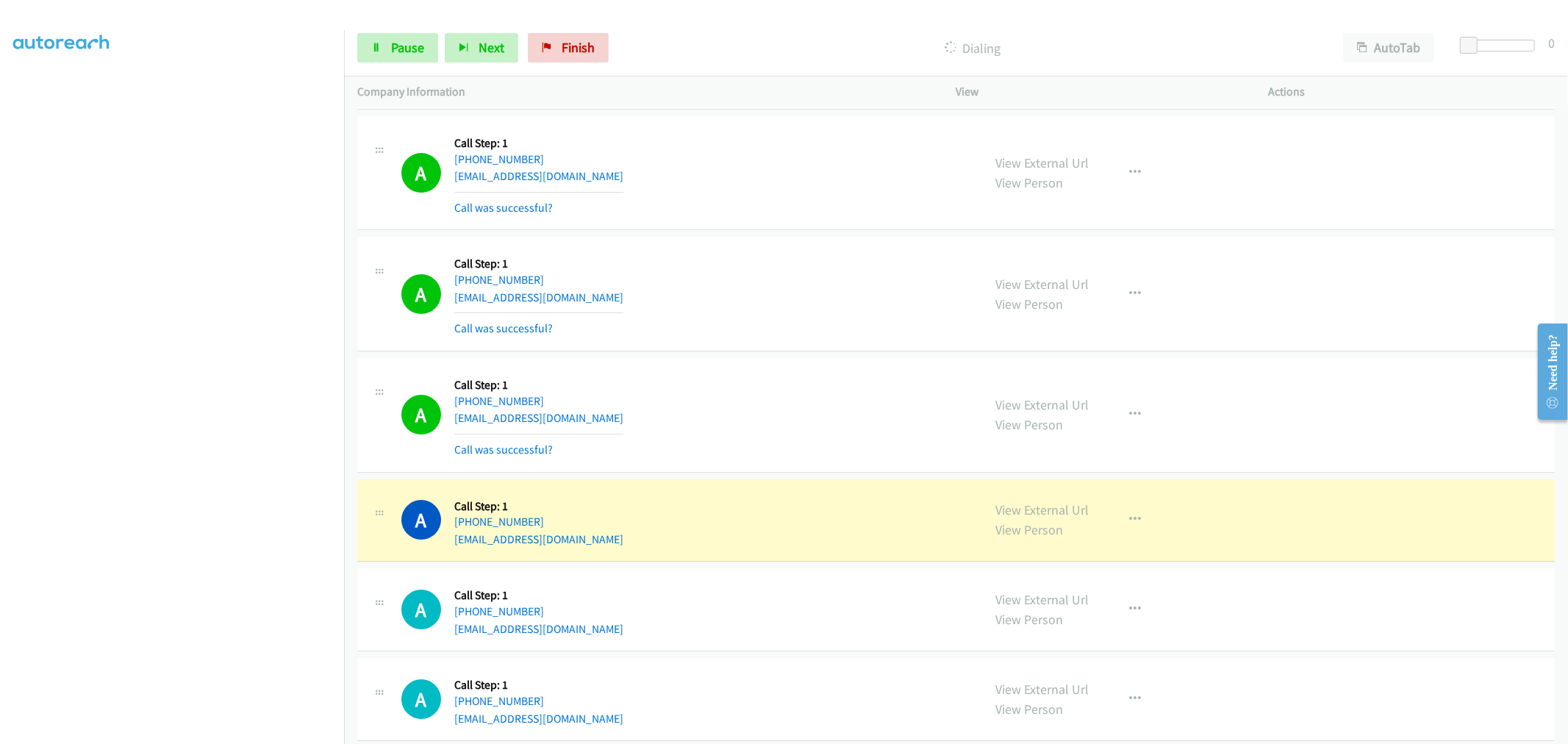
click at [199, 730] on section at bounding box center [172, 395] width 318 height 703
click at [780, 391] on div "A Callback Scheduled Call Step: 1 America/New_York [PHONE_NUMBER] [EMAIL_ADDRES…" at bounding box center [686, 414] width 568 height 87
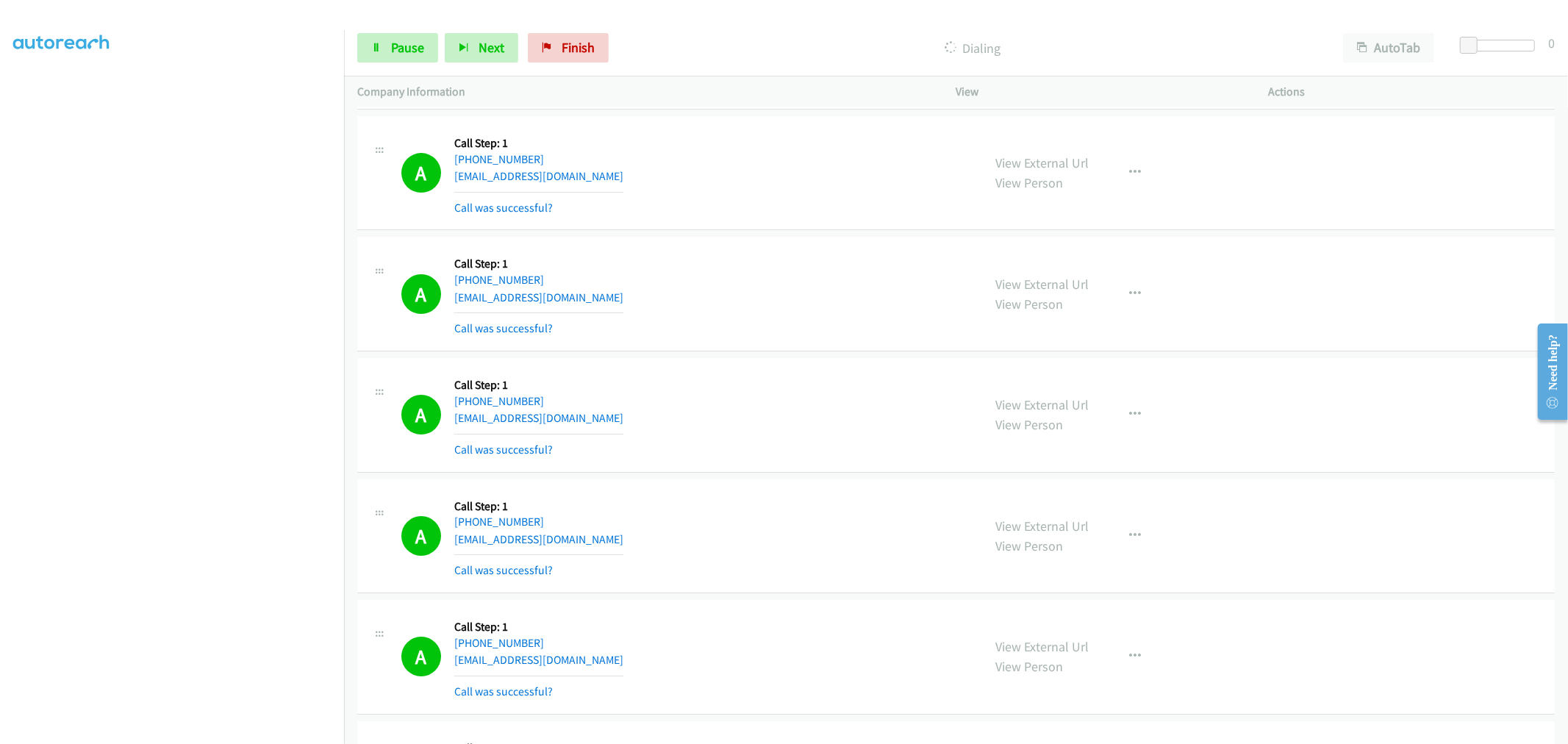
drag, startPoint x: 481, startPoint y: 401, endPoint x: 753, endPoint y: 552, distance: 311.1
click at [753, 552] on div "A Callback Scheduled Call Step: 1 America/Los_Angeles [PHONE_NUMBER] [EMAIL_ADD…" at bounding box center [686, 536] width 568 height 87
click at [409, 60] on link "Pause" at bounding box center [398, 47] width 81 height 30
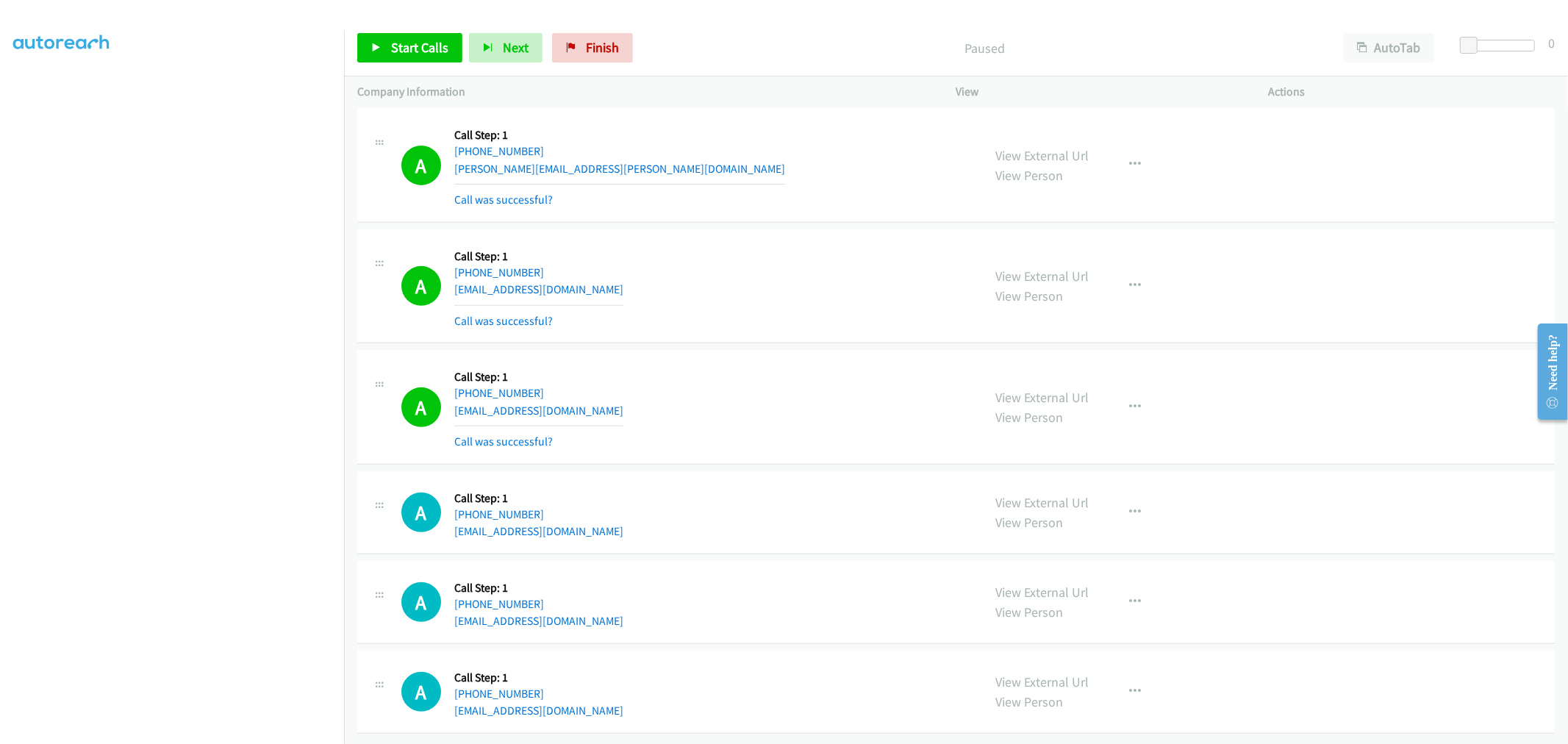
scroll to position [19314, 0]
click at [427, 55] on span "Start Calls" at bounding box center [420, 47] width 57 height 17
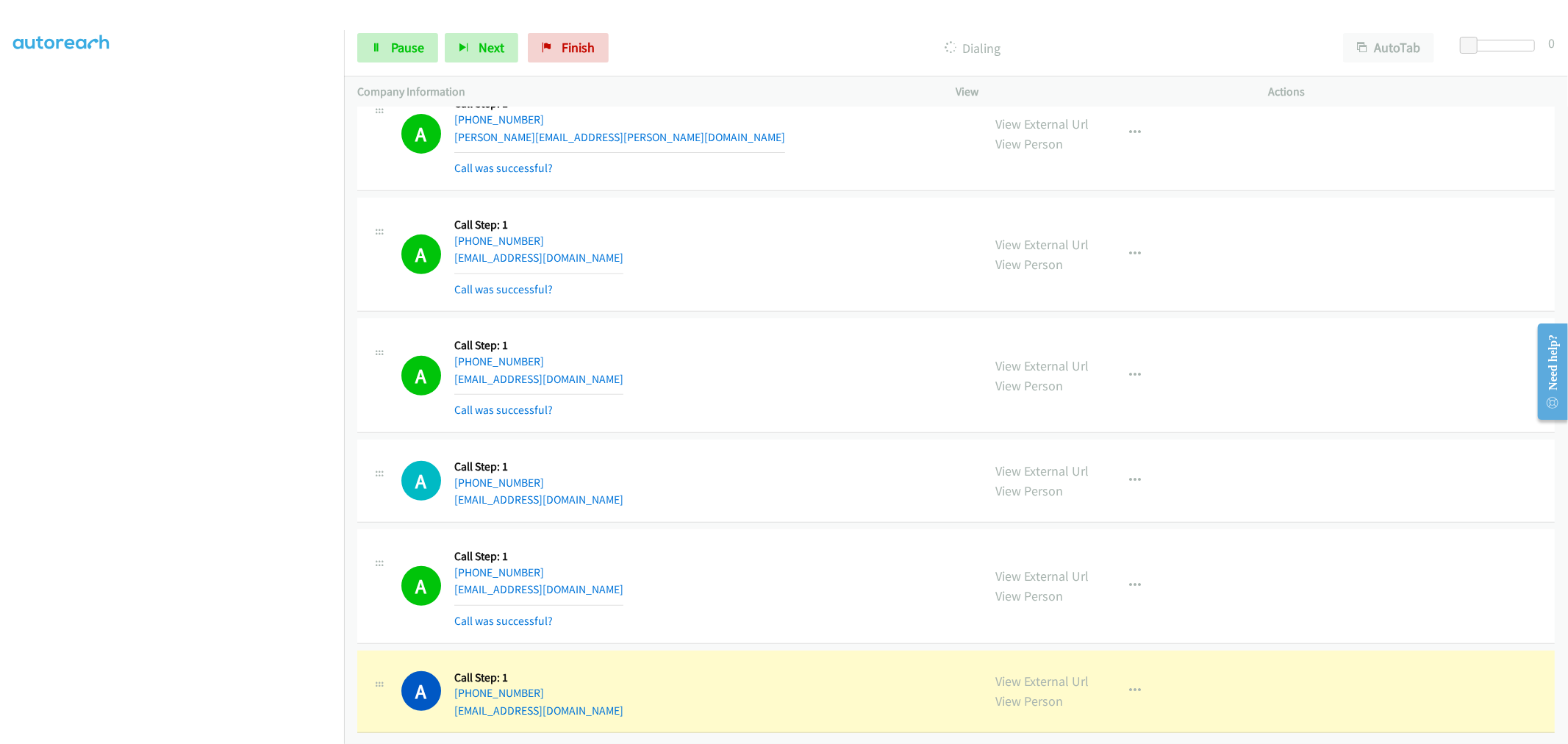
scroll to position [19345, 0]
drag, startPoint x: 1046, startPoint y: 674, endPoint x: 1033, endPoint y: 638, distance: 38.3
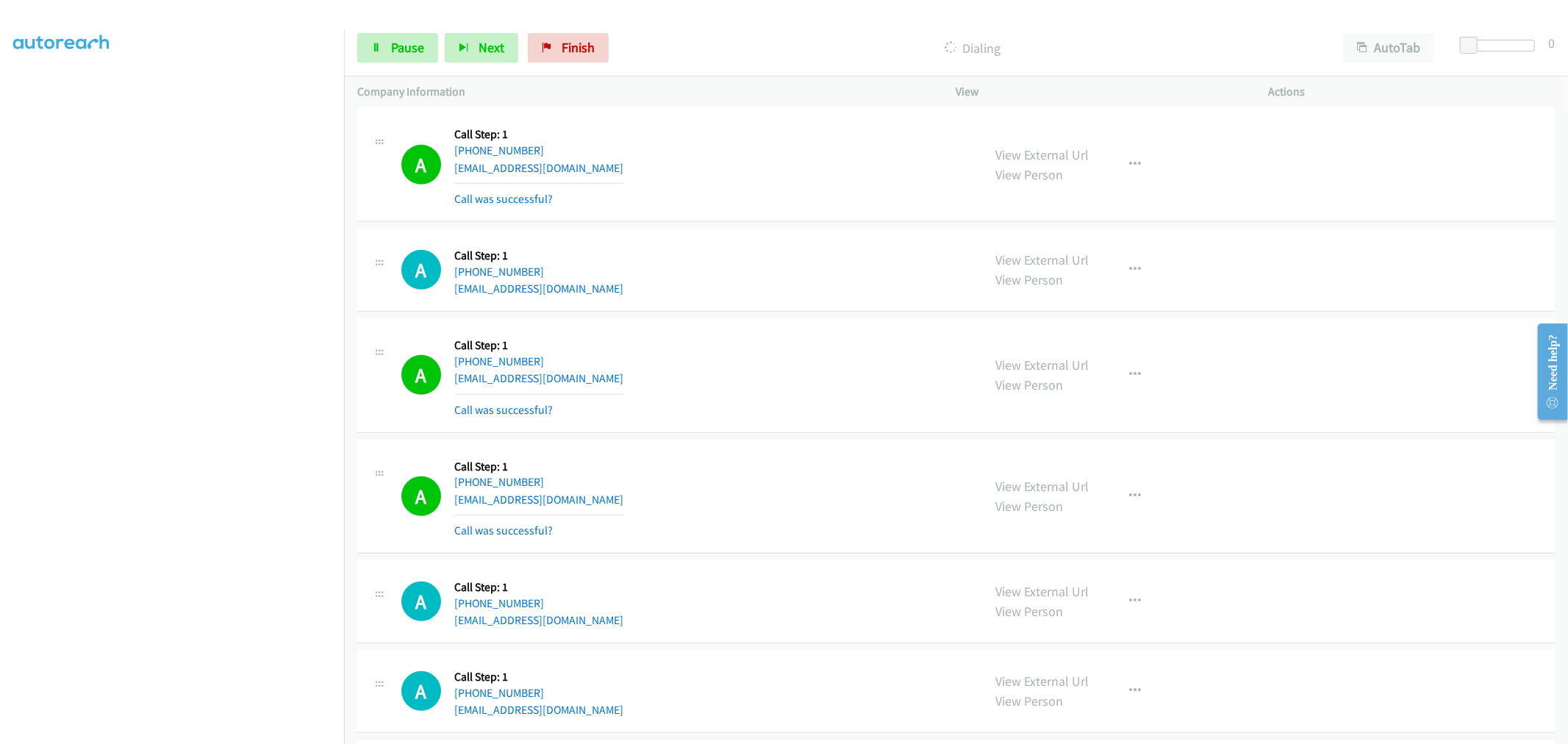
scroll to position [19672, 0]
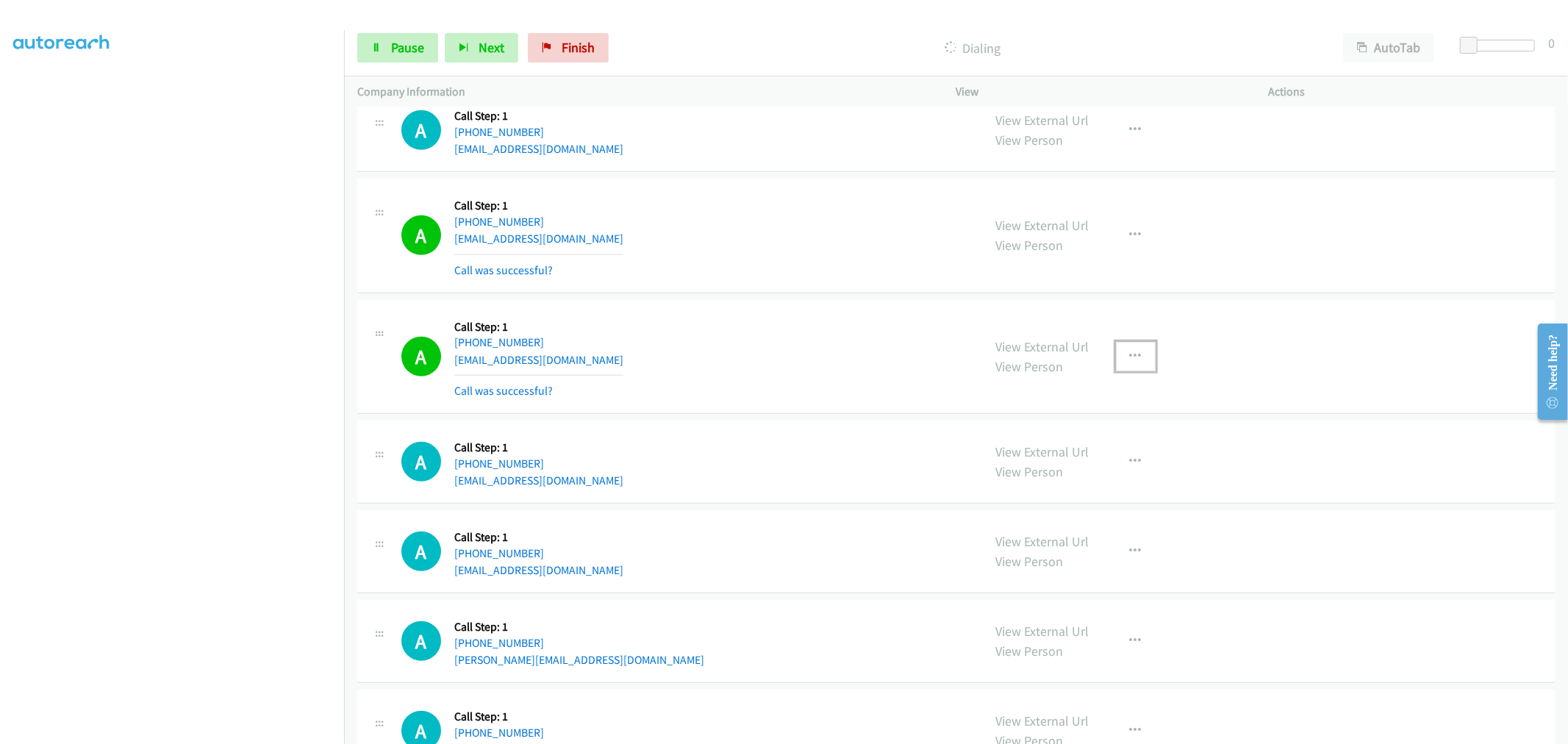
click at [1121, 369] on button "button" at bounding box center [1135, 356] width 40 height 30
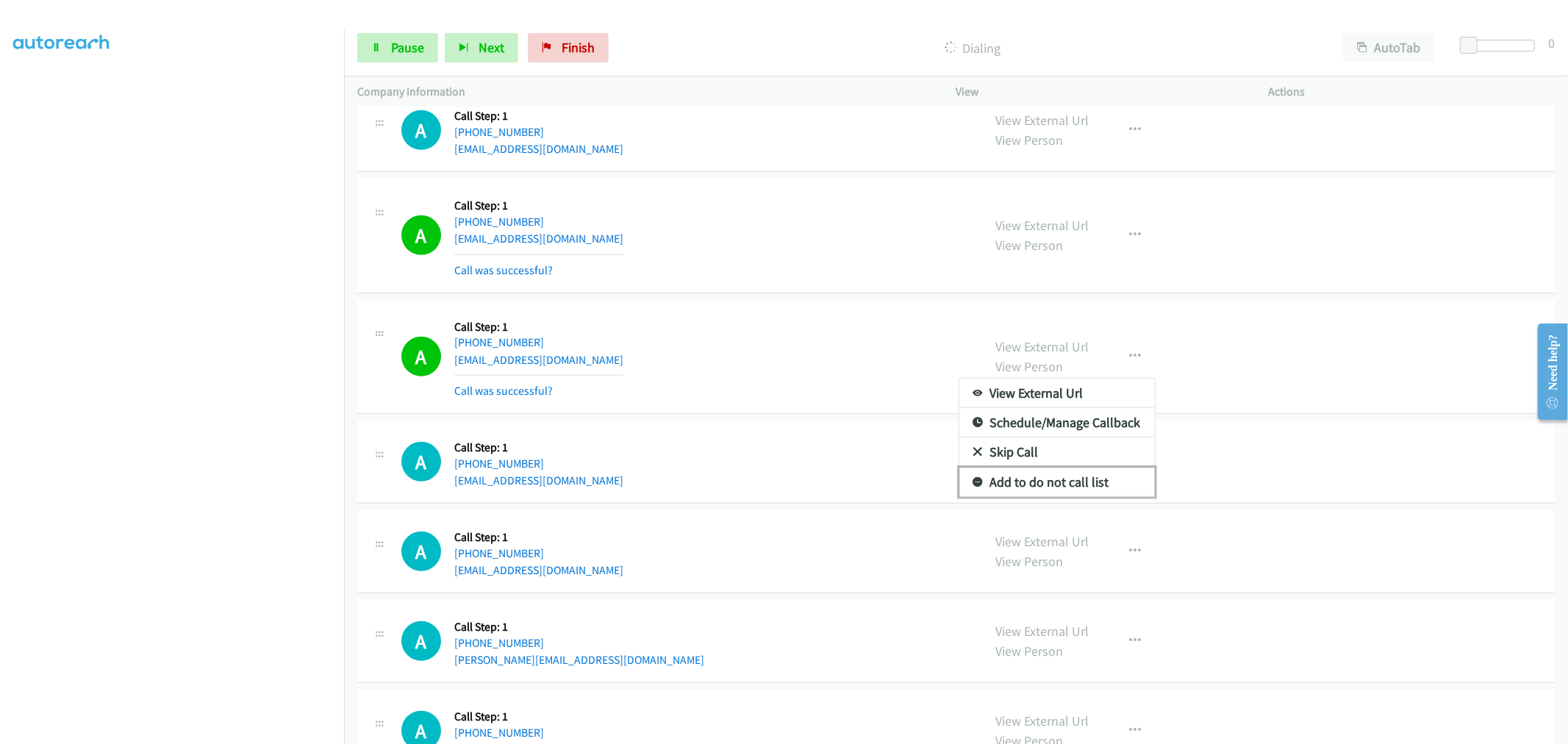
click at [1067, 493] on link "Add to do not call list" at bounding box center [1057, 482] width 195 height 30
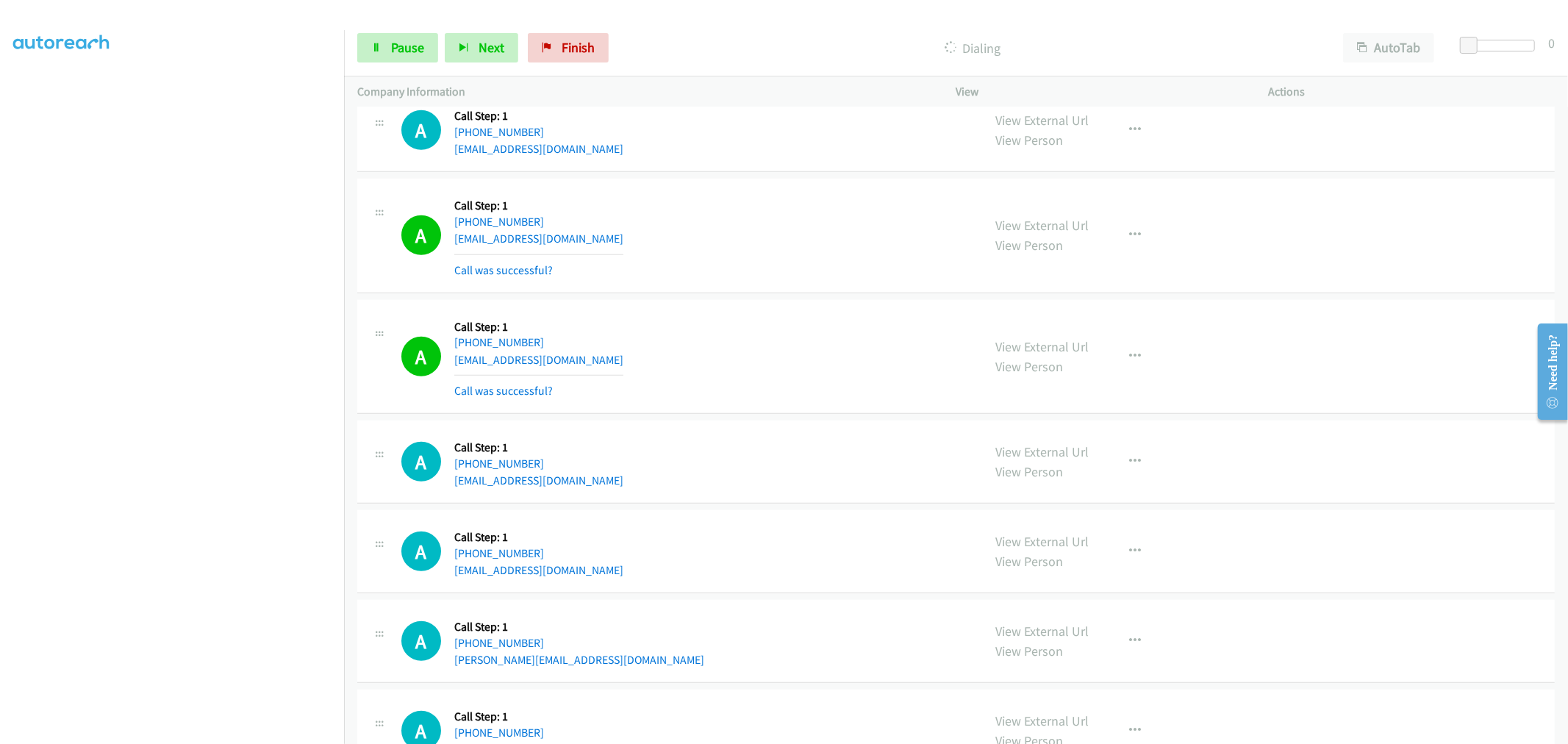
click at [745, 342] on div "A Callback Scheduled Call Step: 1 [GEOGRAPHIC_DATA]/[GEOGRAPHIC_DATA] [PHONE_NU…" at bounding box center [686, 356] width 568 height 87
drag, startPoint x: 402, startPoint y: 53, endPoint x: 402, endPoint y: 35, distance: 18.0
click at [402, 52] on span "Pause" at bounding box center [407, 47] width 33 height 17
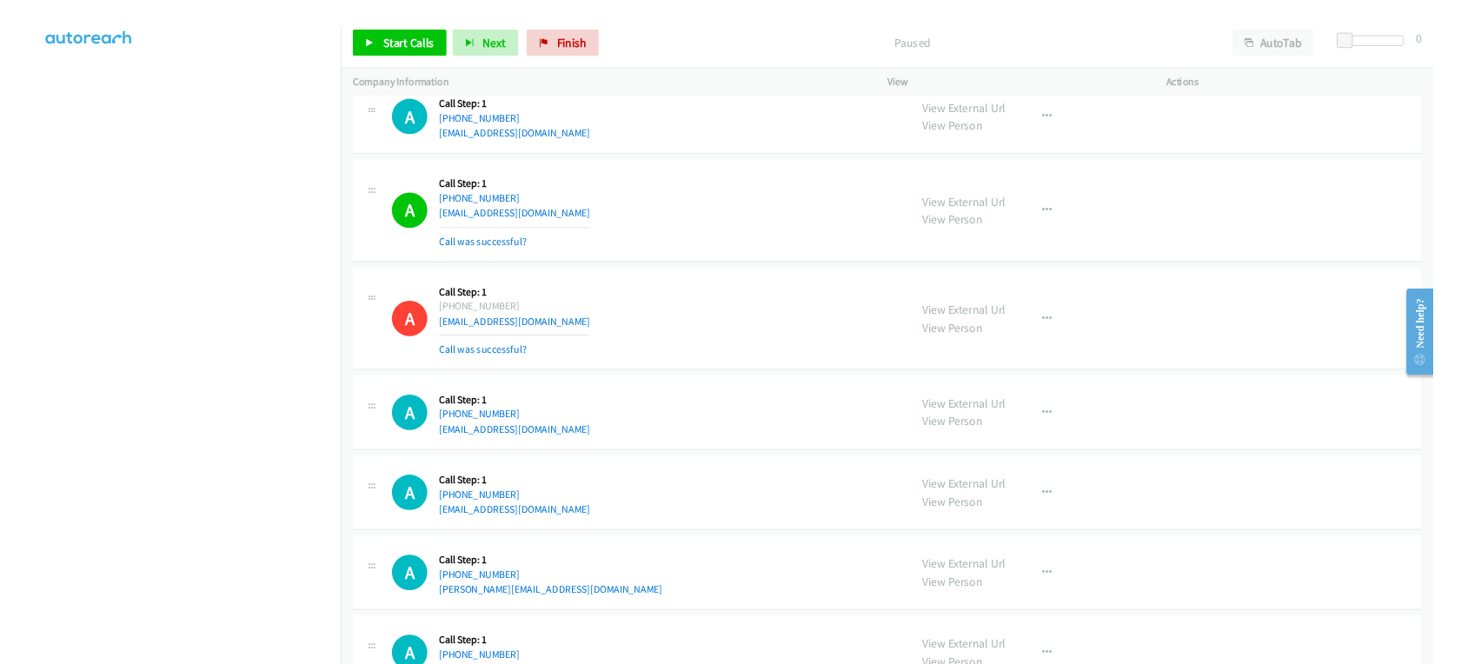
scroll to position [23304, 0]
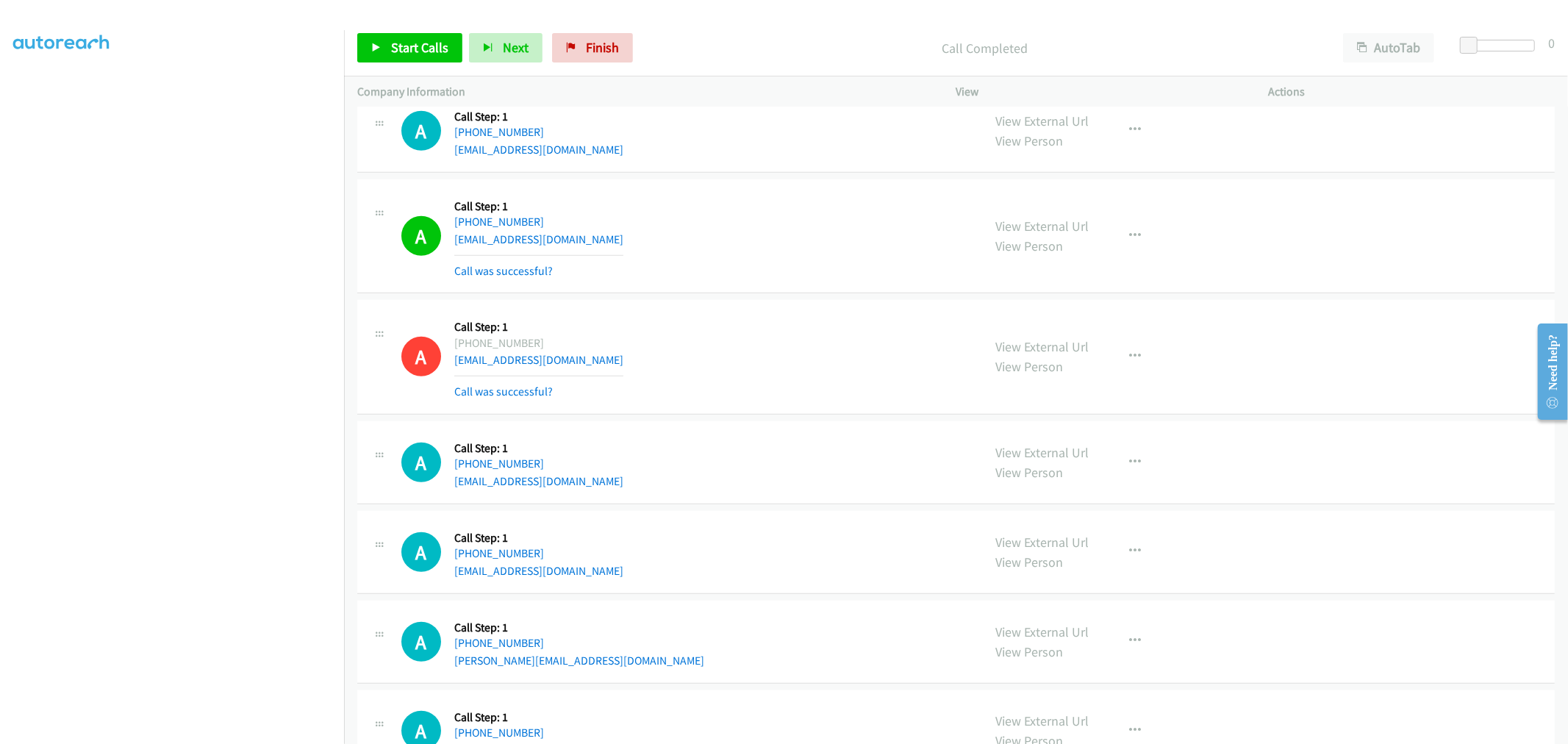
click at [686, 294] on div "A Callback Scheduled Call Step: 1 [GEOGRAPHIC_DATA]/[GEOGRAPHIC_DATA] [PHONE_NU…" at bounding box center [956, 237] width 1197 height 115
click at [582, 315] on div "A Callback Scheduled Call Step: 1 [GEOGRAPHIC_DATA]/[GEOGRAPHIC_DATA] [PHONE_NU…" at bounding box center [956, 358] width 1197 height 115
click at [678, 224] on div "A Callback Scheduled Call Step: 1 [GEOGRAPHIC_DATA]/[GEOGRAPHIC_DATA] [PHONE_NU…" at bounding box center [686, 236] width 568 height 87
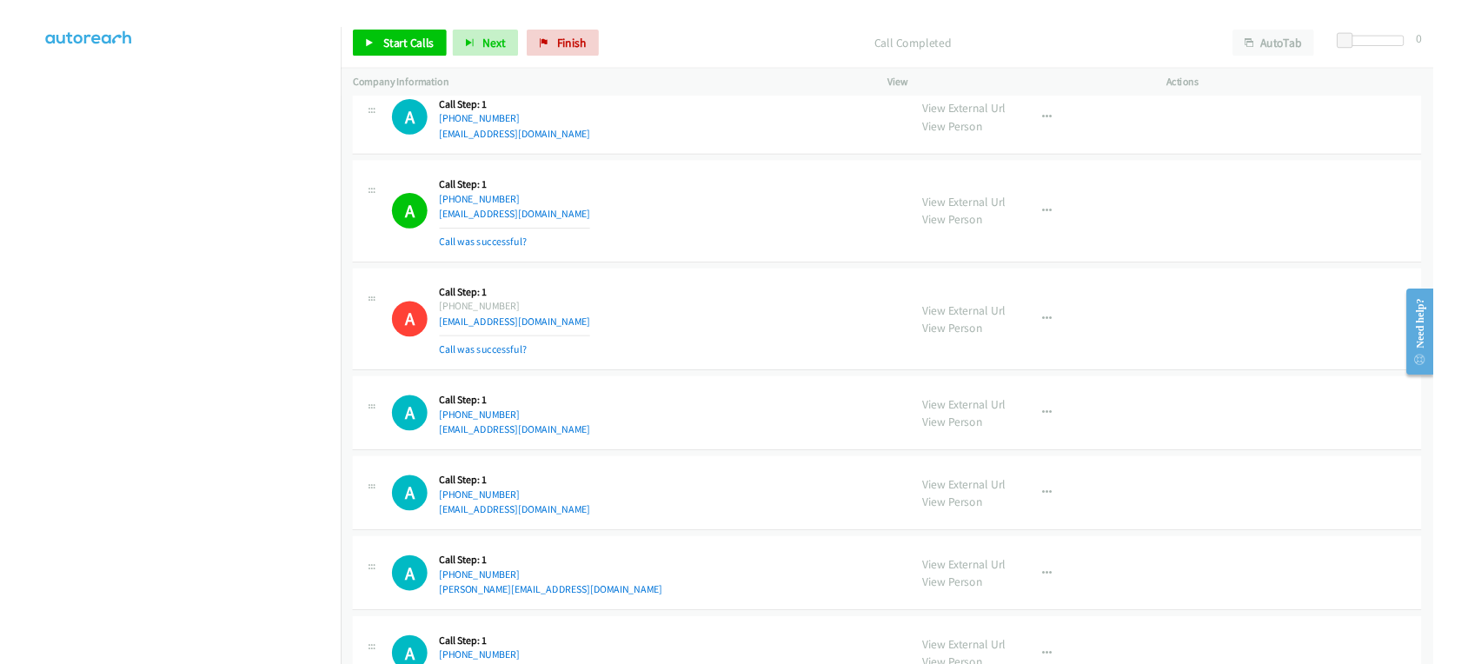
scroll to position [96, 0]
